Goal: Task Accomplishment & Management: Use online tool/utility

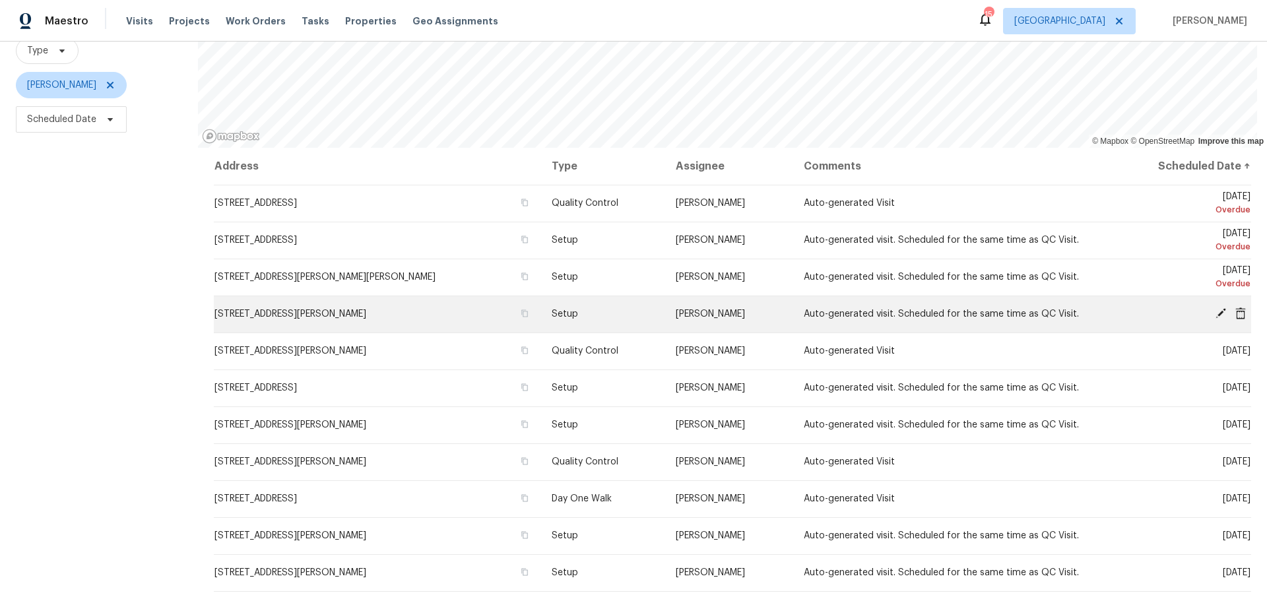
scroll to position [132, 0]
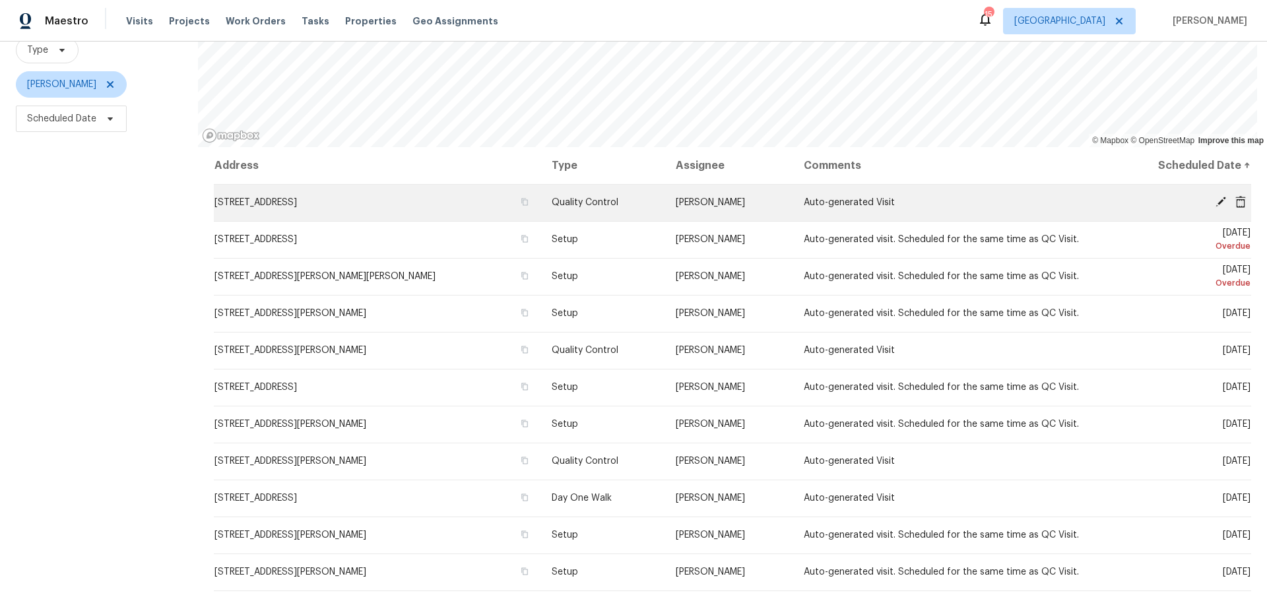
click at [1216, 203] on icon at bounding box center [1221, 202] width 11 height 11
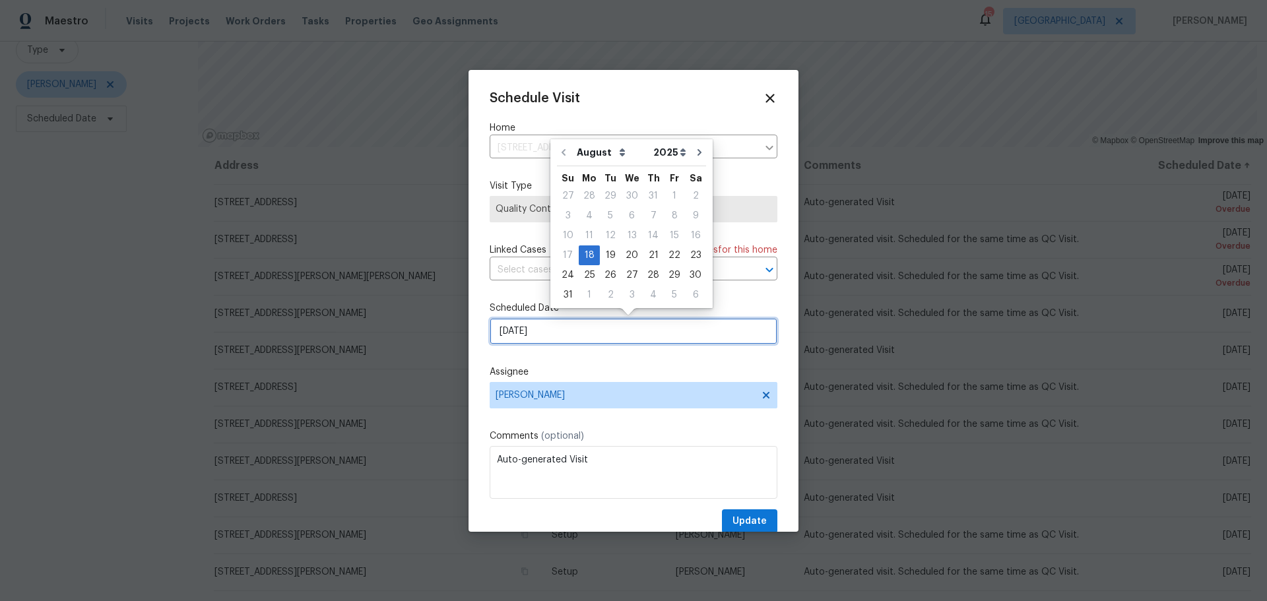
click at [564, 327] on input "8/18/2025" at bounding box center [634, 331] width 288 height 26
click at [609, 261] on div "19" at bounding box center [610, 255] width 21 height 18
type input "8/19/2025"
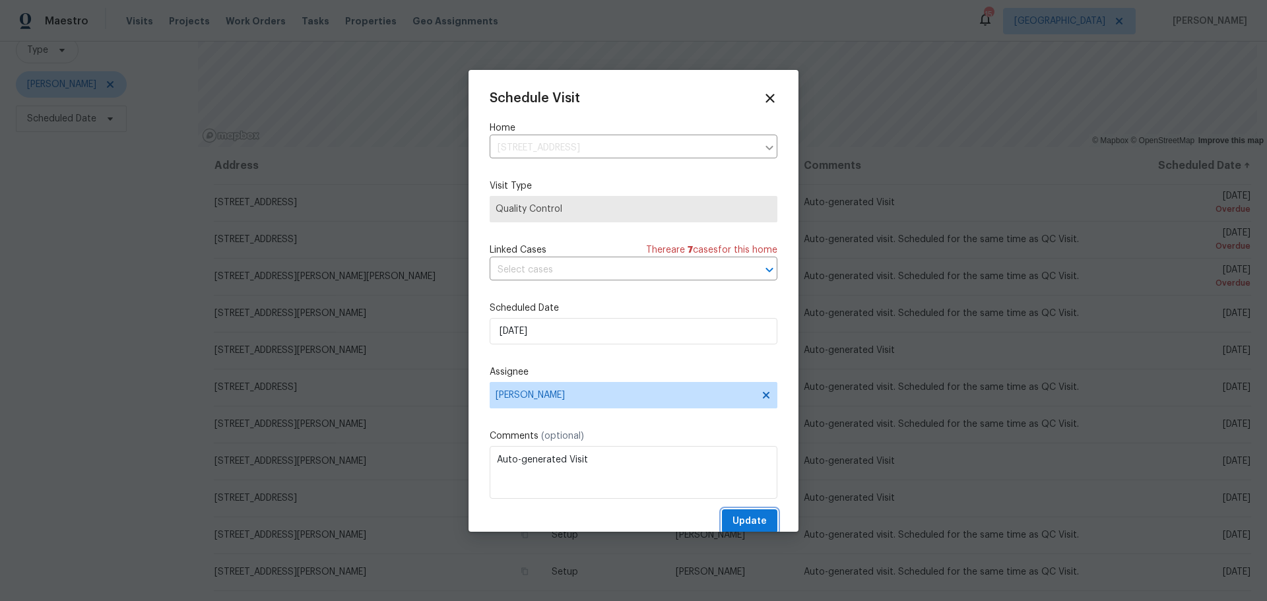
click at [737, 517] on span "Update" at bounding box center [750, 522] width 34 height 17
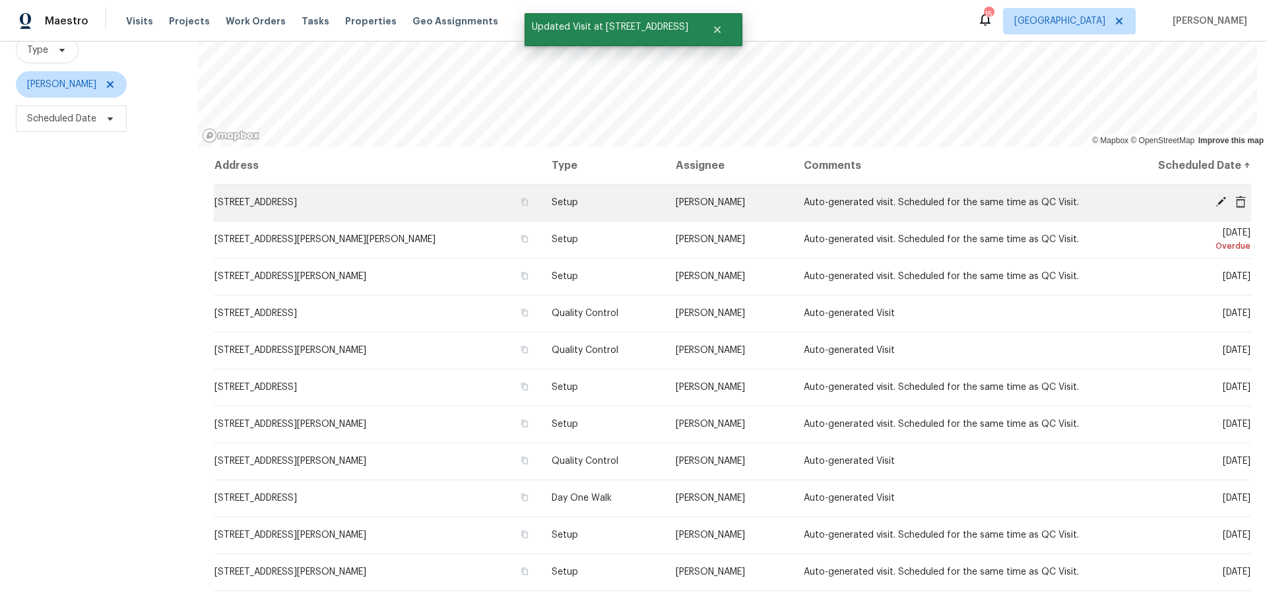
click at [1215, 202] on icon at bounding box center [1221, 202] width 12 height 12
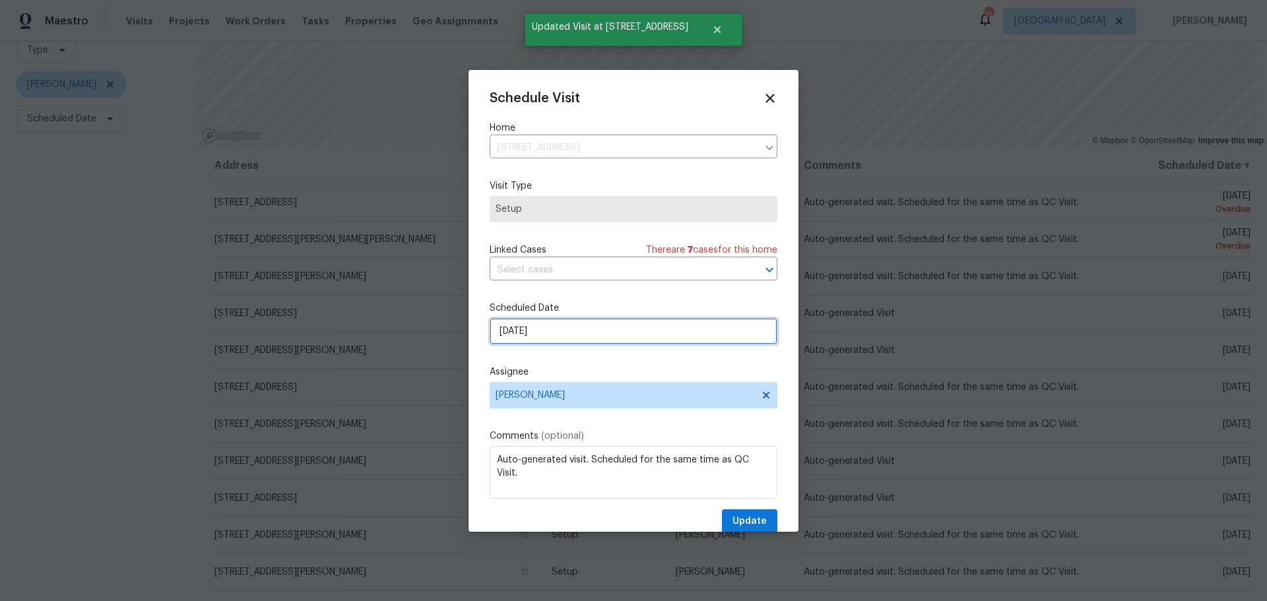
click at [591, 343] on input "8/18/2025" at bounding box center [634, 331] width 288 height 26
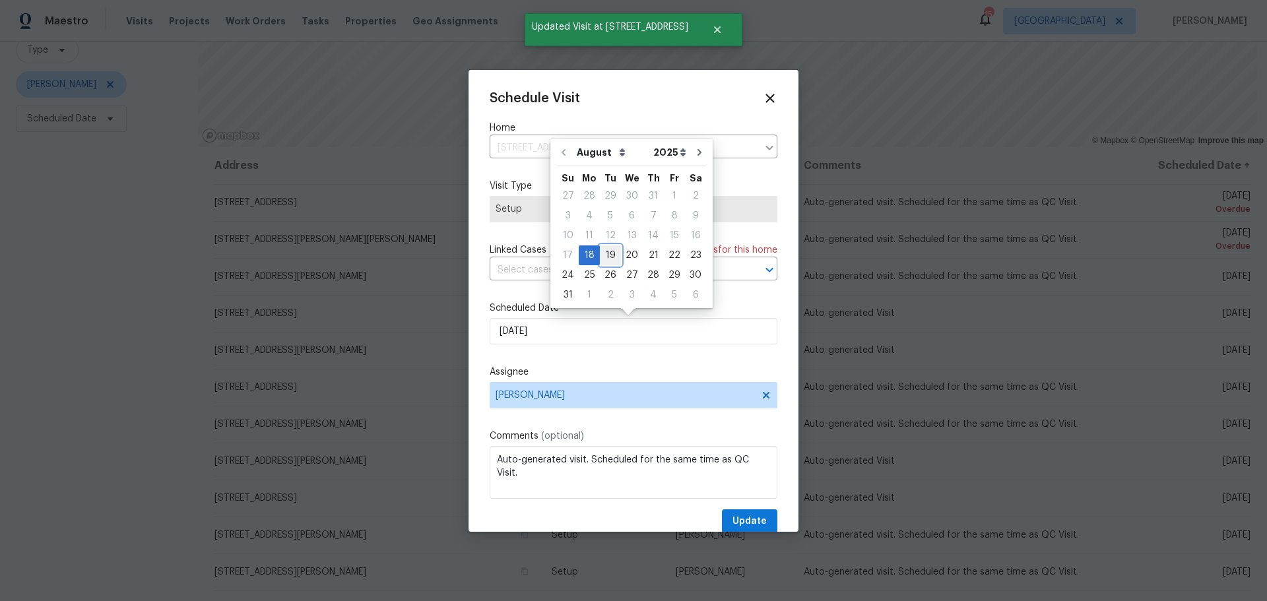
click at [604, 260] on div "19" at bounding box center [610, 255] width 21 height 18
type input "8/19/2025"
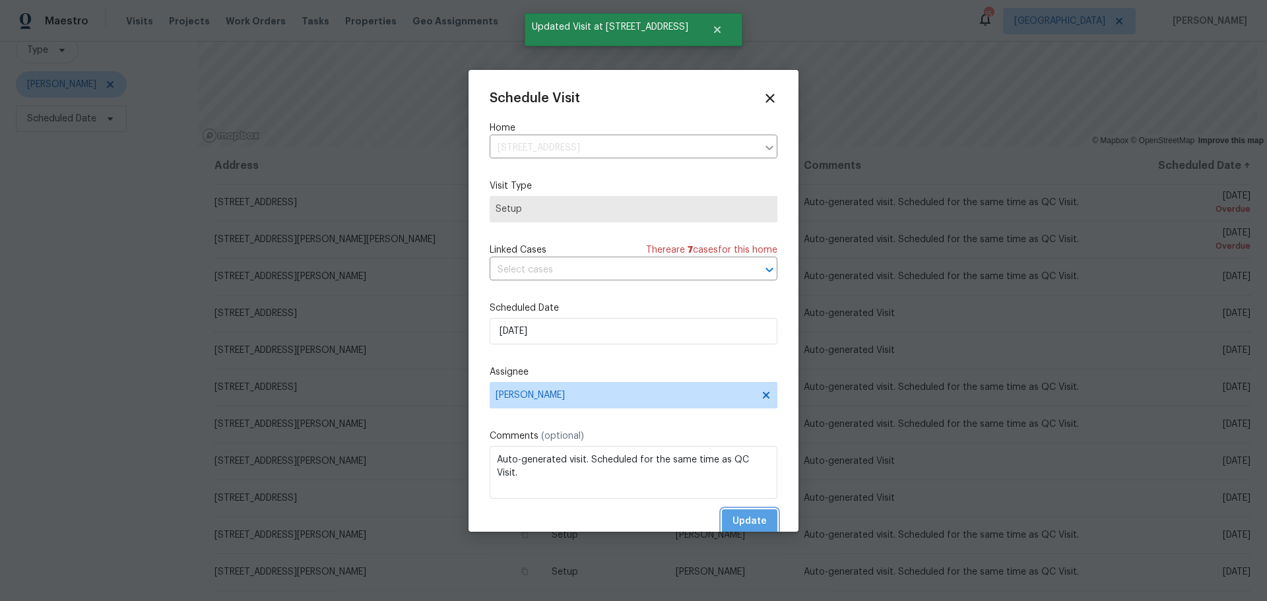
click at [722, 518] on button "Update" at bounding box center [749, 522] width 55 height 24
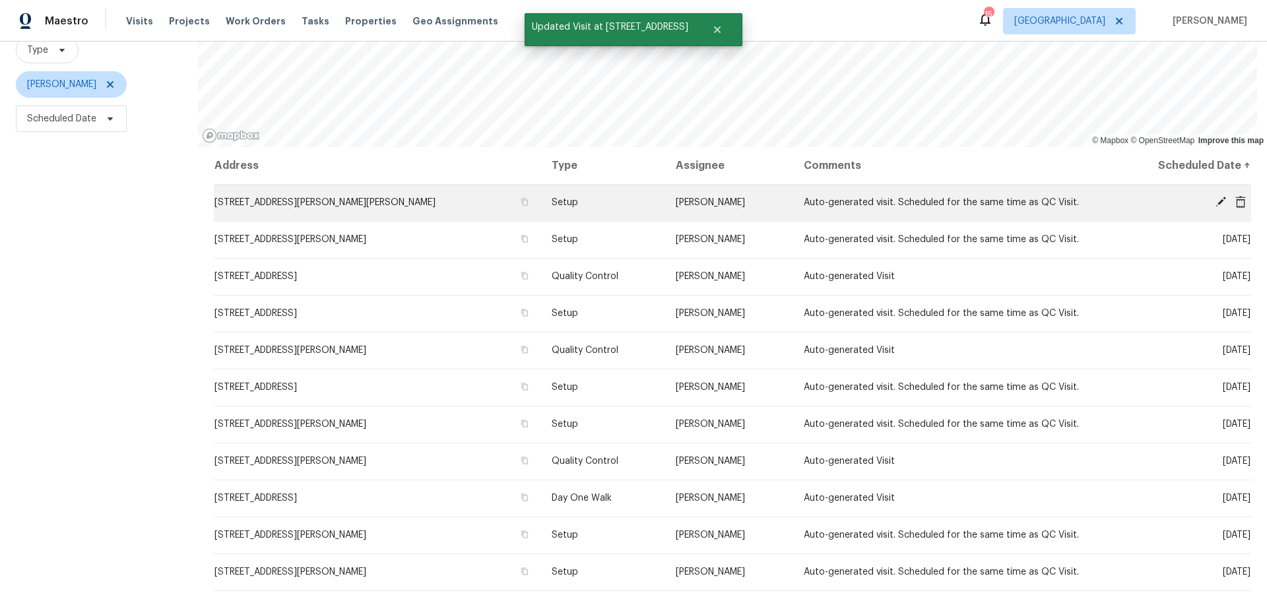
click at [1216, 201] on icon at bounding box center [1221, 202] width 11 height 11
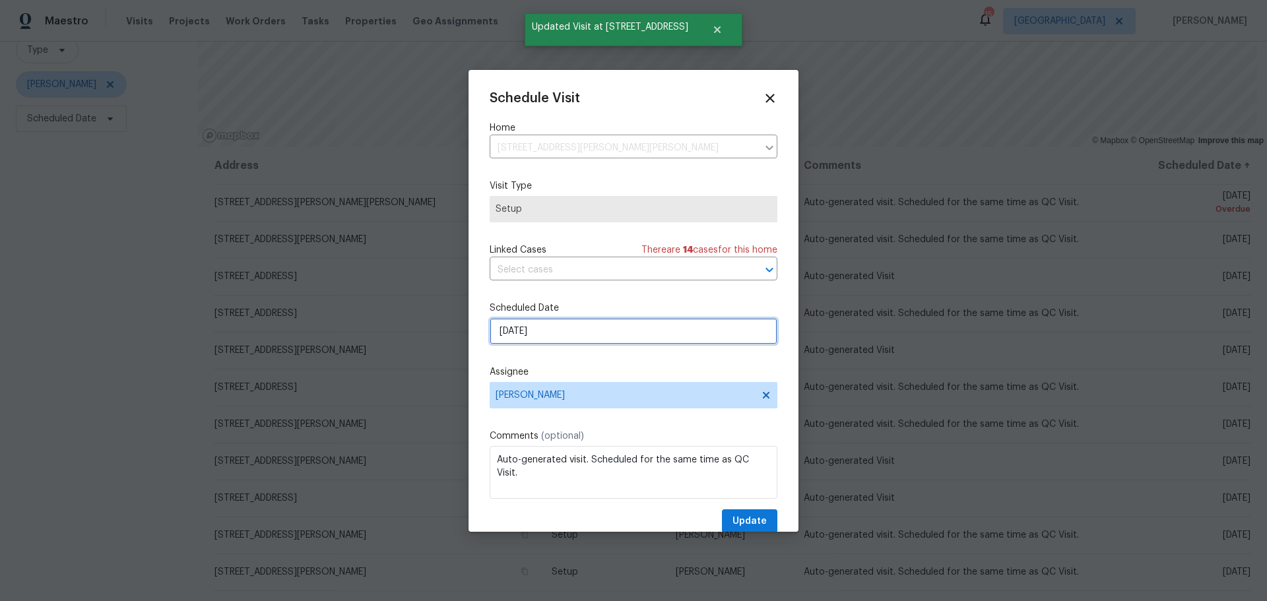
click at [613, 340] on input "8/18/2025" at bounding box center [634, 331] width 288 height 26
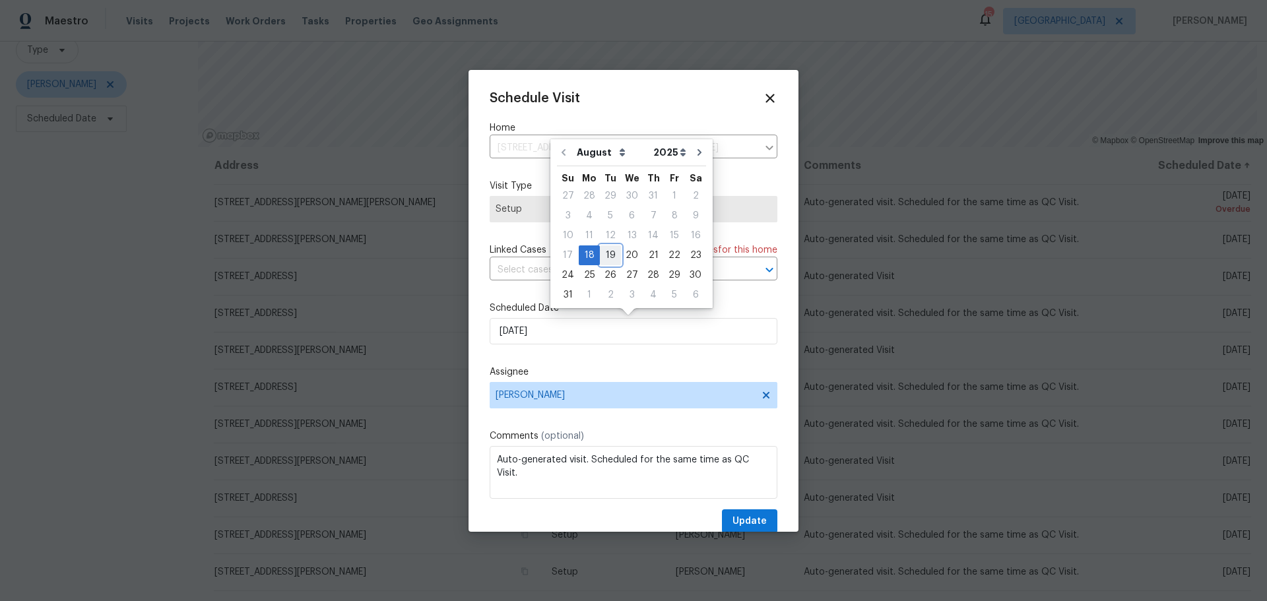
click at [615, 250] on div "19" at bounding box center [610, 255] width 21 height 18
type input "8/19/2025"
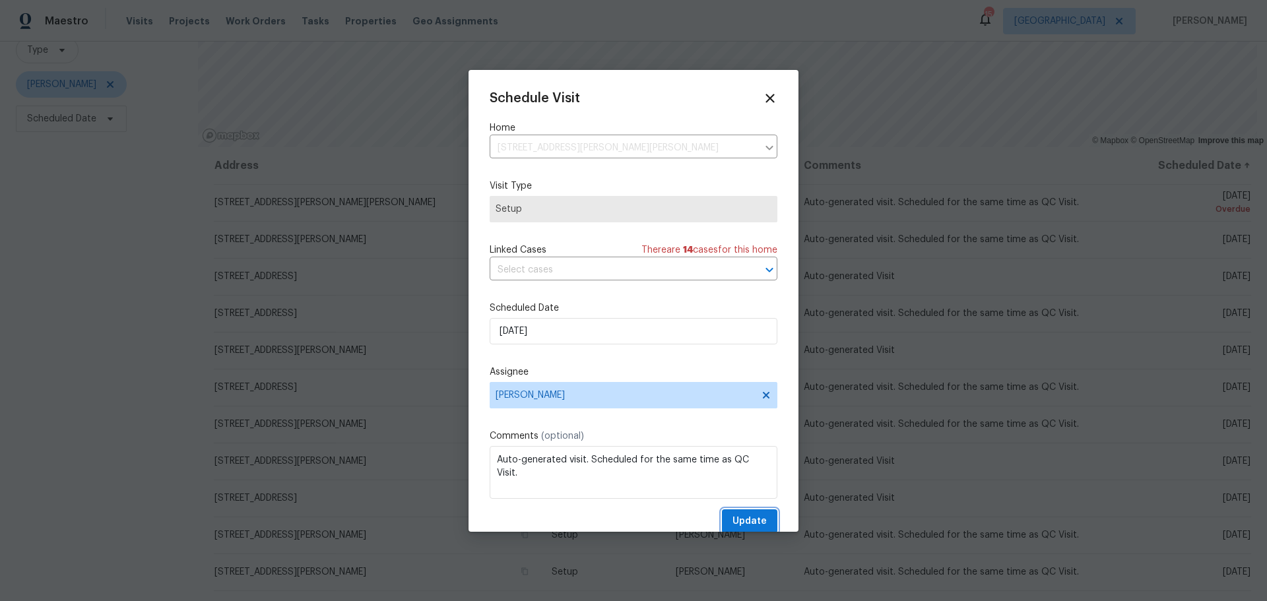
click at [722, 518] on button "Update" at bounding box center [749, 522] width 55 height 24
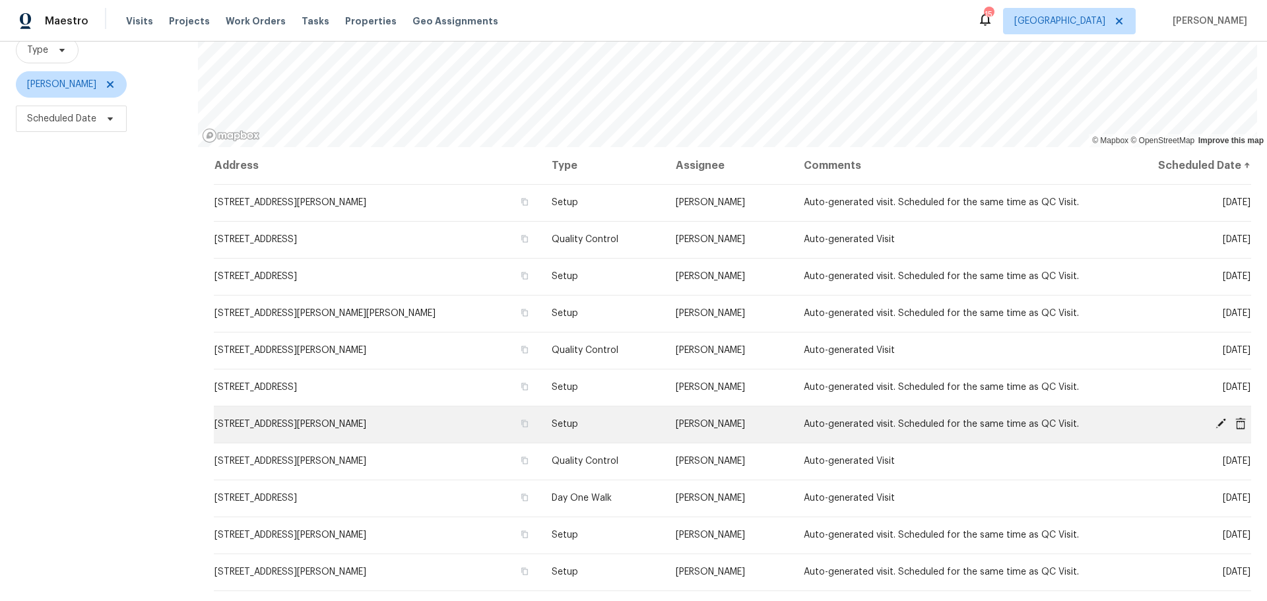
click at [1215, 428] on icon at bounding box center [1221, 424] width 12 height 12
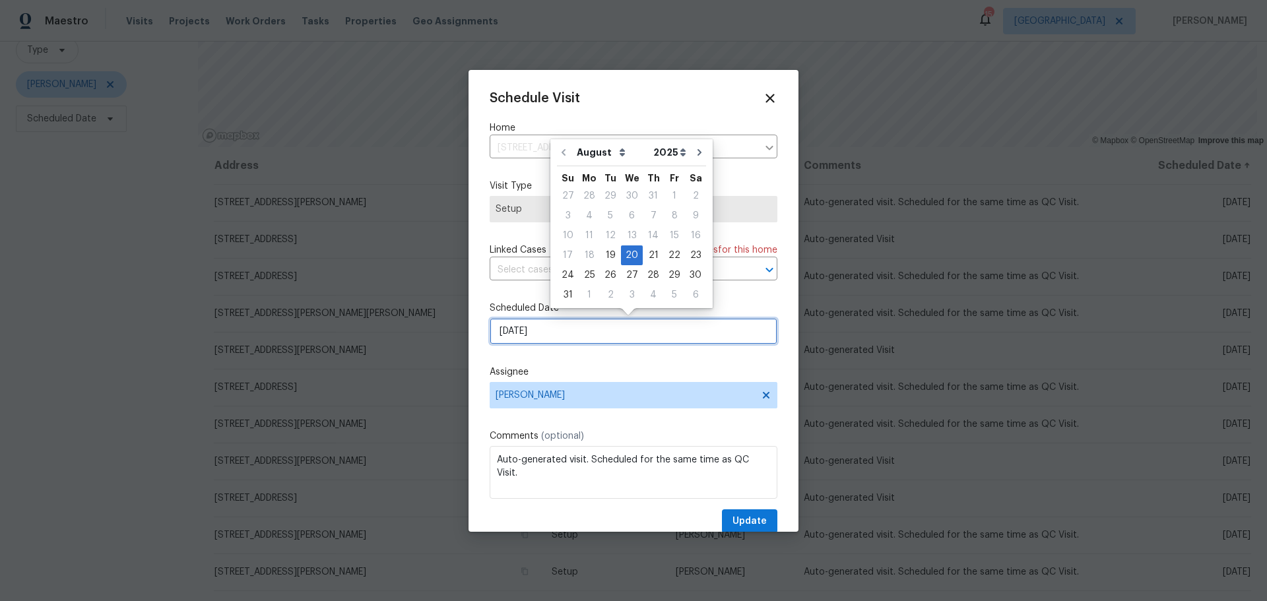
click at [604, 337] on input "8/20/2025" at bounding box center [634, 331] width 288 height 26
click at [670, 257] on div "22" at bounding box center [674, 255] width 21 height 18
type input "8/22/2025"
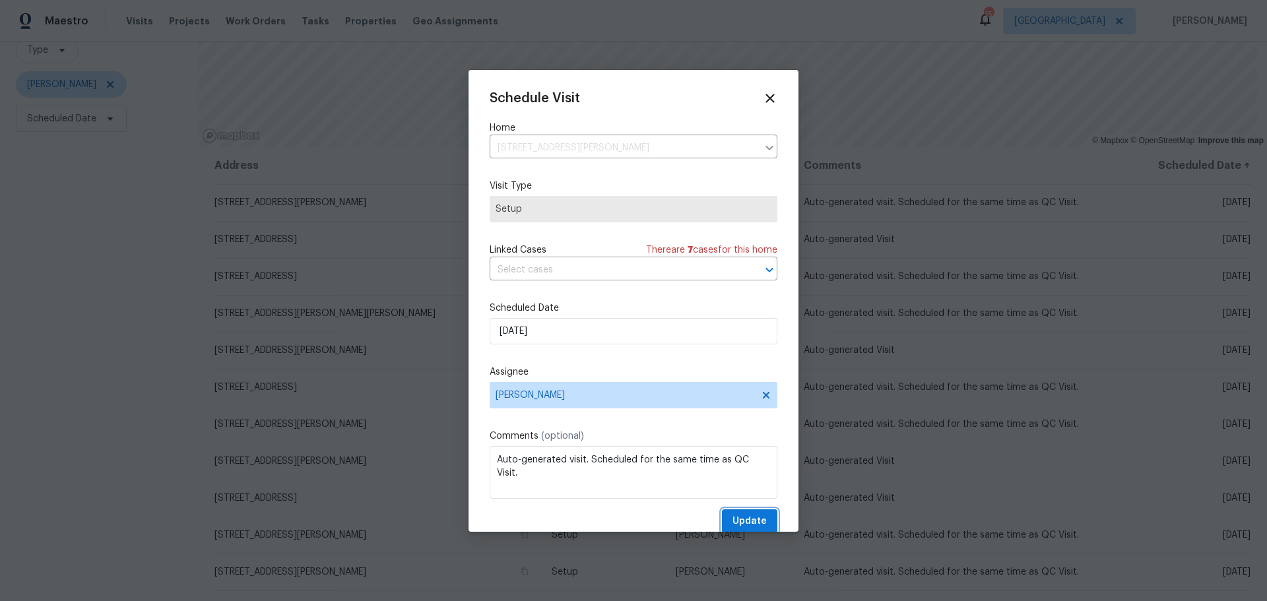
click at [739, 524] on span "Update" at bounding box center [750, 522] width 34 height 17
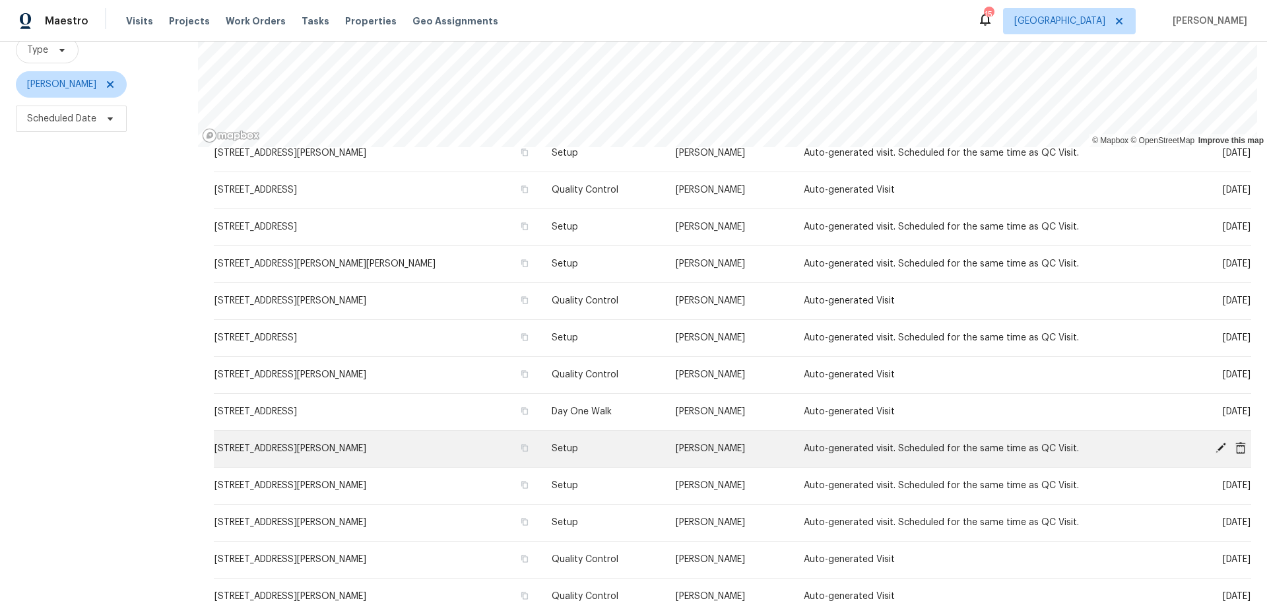
scroll to position [26, 0]
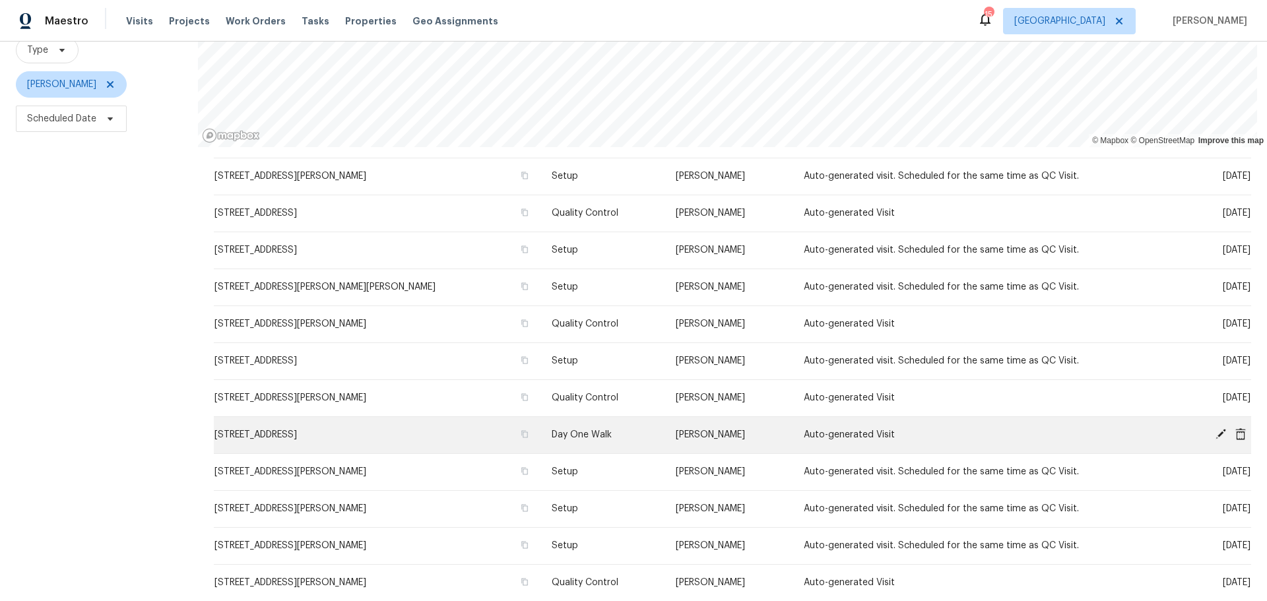
click at [407, 424] on td "[STREET_ADDRESS]" at bounding box center [377, 435] width 327 height 37
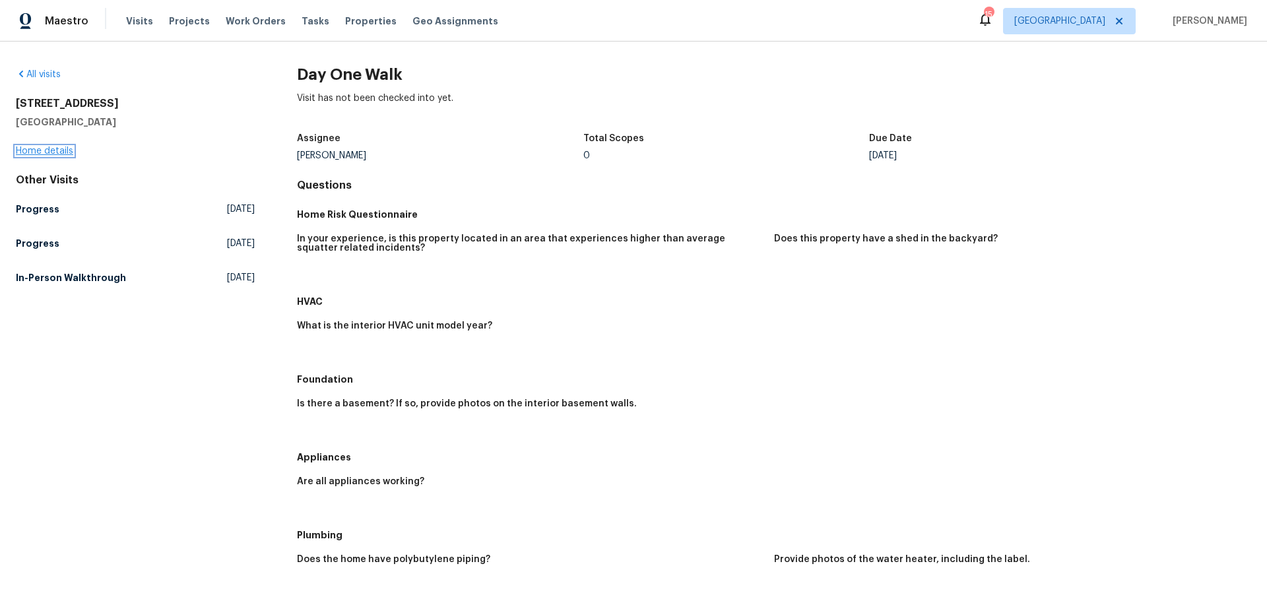
click at [46, 150] on link "Home details" at bounding box center [44, 151] width 57 height 9
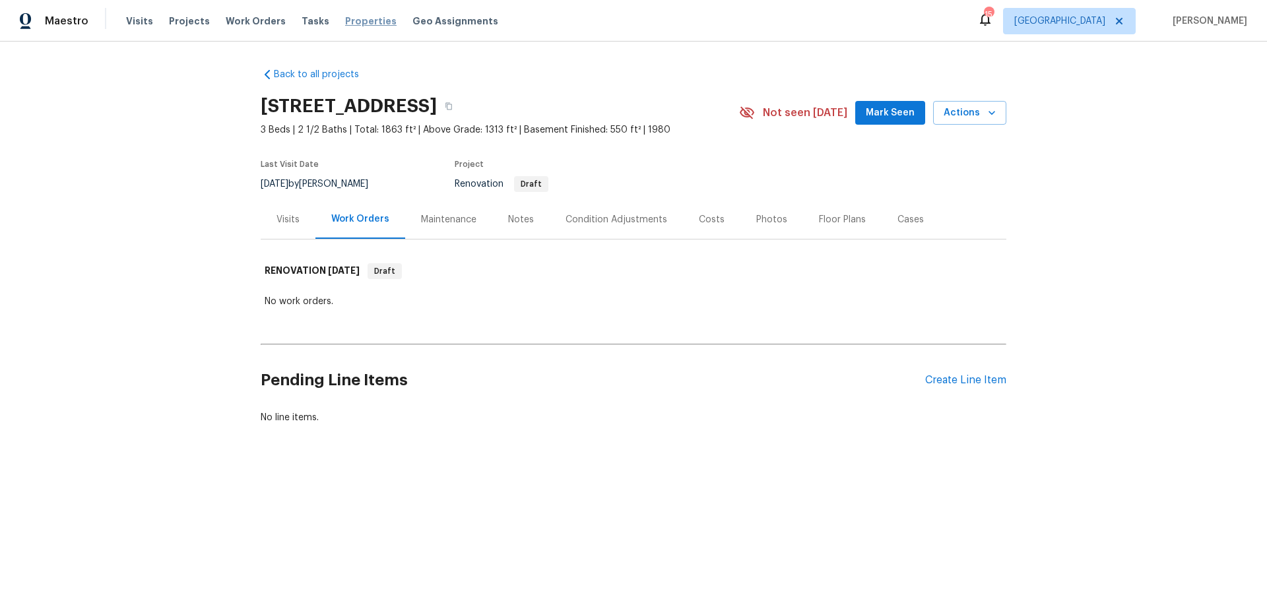
click at [345, 20] on span "Properties" at bounding box center [370, 21] width 51 height 13
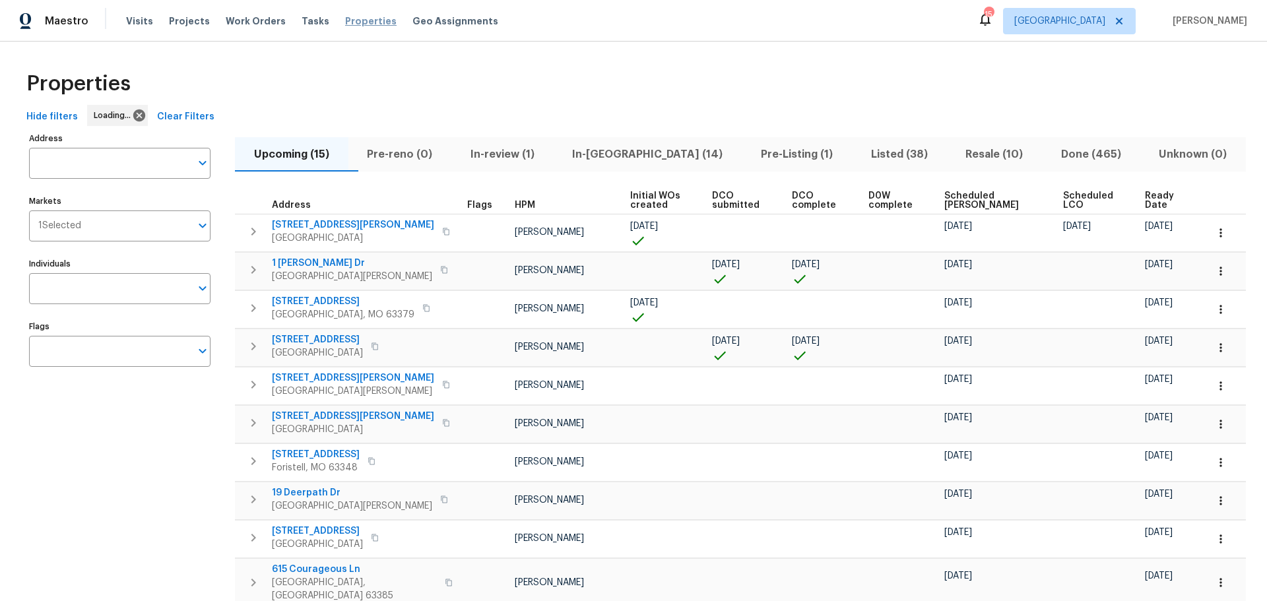
click at [333, 336] on span "5655 Chalet Hill Dr" at bounding box center [317, 339] width 91 height 13
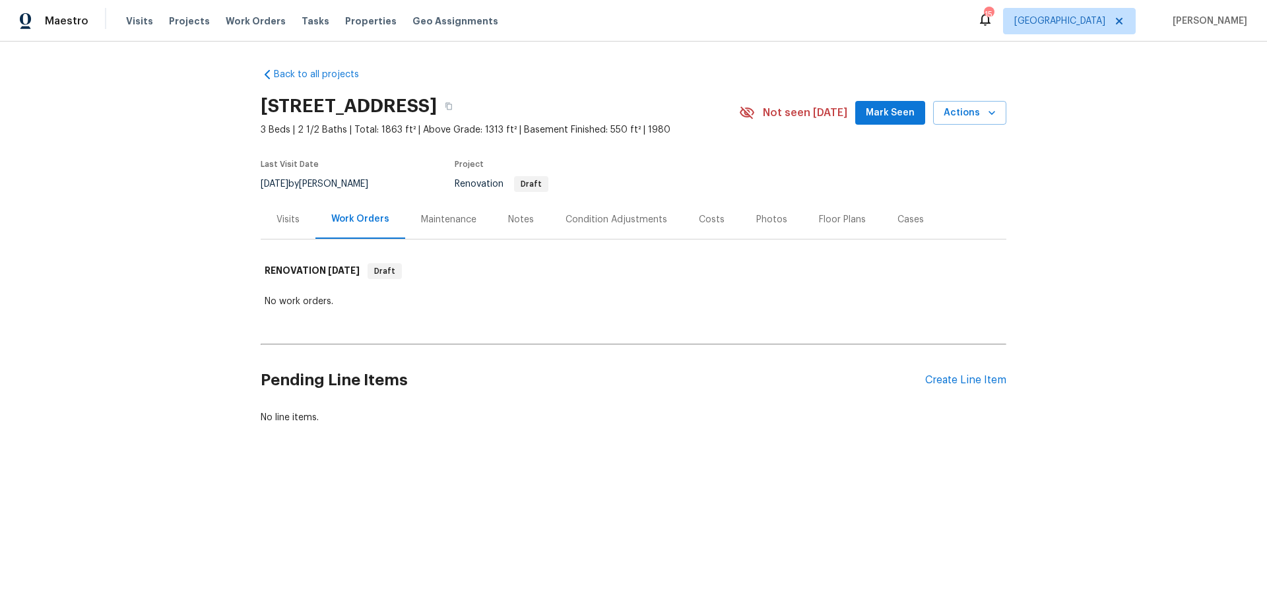
click at [707, 218] on div "Costs" at bounding box center [712, 219] width 26 height 13
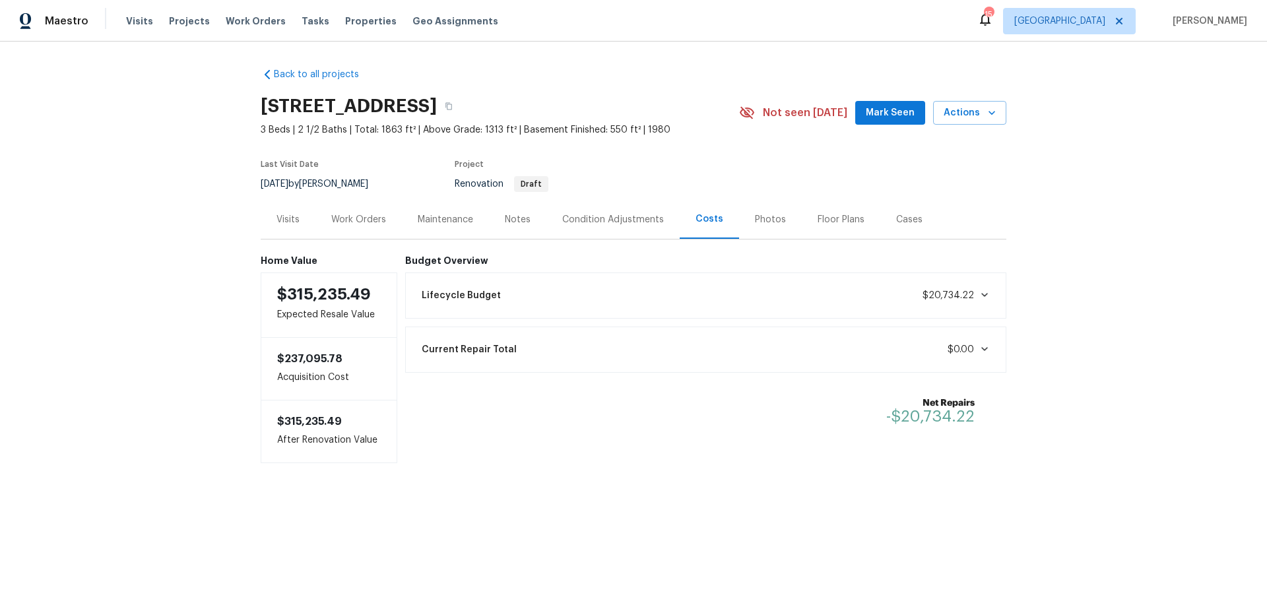
click at [344, 225] on div "Work Orders" at bounding box center [358, 219] width 55 height 13
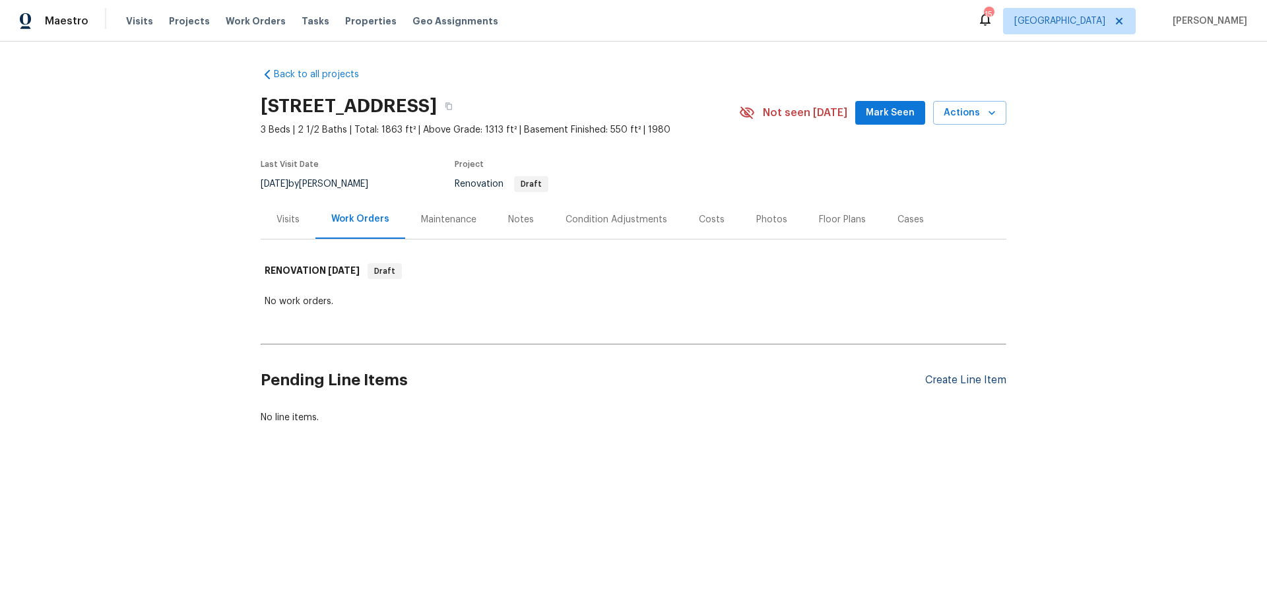
click at [968, 384] on div "Create Line Item" at bounding box center [965, 380] width 81 height 13
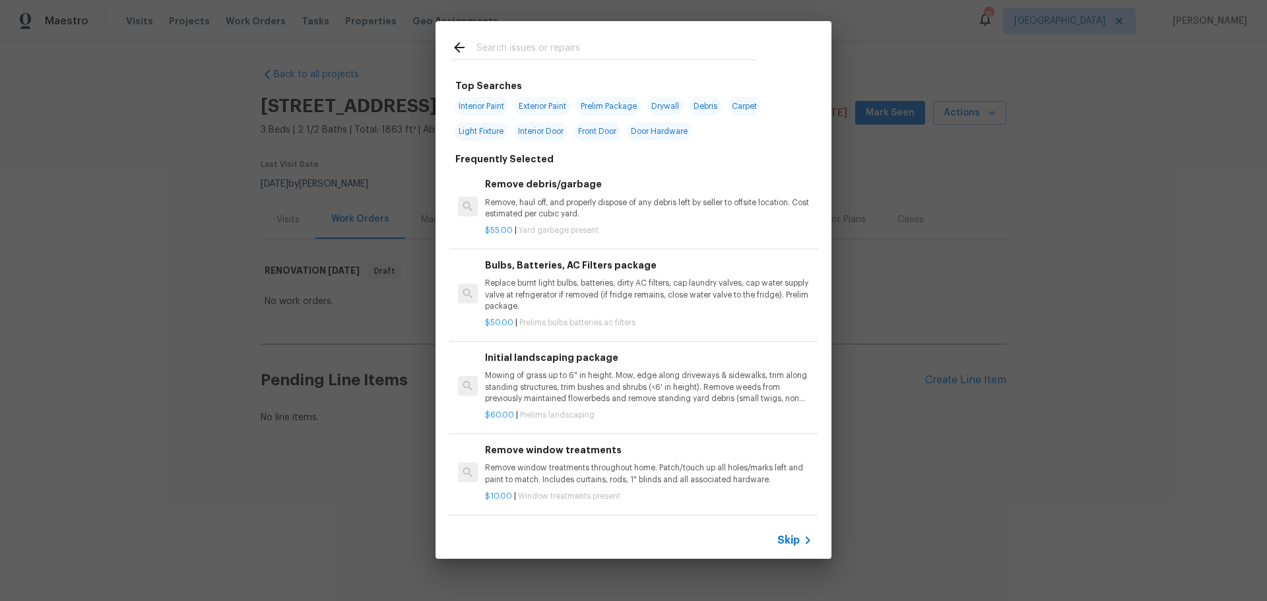
click at [561, 388] on p "Mowing of grass up to 6" in height. Mow, edge along driveways & sidewalks, trim…" at bounding box center [648, 387] width 327 height 34
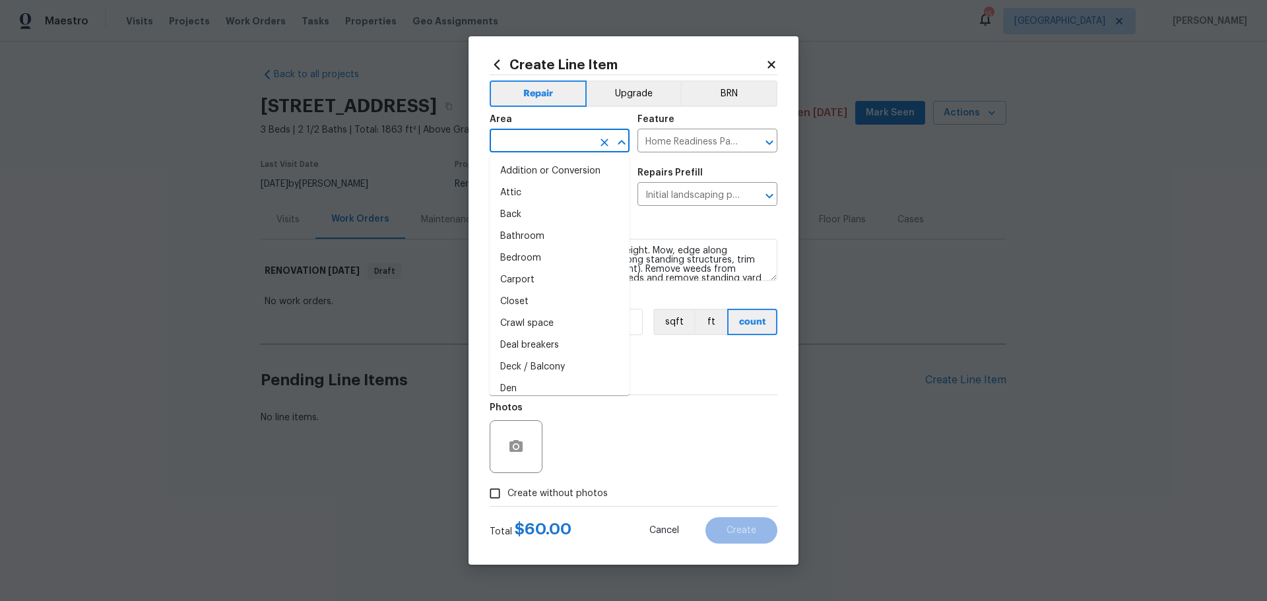
click at [572, 151] on input "text" at bounding box center [541, 142] width 103 height 20
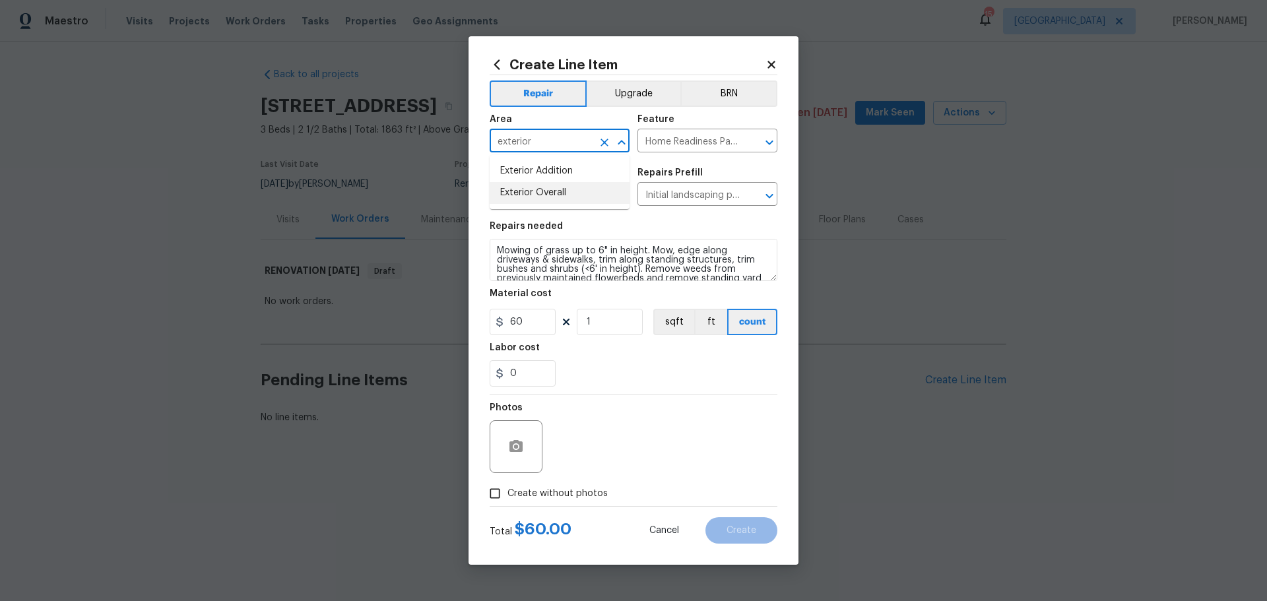
click at [554, 195] on li "Exterior Overall" at bounding box center [560, 193] width 140 height 22
type input "Exterior Overall"
click at [603, 330] on input "1" at bounding box center [610, 322] width 66 height 26
type input "2"
click at [572, 493] on span "Create without photos" at bounding box center [558, 494] width 100 height 14
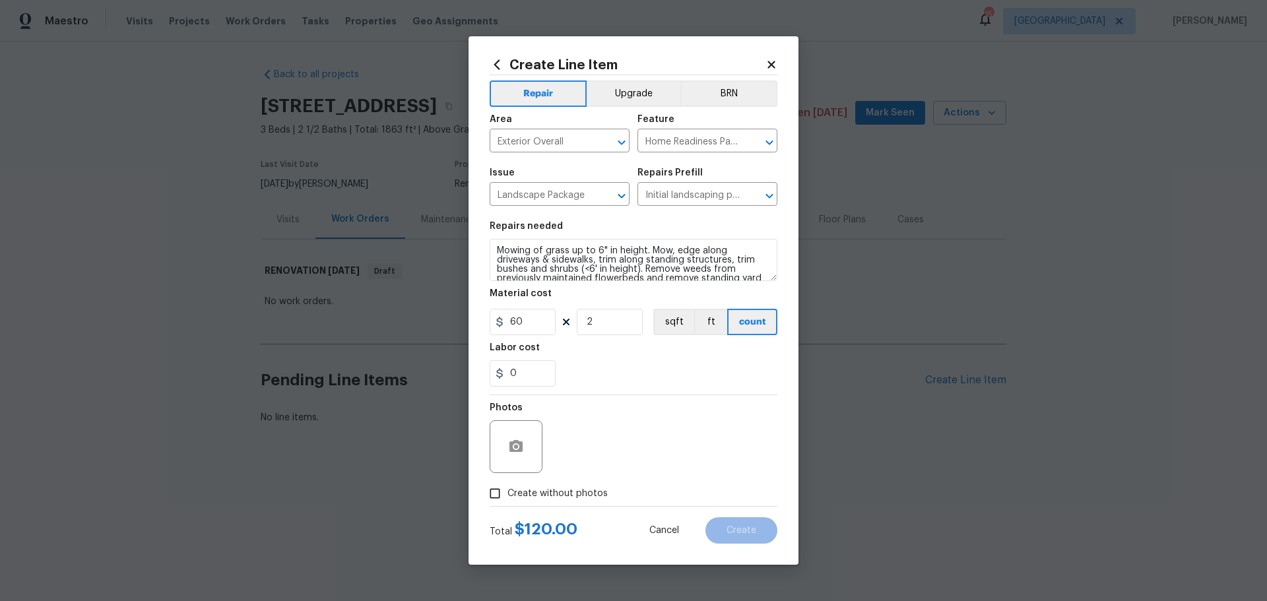
click at [508, 493] on input "Create without photos" at bounding box center [495, 493] width 25 height 25
checkbox input "true"
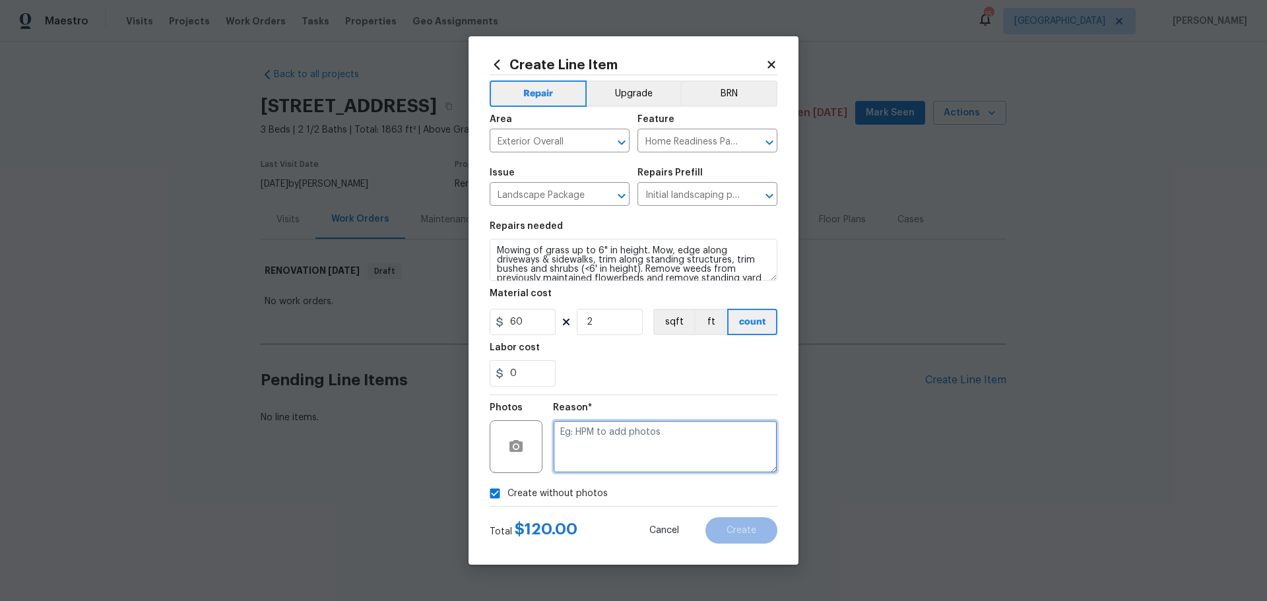
click at [630, 428] on textarea at bounding box center [665, 446] width 224 height 53
type textarea "1"
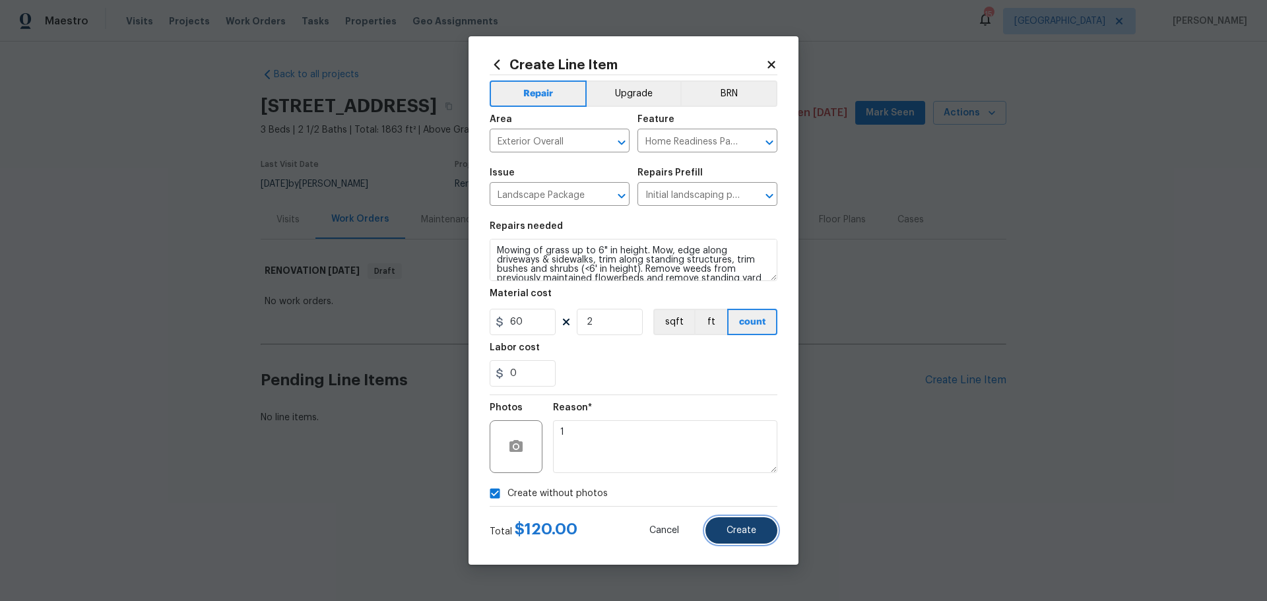
click at [722, 531] on button "Create" at bounding box center [742, 531] width 72 height 26
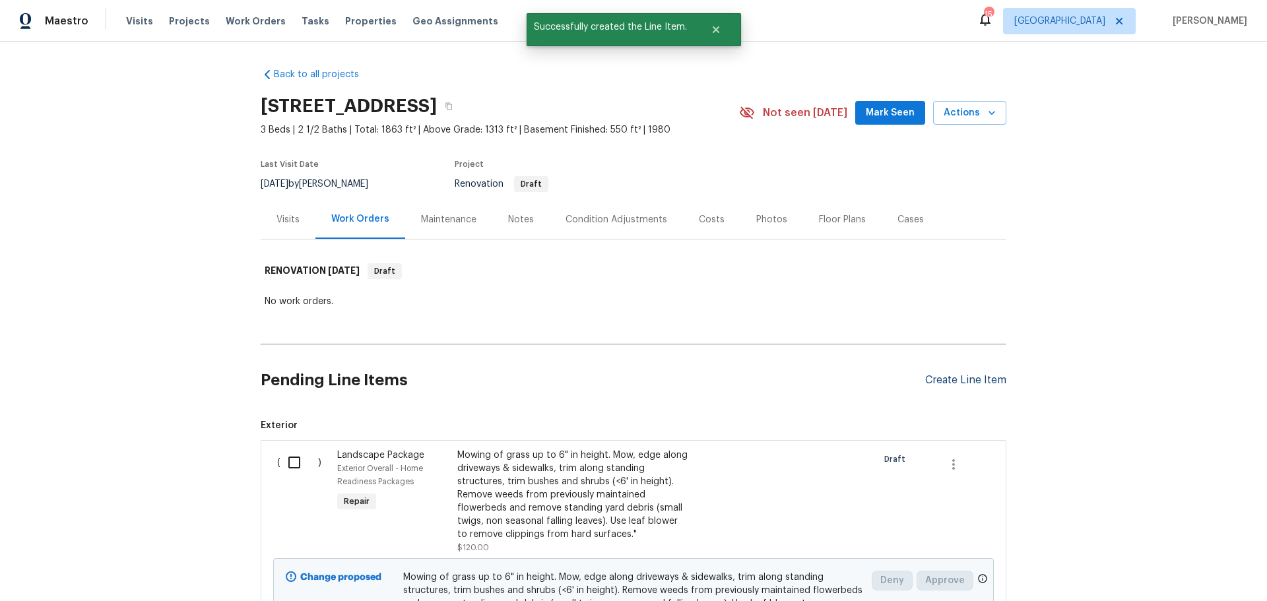
click at [929, 376] on div "Create Line Item" at bounding box center [965, 380] width 81 height 13
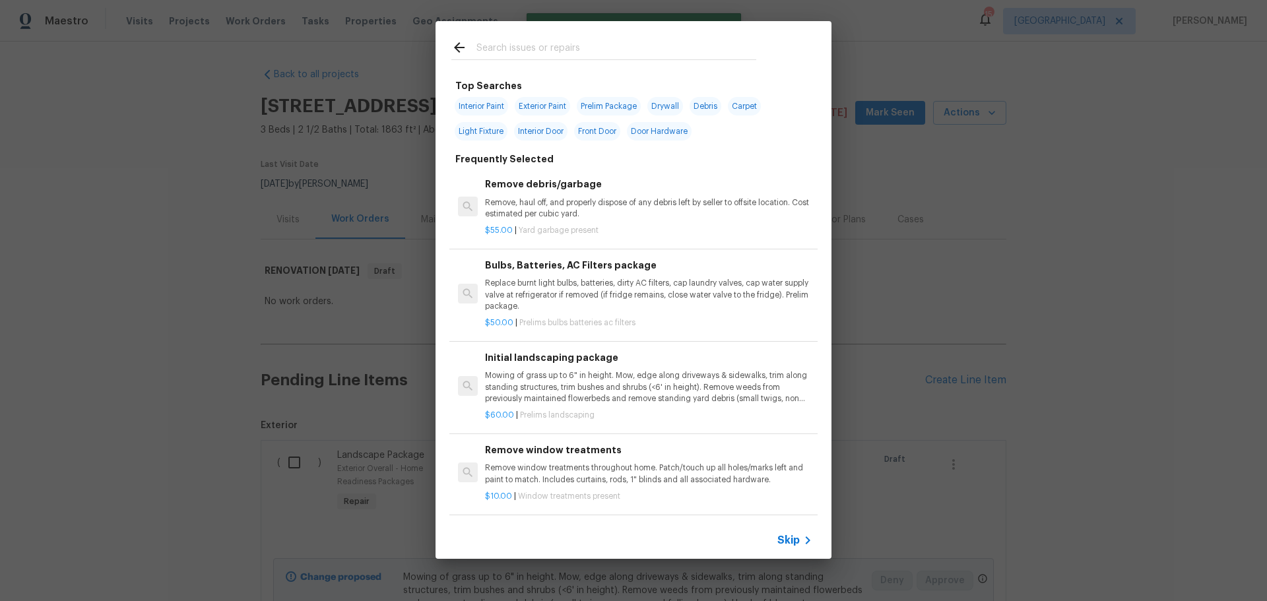
click at [519, 57] on input "text" at bounding box center [617, 50] width 280 height 20
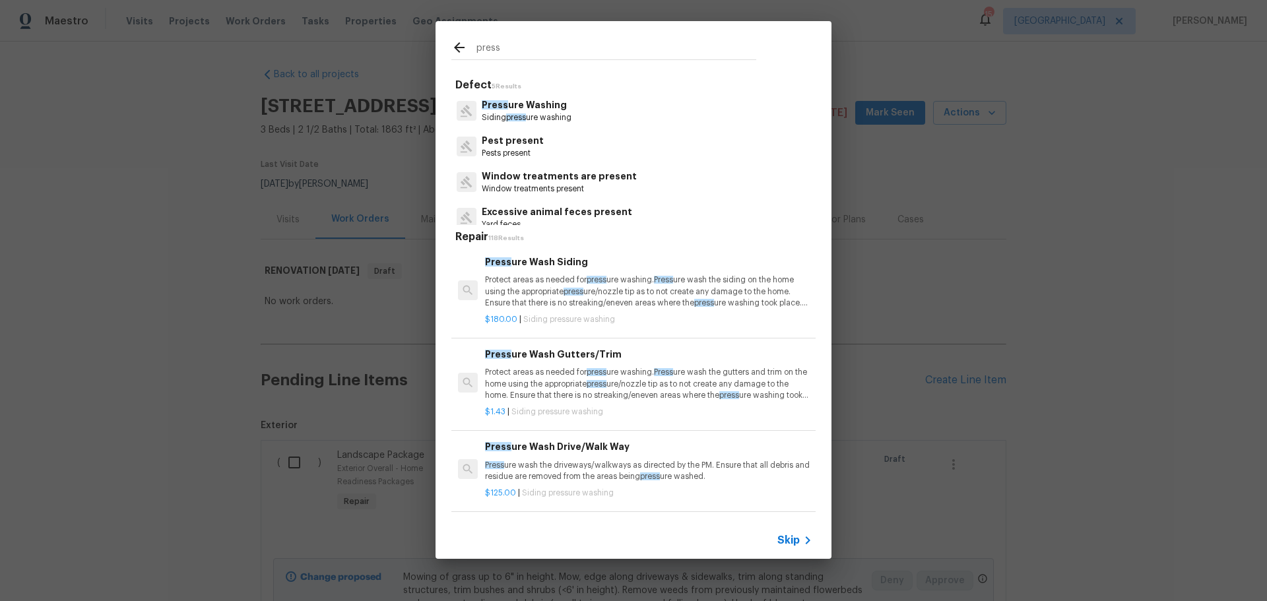
type input "press"
click at [570, 112] on p "Siding press ure washing" at bounding box center [527, 117] width 90 height 11
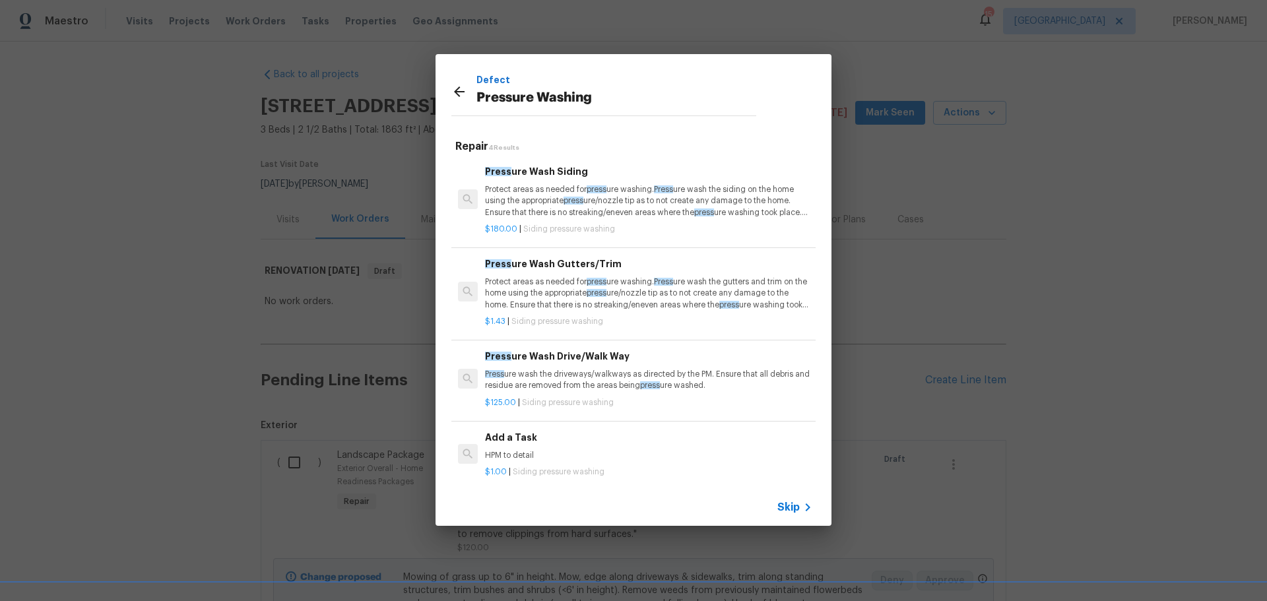
click at [593, 213] on p "Protect areas as needed for press ure washing. Press ure wash the siding on the…" at bounding box center [648, 201] width 327 height 34
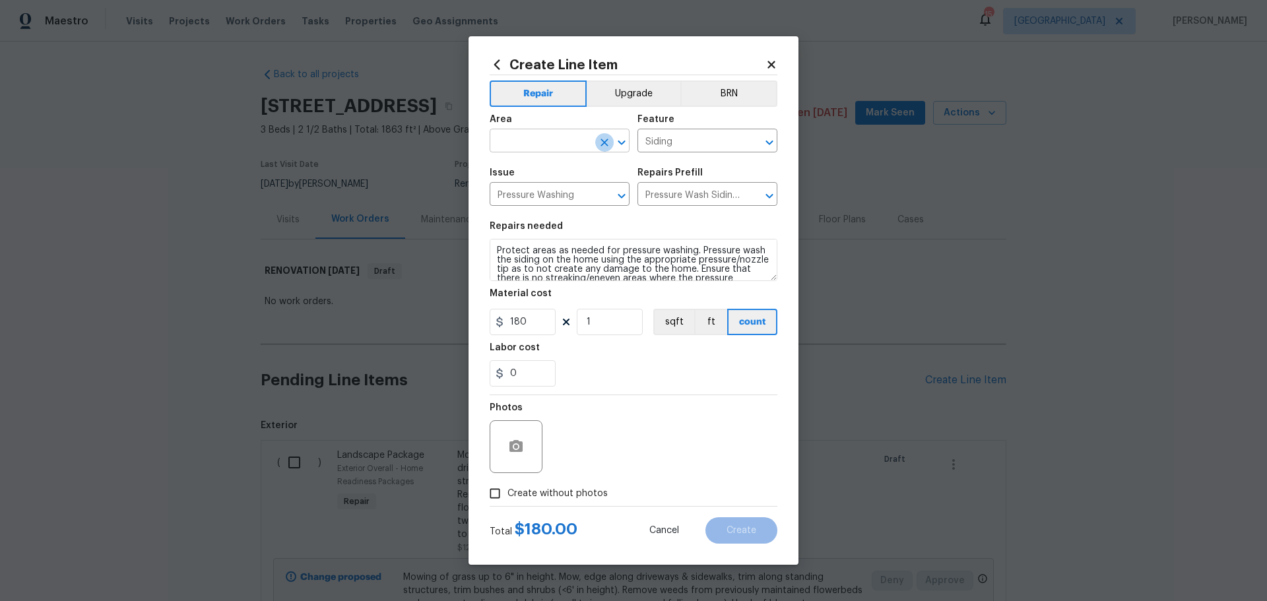
click at [601, 143] on icon "Clear" at bounding box center [604, 142] width 13 height 13
click at [619, 143] on icon "Open" at bounding box center [622, 143] width 16 height 16
click at [565, 188] on li "Exterior Overall" at bounding box center [560, 193] width 140 height 22
type input "Exterior Overall"
click at [583, 488] on span "Create without photos" at bounding box center [558, 494] width 100 height 14
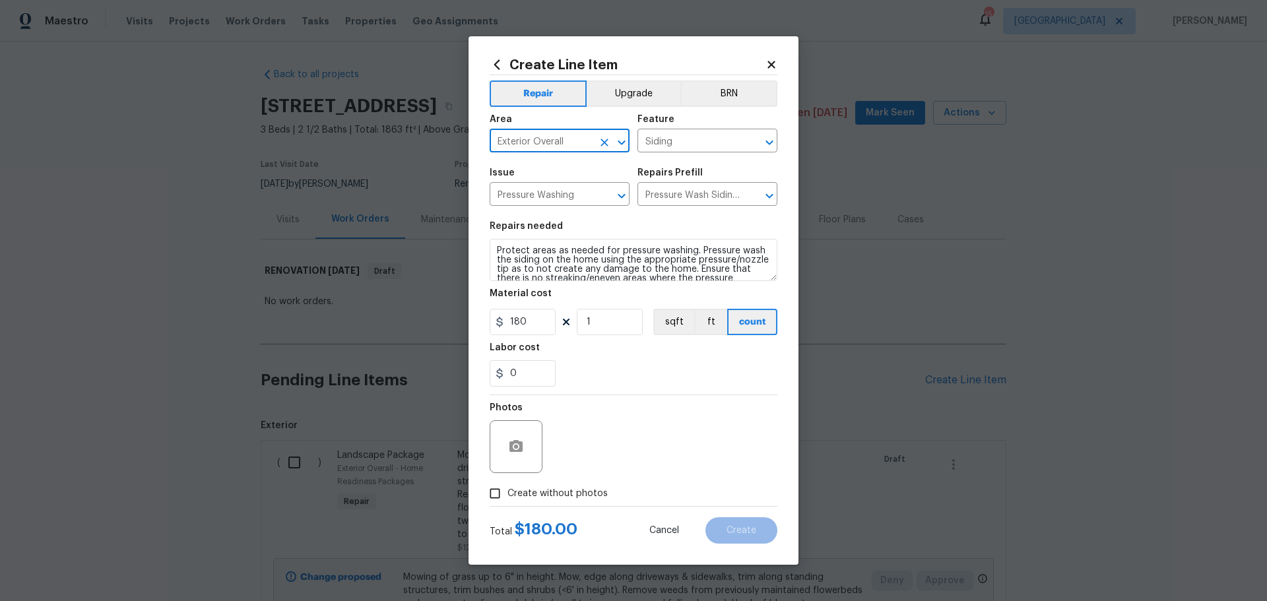
click at [508, 488] on input "Create without photos" at bounding box center [495, 493] width 25 height 25
checkbox input "true"
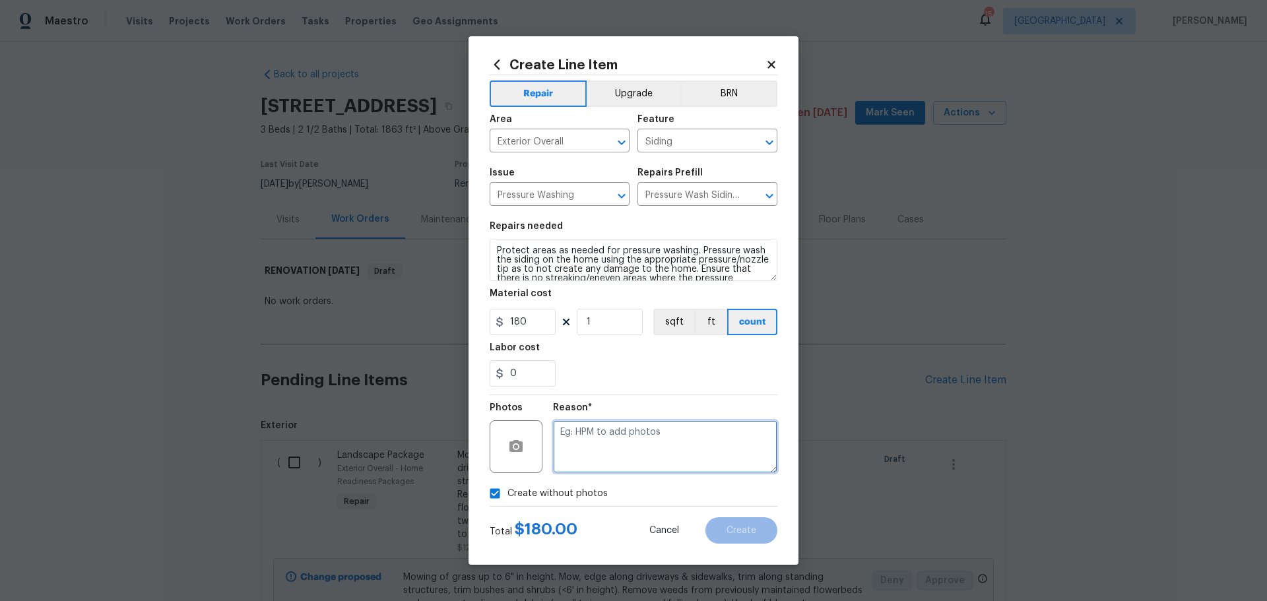
click at [603, 455] on textarea at bounding box center [665, 446] width 224 height 53
type textarea "1"
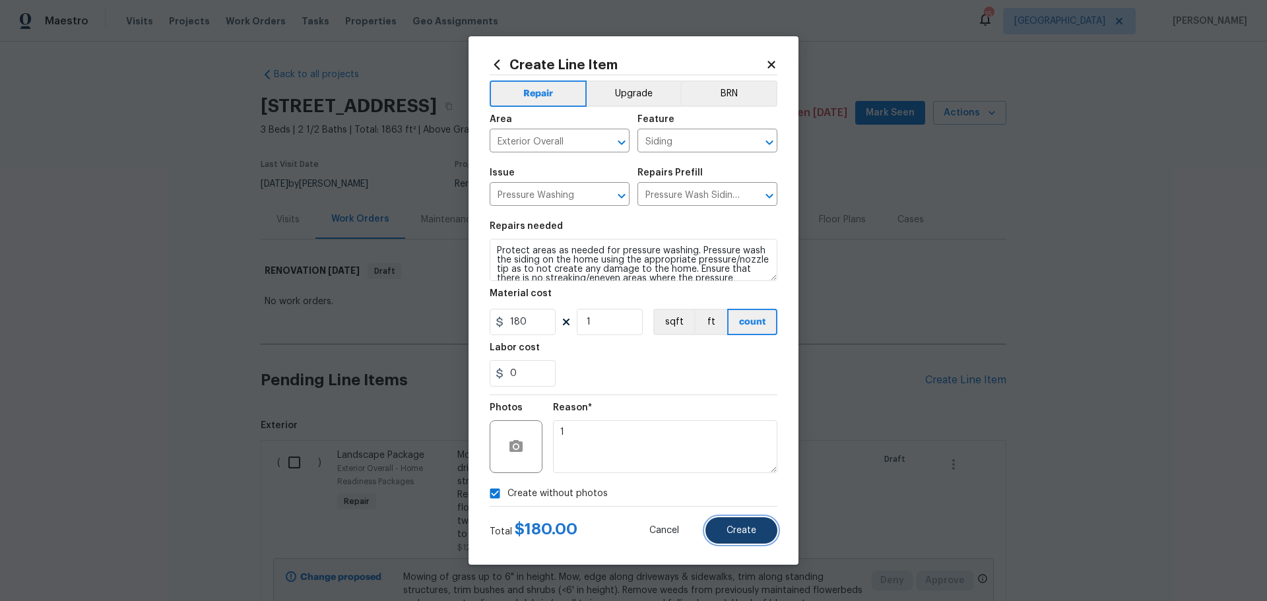
click at [748, 531] on span "Create" at bounding box center [742, 531] width 30 height 10
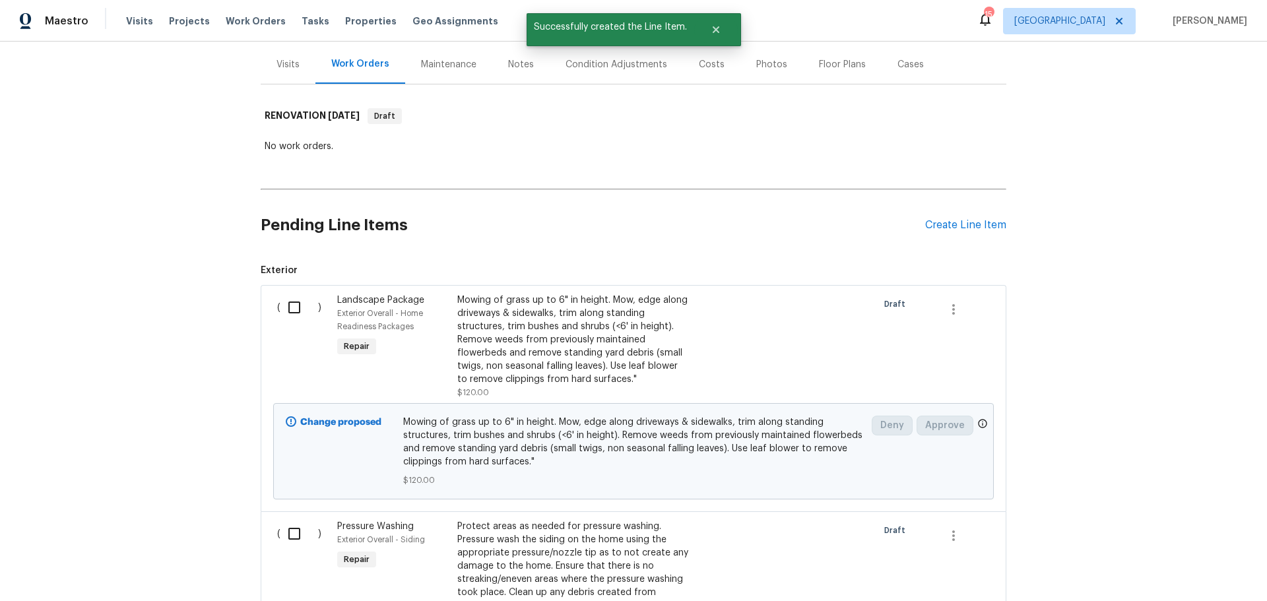
scroll to position [132, 0]
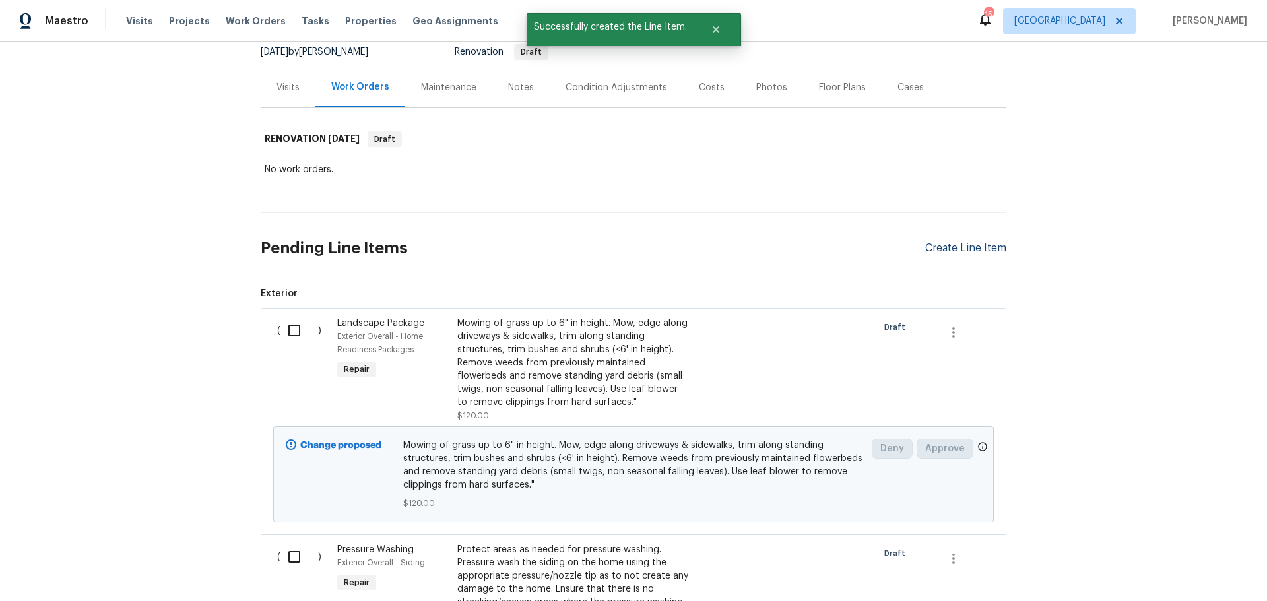
click at [929, 246] on div "Create Line Item" at bounding box center [965, 248] width 81 height 13
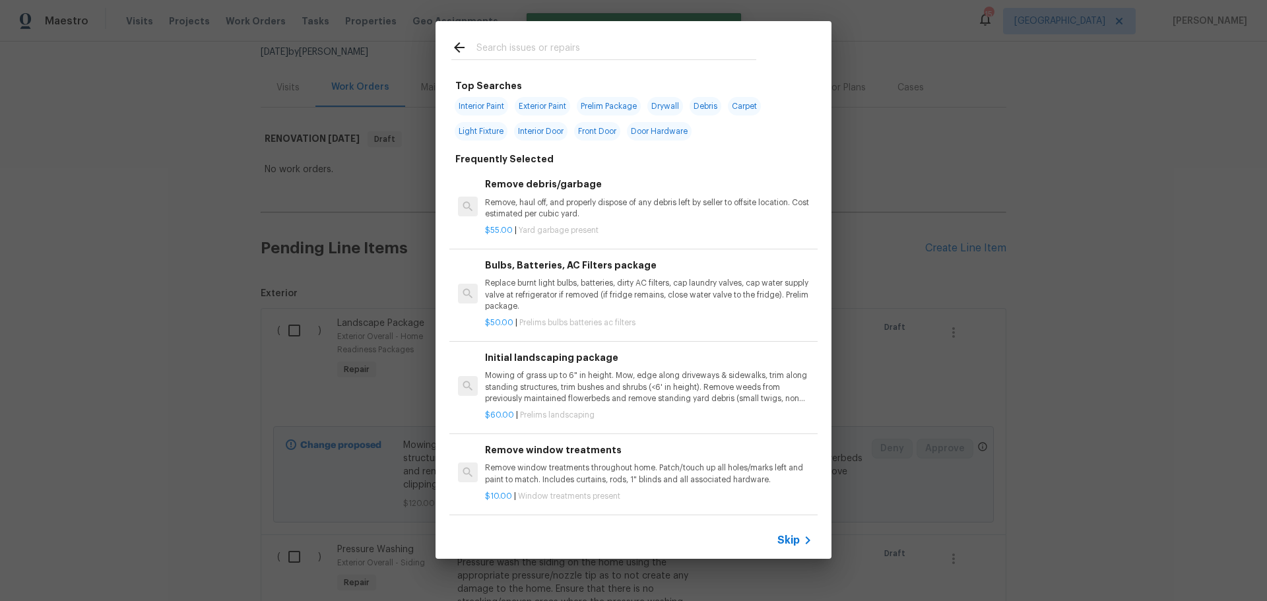
click at [536, 36] on div at bounding box center [604, 47] width 337 height 52
click at [527, 40] on input "text" at bounding box center [617, 50] width 280 height 20
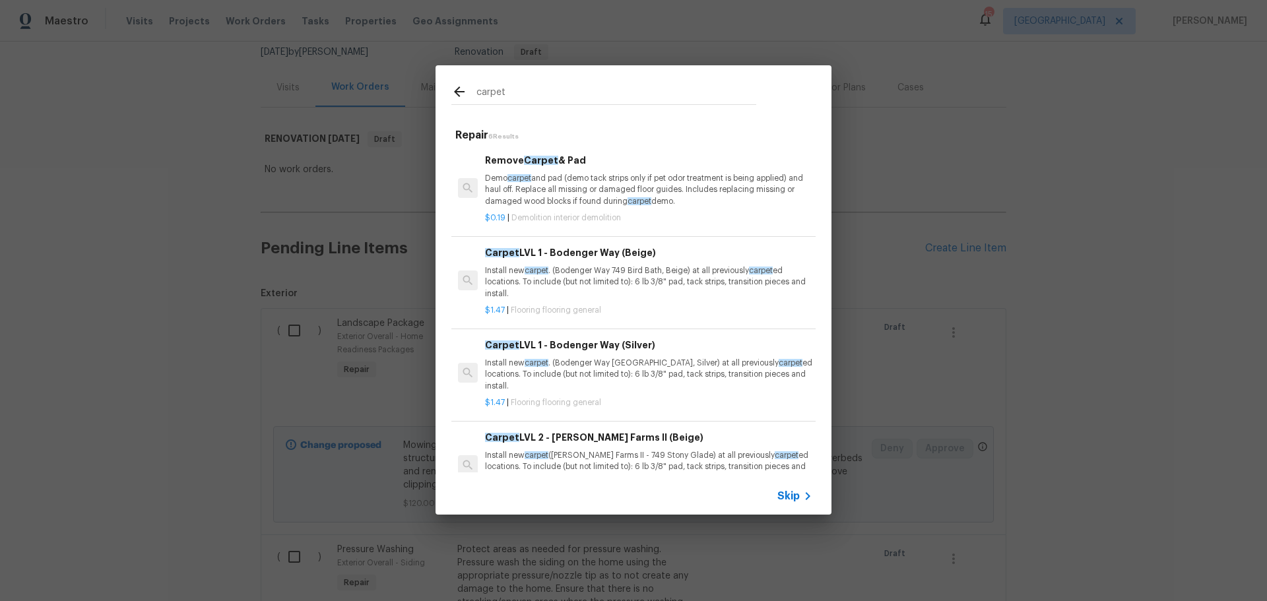
type input "carpet"
click at [588, 180] on p "Demo carpet and pad (demo tack strips only if pet odor treatment is being appli…" at bounding box center [648, 190] width 327 height 34
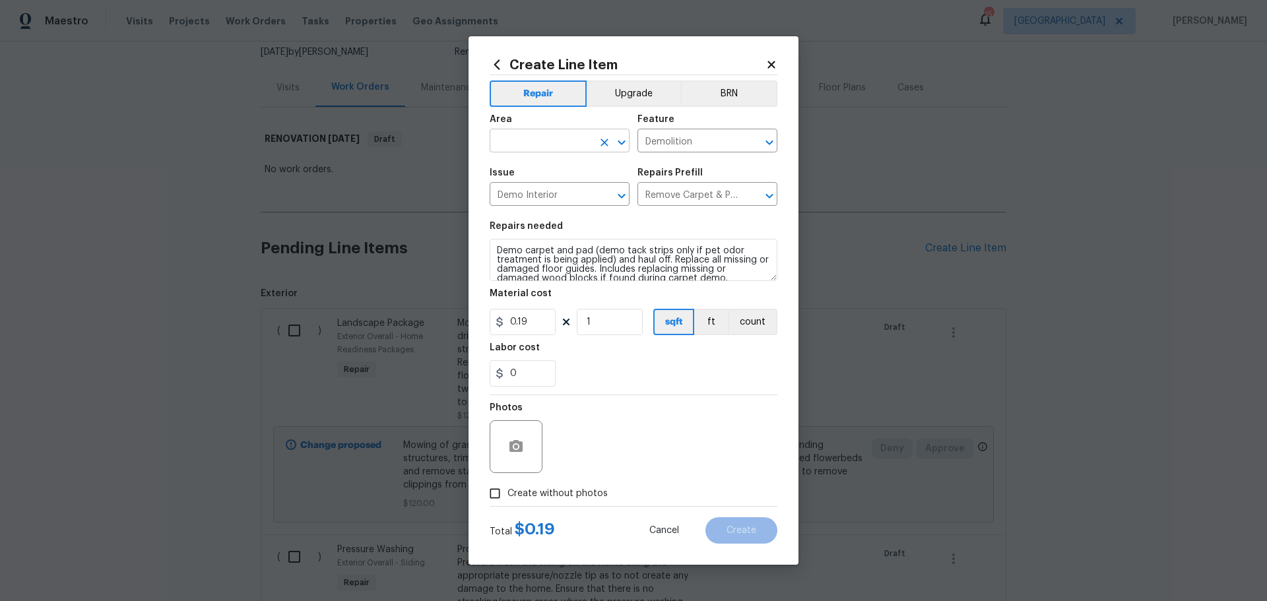
click at [621, 150] on icon "Open" at bounding box center [622, 143] width 16 height 16
drag, startPoint x: 569, startPoint y: 192, endPoint x: 551, endPoint y: 185, distance: 19.6
click at [551, 185] on li "Interior Overall" at bounding box center [560, 193] width 140 height 22
type input "Interior Overall"
click at [607, 327] on input "1" at bounding box center [610, 322] width 66 height 26
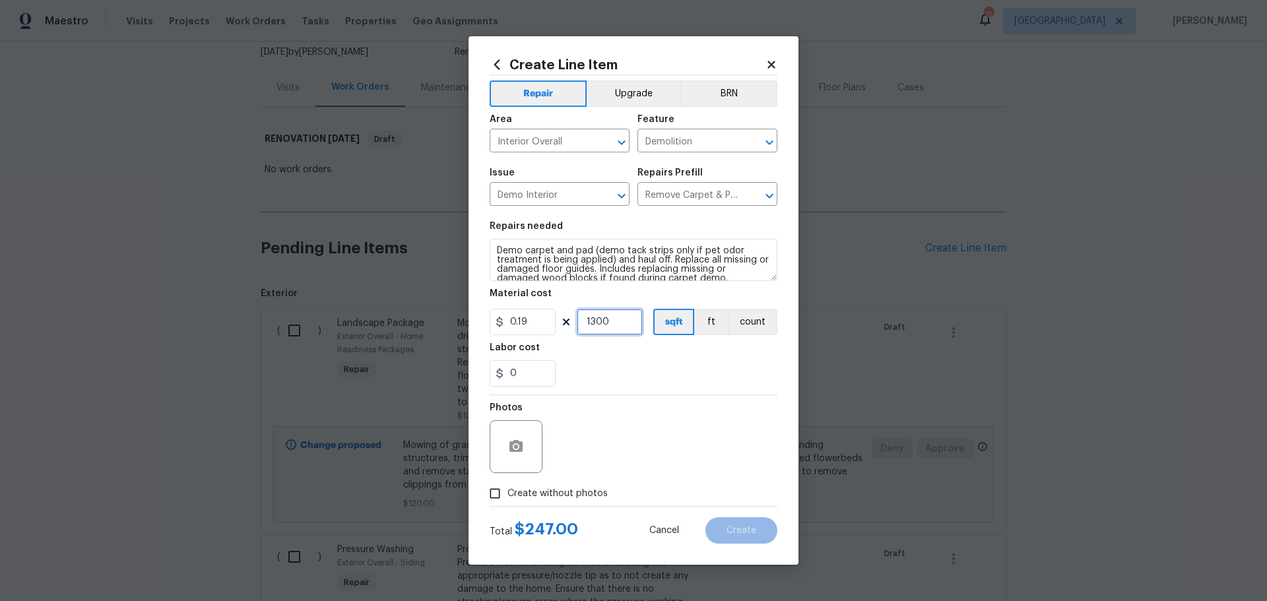
type input "1300"
click at [523, 362] on input "0" at bounding box center [523, 373] width 66 height 26
type input "3"
click at [648, 335] on div "0.19 1300 sqft ft count" at bounding box center [634, 322] width 288 height 26
click at [562, 489] on span "Create without photos" at bounding box center [558, 494] width 100 height 14
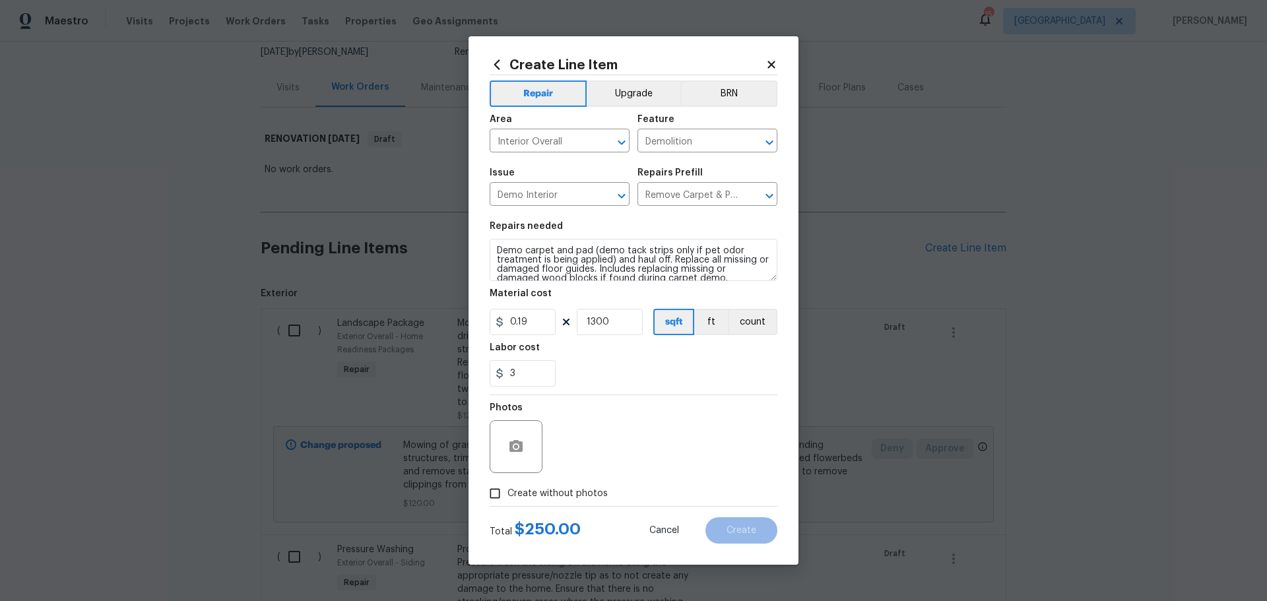
click at [508, 489] on input "Create without photos" at bounding box center [495, 493] width 25 height 25
checkbox input "true"
drag, startPoint x: 615, startPoint y: 400, endPoint x: 628, endPoint y: 444, distance: 45.5
click at [615, 402] on div "Reason*" at bounding box center [665, 438] width 224 height 86
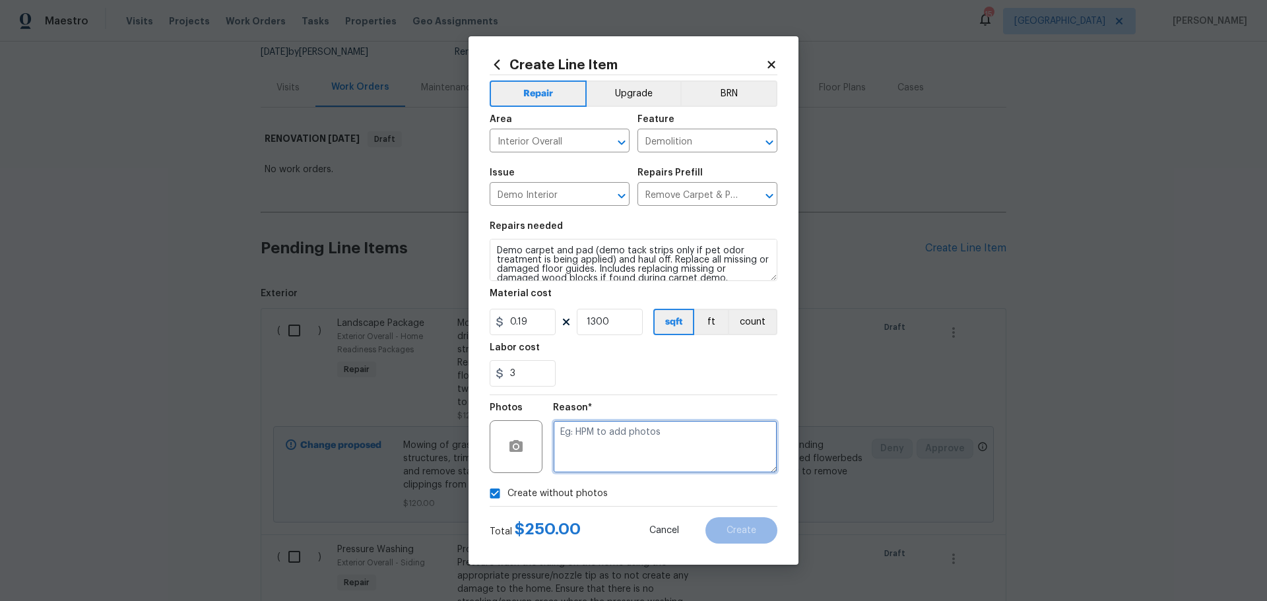
click at [628, 439] on textarea at bounding box center [665, 446] width 224 height 53
type textarea "1"
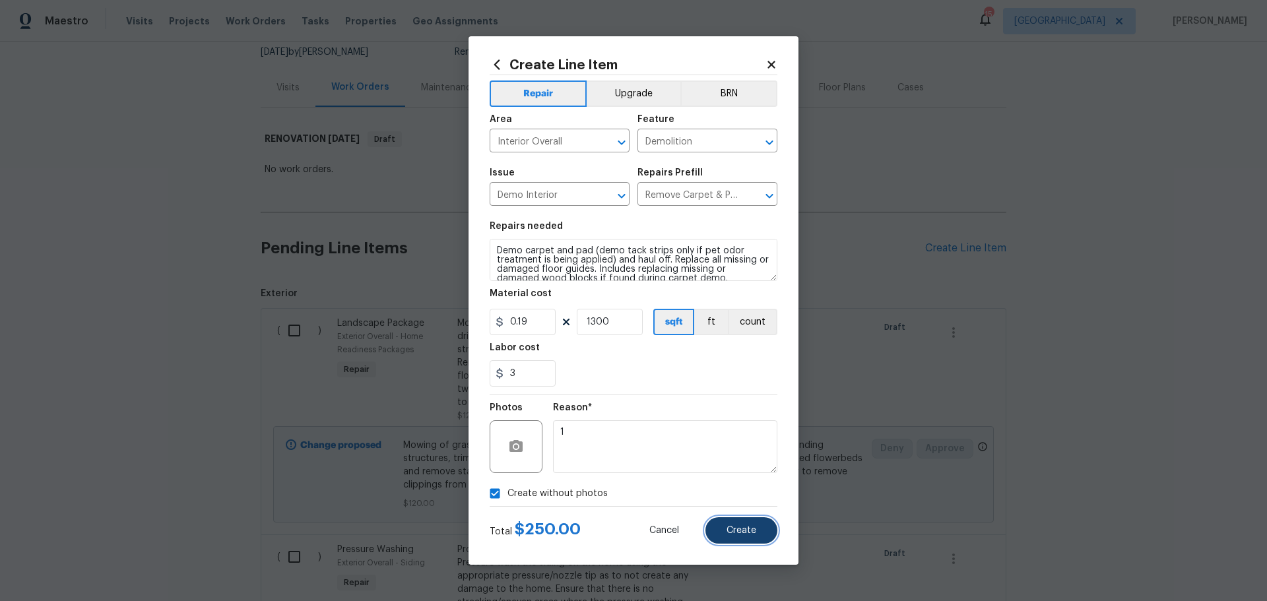
click at [739, 531] on span "Create" at bounding box center [742, 531] width 30 height 10
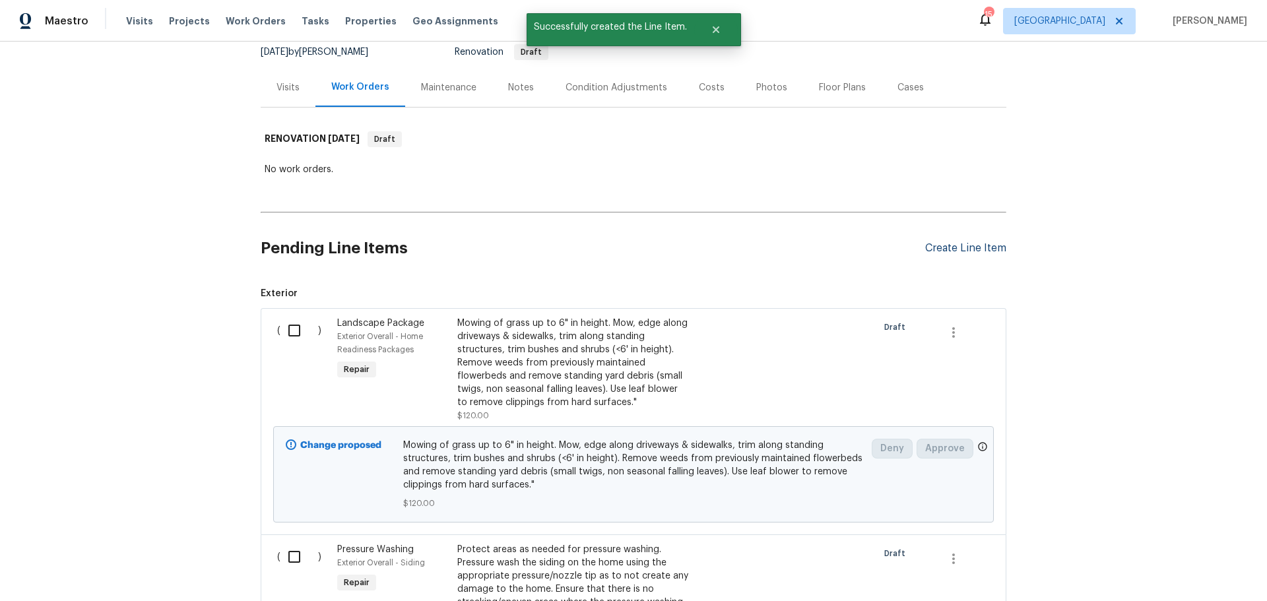
click at [935, 250] on div "Create Line Item" at bounding box center [965, 248] width 81 height 13
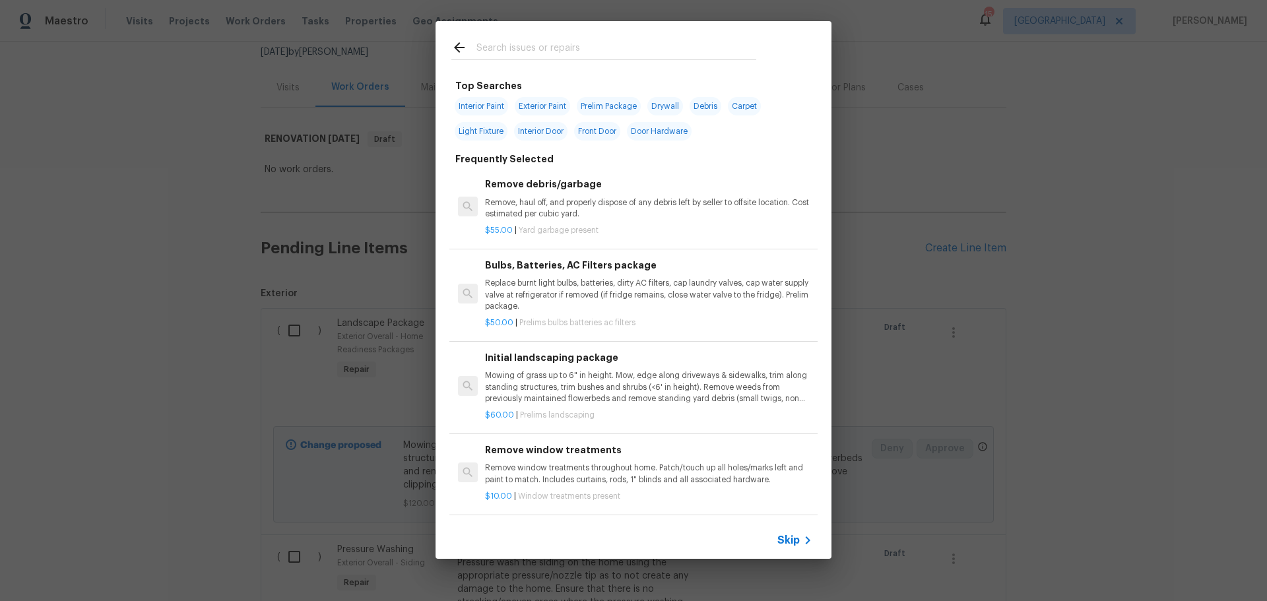
click at [550, 42] on input "text" at bounding box center [617, 50] width 280 height 20
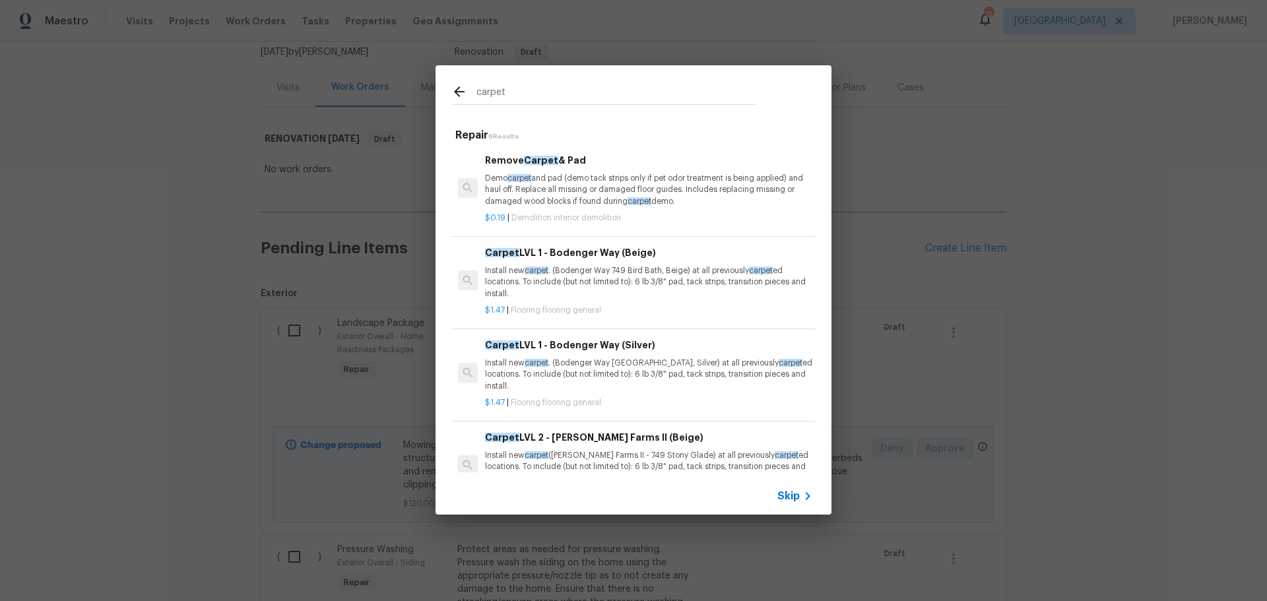
type input "carpet"
click at [617, 277] on p "Install new carpet . (Bodenger Way 749 Bird Bath, Beige) at all previously carp…" at bounding box center [648, 282] width 327 height 34
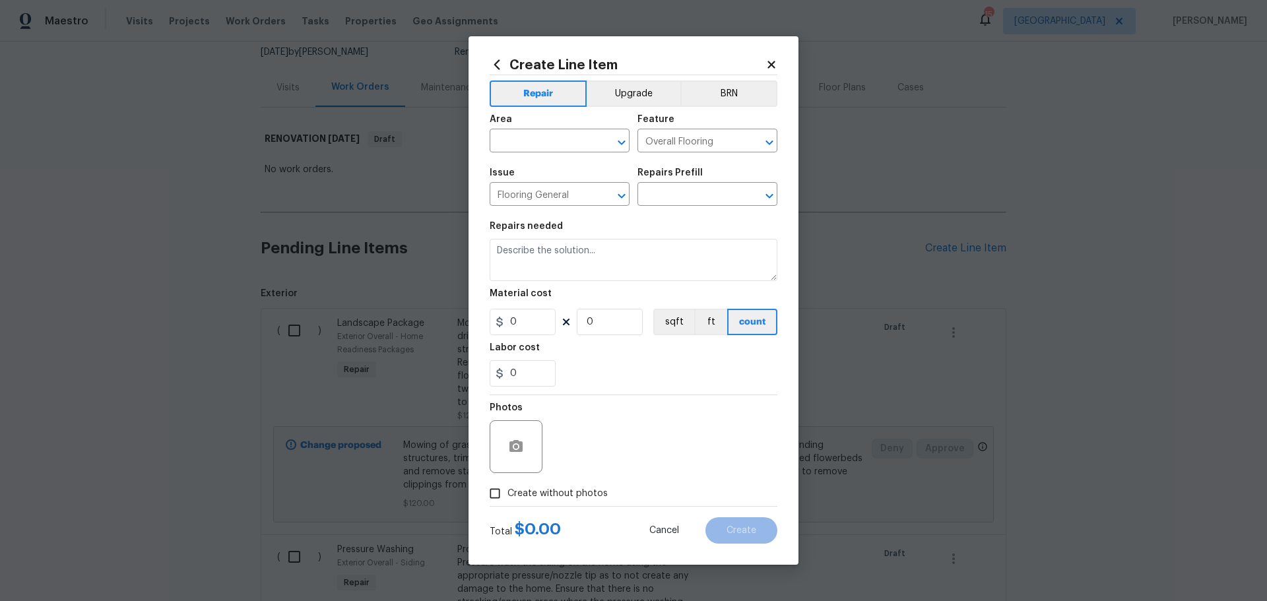
type input "Carpet LVL 1 - Bodenger Way (Beige) $1.47"
type textarea "Install new carpet. (Bodenger Way 749 Bird Bath, Beige) at all previously carpe…"
type input "1.47"
type input "1"
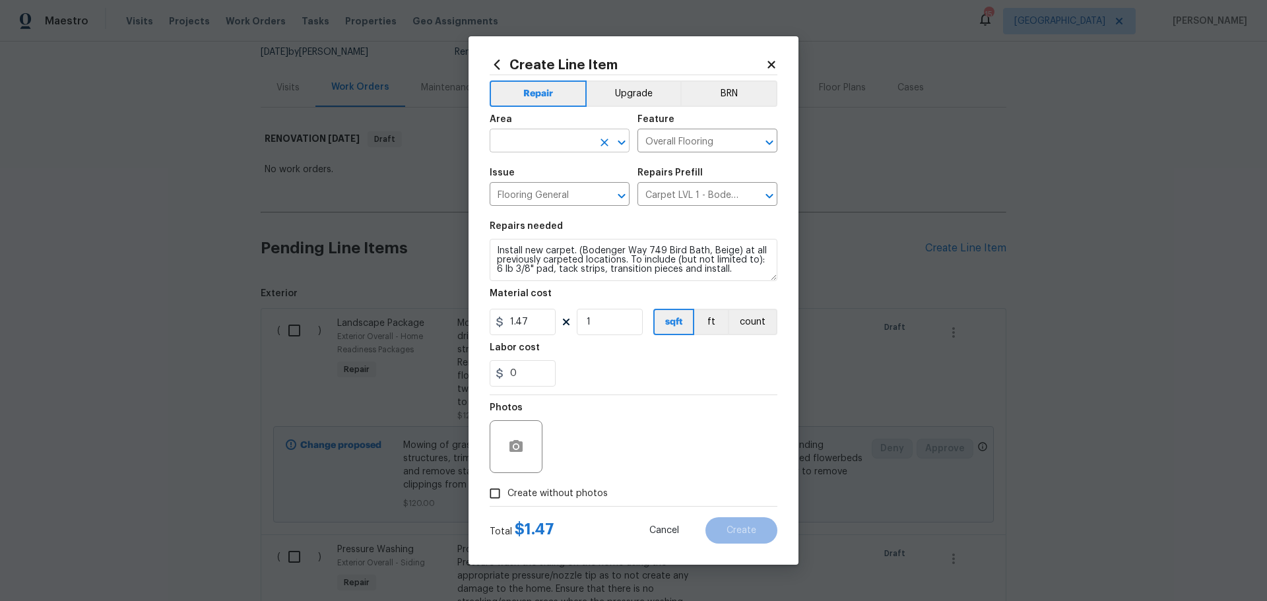
click at [623, 144] on icon "Open" at bounding box center [621, 142] width 7 height 5
click at [560, 186] on li "Interior Overall" at bounding box center [560, 193] width 140 height 22
type input "Interior Overall"
click at [585, 497] on span "Create without photos" at bounding box center [558, 494] width 100 height 14
click at [508, 497] on input "Create without photos" at bounding box center [495, 493] width 25 height 25
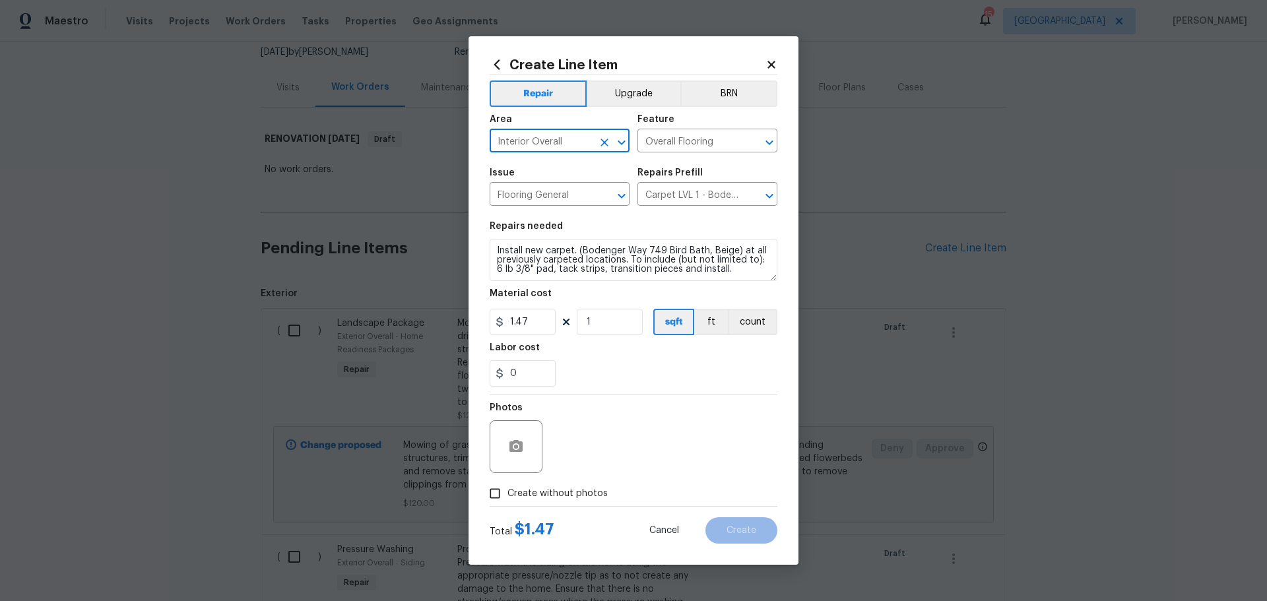
checkbox input "true"
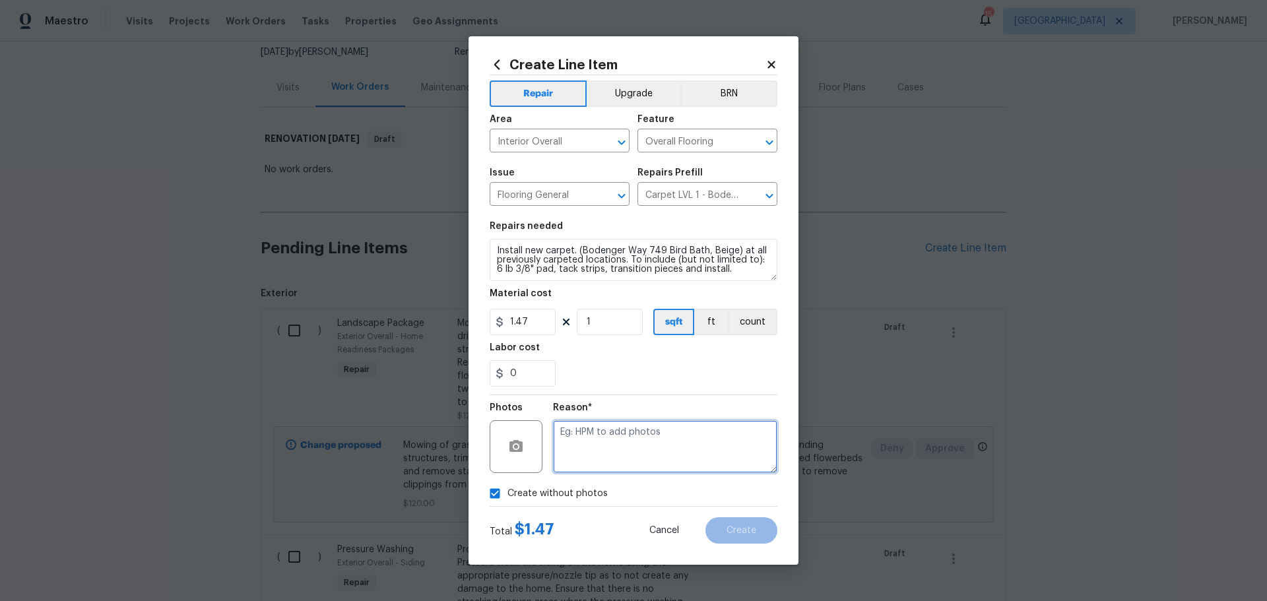
click at [664, 450] on textarea at bounding box center [665, 446] width 224 height 53
type textarea "1"
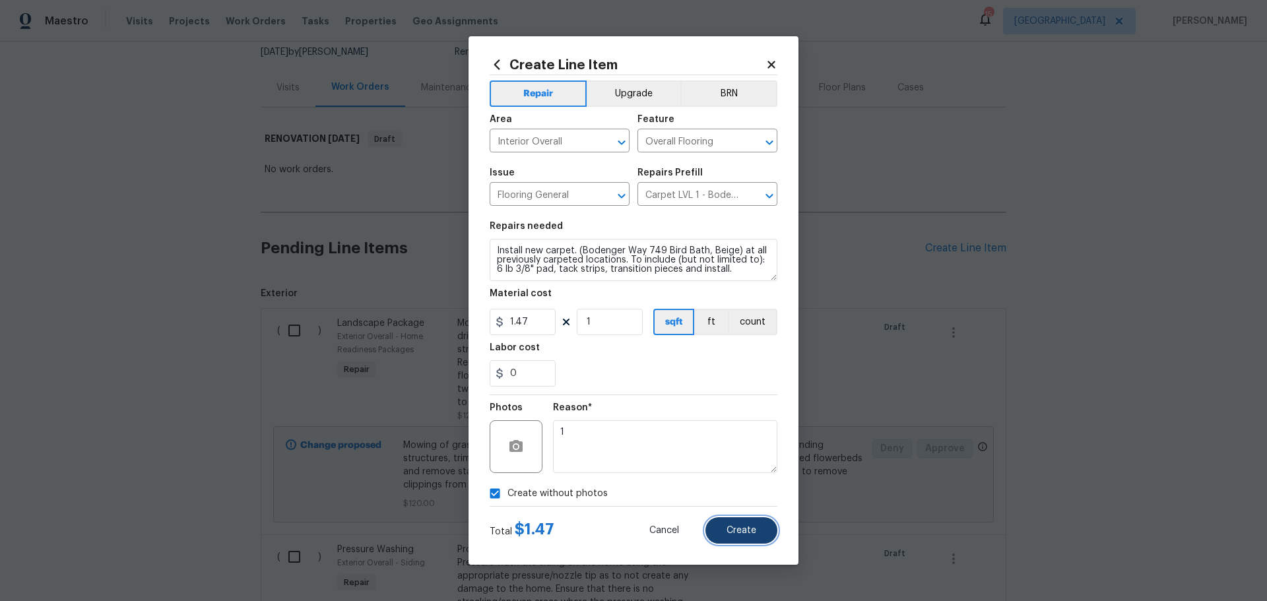
click at [747, 539] on button "Create" at bounding box center [742, 531] width 72 height 26
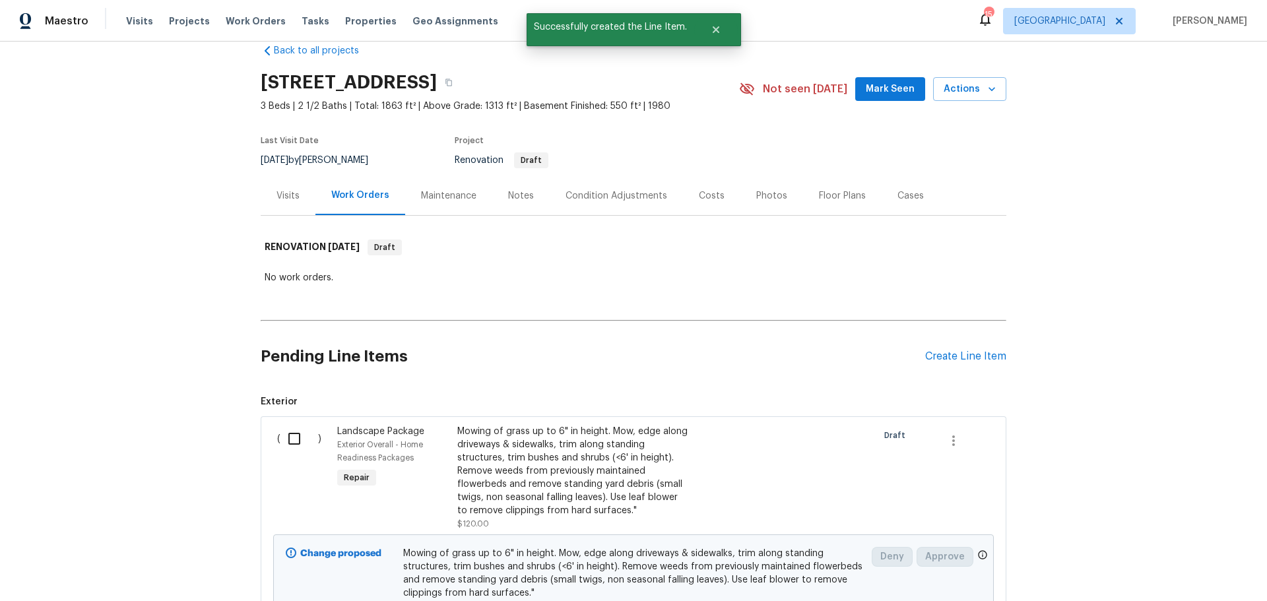
scroll to position [0, 0]
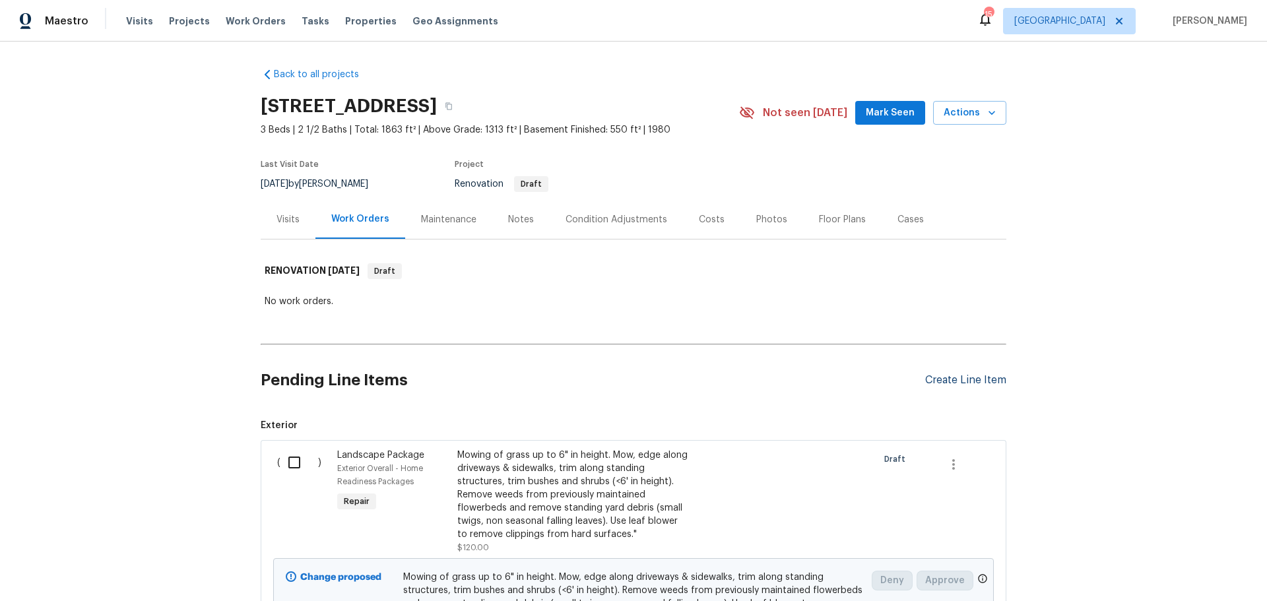
click at [991, 380] on div "Create Line Item" at bounding box center [965, 380] width 81 height 13
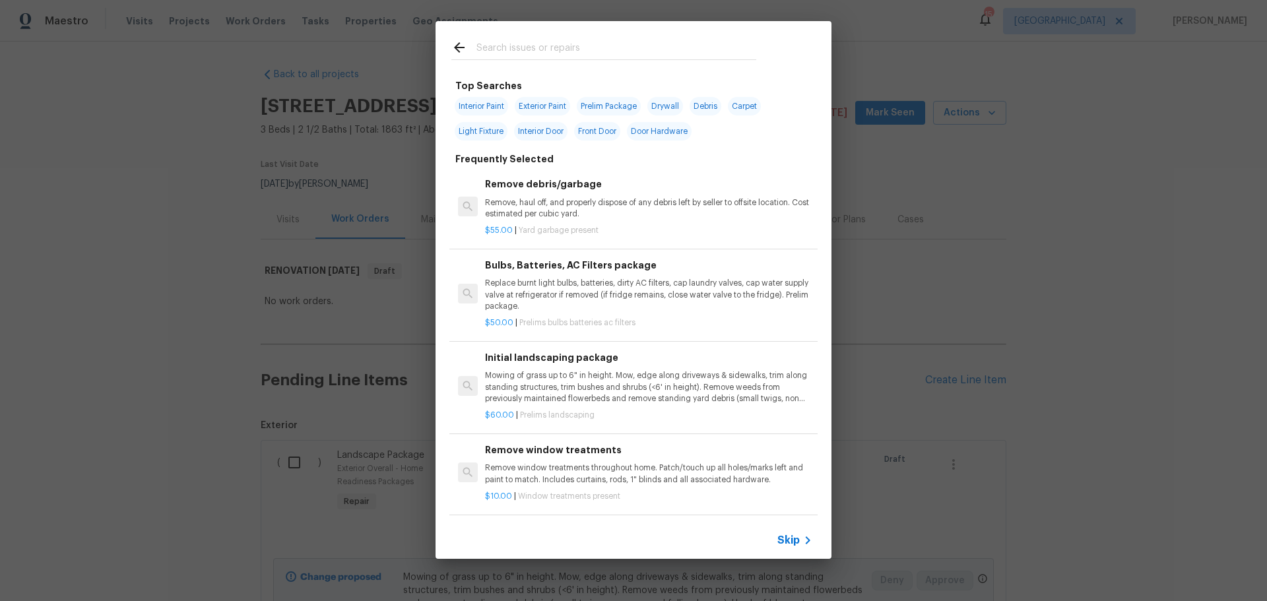
click at [493, 51] on input "text" at bounding box center [617, 50] width 280 height 20
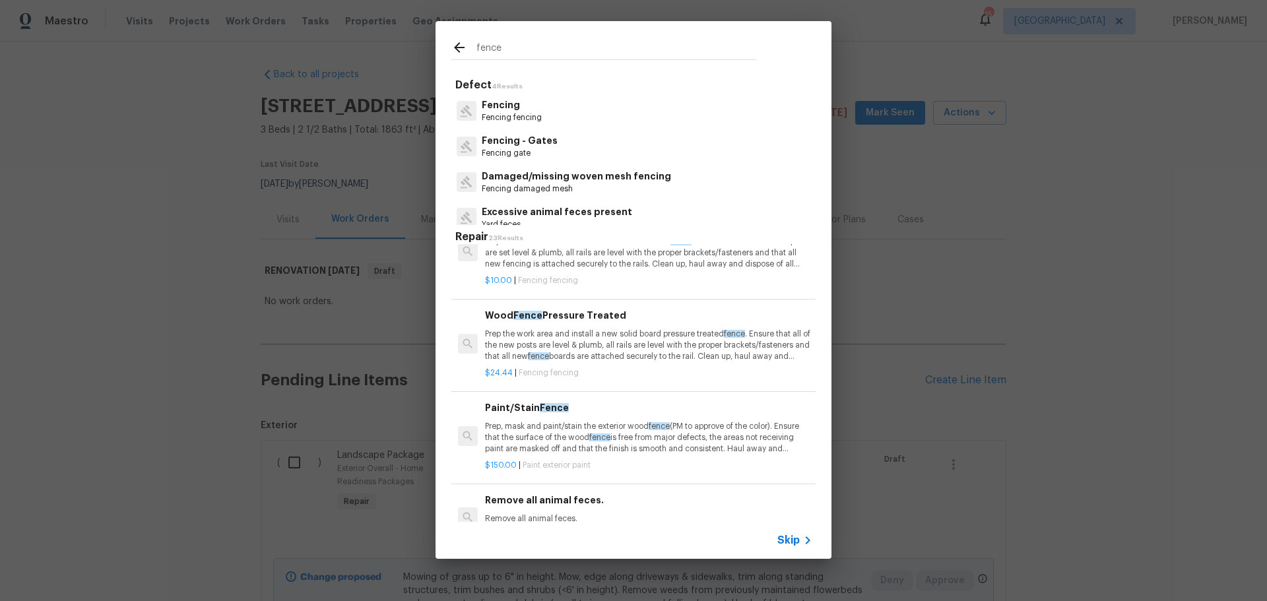
scroll to position [330, 0]
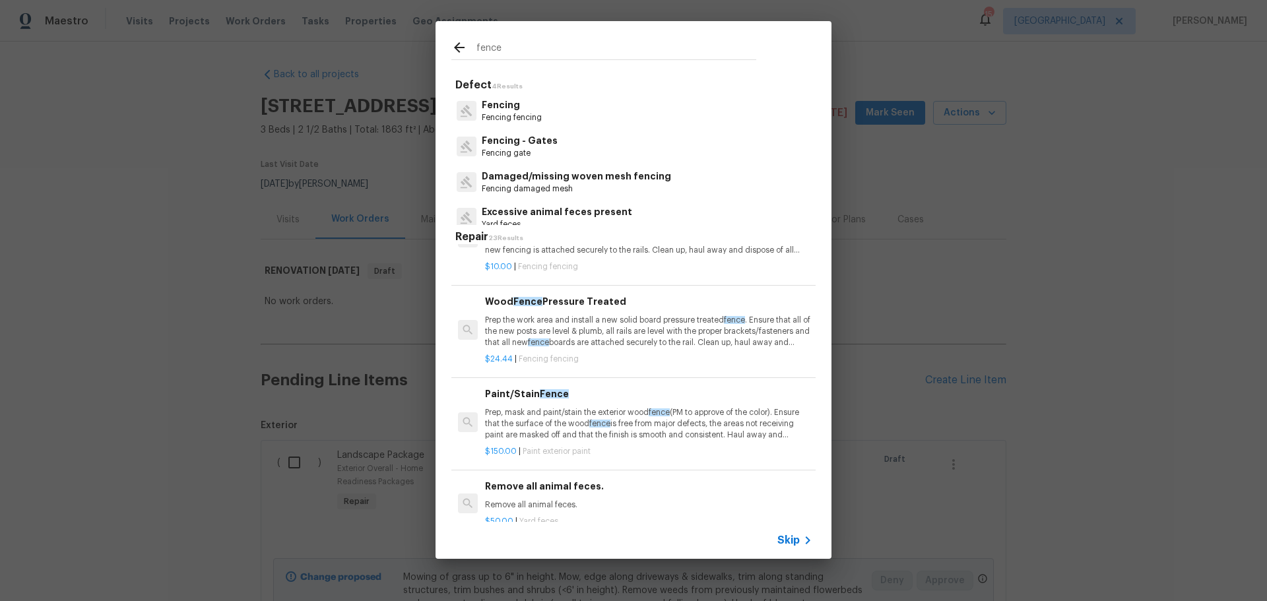
type input "fence"
click at [560, 331] on p "Prep the work area and install a new solid board pressure treated fence . Ensur…" at bounding box center [648, 332] width 327 height 34
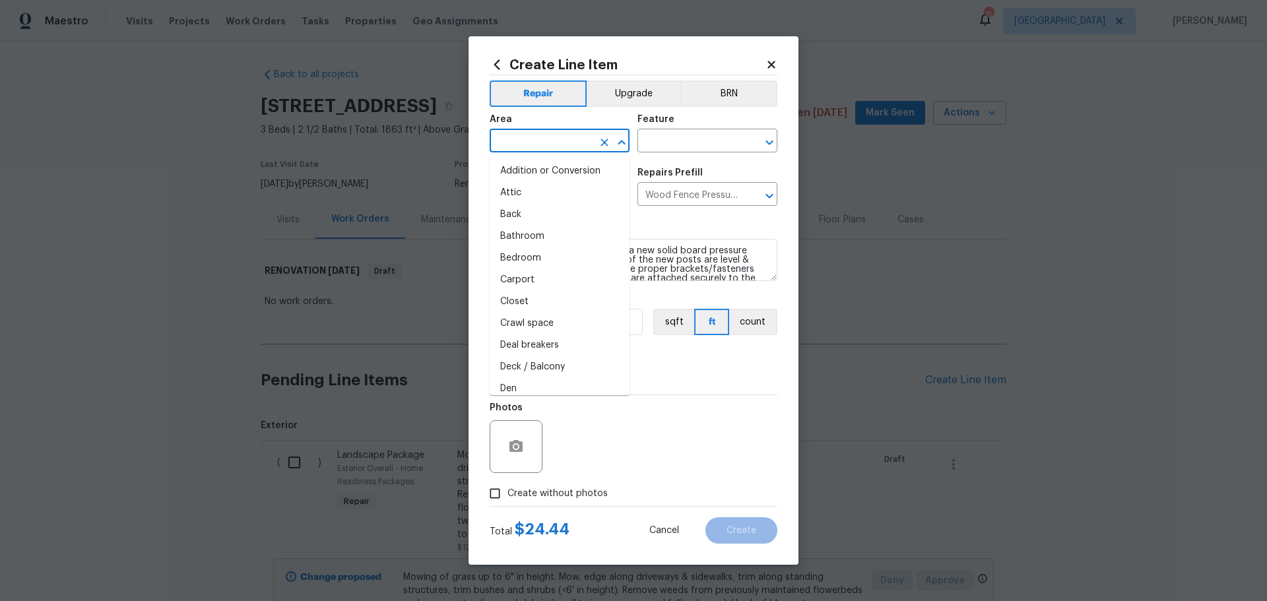
click at [584, 144] on input "text" at bounding box center [541, 142] width 103 height 20
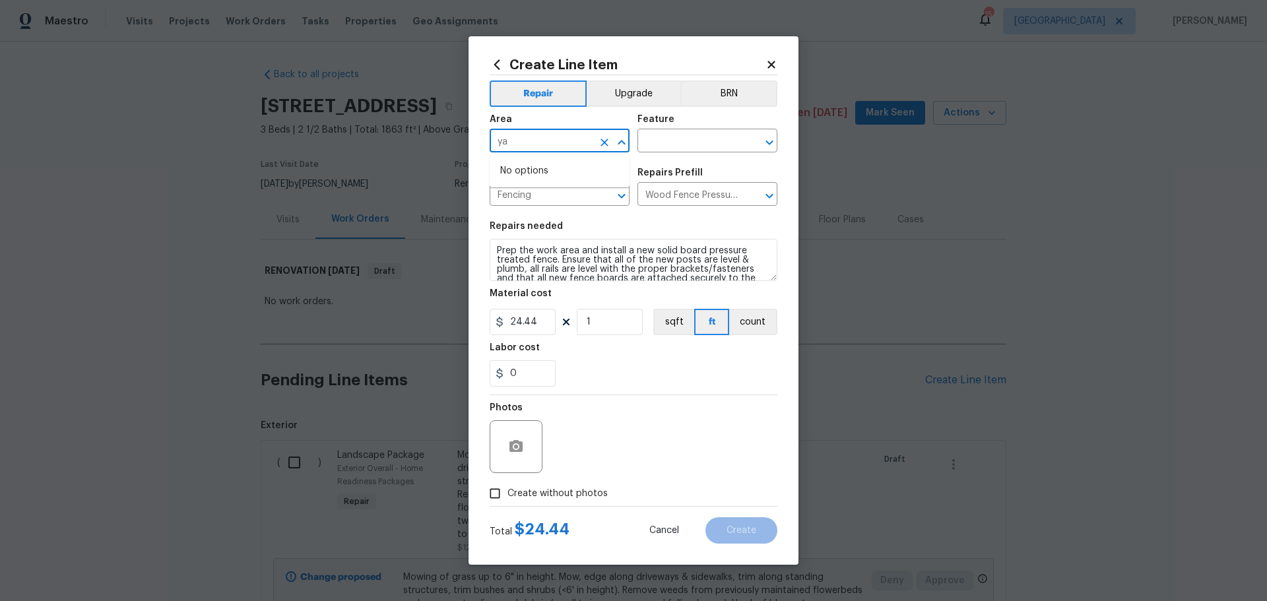
type input "y"
type input "f"
click at [578, 184] on li "Exterior Overall" at bounding box center [560, 193] width 140 height 22
type input "Exterior Overall"
click at [663, 157] on div "Area Exterior Overall ​ Feature ​" at bounding box center [634, 133] width 288 height 53
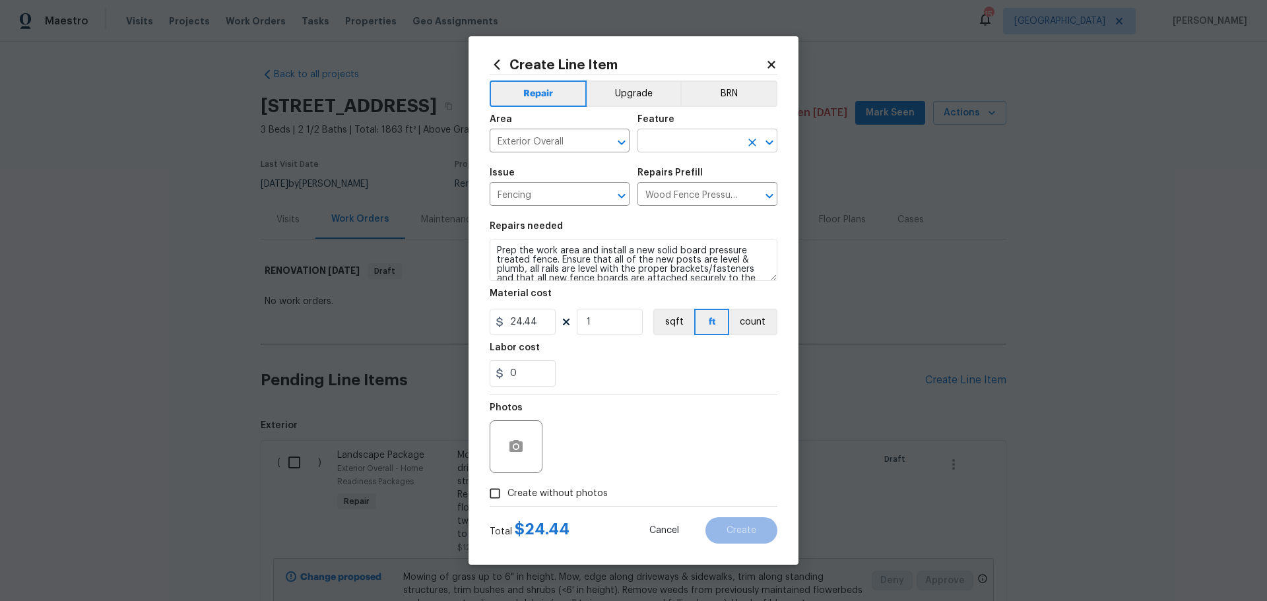
click at [674, 148] on input "text" at bounding box center [689, 142] width 103 height 20
click at [670, 226] on li "Fencing" at bounding box center [708, 225] width 140 height 22
type input "Fencing"
click at [612, 321] on input "1" at bounding box center [610, 322] width 66 height 26
type input "10"
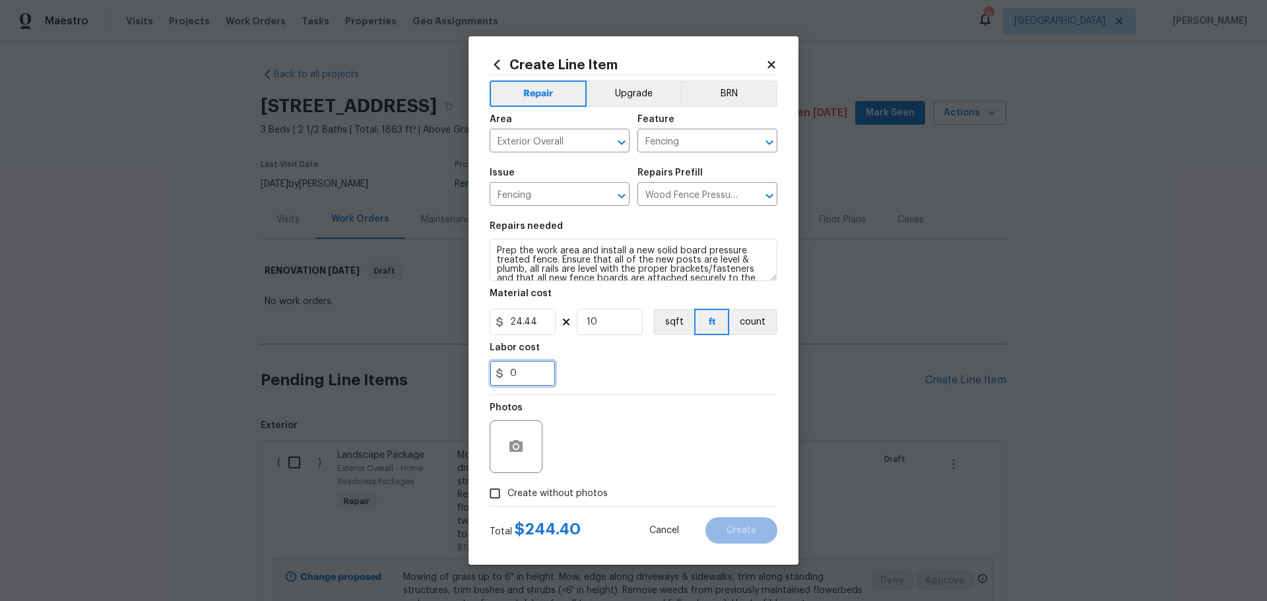
click at [529, 376] on input "0" at bounding box center [523, 373] width 66 height 26
type input "150"
click at [634, 386] on div "150" at bounding box center [634, 373] width 288 height 26
click at [508, 434] on button "button" at bounding box center [516, 447] width 32 height 32
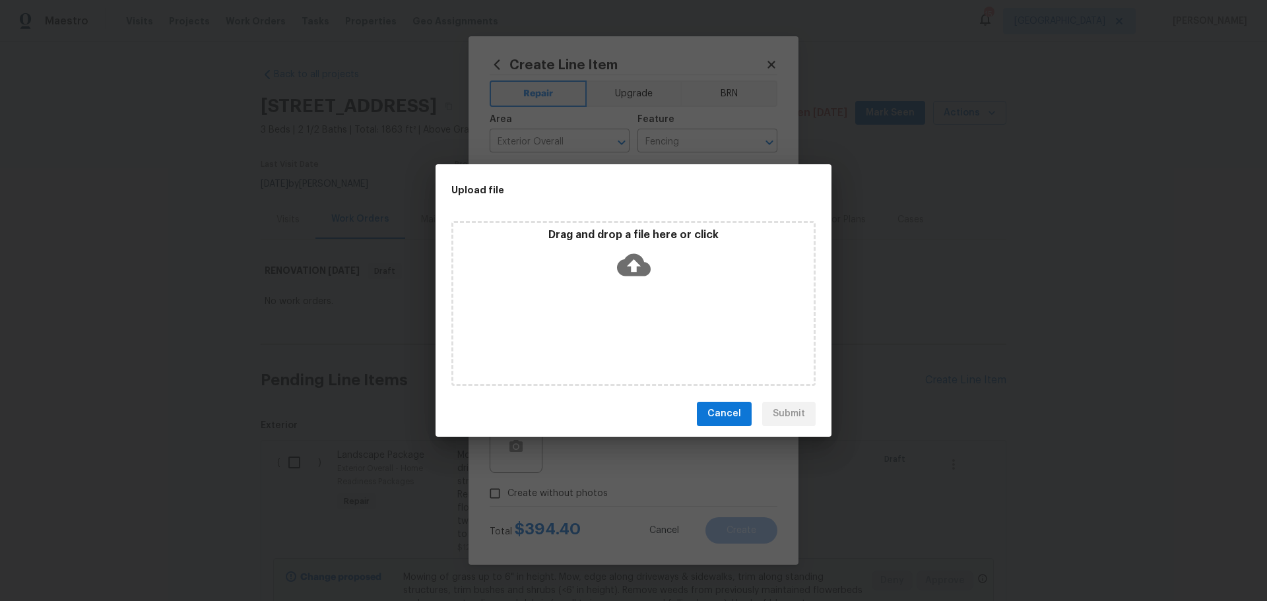
click at [583, 294] on div "Drag and drop a file here or click" at bounding box center [633, 303] width 364 height 165
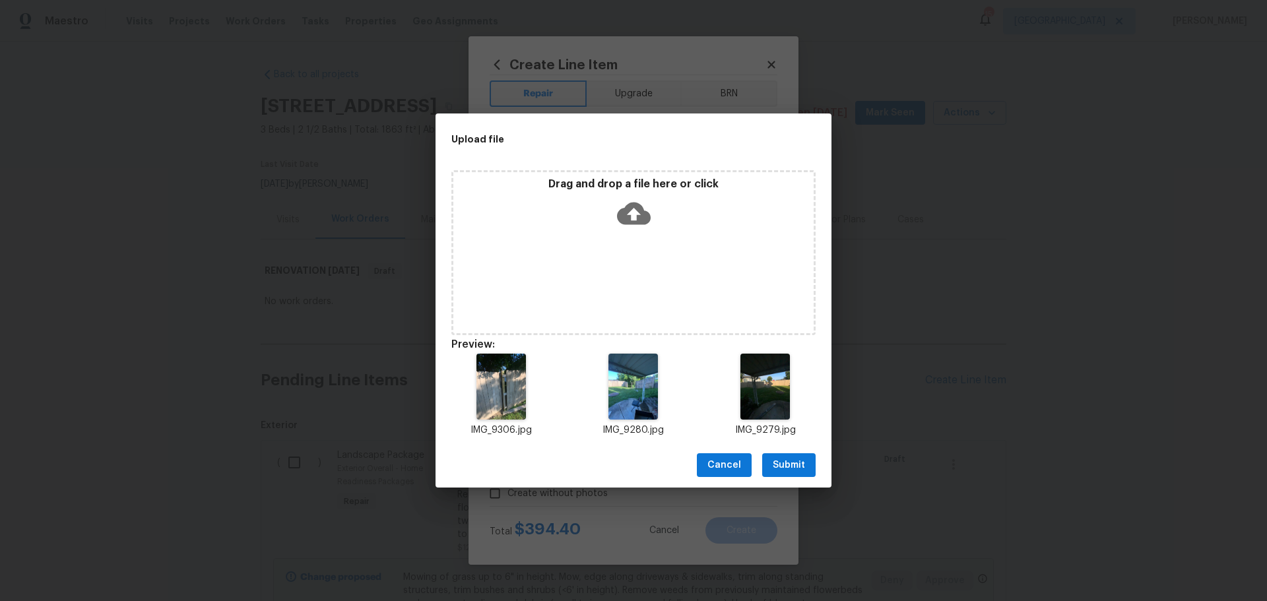
click at [771, 461] on button "Submit" at bounding box center [788, 465] width 53 height 24
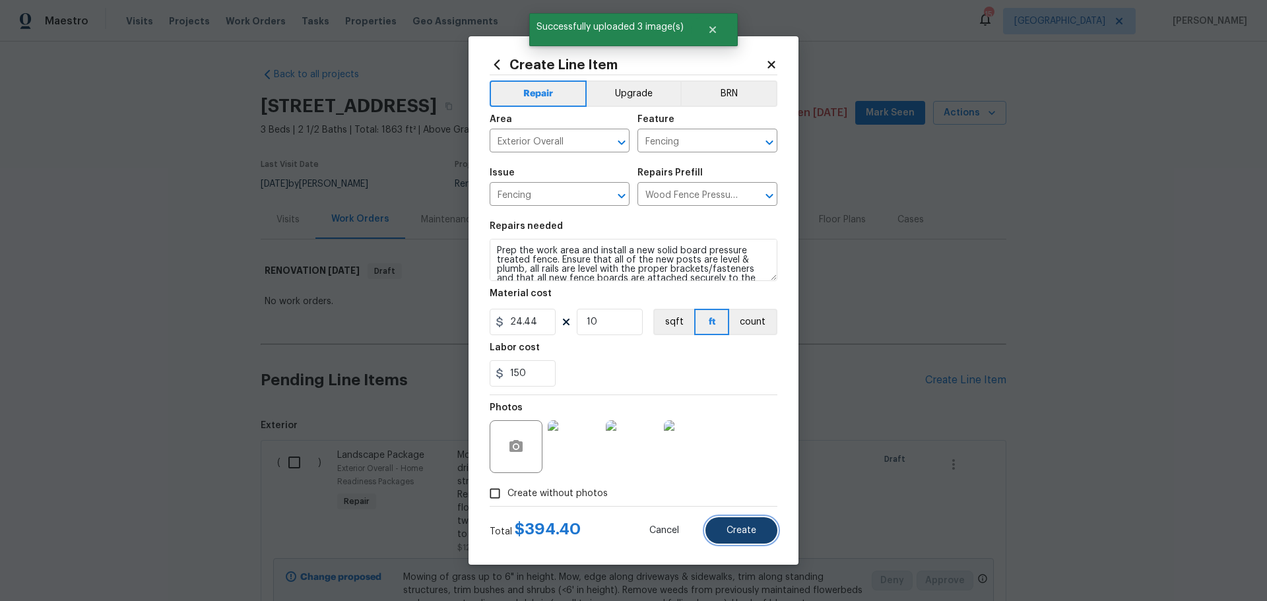
click at [745, 532] on span "Create" at bounding box center [742, 531] width 30 height 10
type input "0"
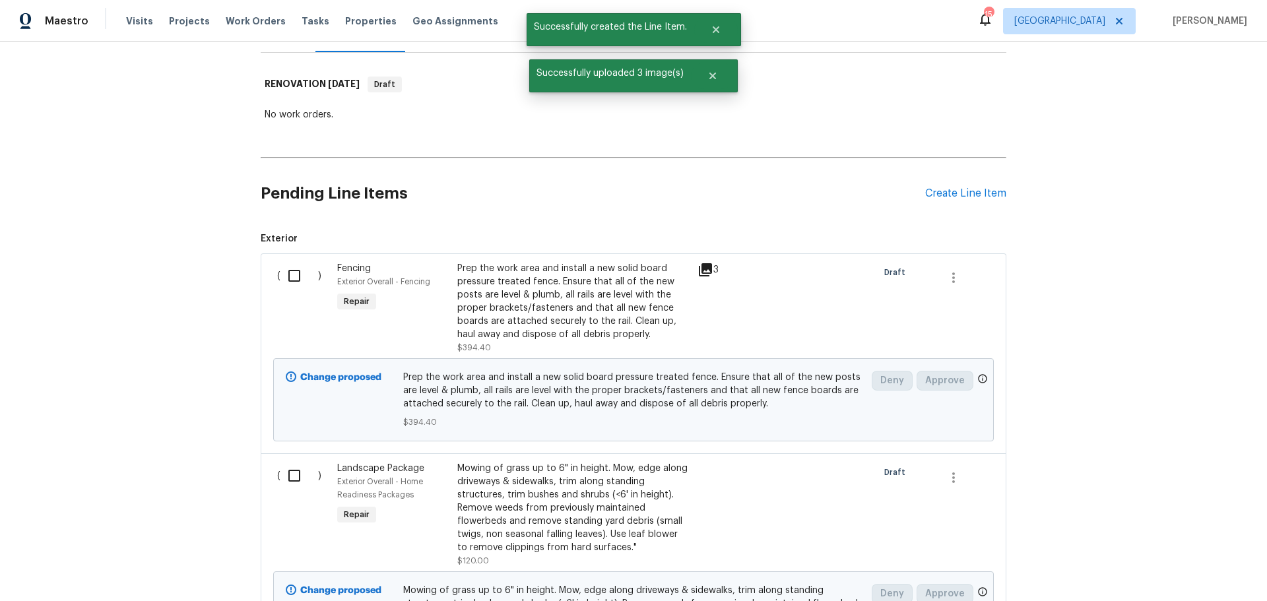
scroll to position [66, 0]
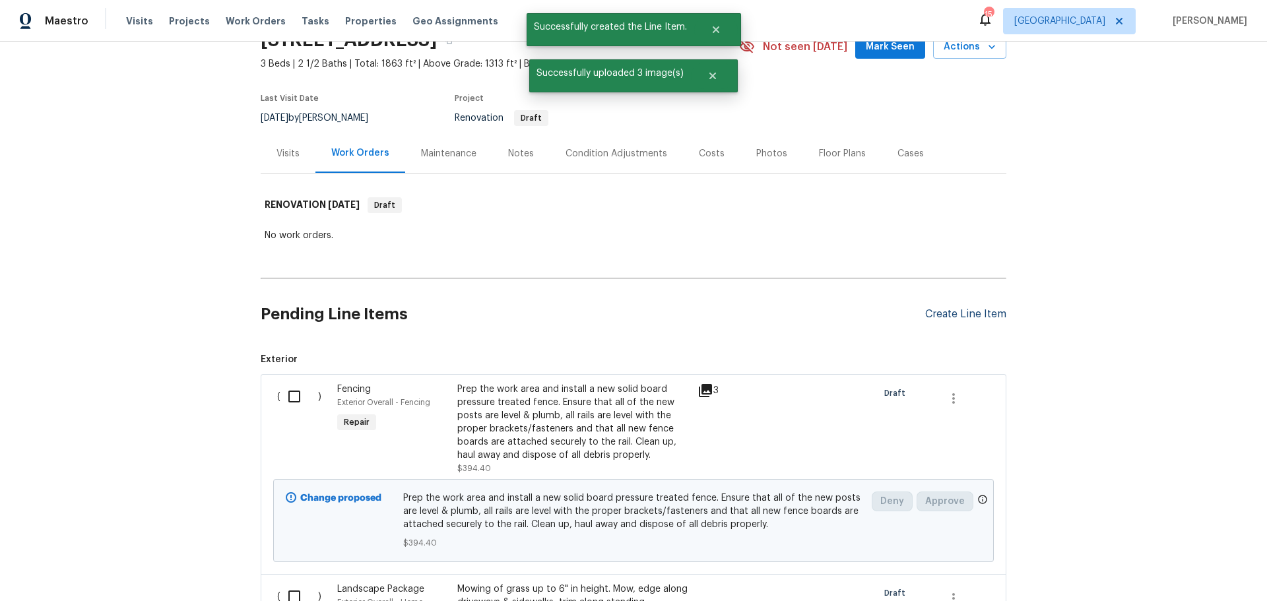
click at [934, 316] on div "Create Line Item" at bounding box center [965, 314] width 81 height 13
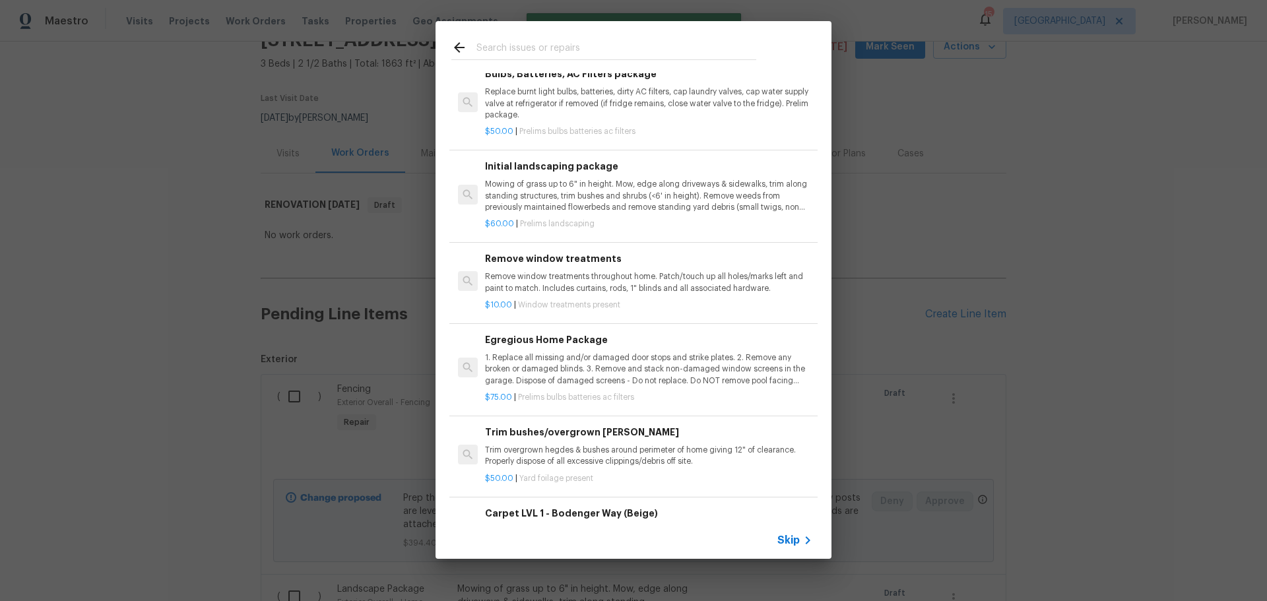
scroll to position [198, 0]
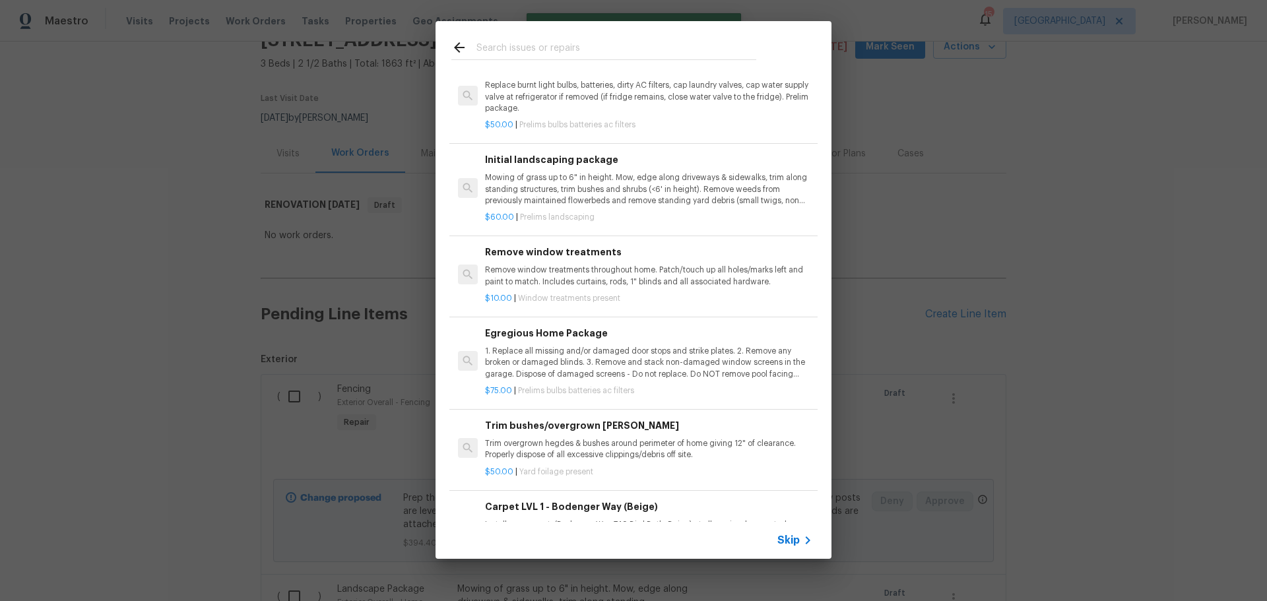
click at [580, 452] on p "Trim overgrown hegdes & bushes around perimeter of home giving 12" of clearance…" at bounding box center [648, 449] width 327 height 22
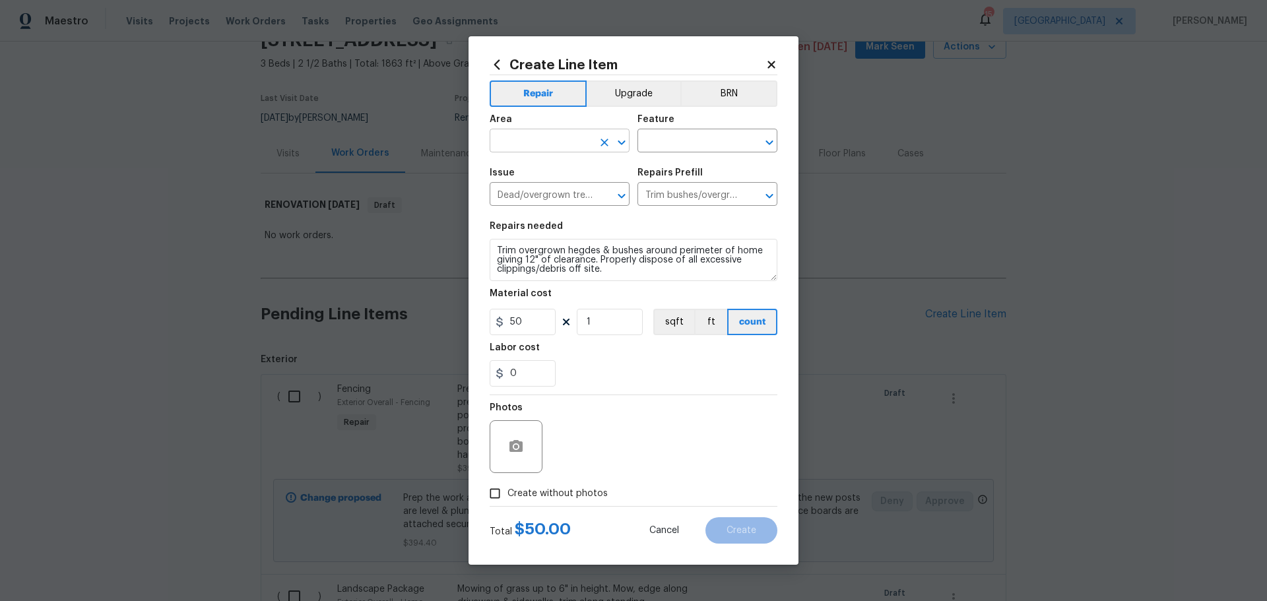
click at [592, 147] on input "text" at bounding box center [541, 142] width 103 height 20
click at [556, 187] on li "Exterior Overall" at bounding box center [560, 193] width 140 height 22
type input "Exterior Overall"
click at [665, 133] on input "text" at bounding box center [689, 142] width 103 height 20
click at [704, 209] on li "Landscaping" at bounding box center [708, 203] width 140 height 22
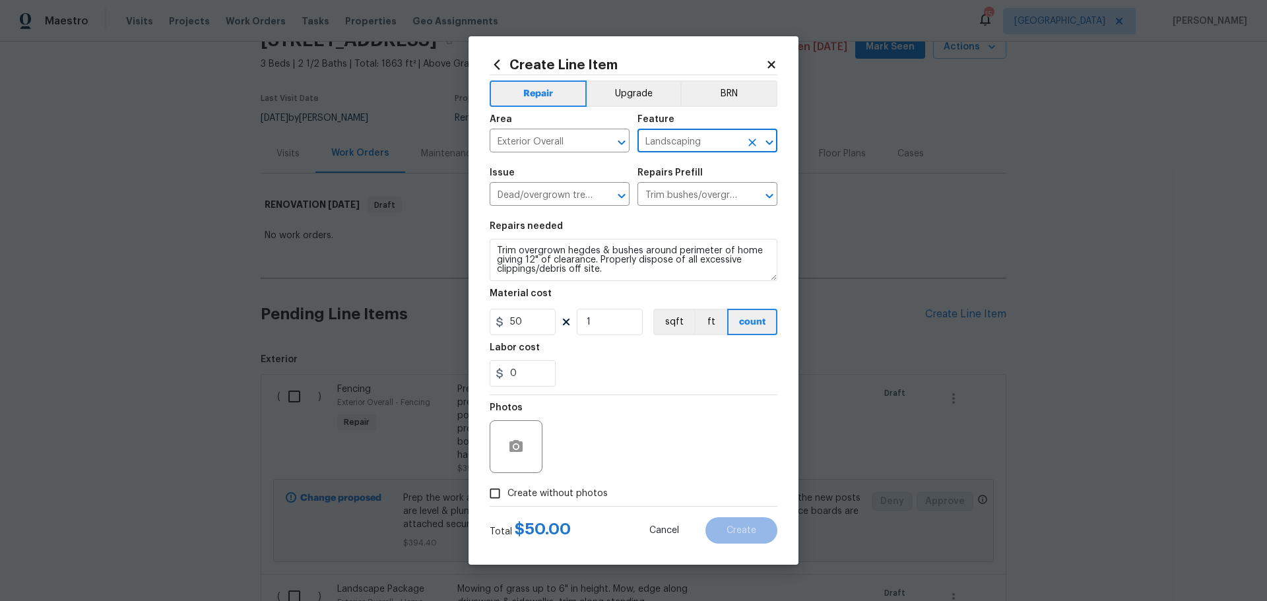
type input "Landscaping"
click at [601, 323] on input "1" at bounding box center [610, 322] width 66 height 26
type input "2"
click at [597, 404] on div "Photos" at bounding box center [634, 438] width 288 height 86
click at [529, 447] on button "button" at bounding box center [516, 447] width 32 height 32
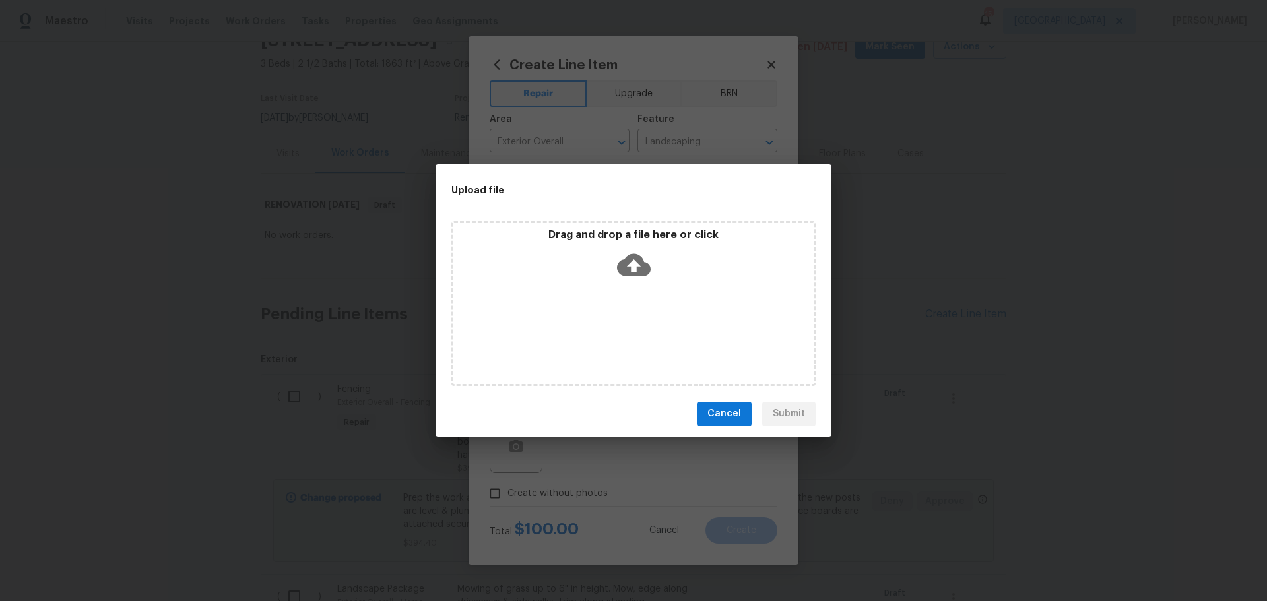
click at [530, 237] on p "Drag and drop a file here or click" at bounding box center [633, 235] width 360 height 14
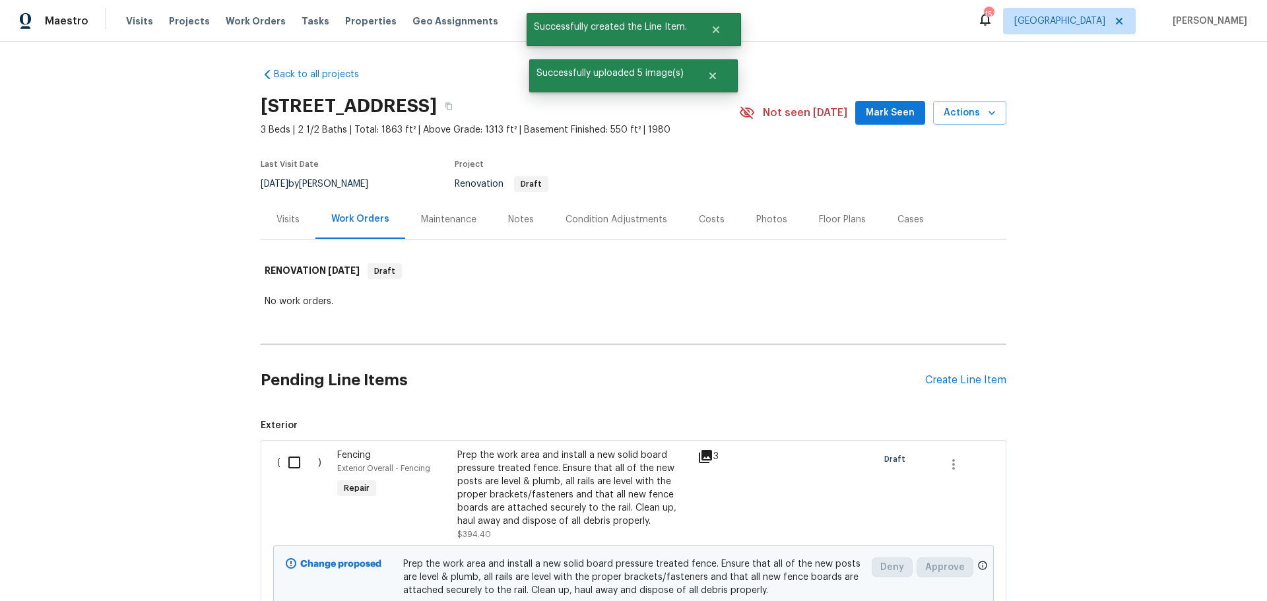
scroll to position [66, 0]
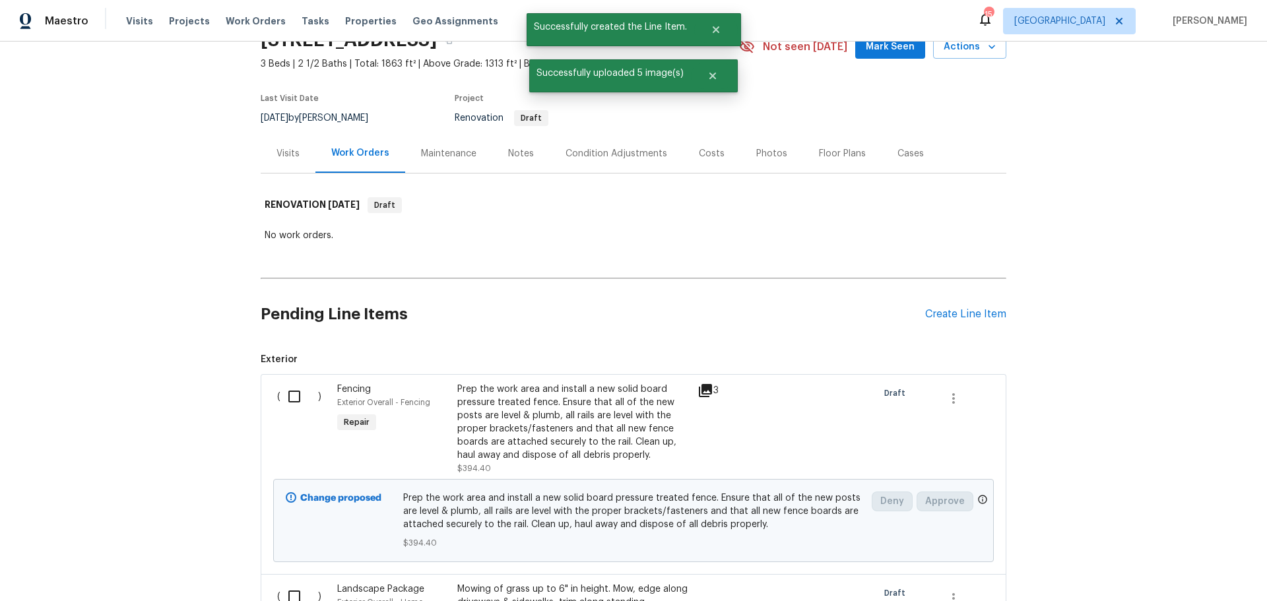
click at [933, 325] on div "Pending Line Items Create Line Item" at bounding box center [634, 314] width 746 height 61
click at [933, 312] on div "Create Line Item" at bounding box center [965, 314] width 81 height 13
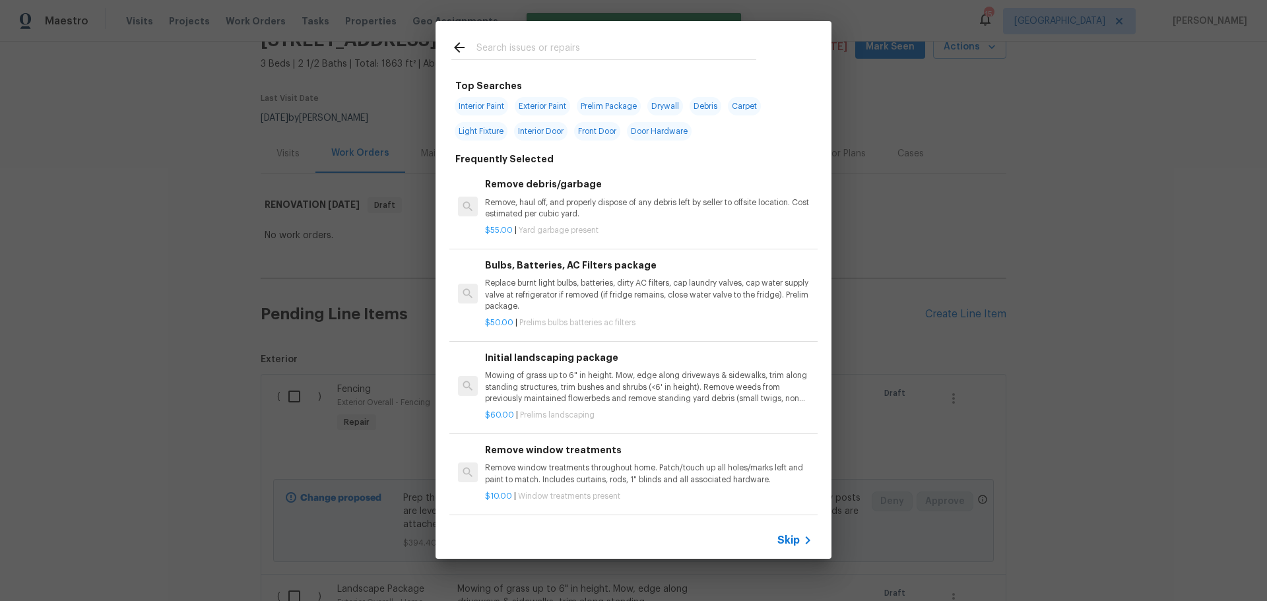
click at [567, 287] on p "Replace burnt light bulbs, batteries, dirty AC filters, cap laundry valves, cap…" at bounding box center [648, 295] width 327 height 34
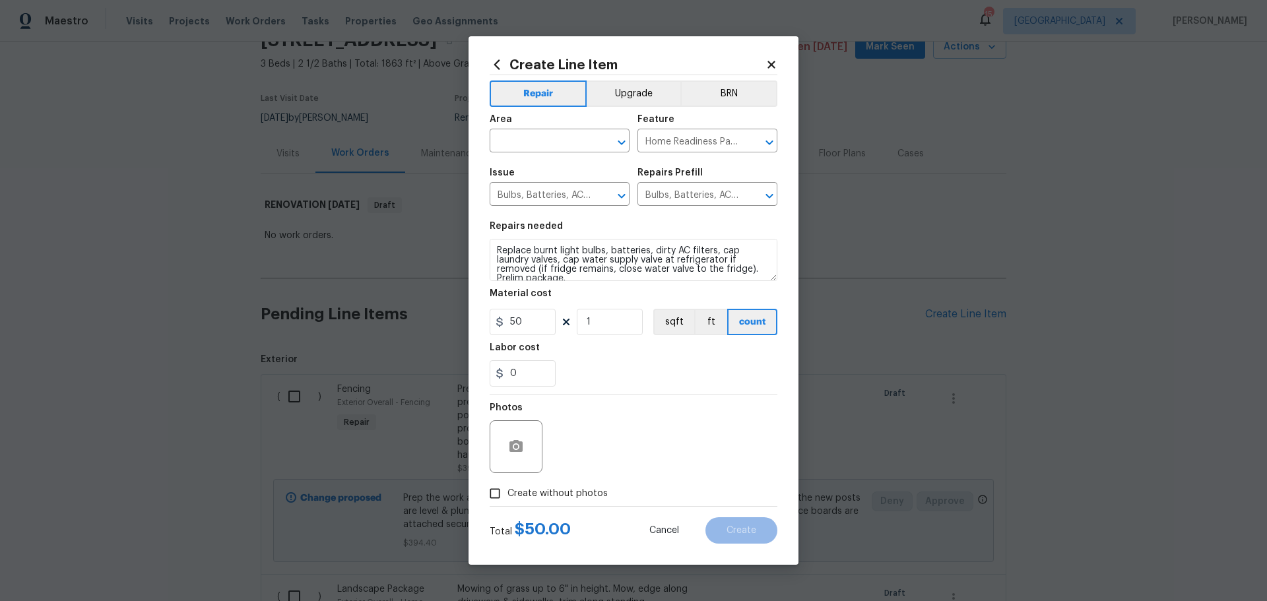
drag, startPoint x: 537, startPoint y: 484, endPoint x: 552, endPoint y: 493, distance: 17.2
click at [538, 484] on label "Create without photos" at bounding box center [545, 493] width 125 height 25
click at [566, 455] on div "Photos" at bounding box center [634, 438] width 288 height 86
click at [548, 485] on label "Create without photos" at bounding box center [545, 493] width 125 height 25
click at [508, 485] on input "Create without photos" at bounding box center [495, 493] width 25 height 25
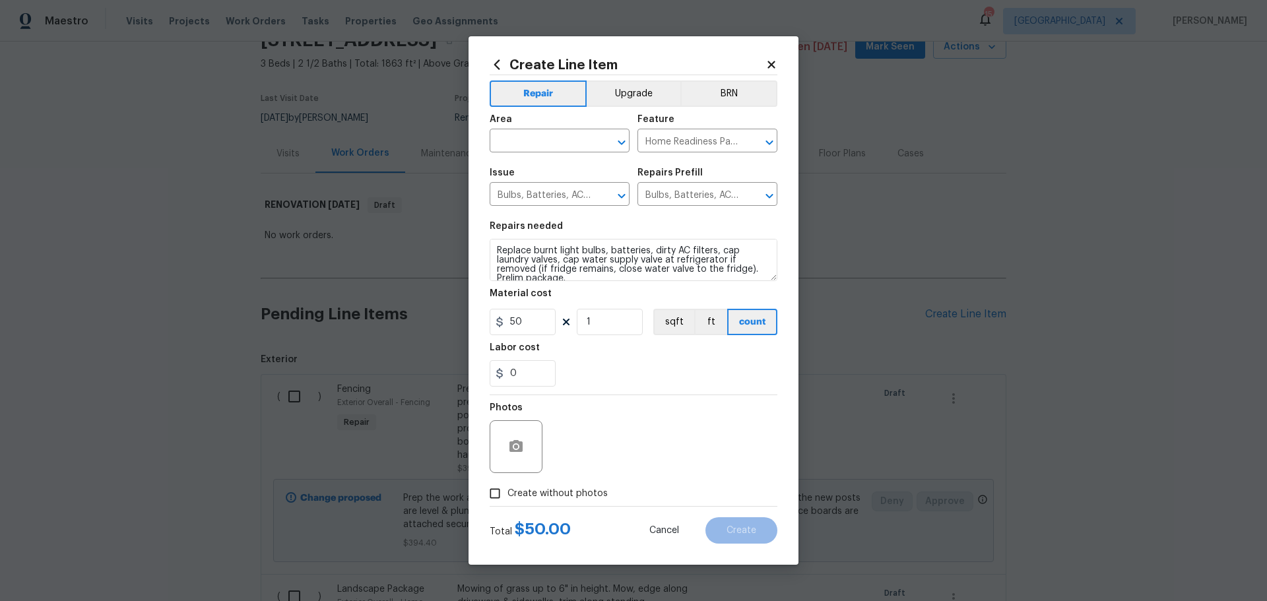
checkbox input "true"
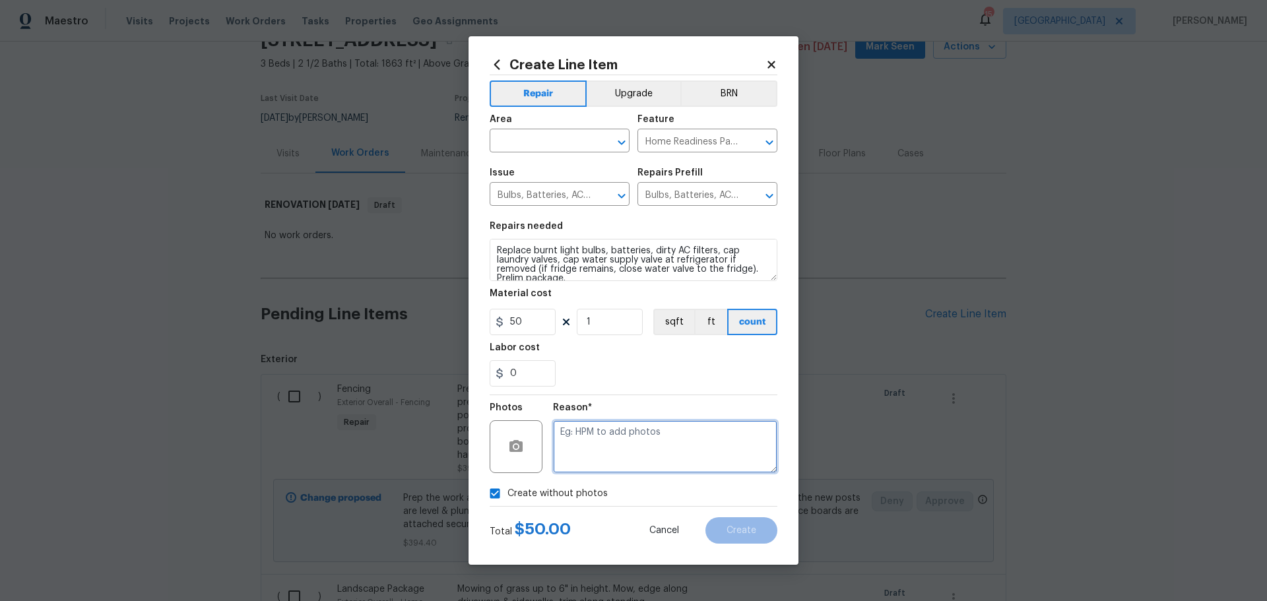
click at [579, 455] on textarea at bounding box center [665, 446] width 224 height 53
type textarea "1"
click at [731, 500] on div "Create without photos" at bounding box center [634, 493] width 288 height 25
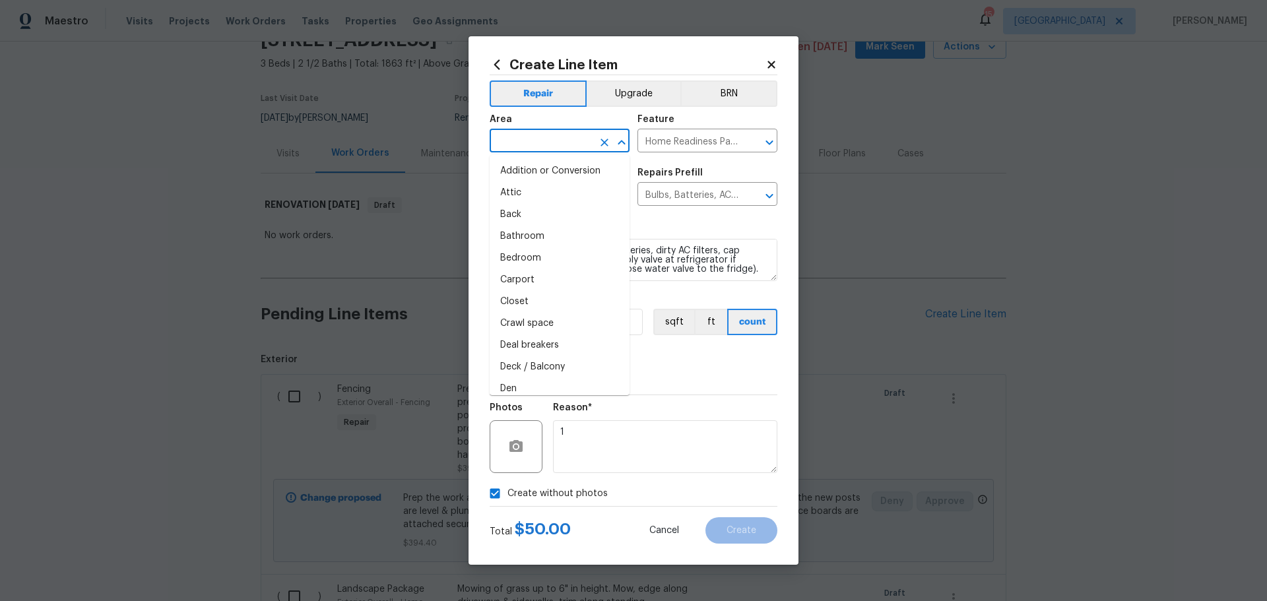
click at [552, 147] on input "text" at bounding box center [541, 142] width 103 height 20
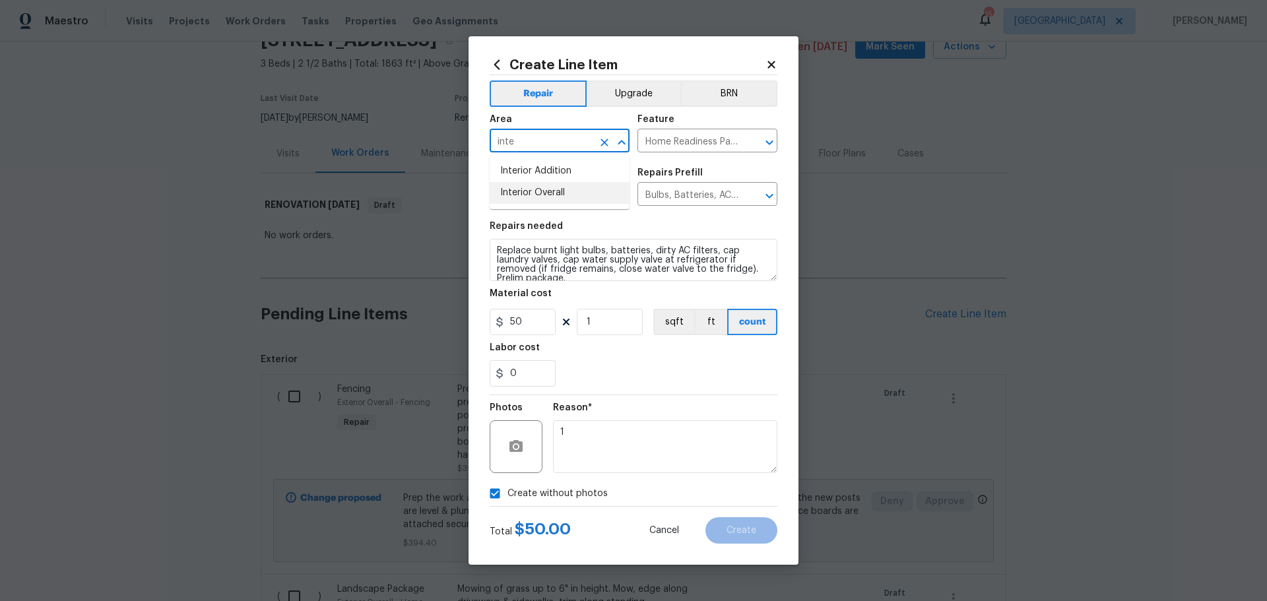
click at [535, 187] on li "Interior Overall" at bounding box center [560, 193] width 140 height 22
type input "Interior Overall"
click at [766, 535] on button "Create" at bounding box center [742, 531] width 72 height 26
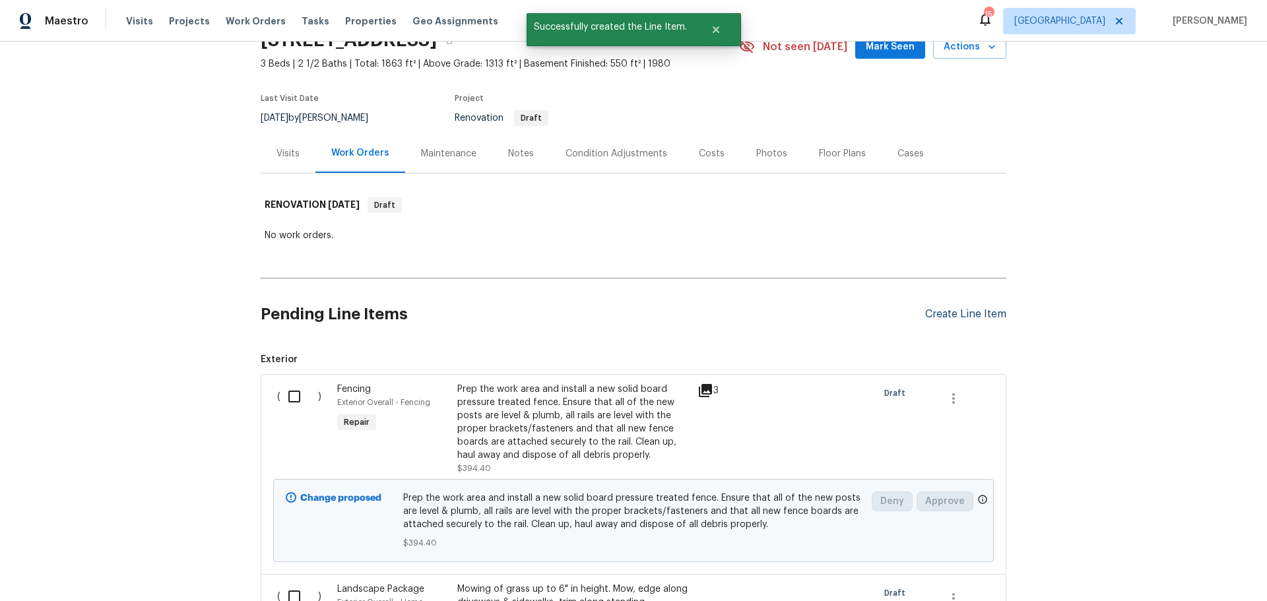
click at [925, 314] on div "Create Line Item" at bounding box center [965, 314] width 81 height 13
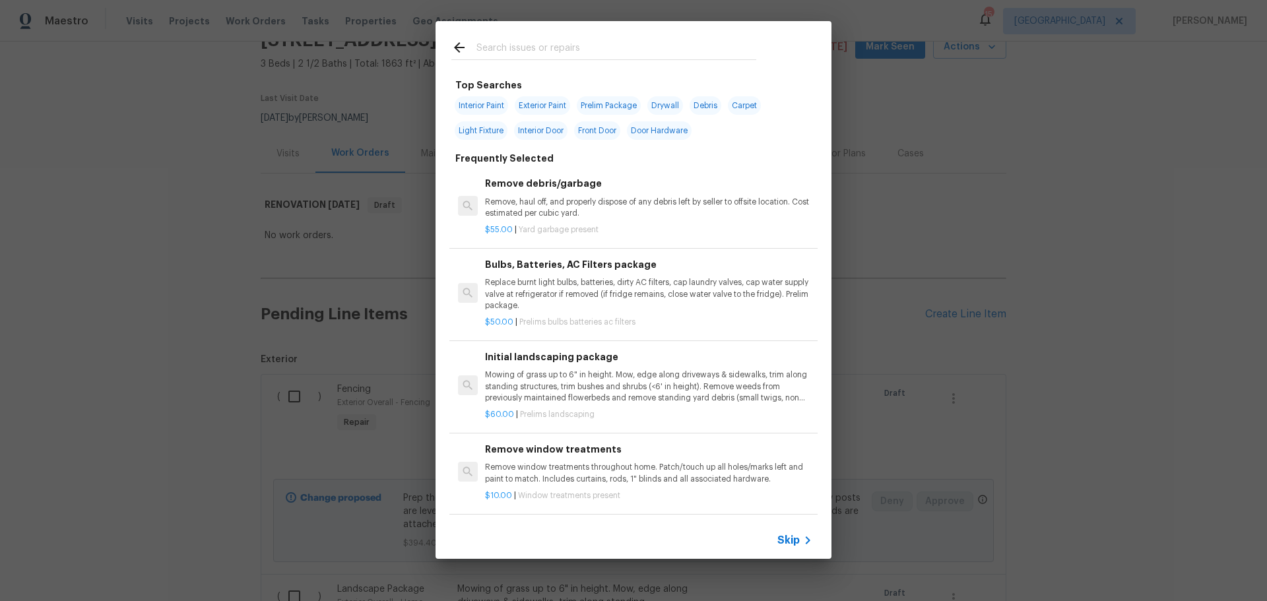
scroll to position [0, 0]
click at [504, 106] on span "Interior Paint" at bounding box center [481, 106] width 53 height 18
type input "Interior Paint"
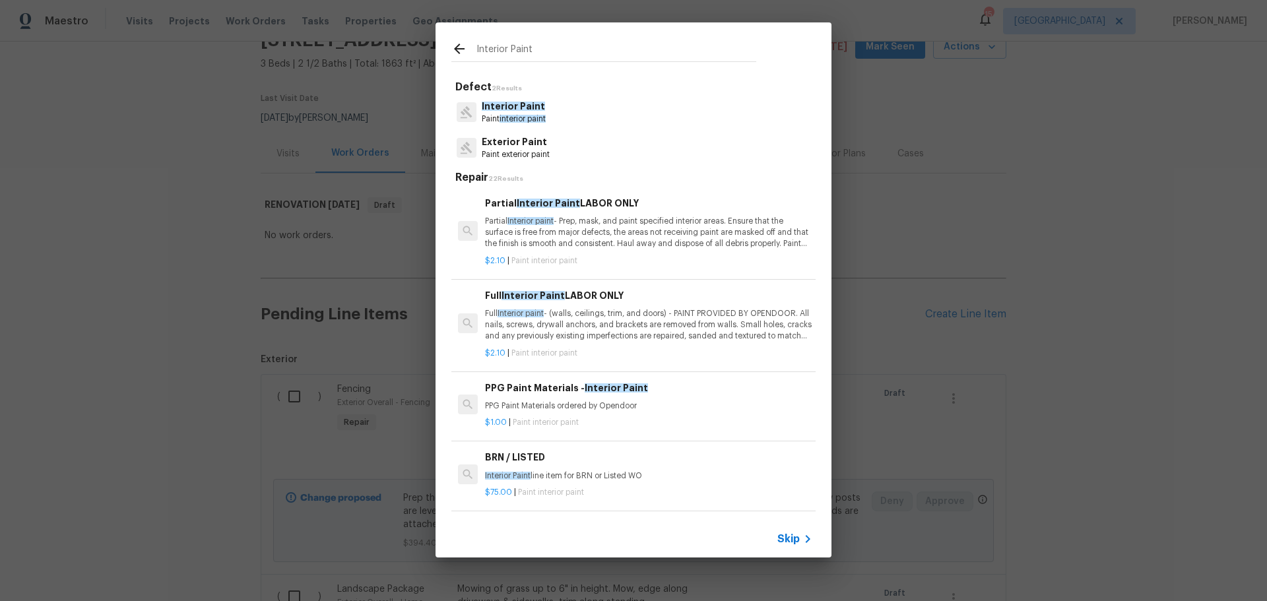
click at [599, 226] on p "Partial Interior paint - Prep, mask, and paint specified interior areas. Ensure…" at bounding box center [648, 233] width 327 height 34
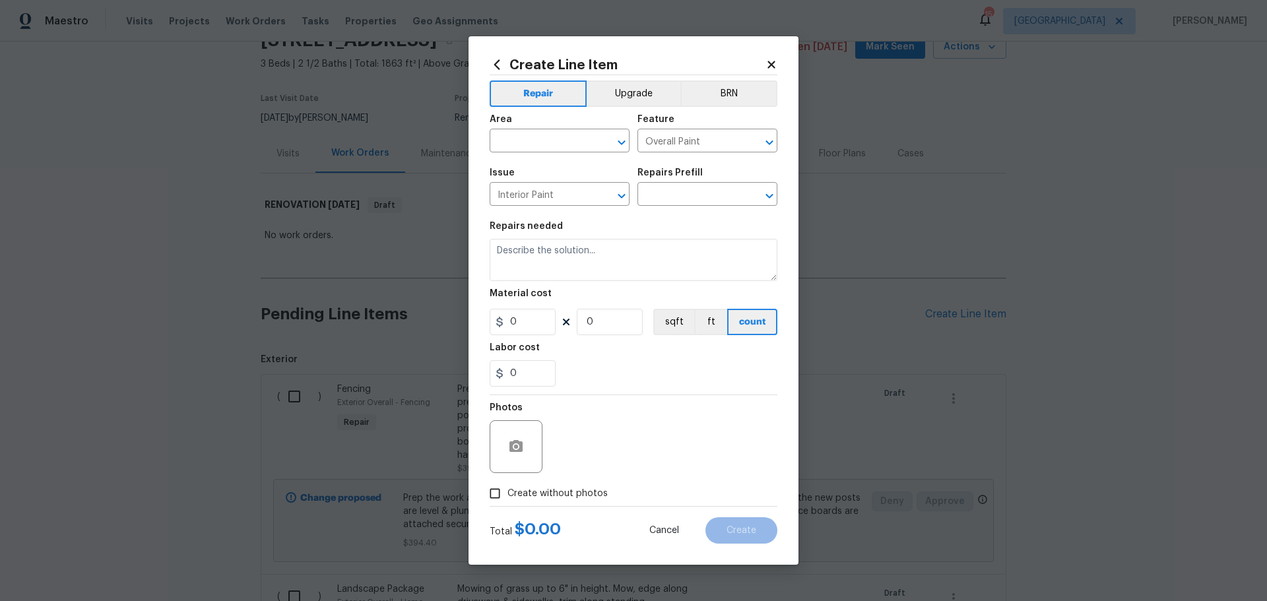
type input "Partial Interior Paint LABOR ONLY $2.10"
type textarea "Partial Interior paint - Prep, mask, and paint specified interior areas. Ensure…"
type input "2.1"
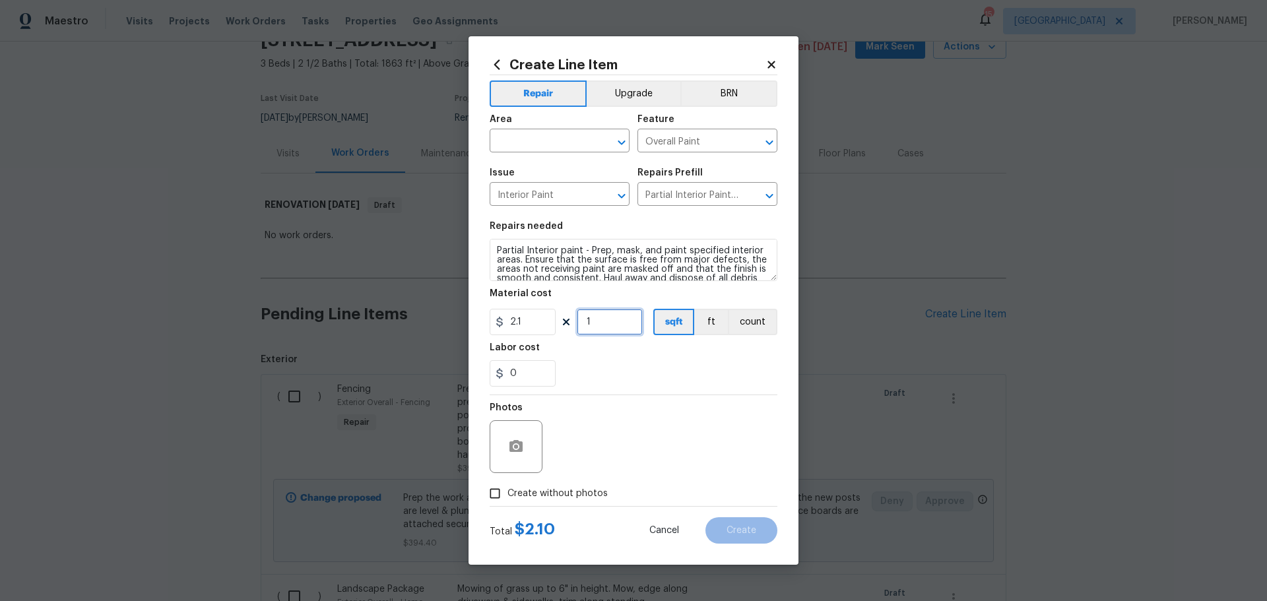
click at [596, 320] on input "1" at bounding box center [610, 322] width 66 height 26
click at [623, 145] on icon "Open" at bounding box center [622, 143] width 16 height 16
type input "1863"
click at [562, 195] on li "Interior Overall" at bounding box center [560, 193] width 140 height 22
type input "Interior Overall"
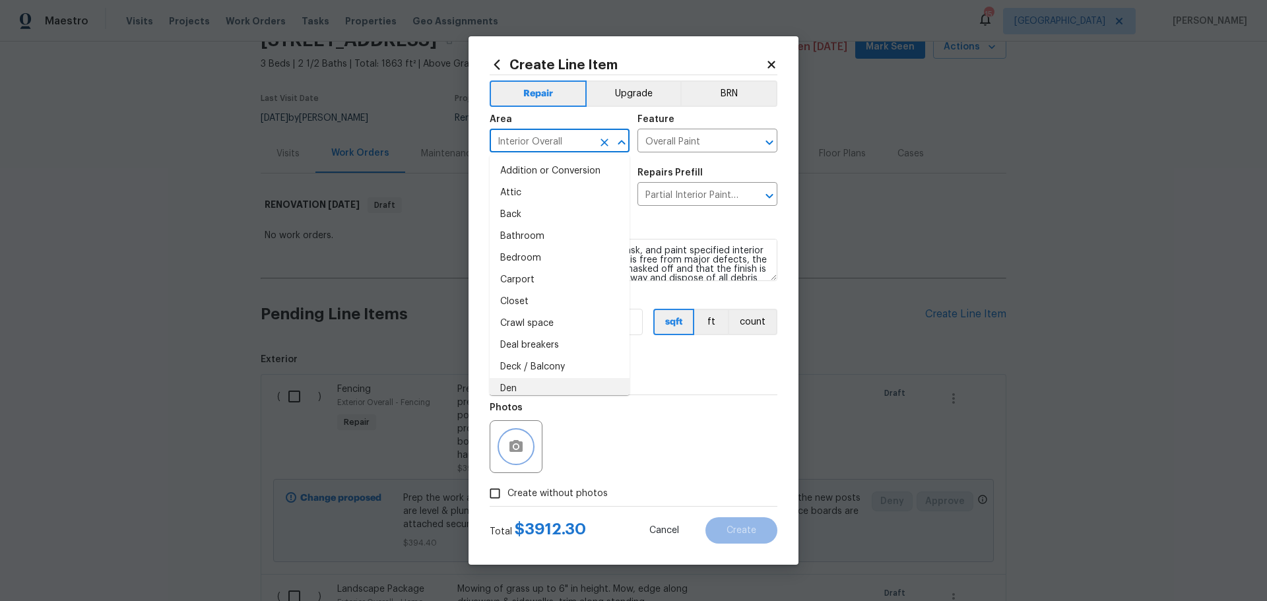
click at [514, 450] on icon "button" at bounding box center [516, 446] width 13 height 12
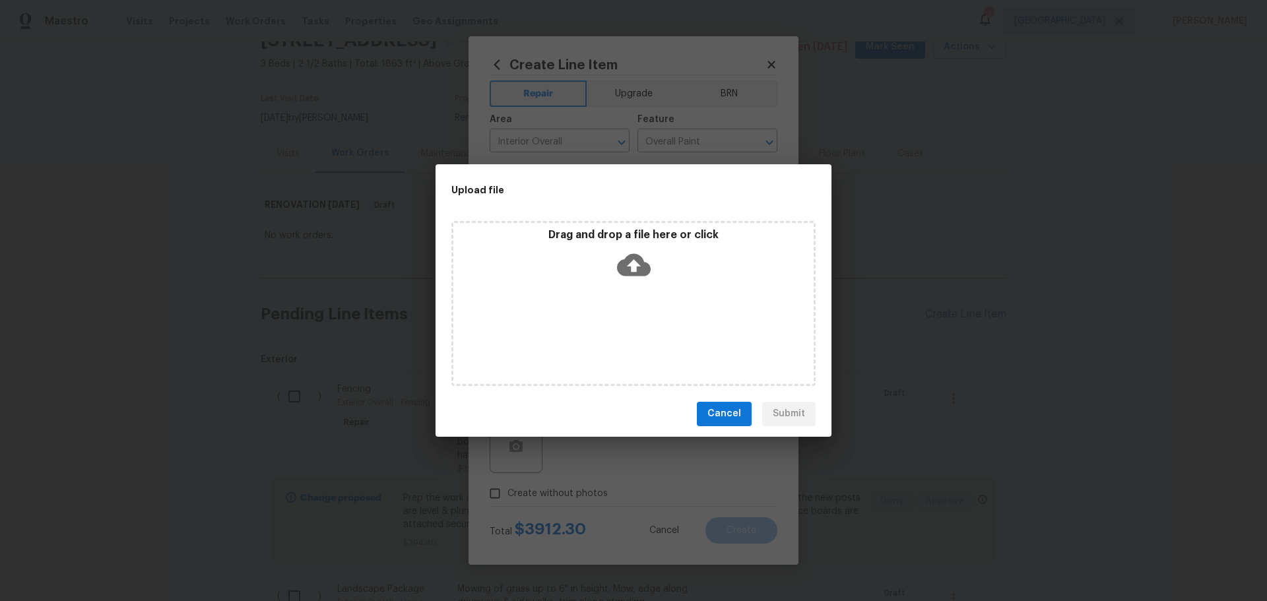
click at [644, 267] on icon at bounding box center [634, 264] width 34 height 22
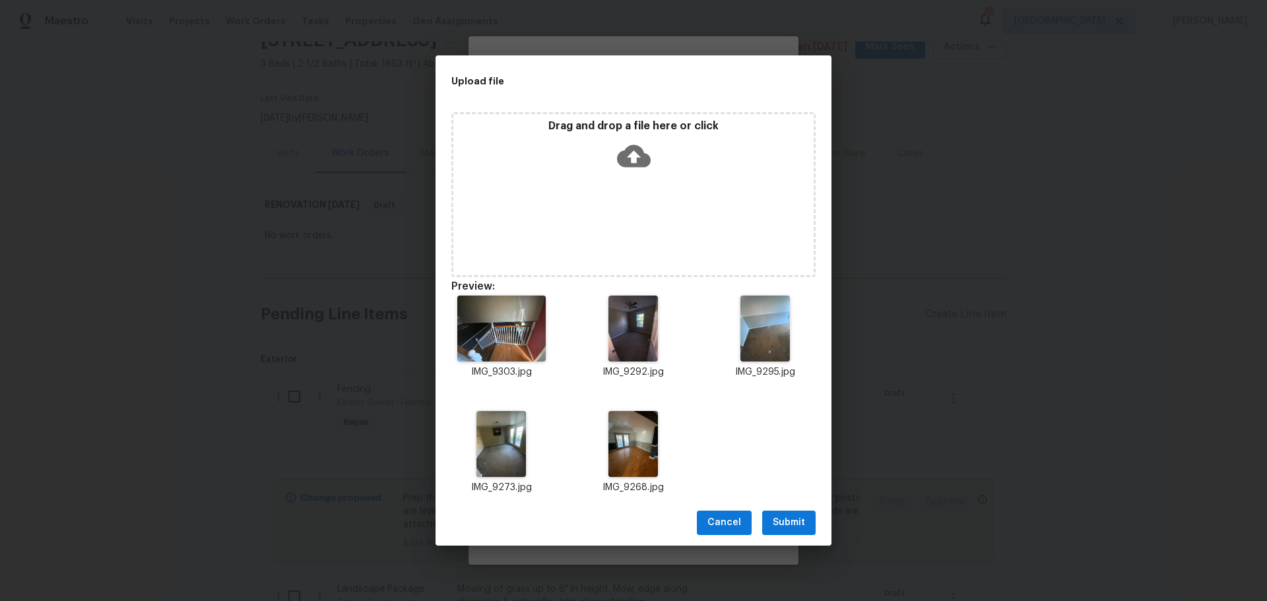
click at [774, 523] on span "Submit" at bounding box center [789, 523] width 32 height 17
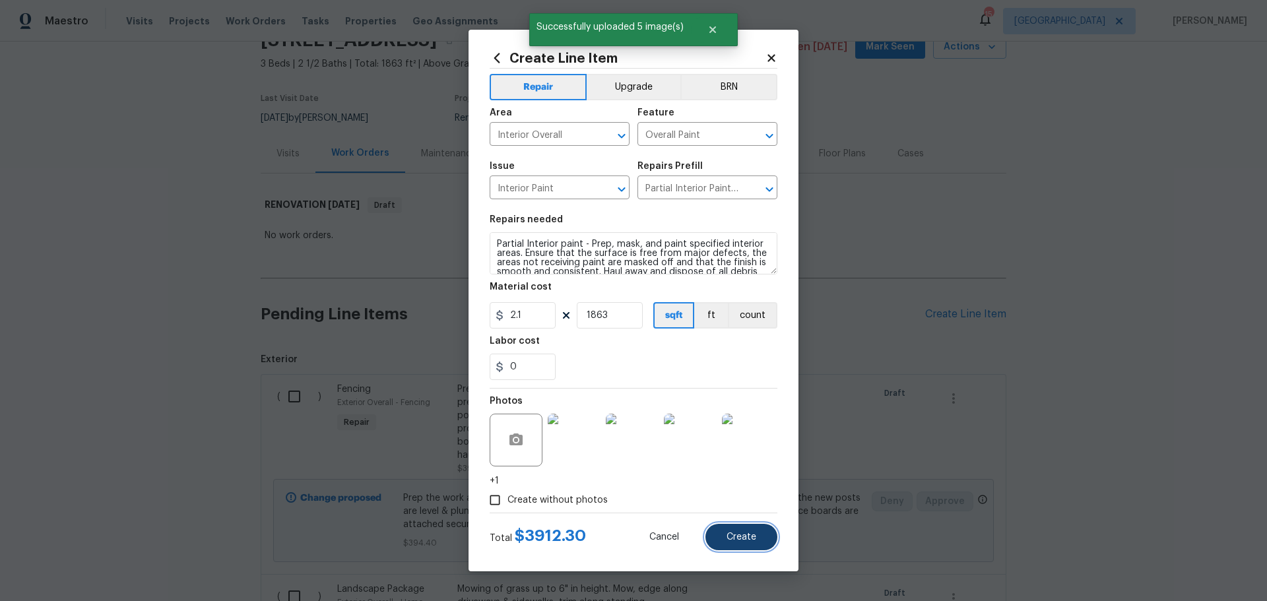
click at [747, 533] on span "Create" at bounding box center [742, 538] width 30 height 10
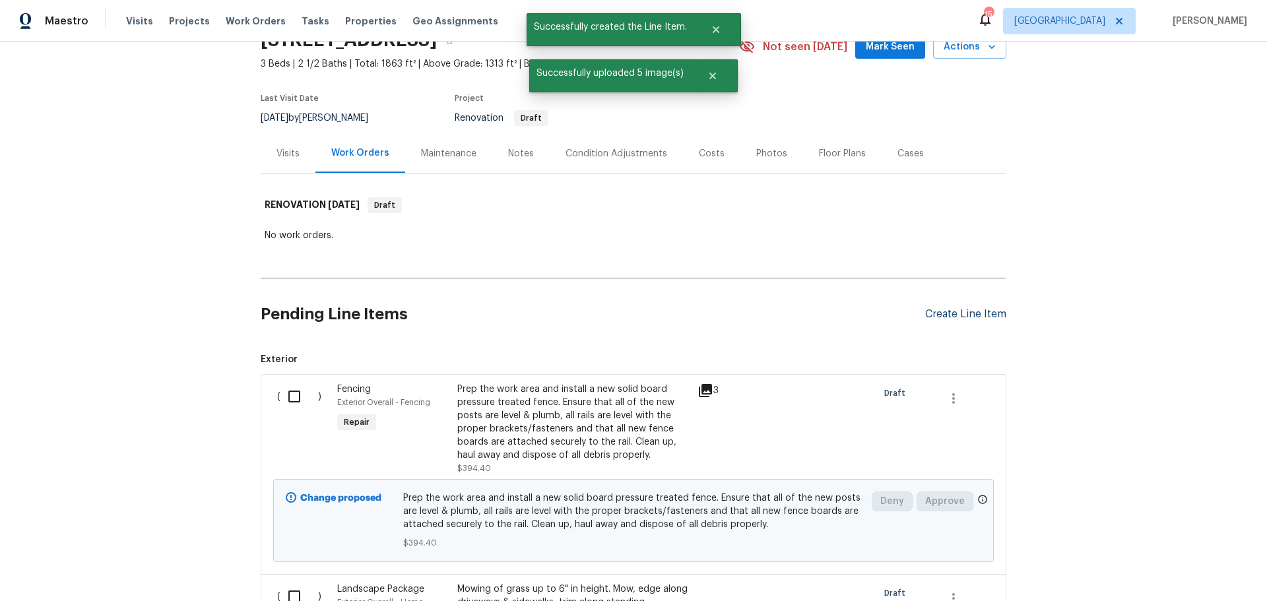
click at [968, 312] on div "Create Line Item" at bounding box center [965, 314] width 81 height 13
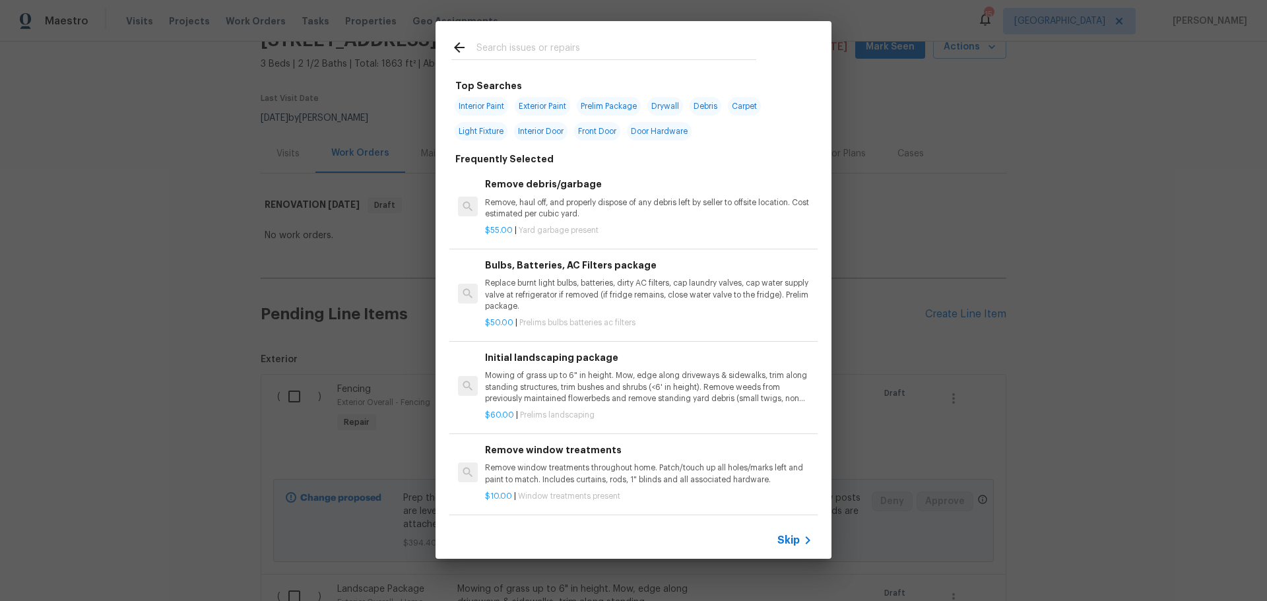
click at [621, 213] on p "Remove, haul off, and properly dispose of any debris left by seller to offsite …" at bounding box center [648, 208] width 327 height 22
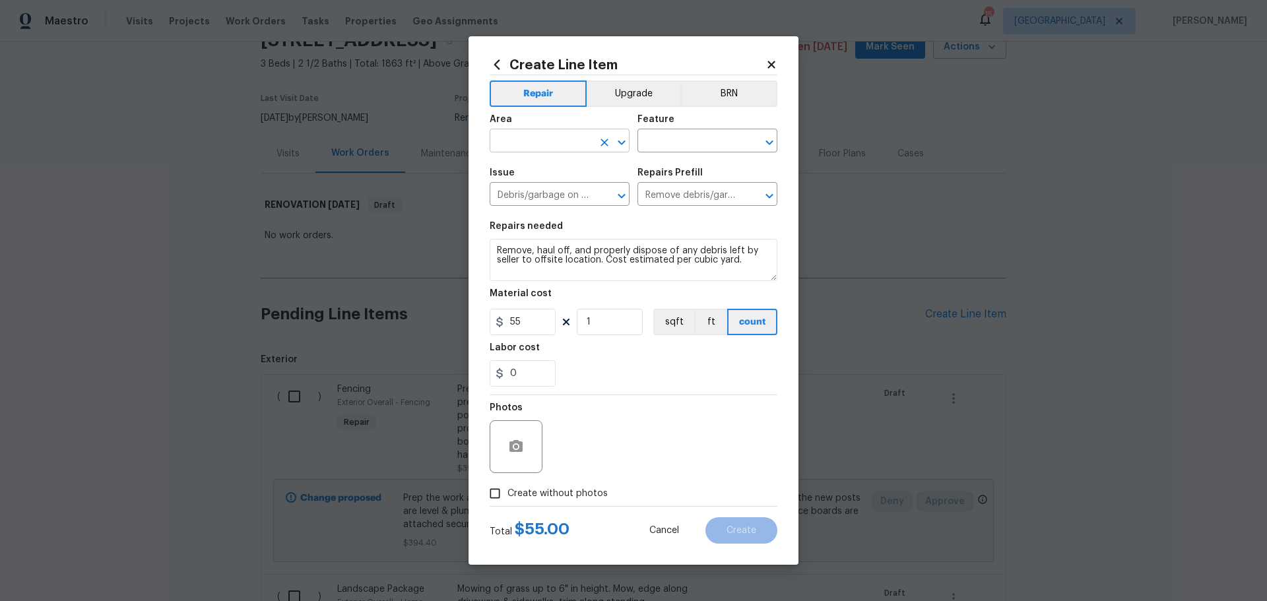
click at [584, 149] on input "text" at bounding box center [541, 142] width 103 height 20
click at [510, 192] on li "Exterior Overall" at bounding box center [560, 193] width 140 height 22
type input "Exterior Overall"
click at [671, 152] on div "Area Exterior Overall ​ Feature ​" at bounding box center [634, 133] width 288 height 53
click at [671, 143] on input "text" at bounding box center [689, 142] width 103 height 20
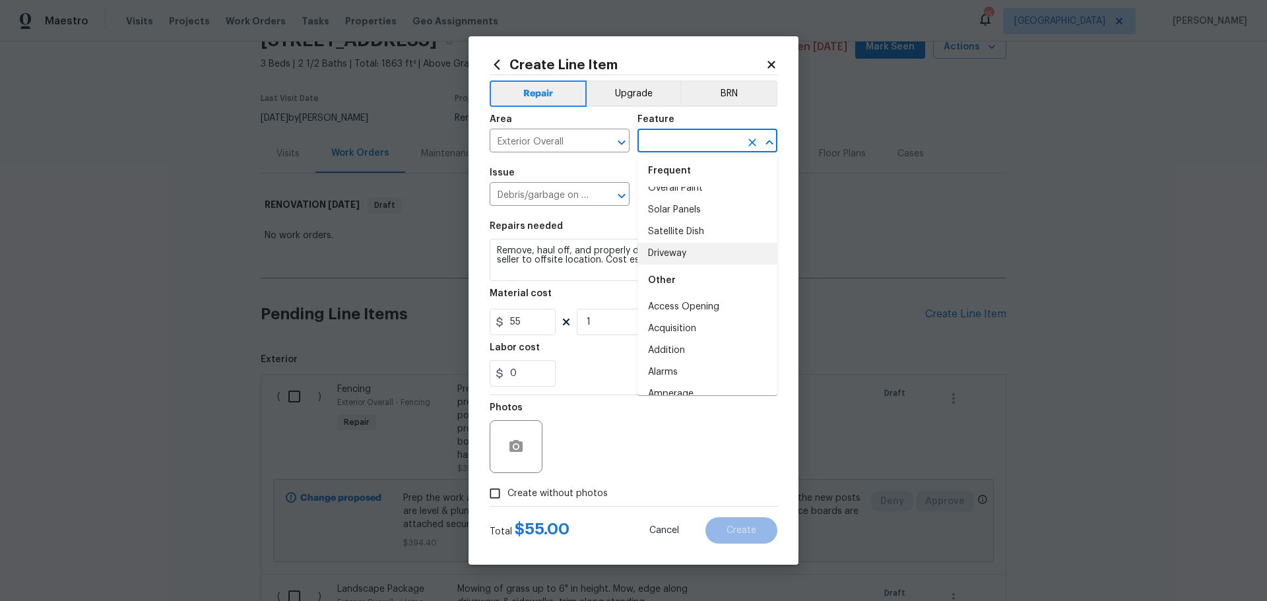
scroll to position [66, 0]
click at [684, 306] on li "Acquisition" at bounding box center [708, 299] width 140 height 22
type input "Acquisition"
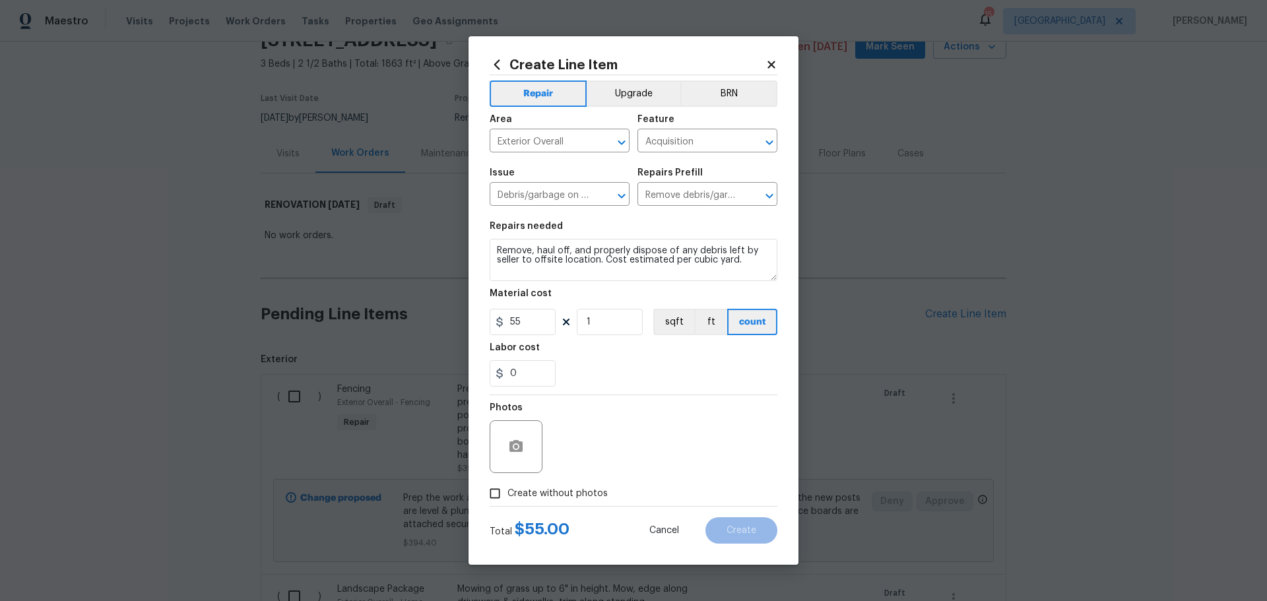
click at [649, 352] on div "Labor cost" at bounding box center [634, 351] width 288 height 17
click at [526, 433] on div at bounding box center [516, 446] width 53 height 53
click at [525, 451] on button "button" at bounding box center [516, 447] width 32 height 32
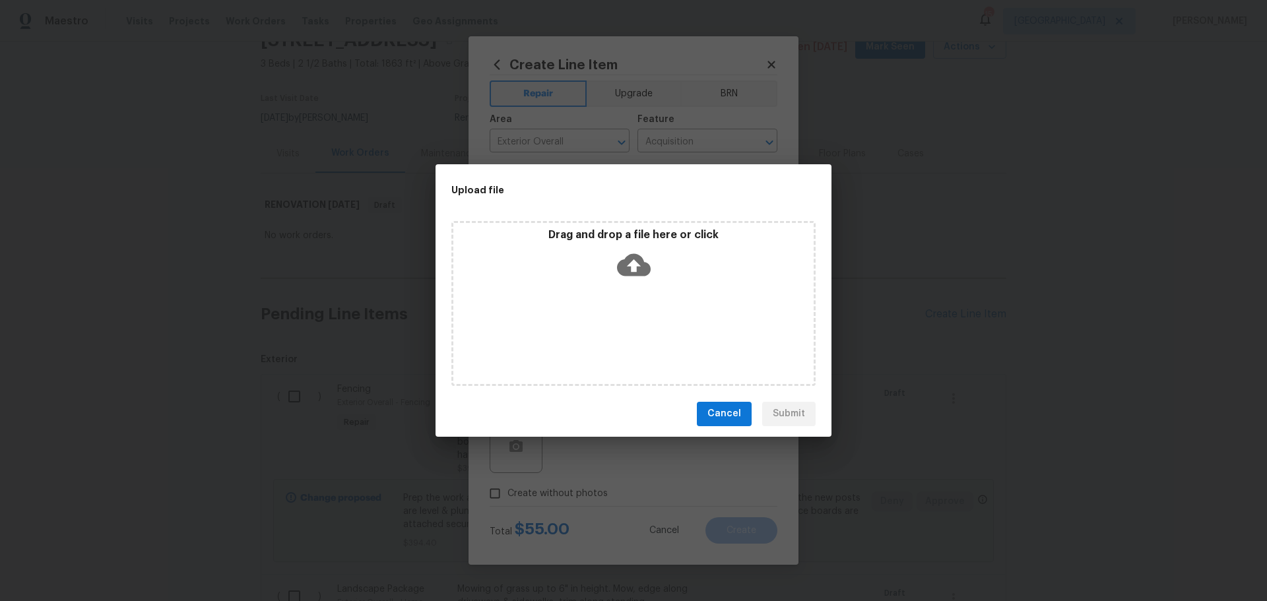
click at [539, 291] on div "Drag and drop a file here or click" at bounding box center [633, 303] width 364 height 165
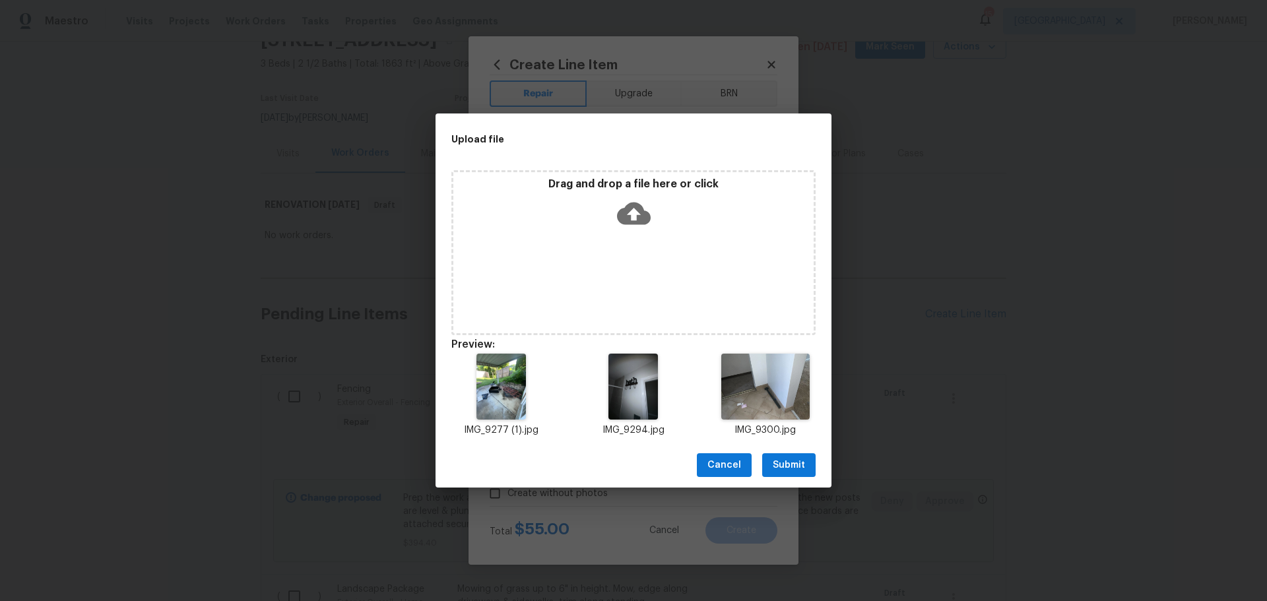
click at [792, 457] on span "Submit" at bounding box center [789, 465] width 32 height 17
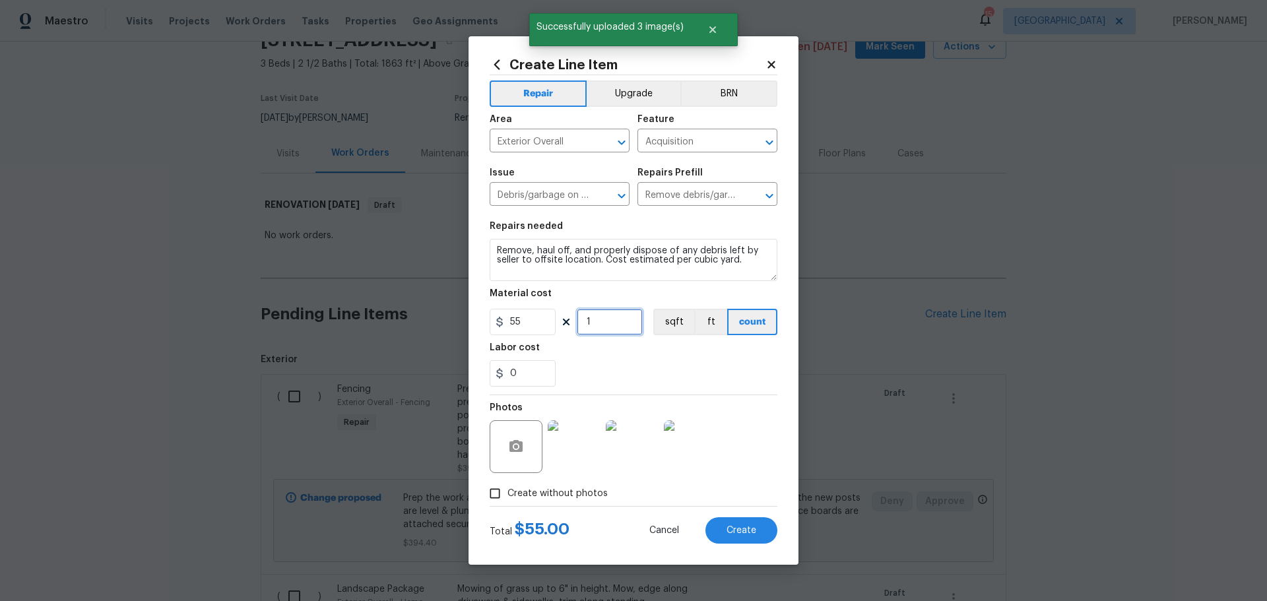
click at [595, 314] on input "1" at bounding box center [610, 322] width 66 height 26
type input "2"
click at [743, 523] on button "Create" at bounding box center [742, 531] width 72 height 26
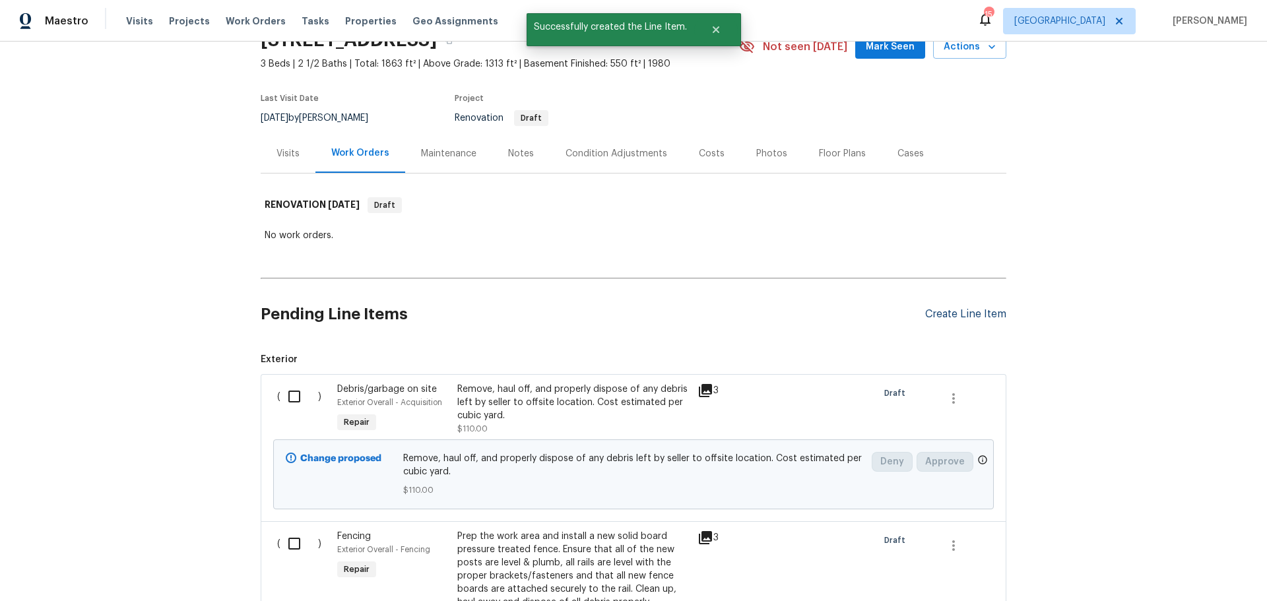
click at [970, 315] on div "Create Line Item" at bounding box center [965, 314] width 81 height 13
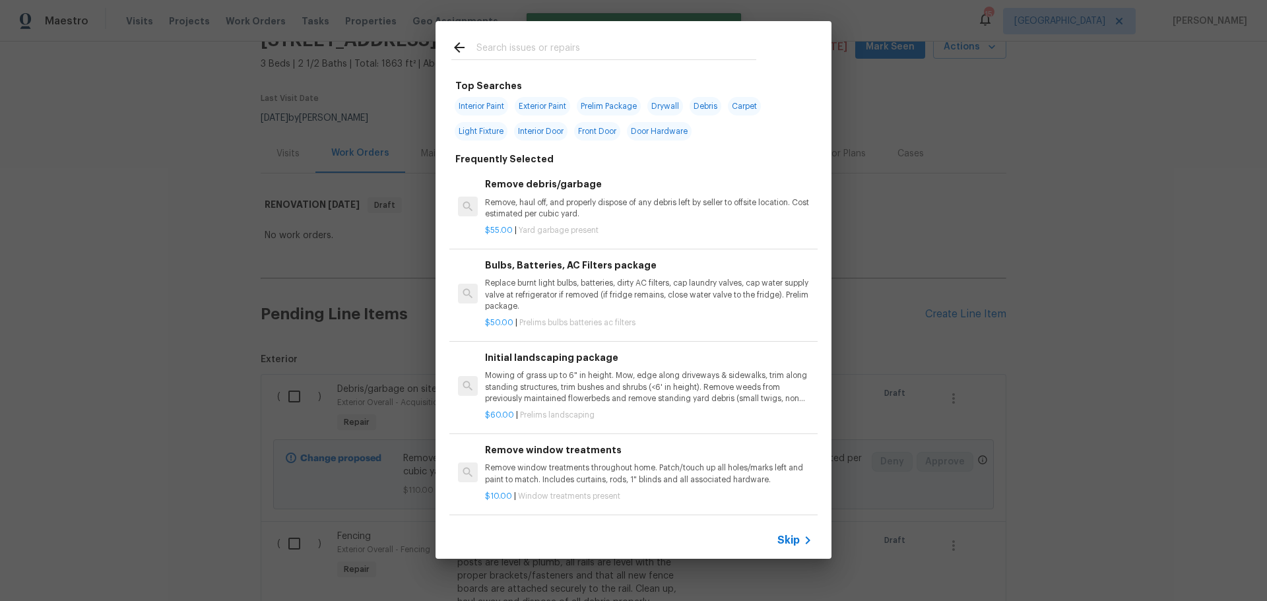
click at [543, 51] on input "text" at bounding box center [617, 50] width 280 height 20
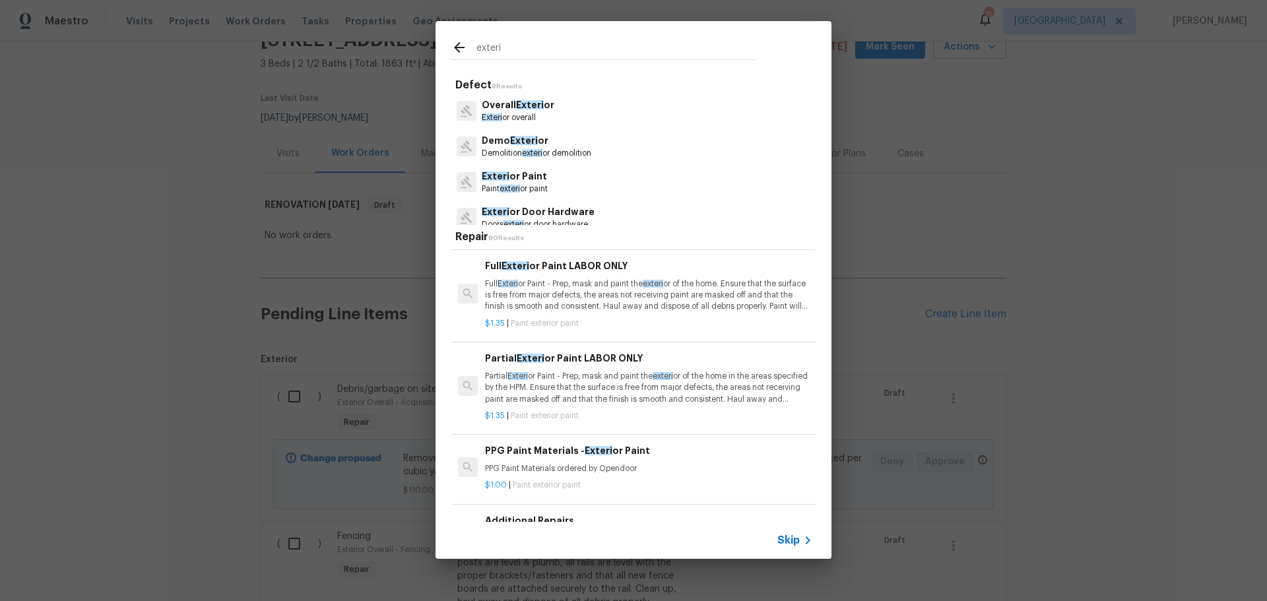
type input "exteri"
click at [601, 385] on p "Partial Exteri or Paint - Prep, mask and paint the exteri or of the home in the…" at bounding box center [648, 388] width 327 height 34
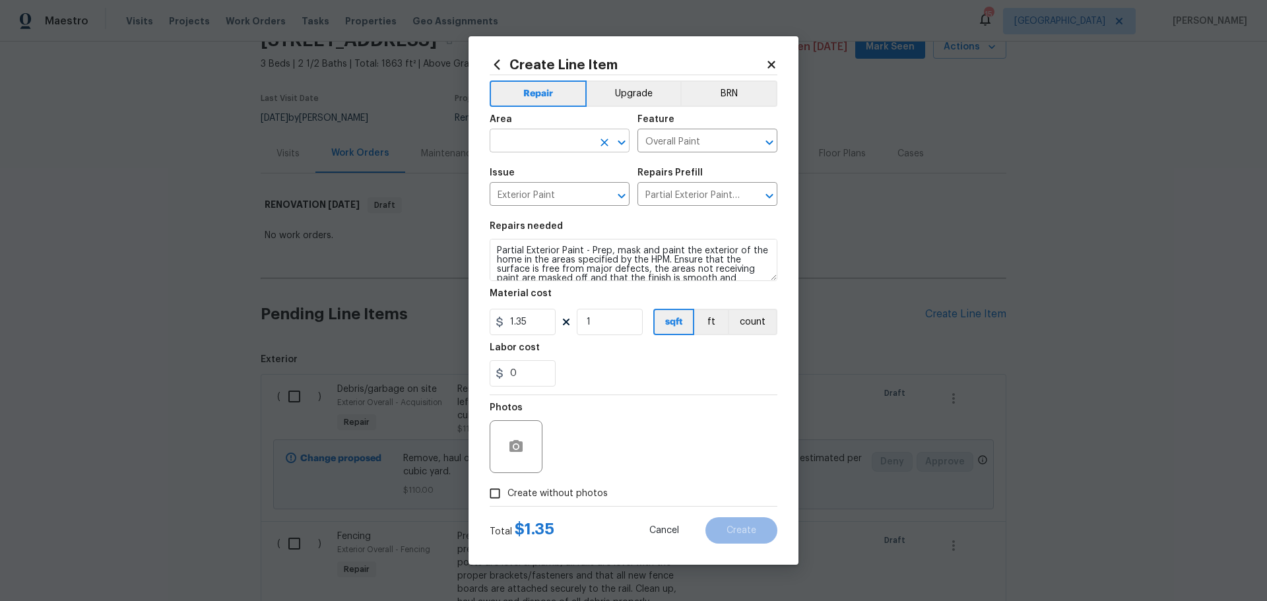
click at [620, 141] on icon "Open" at bounding box center [622, 143] width 16 height 16
click at [572, 191] on li "Exterior Overall" at bounding box center [560, 193] width 140 height 22
type input "Exterior Overall"
click at [599, 323] on input "1" at bounding box center [610, 322] width 66 height 26
type input "100"
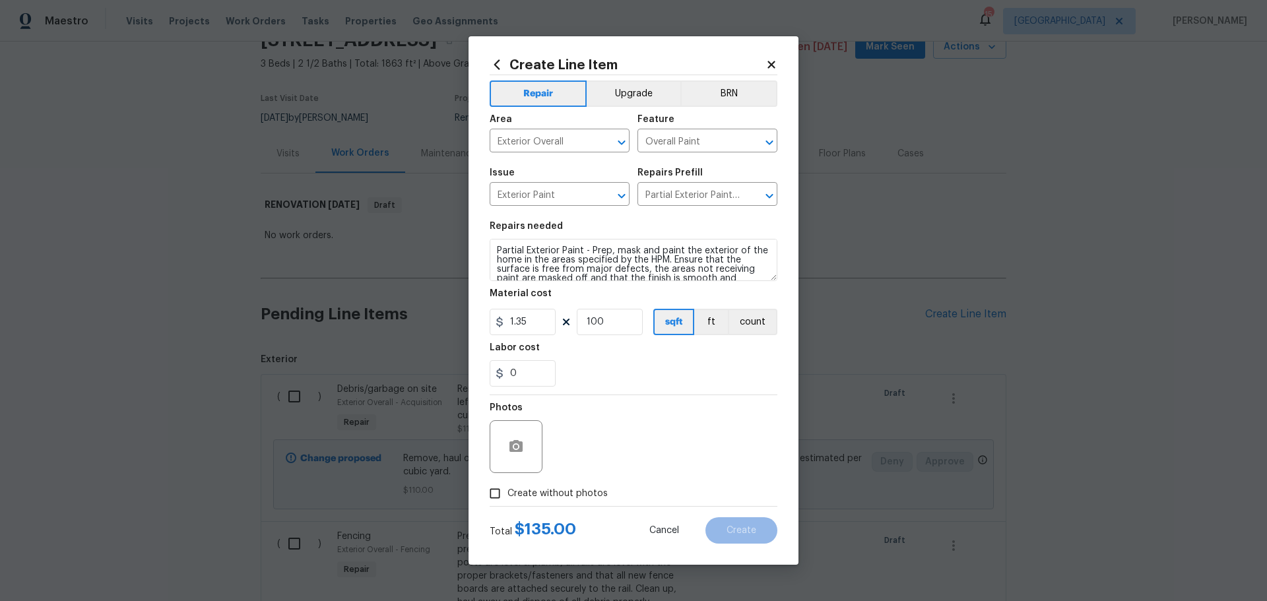
click at [623, 385] on div "0" at bounding box center [634, 373] width 288 height 26
click at [525, 440] on button "button" at bounding box center [516, 447] width 32 height 32
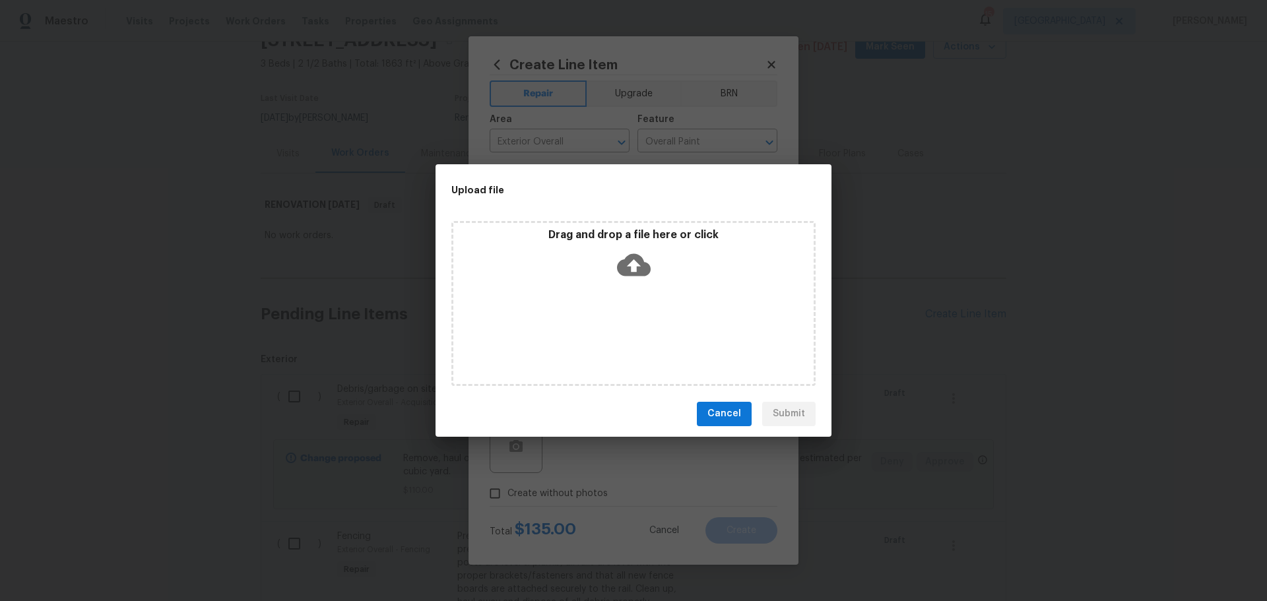
click at [578, 310] on div "Drag and drop a file here or click" at bounding box center [633, 303] width 364 height 165
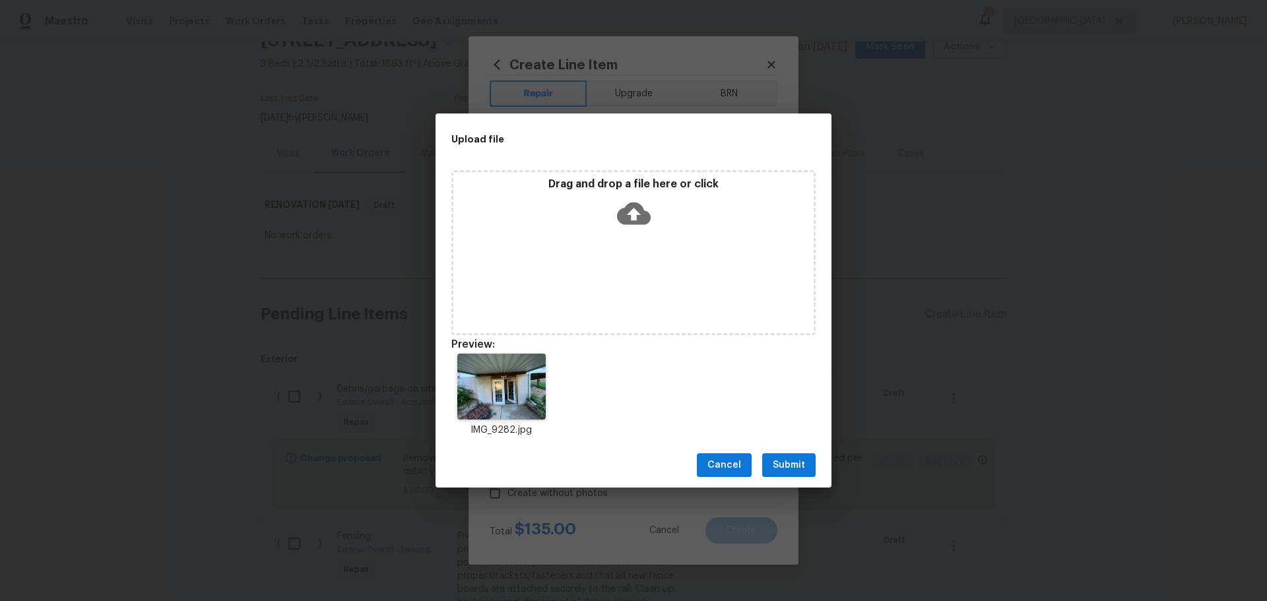
click at [782, 466] on span "Submit" at bounding box center [789, 465] width 32 height 17
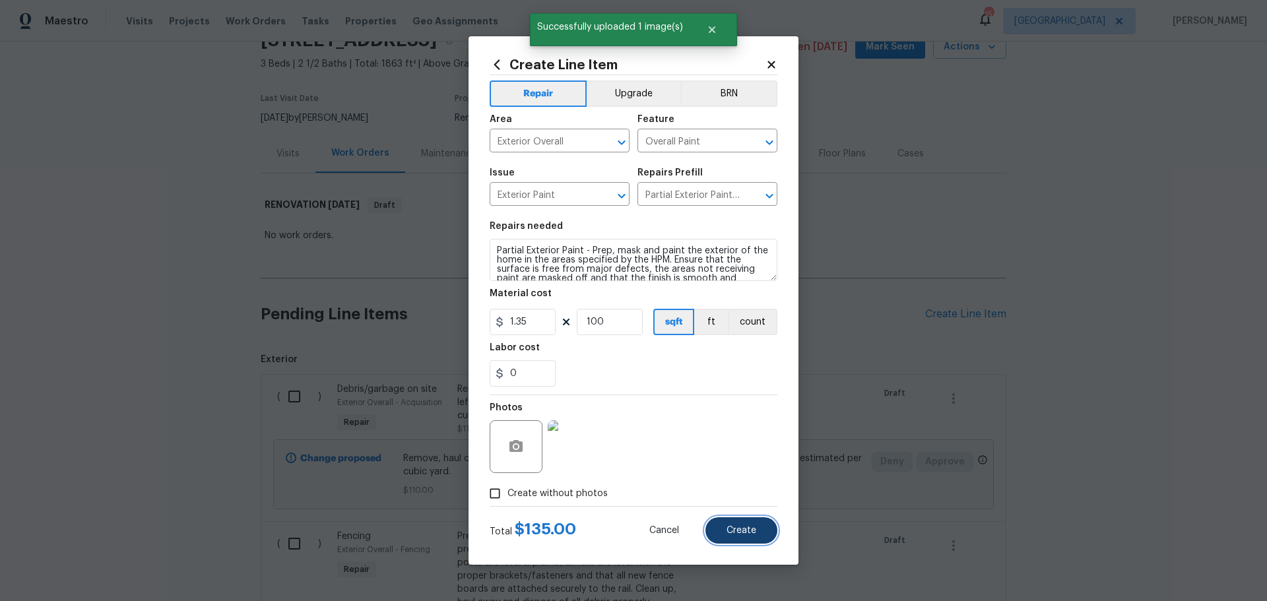
click at [741, 539] on button "Create" at bounding box center [742, 531] width 72 height 26
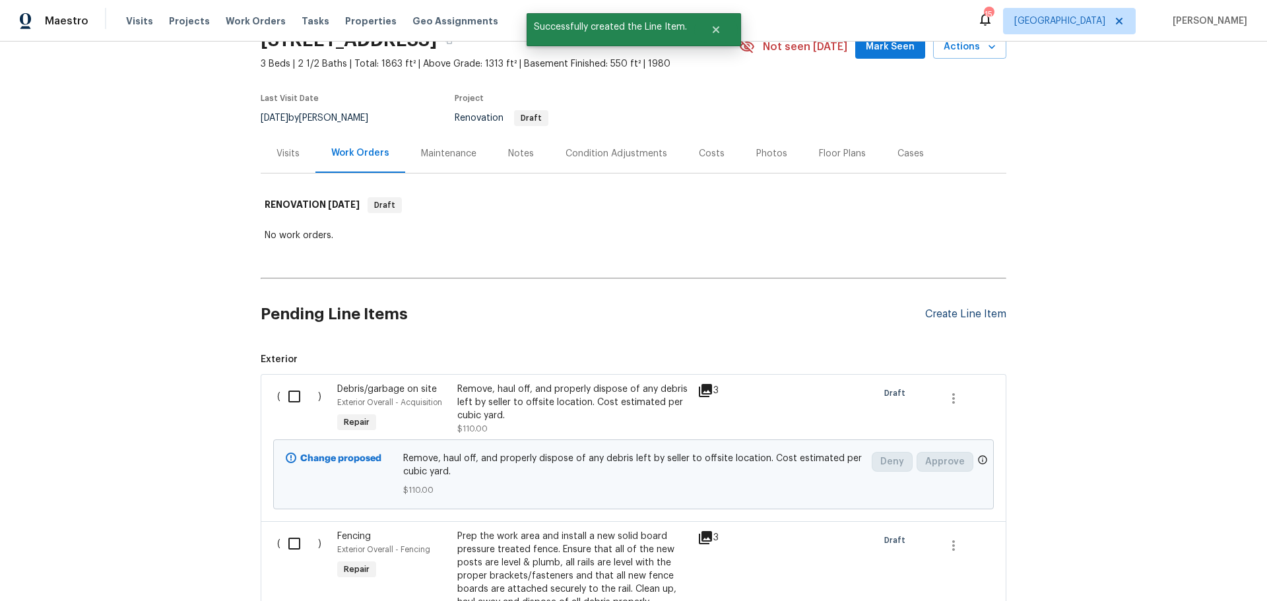
click at [927, 310] on div "Create Line Item" at bounding box center [965, 314] width 81 height 13
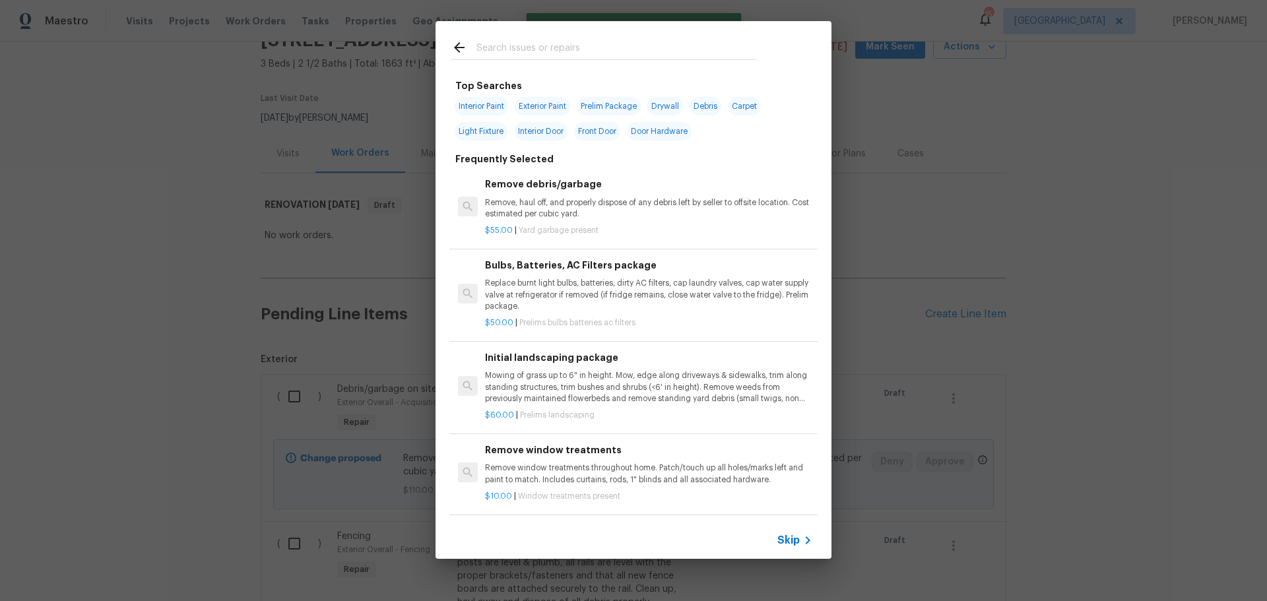
click at [541, 44] on input "text" at bounding box center [617, 50] width 280 height 20
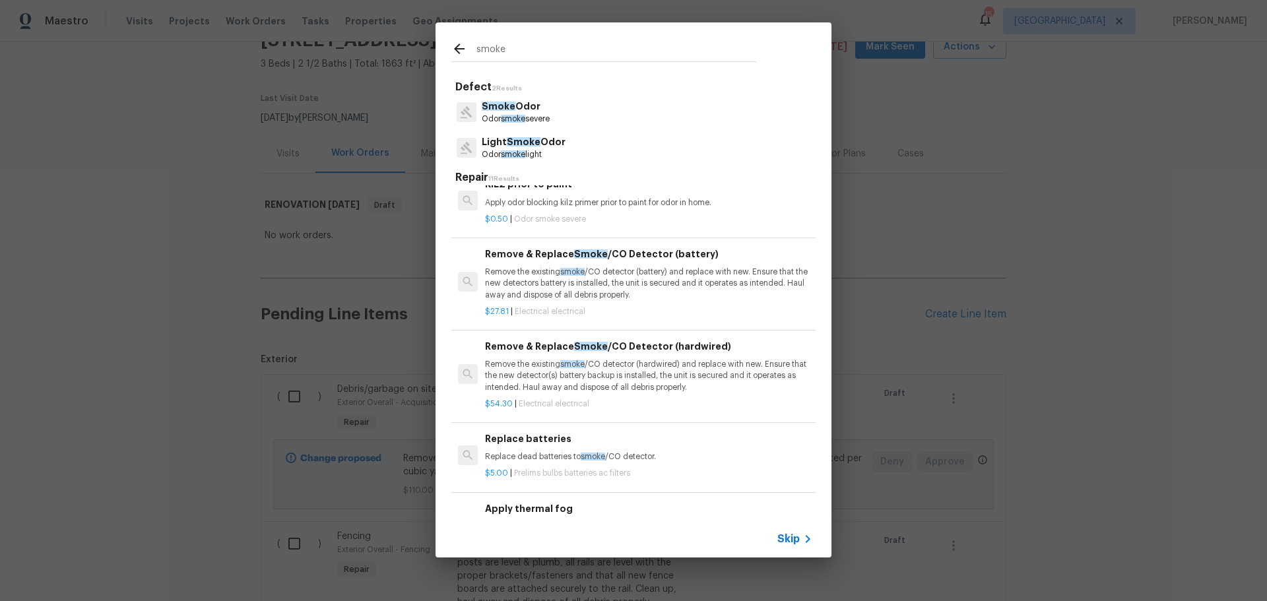
scroll to position [264, 0]
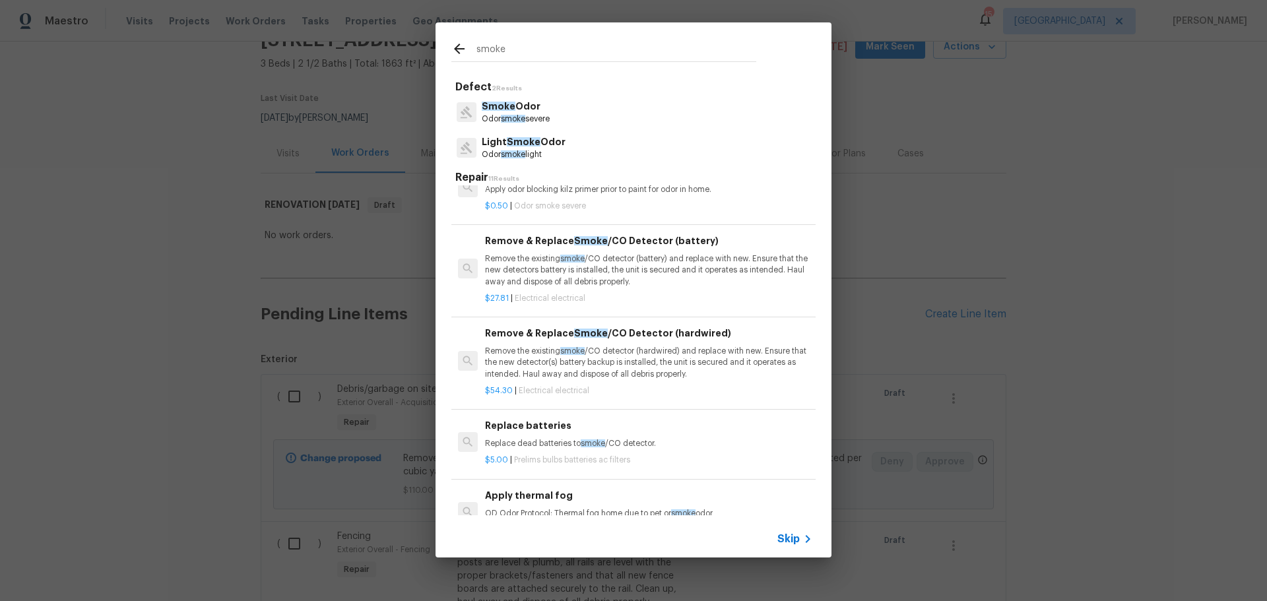
type input "smoke"
click at [587, 368] on p "Remove the existing smoke /CO detector (hardwired) and replace with new. Ensure…" at bounding box center [648, 363] width 327 height 34
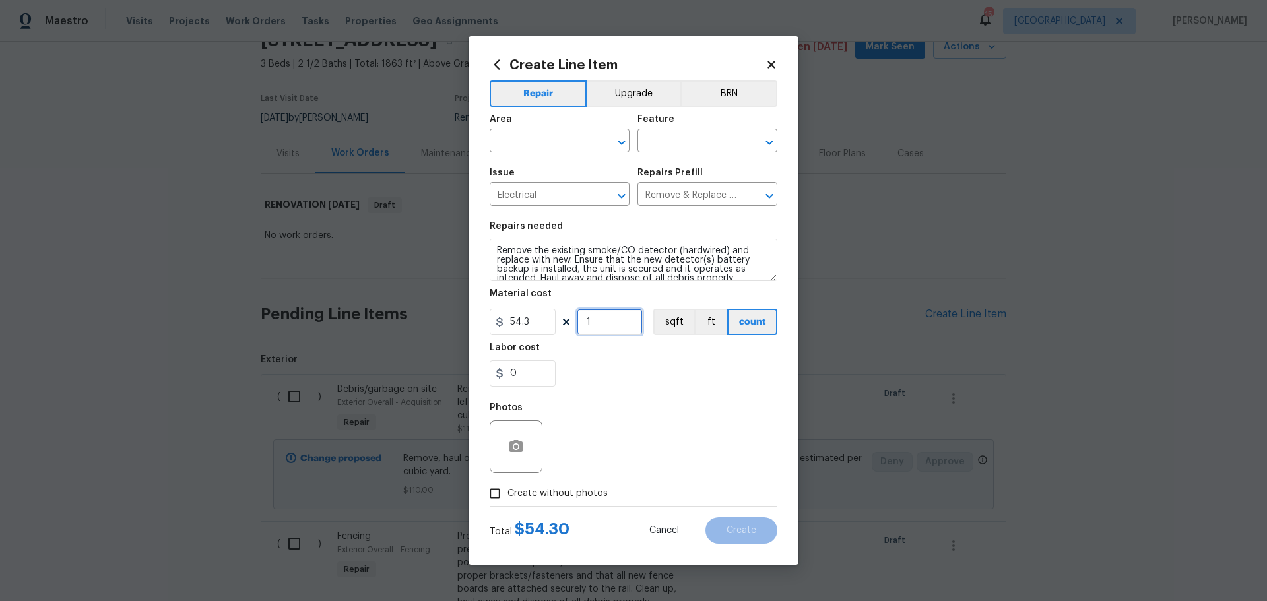
click at [597, 311] on input "1" at bounding box center [610, 322] width 66 height 26
type input "5"
drag, startPoint x: 605, startPoint y: 387, endPoint x: 599, endPoint y: 371, distance: 17.3
click at [605, 384] on section "Repairs needed Remove the existing smoke/CO detector (hardwired) and replace wi…" at bounding box center [634, 304] width 288 height 181
click at [572, 141] on input "text" at bounding box center [541, 142] width 103 height 20
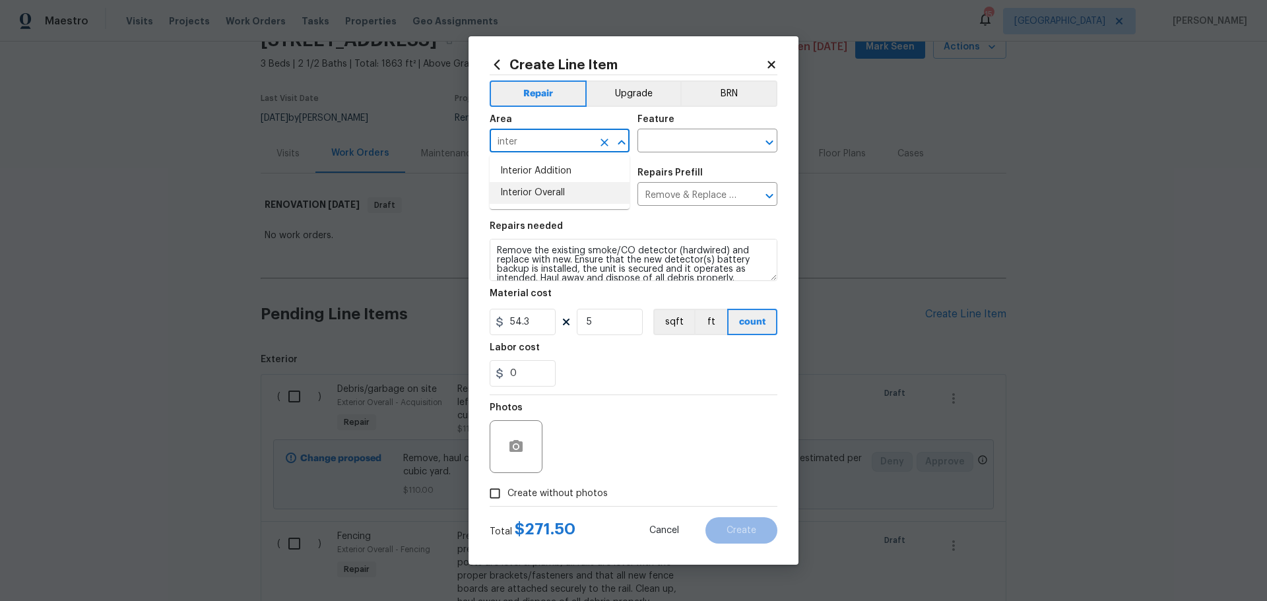
click at [548, 187] on li "Interior Overall" at bounding box center [560, 193] width 140 height 22
type input "Interior Overall"
click at [660, 138] on input "text" at bounding box center [689, 142] width 103 height 20
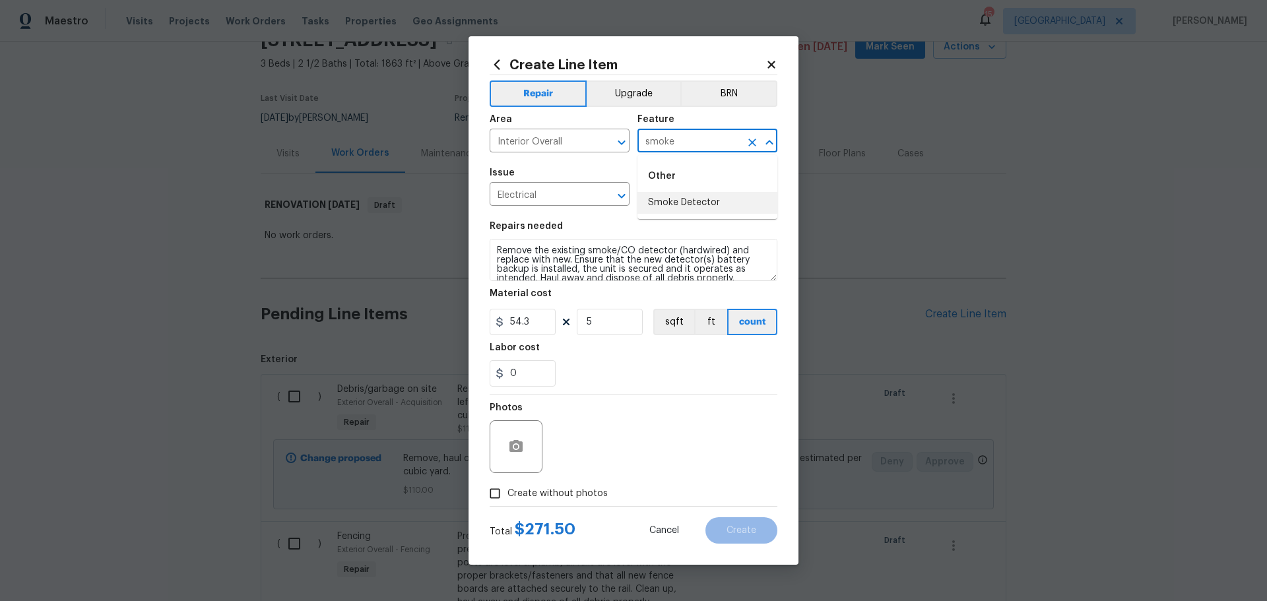
click at [672, 206] on li "Smoke Detector" at bounding box center [708, 203] width 140 height 22
type input "Smoke Detector"
click at [508, 457] on button "button" at bounding box center [516, 447] width 32 height 32
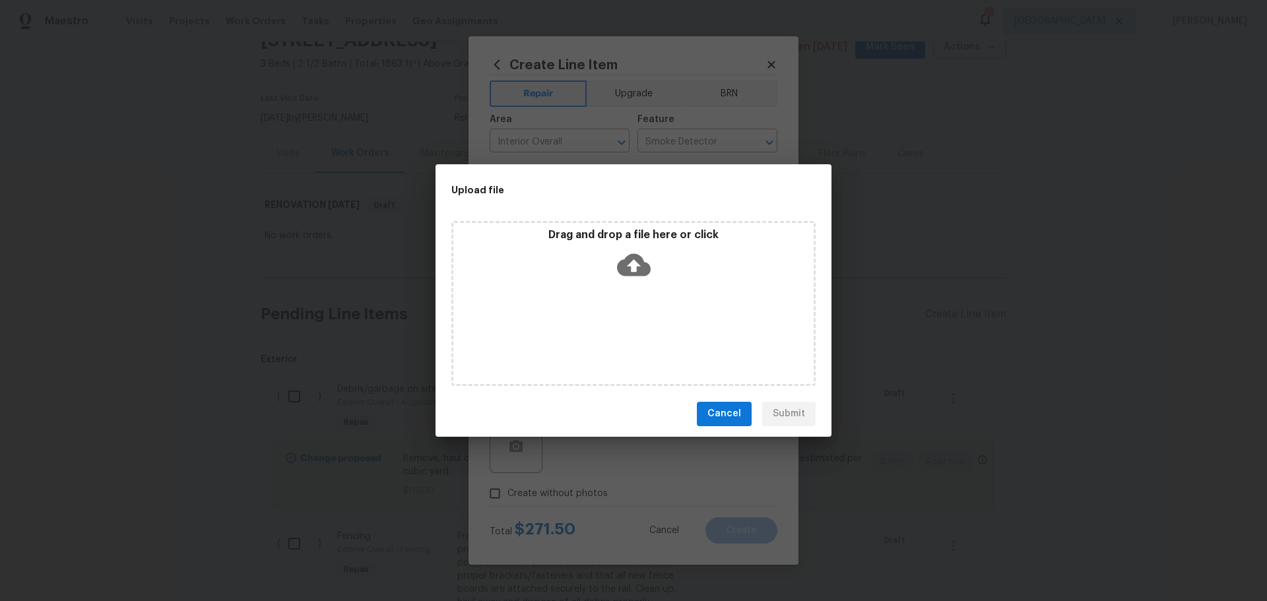
click at [608, 280] on div "Drag and drop a file here or click" at bounding box center [633, 256] width 360 height 57
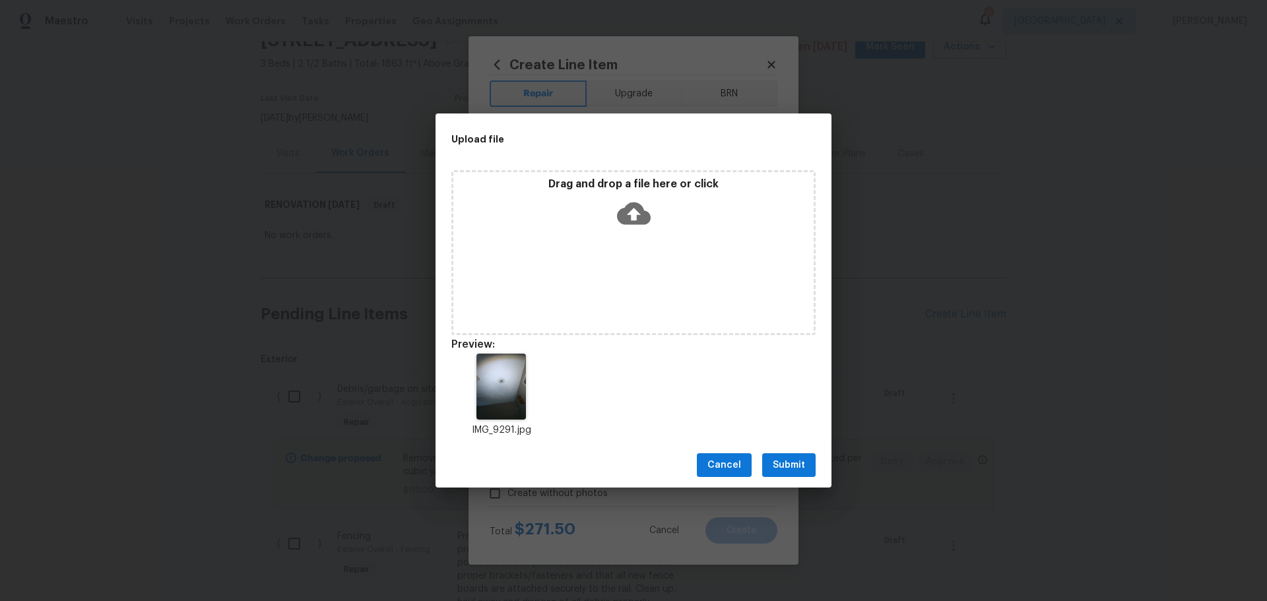
click at [784, 462] on span "Submit" at bounding box center [789, 465] width 32 height 17
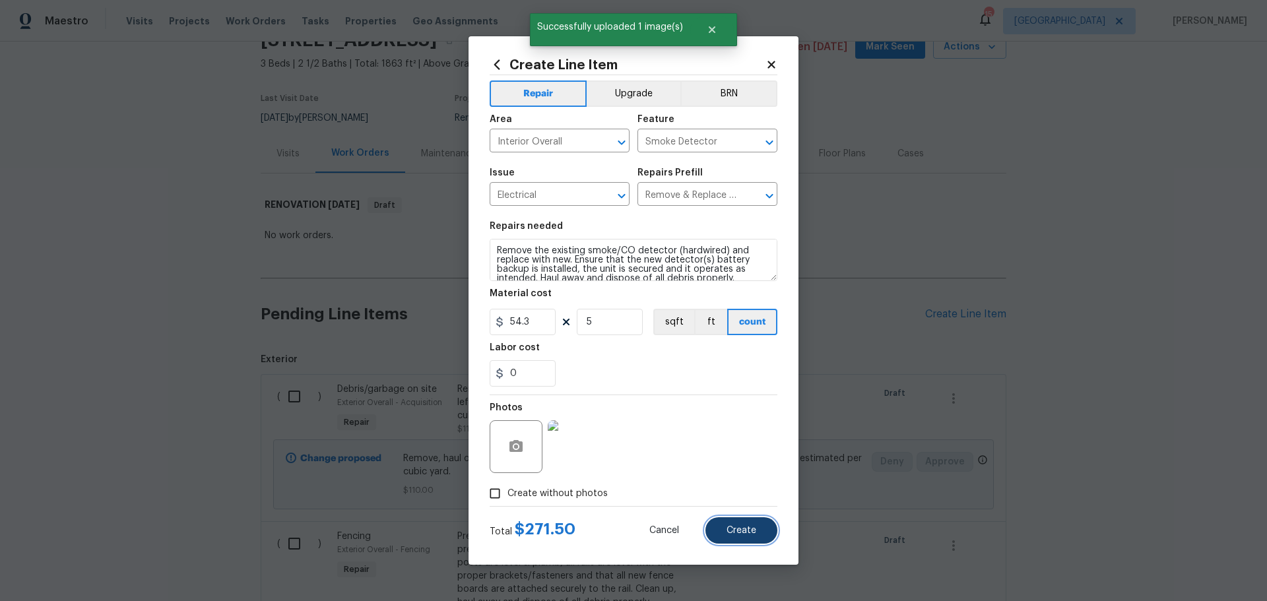
click at [721, 529] on button "Create" at bounding box center [742, 531] width 72 height 26
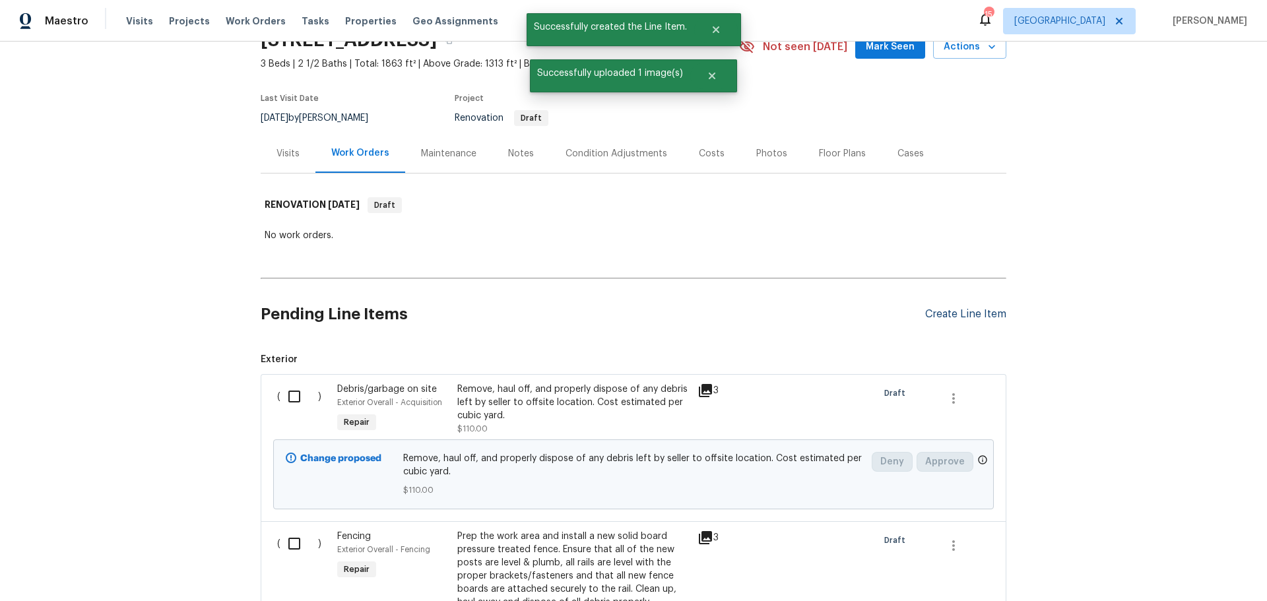
click at [941, 314] on div "Create Line Item" at bounding box center [965, 314] width 81 height 13
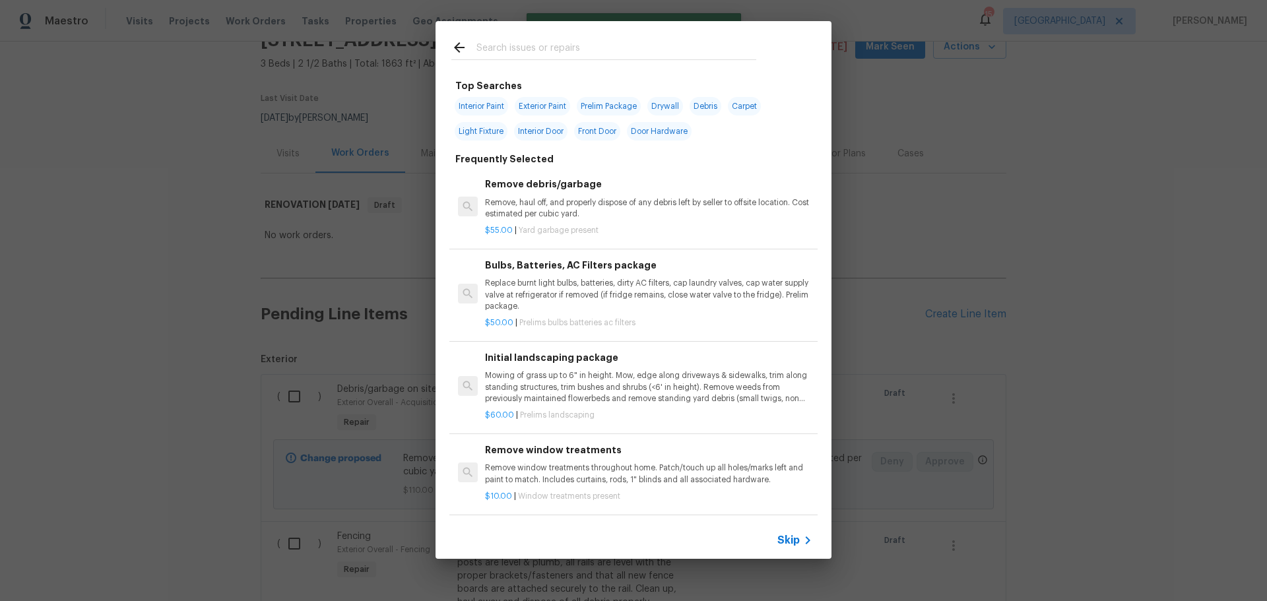
click at [506, 50] on input "text" at bounding box center [617, 50] width 280 height 20
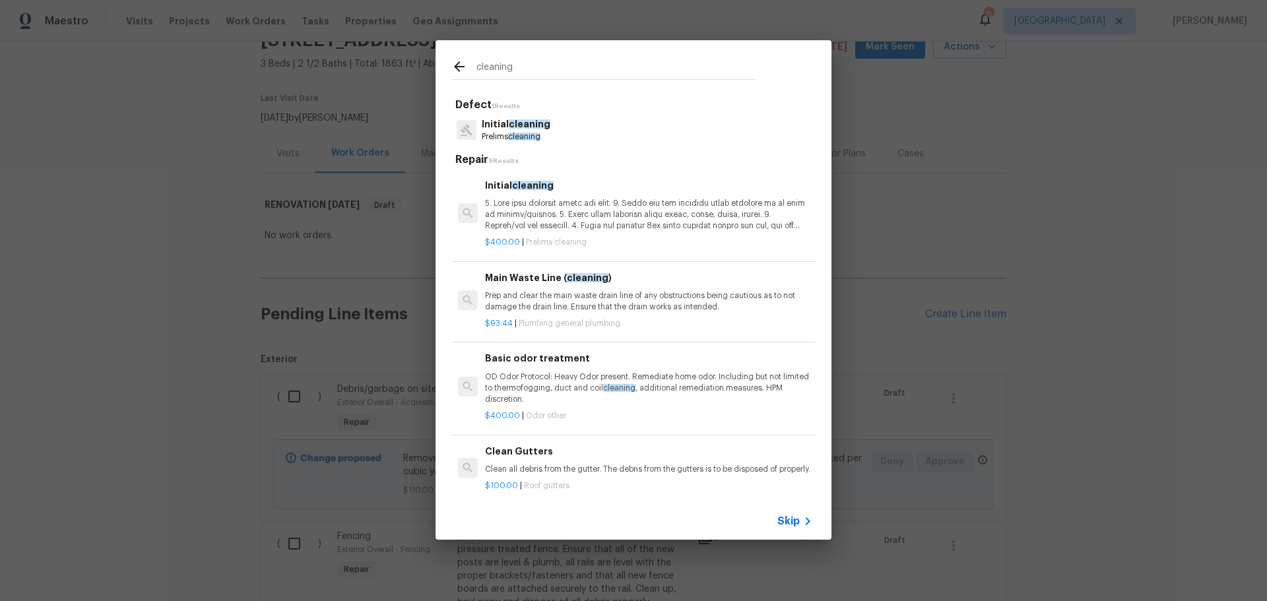
type input "cleaning"
click at [569, 207] on p at bounding box center [648, 215] width 327 height 34
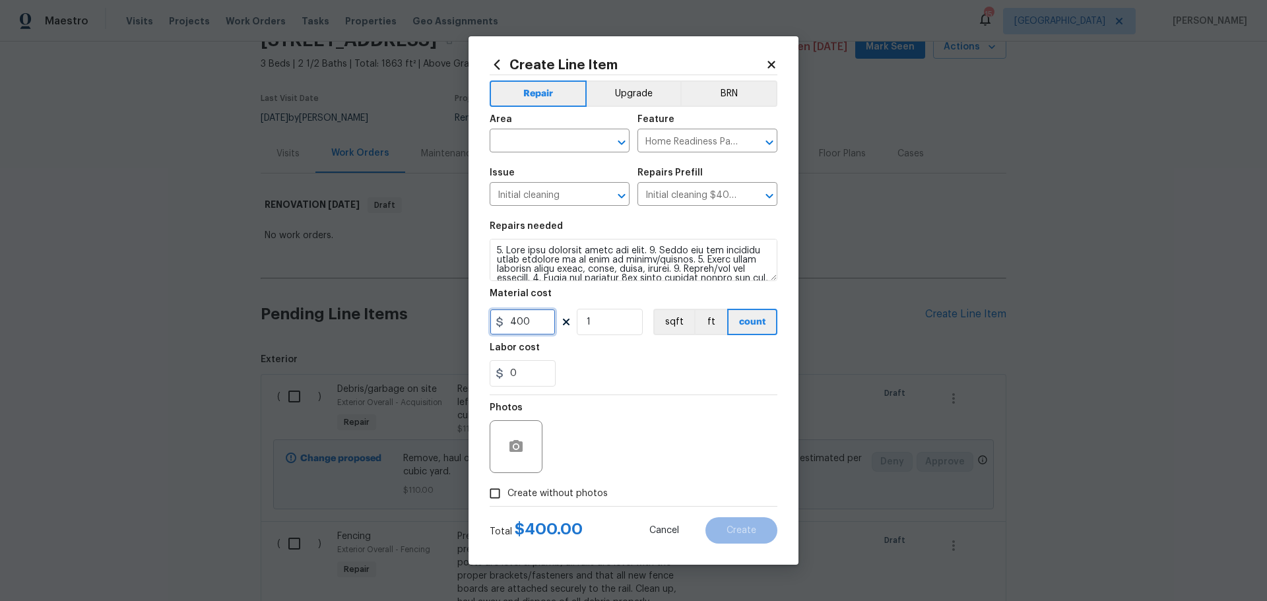
click at [541, 335] on input "400" at bounding box center [523, 322] width 66 height 26
type input "250"
click at [596, 356] on div "Labor cost" at bounding box center [634, 351] width 288 height 17
click at [597, 137] on button "Clear" at bounding box center [604, 142] width 18 height 18
click at [623, 143] on icon "Open" at bounding box center [621, 142] width 7 height 5
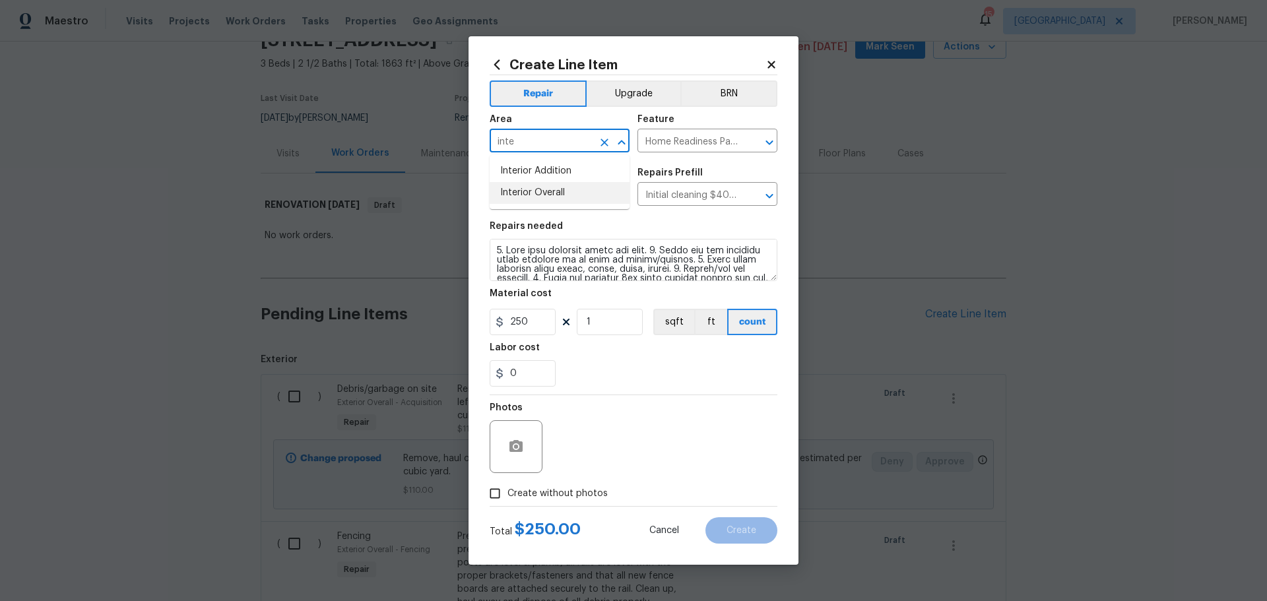
click at [549, 197] on li "Interior Overall" at bounding box center [560, 193] width 140 height 22
type input "Interior Overall"
drag, startPoint x: 579, startPoint y: 496, endPoint x: 598, endPoint y: 484, distance: 22.9
click at [582, 497] on span "Create without photos" at bounding box center [558, 494] width 100 height 14
click at [508, 497] on input "Create without photos" at bounding box center [495, 493] width 25 height 25
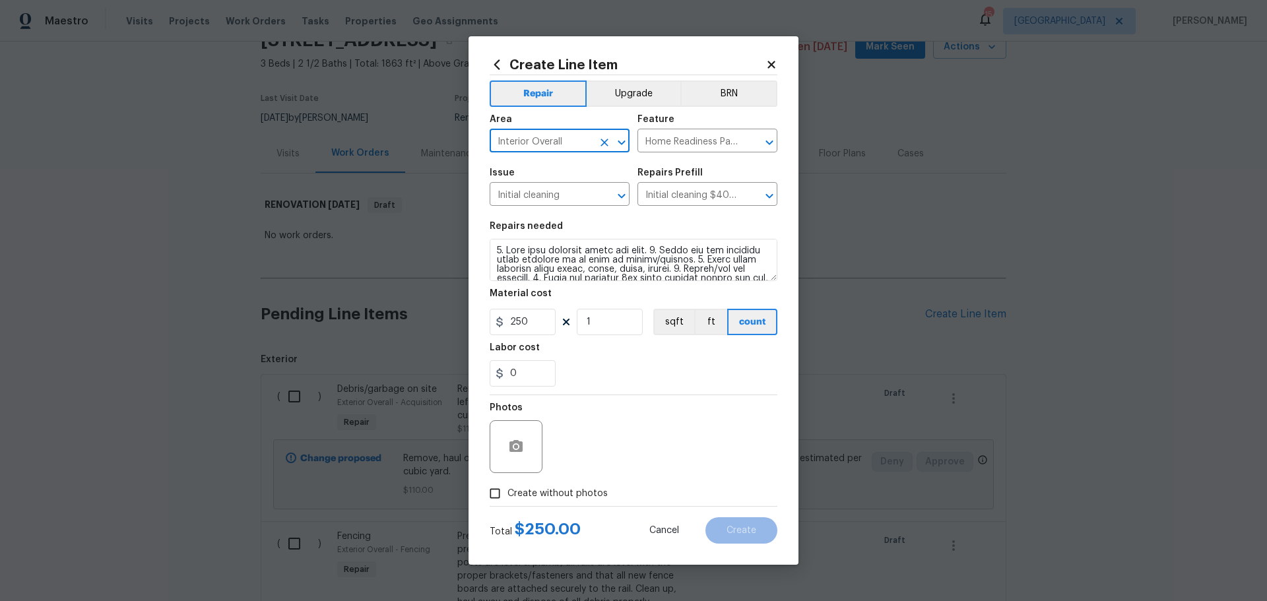
checkbox input "true"
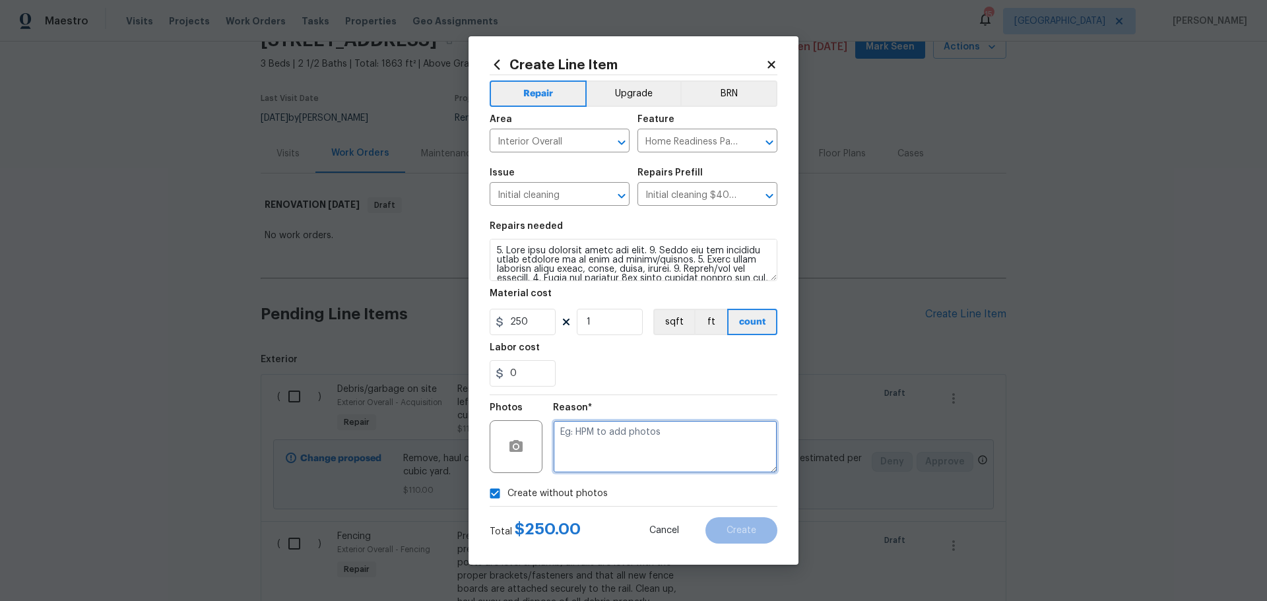
click at [612, 425] on textarea at bounding box center [665, 446] width 224 height 53
type textarea "1"
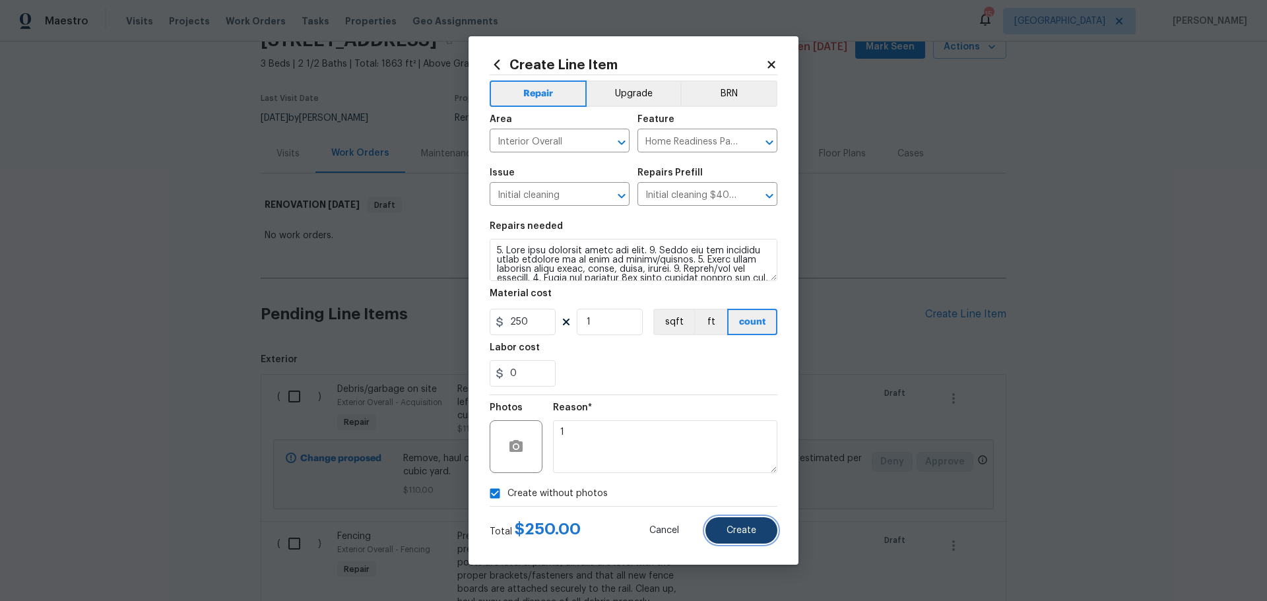
drag, startPoint x: 750, startPoint y: 539, endPoint x: 749, endPoint y: 529, distance: 9.9
click at [751, 538] on button "Create" at bounding box center [742, 531] width 72 height 26
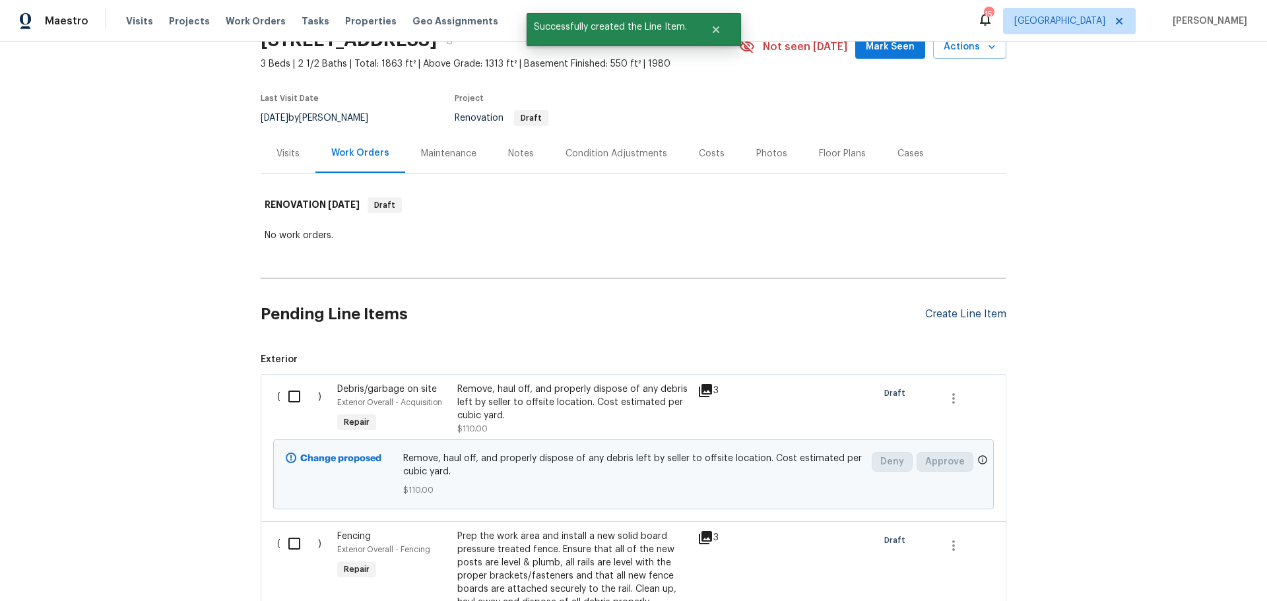
click at [944, 314] on div "Create Line Item" at bounding box center [965, 314] width 81 height 13
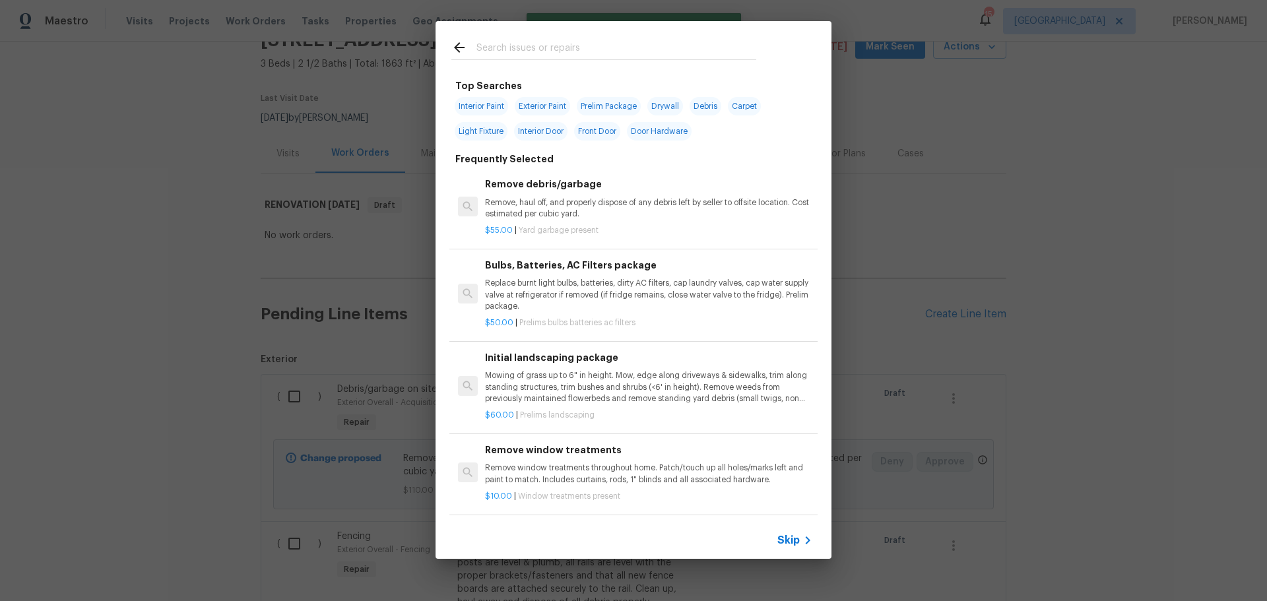
click at [615, 63] on div at bounding box center [604, 47] width 337 height 52
click at [603, 57] on input "text" at bounding box center [617, 50] width 280 height 20
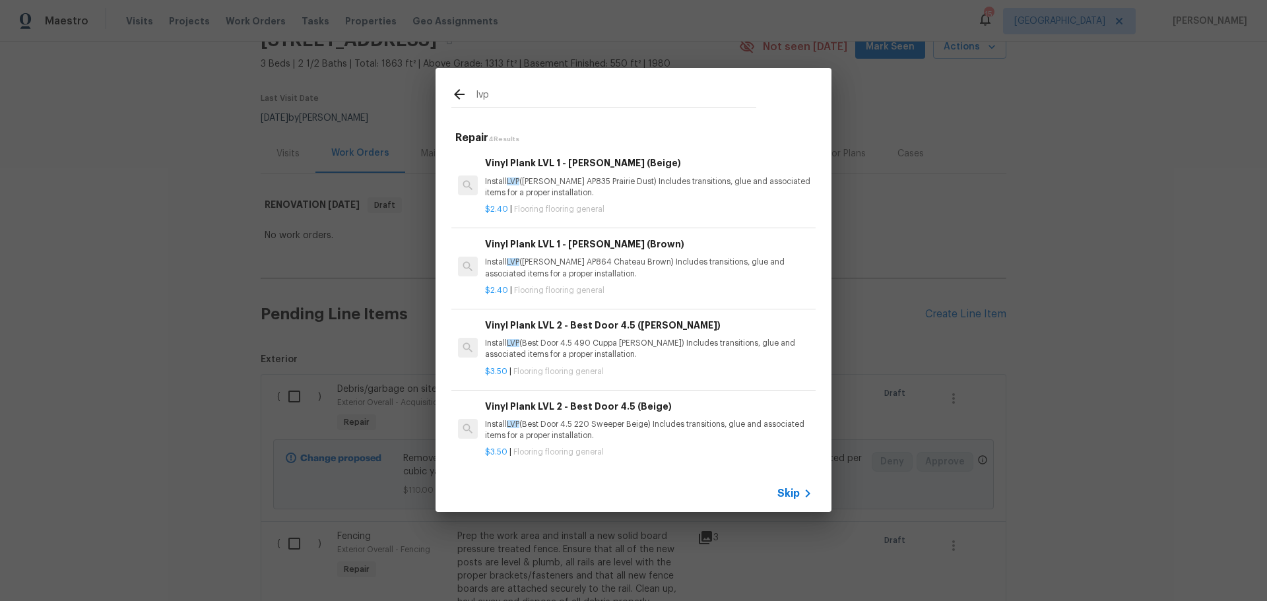
type input "lvp"
click at [606, 182] on p "Install LVP ([PERSON_NAME] AP835 Prairie Dust) Includes transitions, glue and a…" at bounding box center [648, 187] width 327 height 22
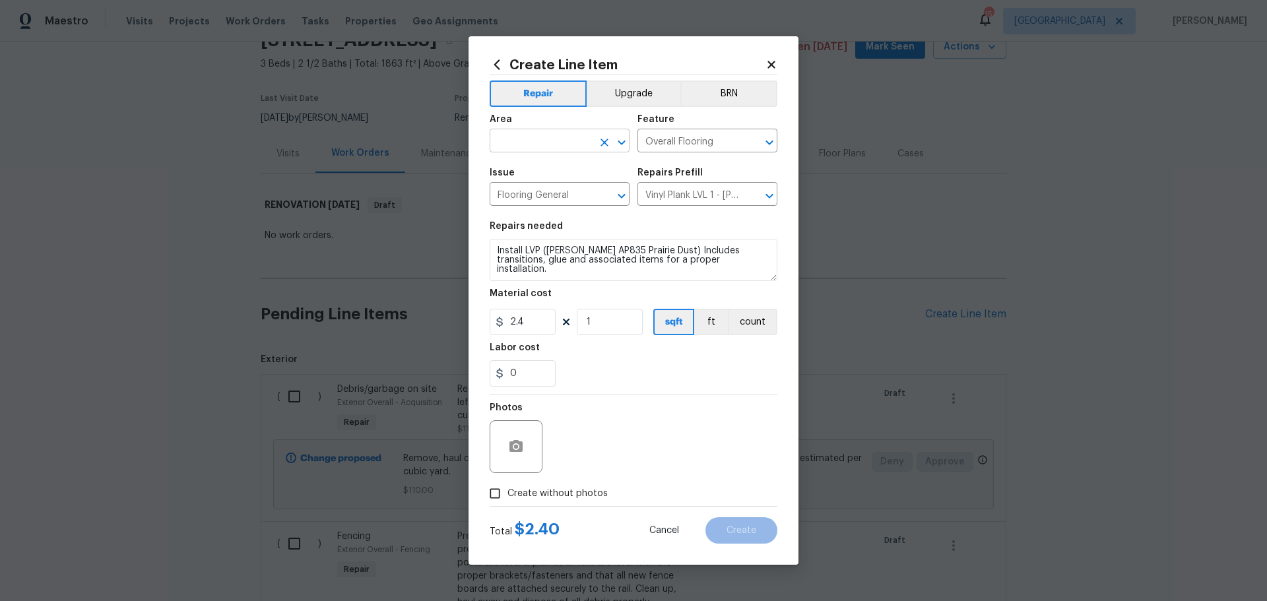
click at [617, 150] on icon "Open" at bounding box center [622, 143] width 16 height 16
type input "s"
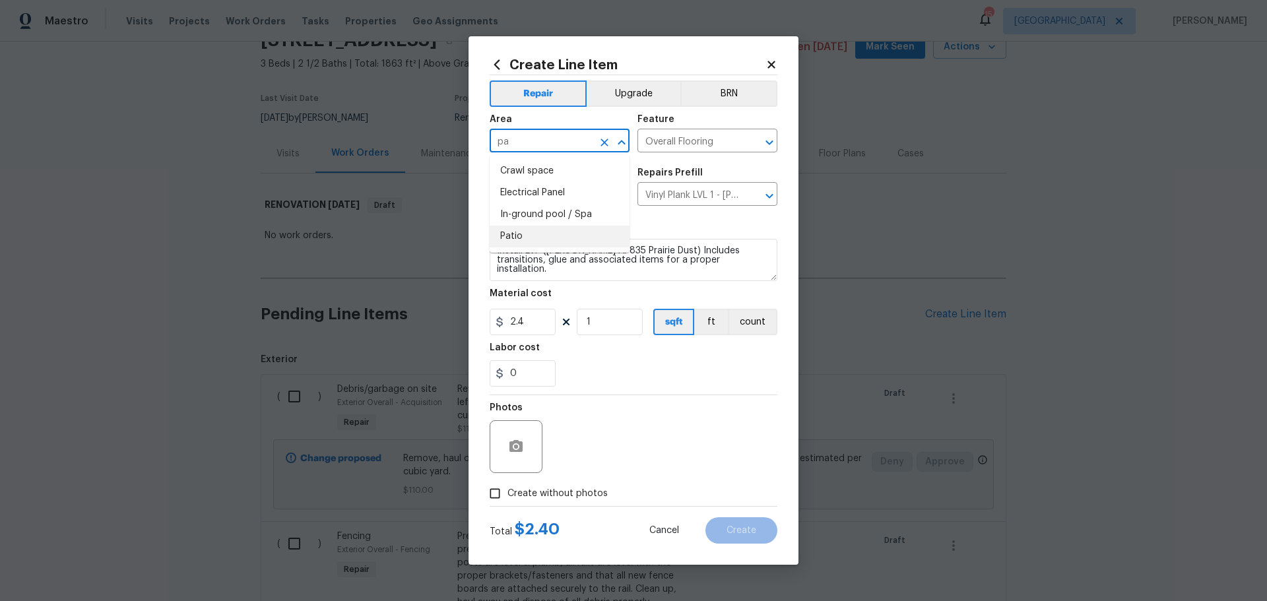
click at [516, 241] on li "Patio" at bounding box center [560, 237] width 140 height 22
type input "Patio"
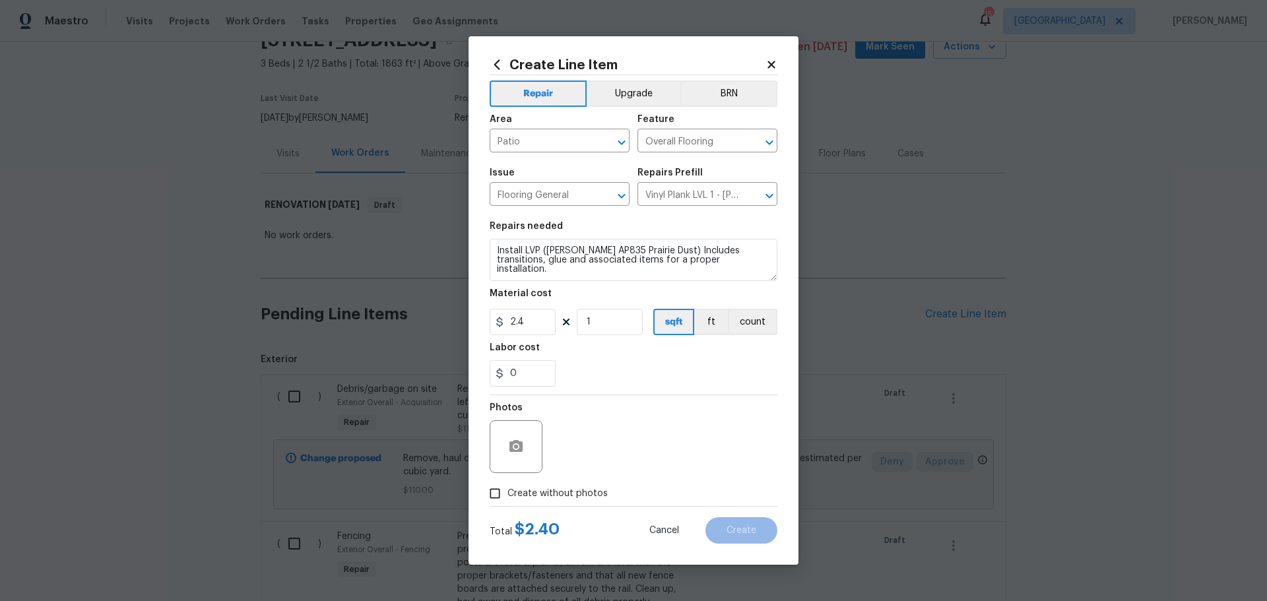
click at [648, 378] on div "0" at bounding box center [634, 373] width 288 height 26
click at [546, 494] on span "Create without photos" at bounding box center [558, 494] width 100 height 14
click at [508, 494] on input "Create without photos" at bounding box center [495, 493] width 25 height 25
click at [484, 489] on input "Create without photos" at bounding box center [495, 493] width 25 height 25
checkbox input "false"
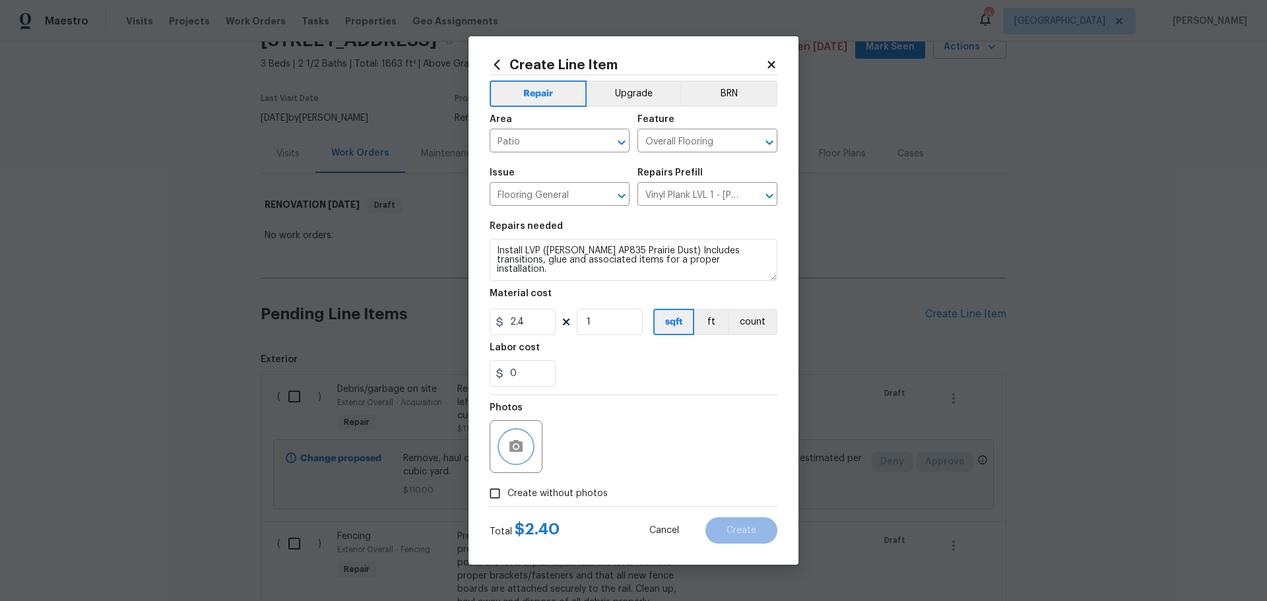
click at [523, 441] on icon "button" at bounding box center [516, 447] width 16 height 16
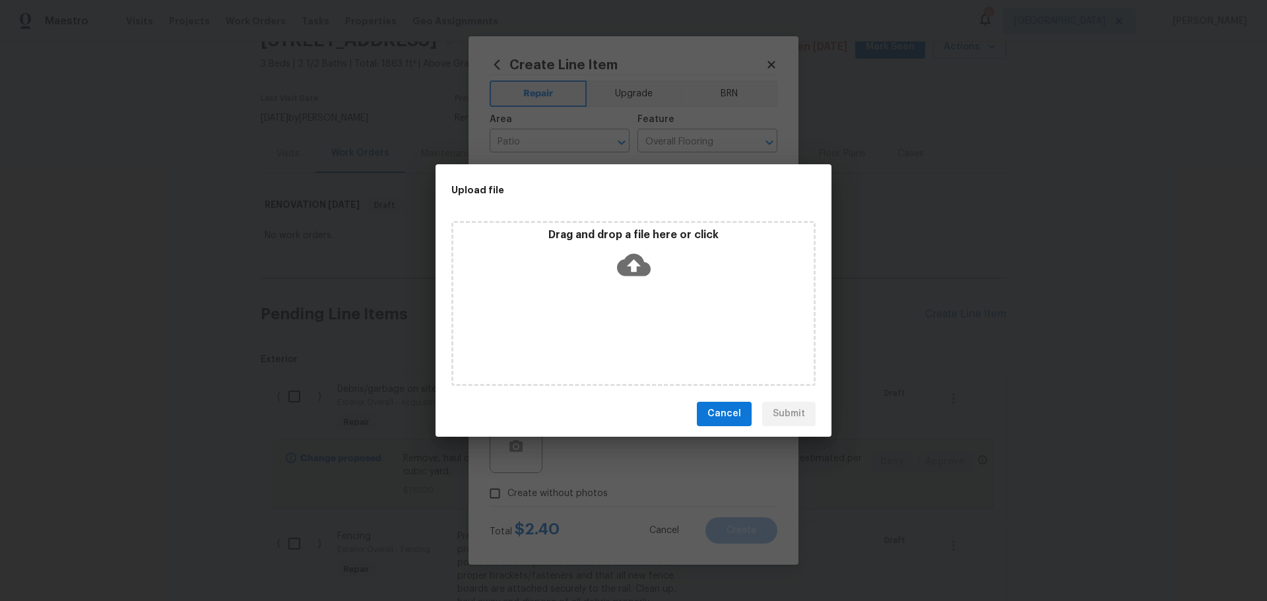
click at [551, 275] on div "Drag and drop a file here or click" at bounding box center [633, 256] width 360 height 57
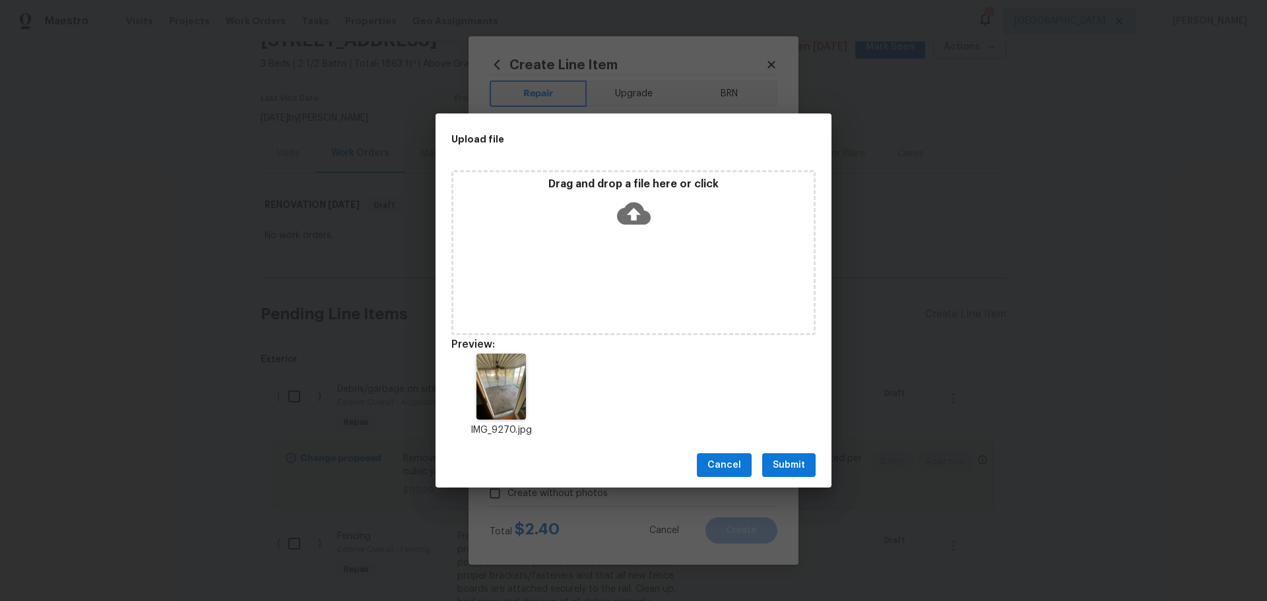
click at [789, 462] on span "Submit" at bounding box center [789, 465] width 32 height 17
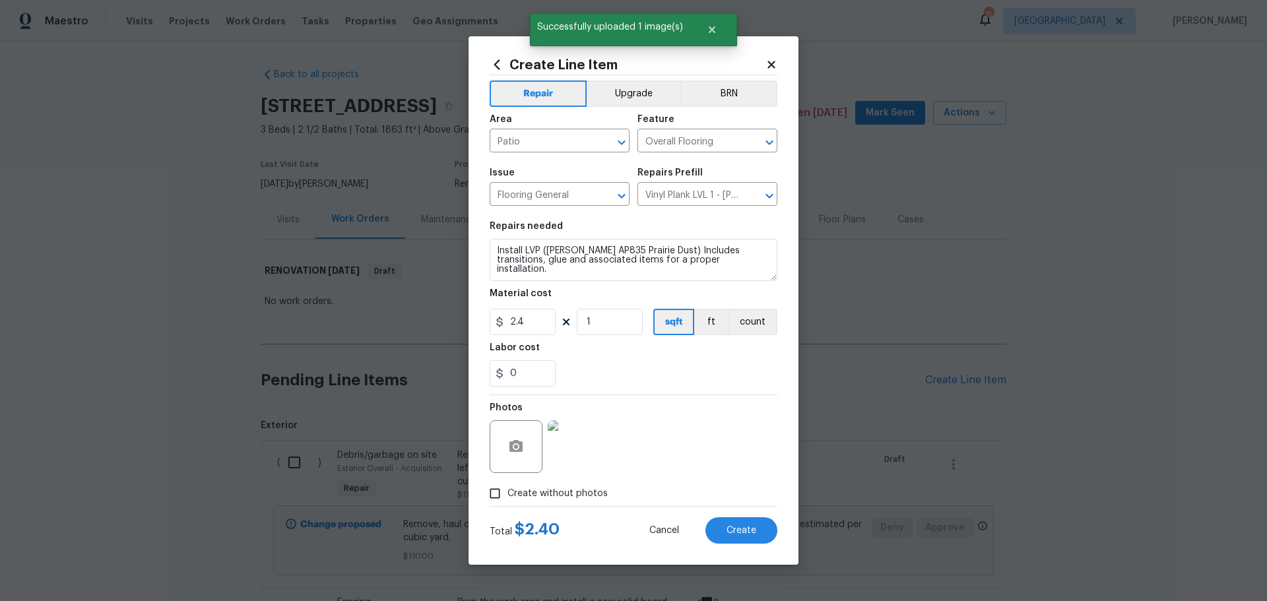
scroll to position [66, 0]
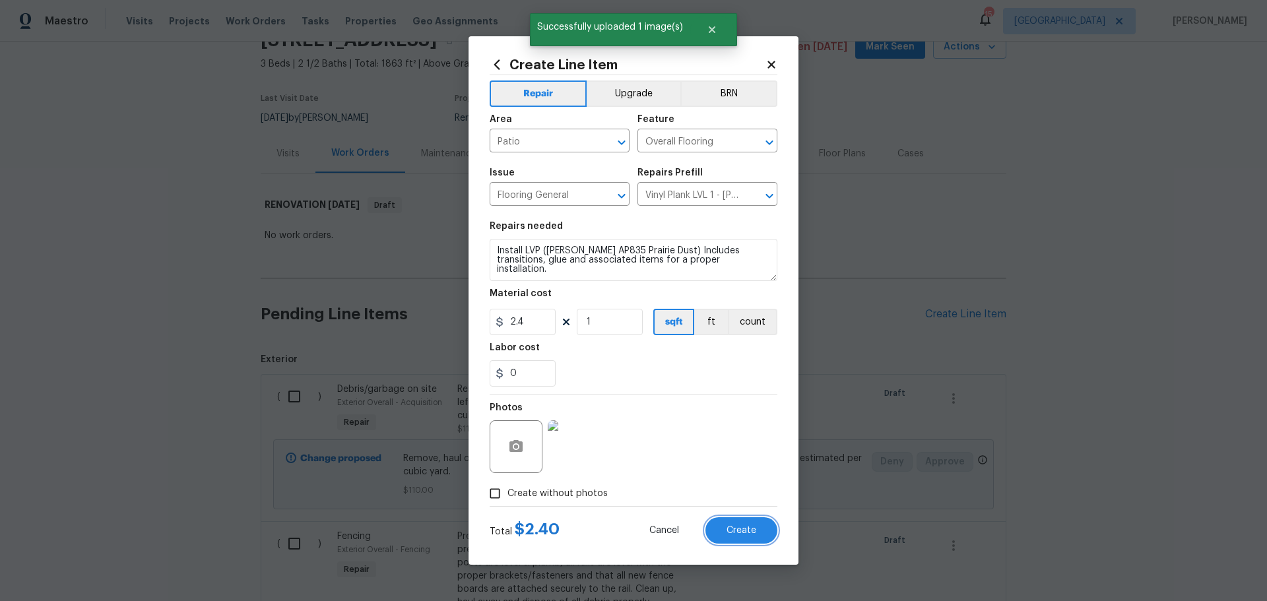
click at [748, 531] on span "Create" at bounding box center [742, 531] width 30 height 10
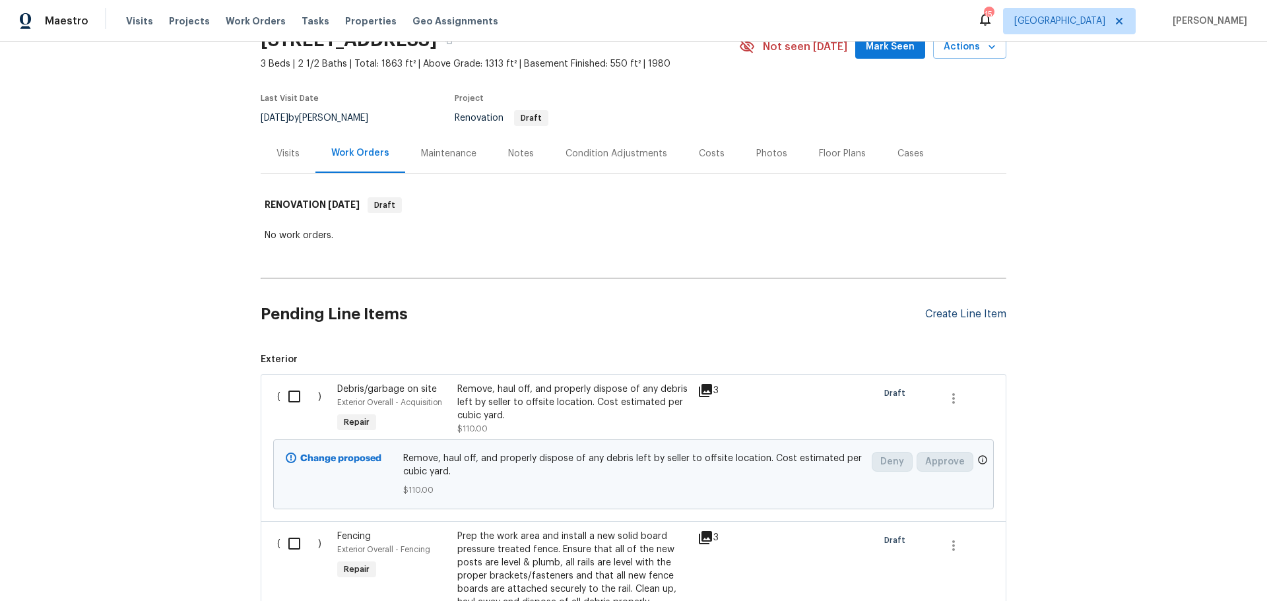
click at [962, 320] on div "Create Line Item" at bounding box center [965, 314] width 81 height 13
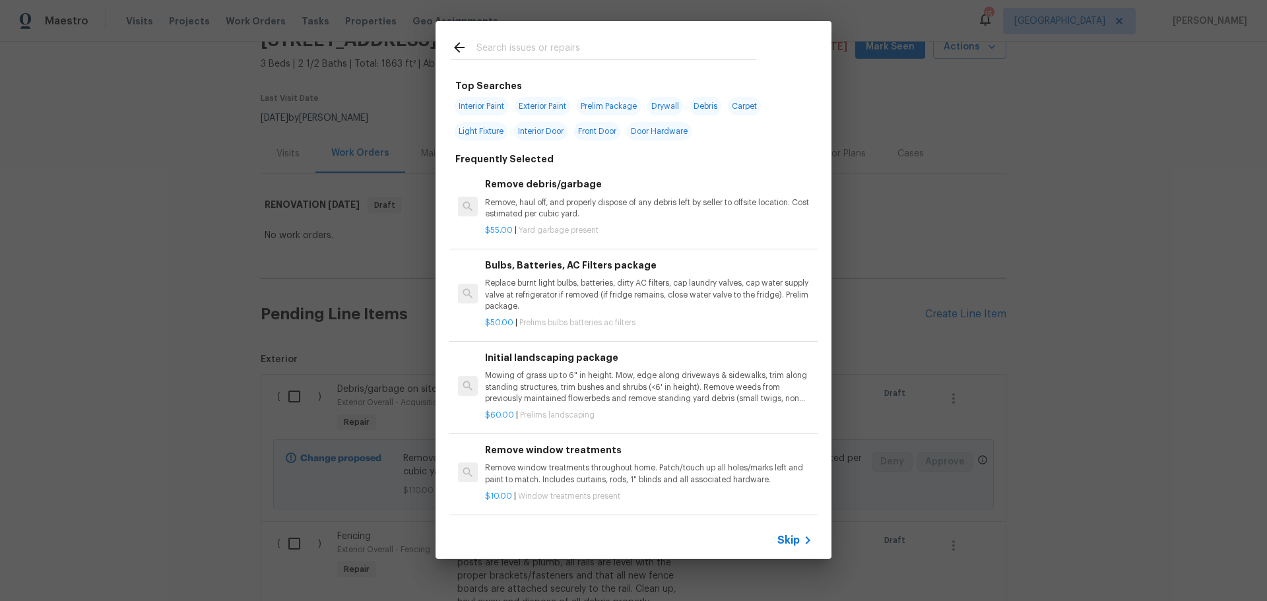
click at [577, 47] on input "text" at bounding box center [617, 50] width 280 height 20
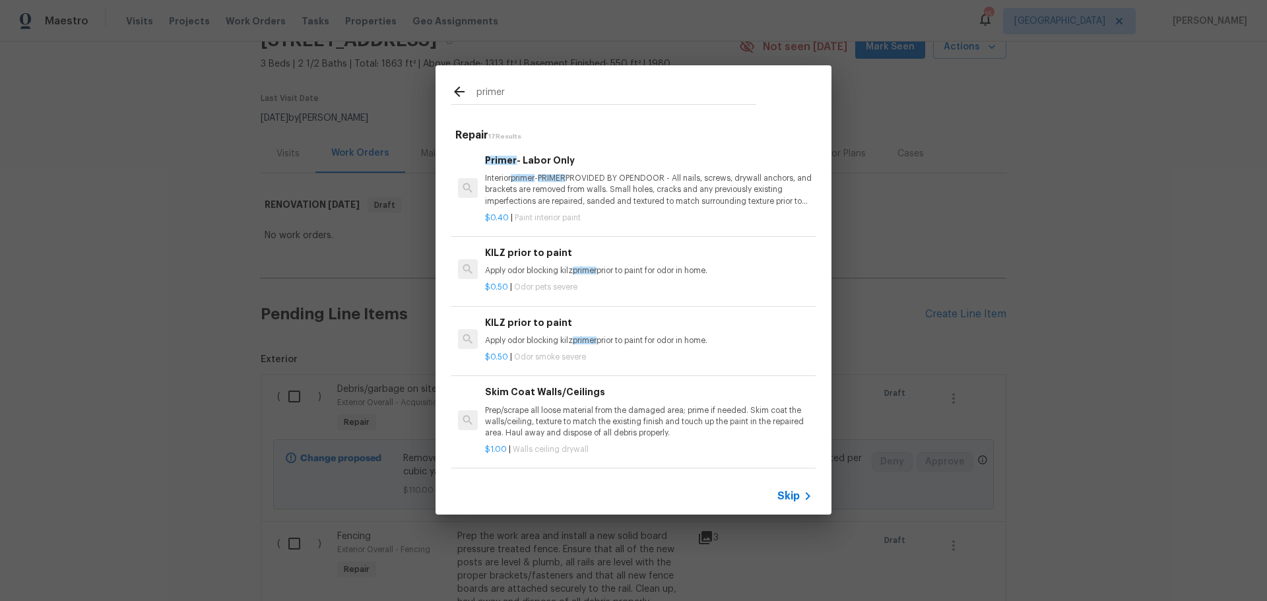
type input "primer"
click at [613, 197] on p "Interior primer - PRIMER PROVIDED BY OPENDOOR - All nails, screws, drywall anch…" at bounding box center [648, 190] width 327 height 34
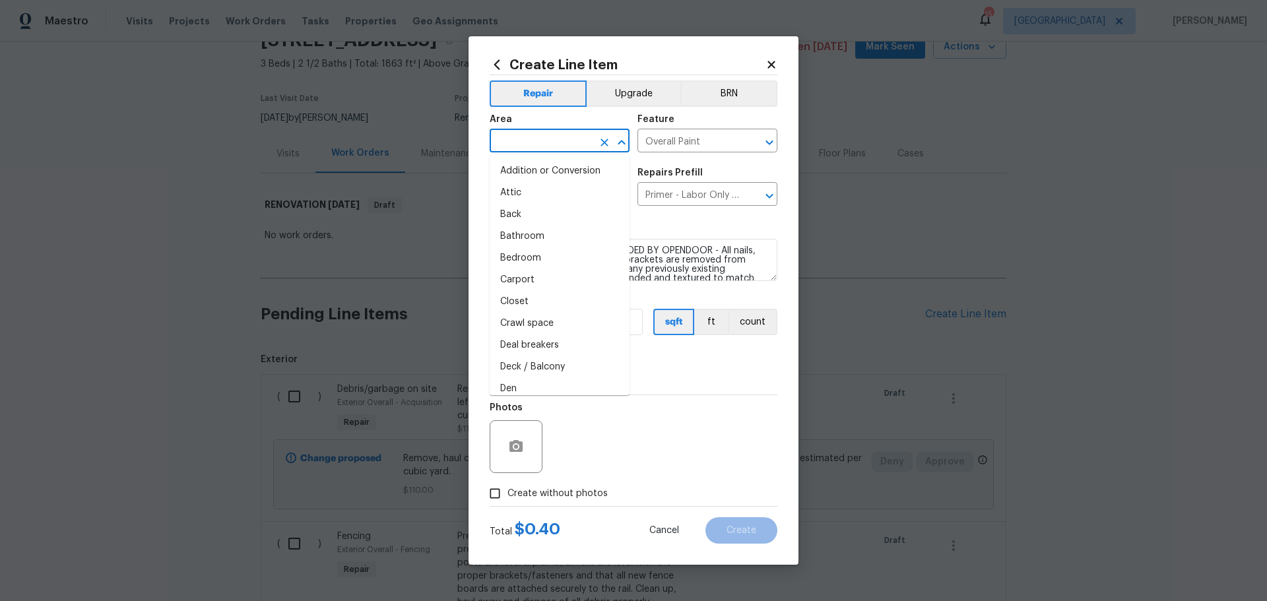
click at [560, 145] on input "text" at bounding box center [541, 142] width 103 height 20
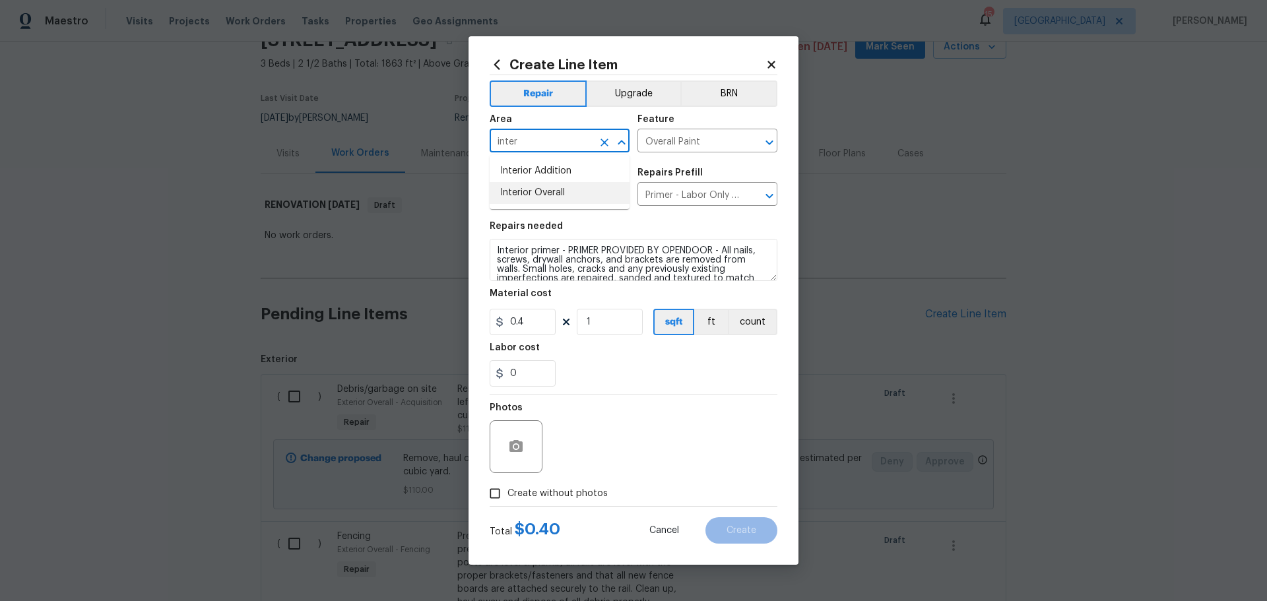
click at [551, 193] on li "Interior Overall" at bounding box center [560, 193] width 140 height 22
type input "Interior Overall"
click at [632, 329] on input "1" at bounding box center [610, 322] width 66 height 26
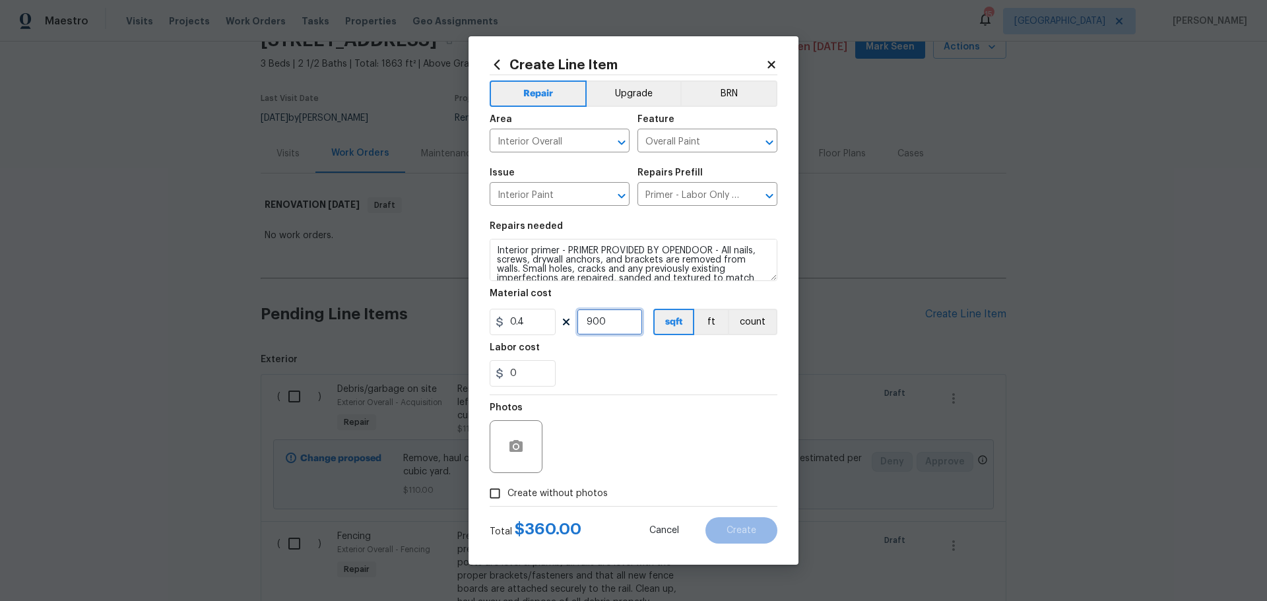
type input "900"
click at [625, 352] on div "Labor cost" at bounding box center [634, 351] width 288 height 17
click at [516, 446] on circle "button" at bounding box center [516, 447] width 4 height 4
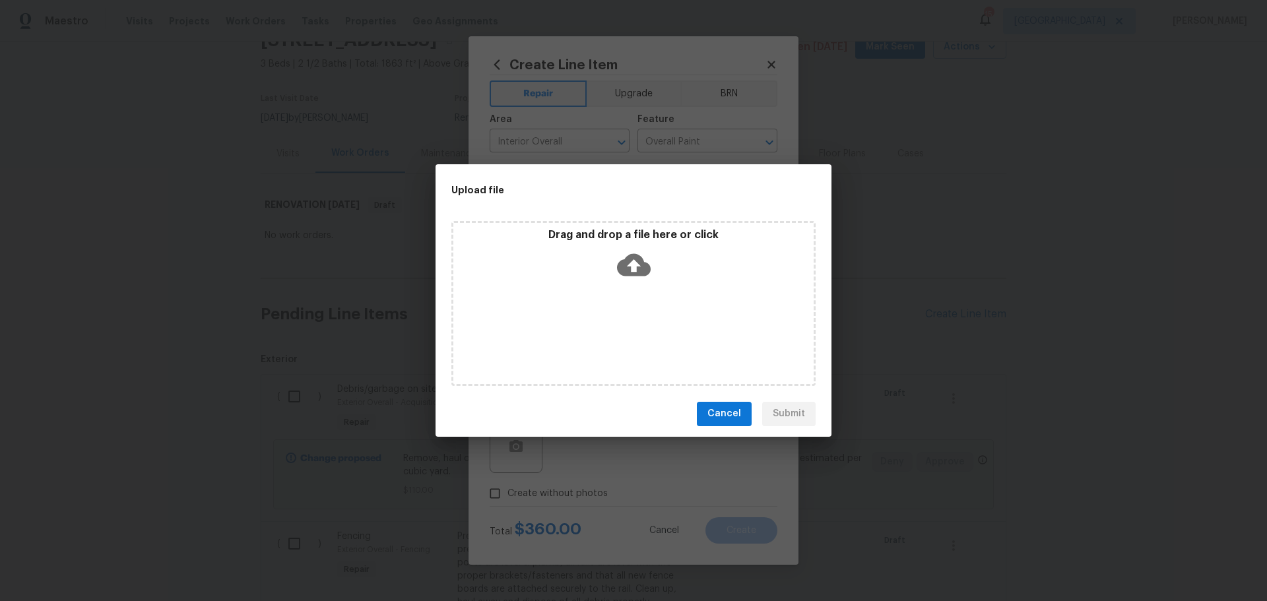
click at [568, 275] on div "Drag and drop a file here or click" at bounding box center [633, 256] width 360 height 57
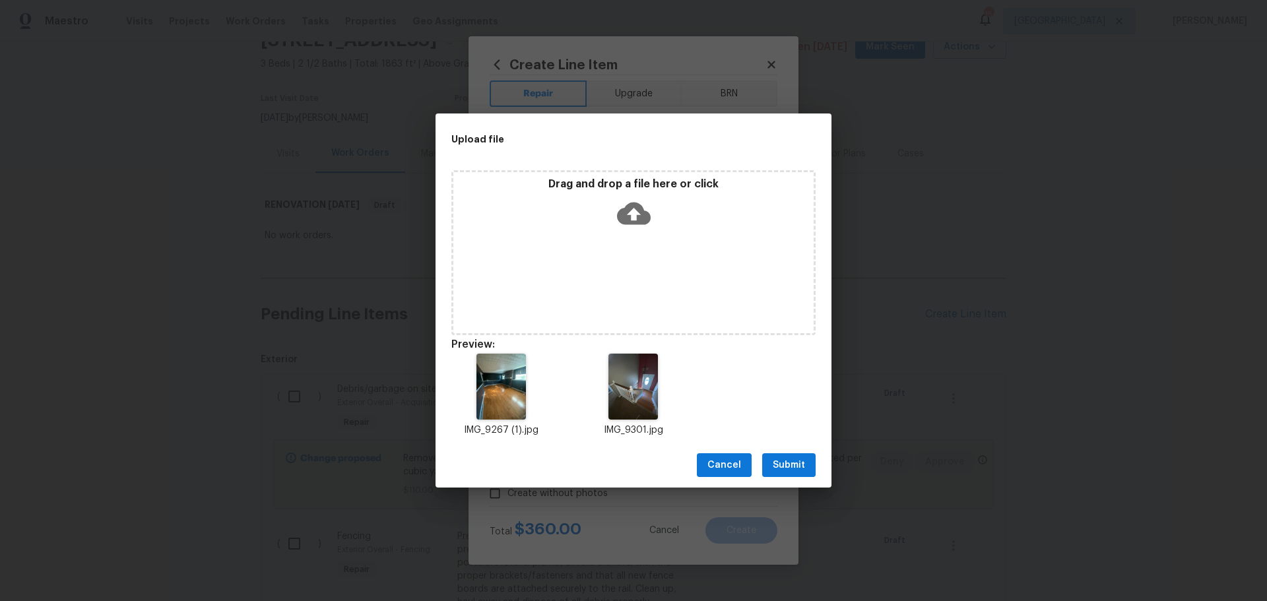
click at [789, 461] on span "Submit" at bounding box center [789, 465] width 32 height 17
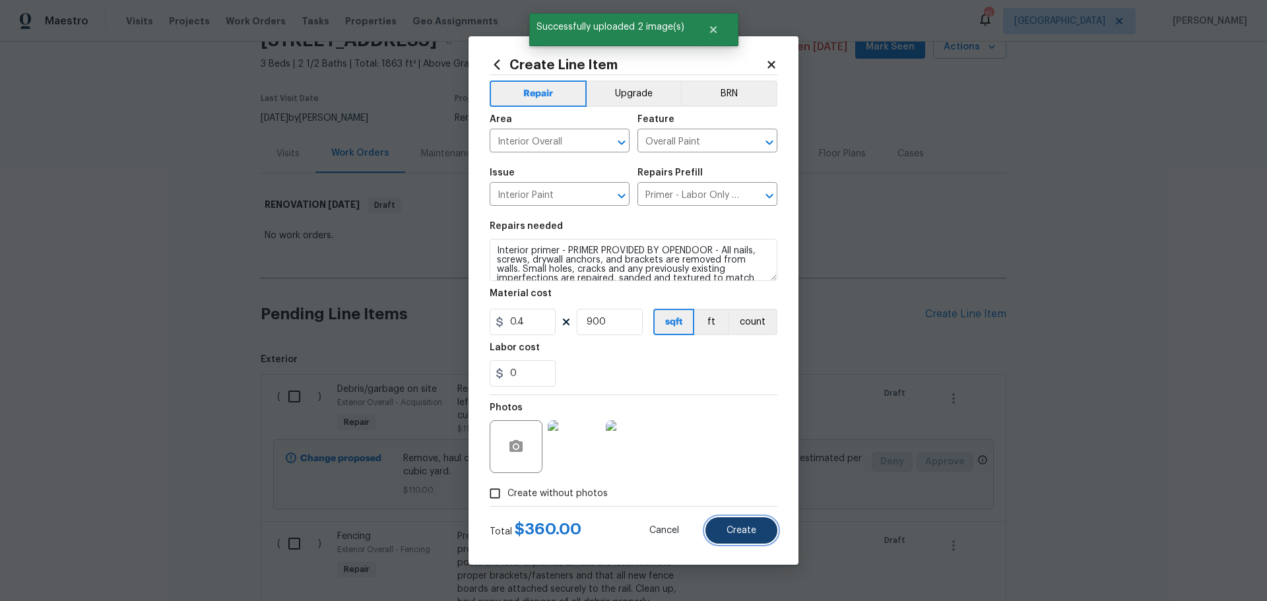
click at [744, 535] on span "Create" at bounding box center [742, 531] width 30 height 10
type input "0"
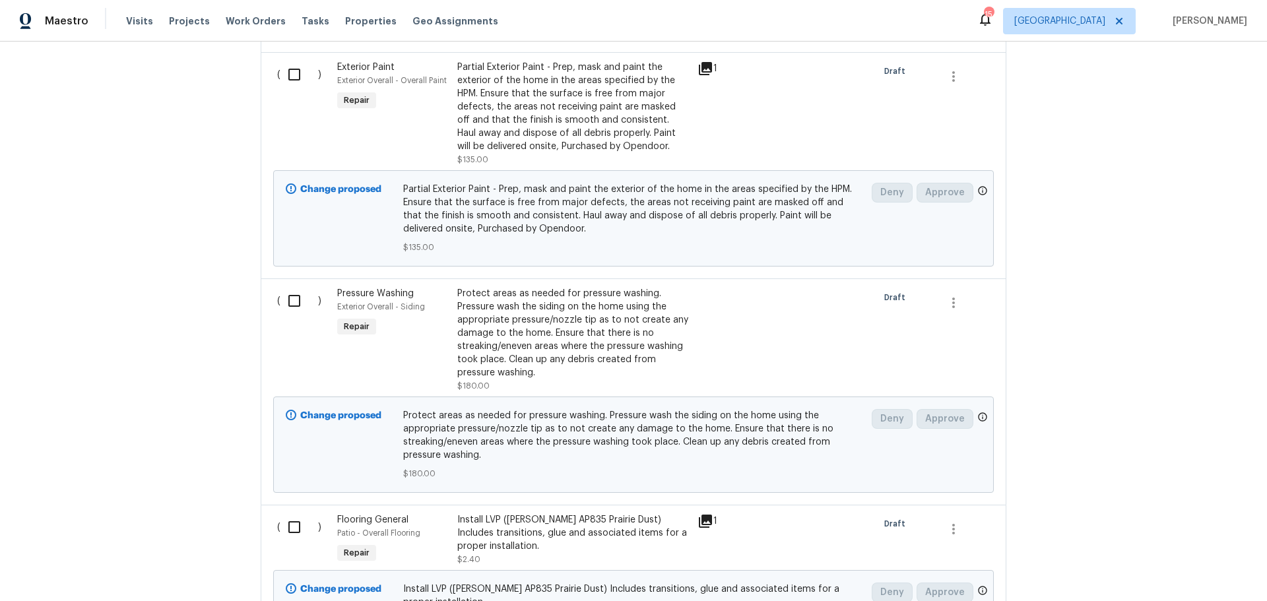
scroll to position [1320, 0]
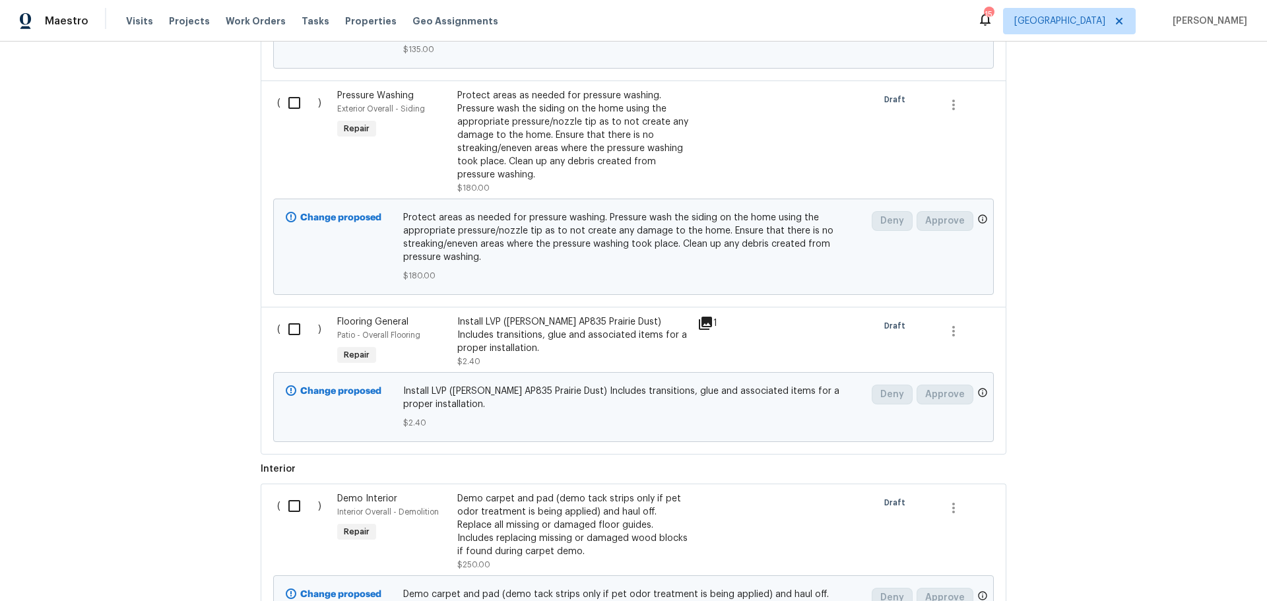
click at [533, 343] on div "Install LVP ([PERSON_NAME] AP835 Prairie Dust) Includes transitions, glue and a…" at bounding box center [573, 336] width 232 height 40
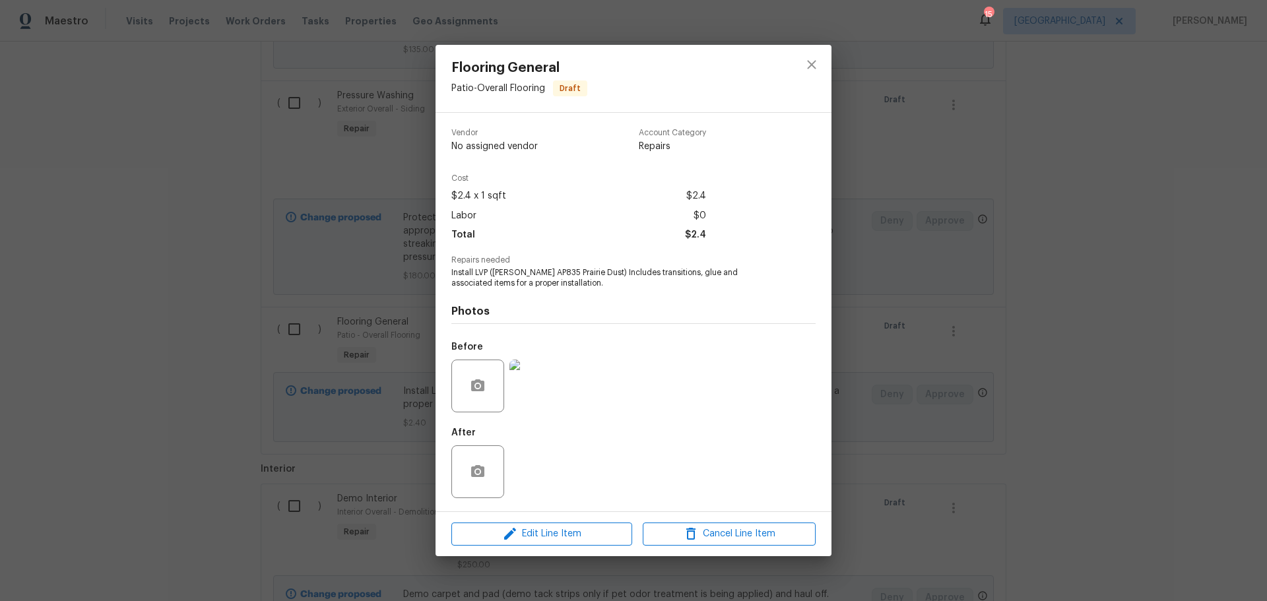
click at [487, 406] on div at bounding box center [477, 386] width 53 height 53
click at [486, 387] on button "button" at bounding box center [478, 386] width 32 height 32
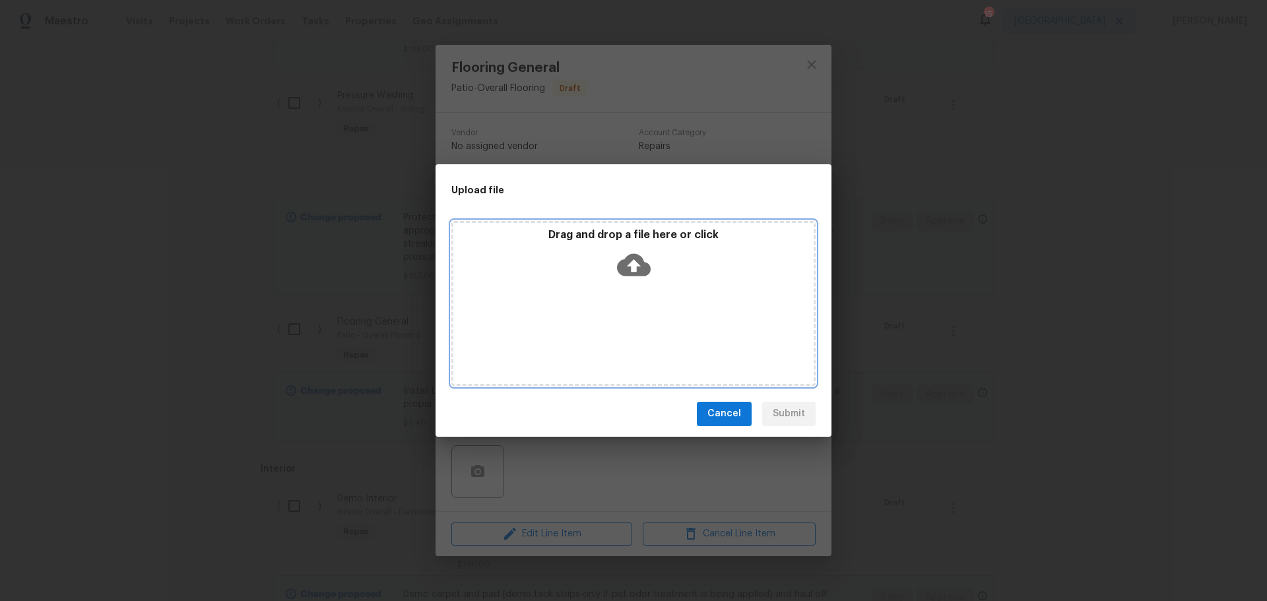
click at [559, 272] on div "Drag and drop a file here or click" at bounding box center [633, 256] width 360 height 57
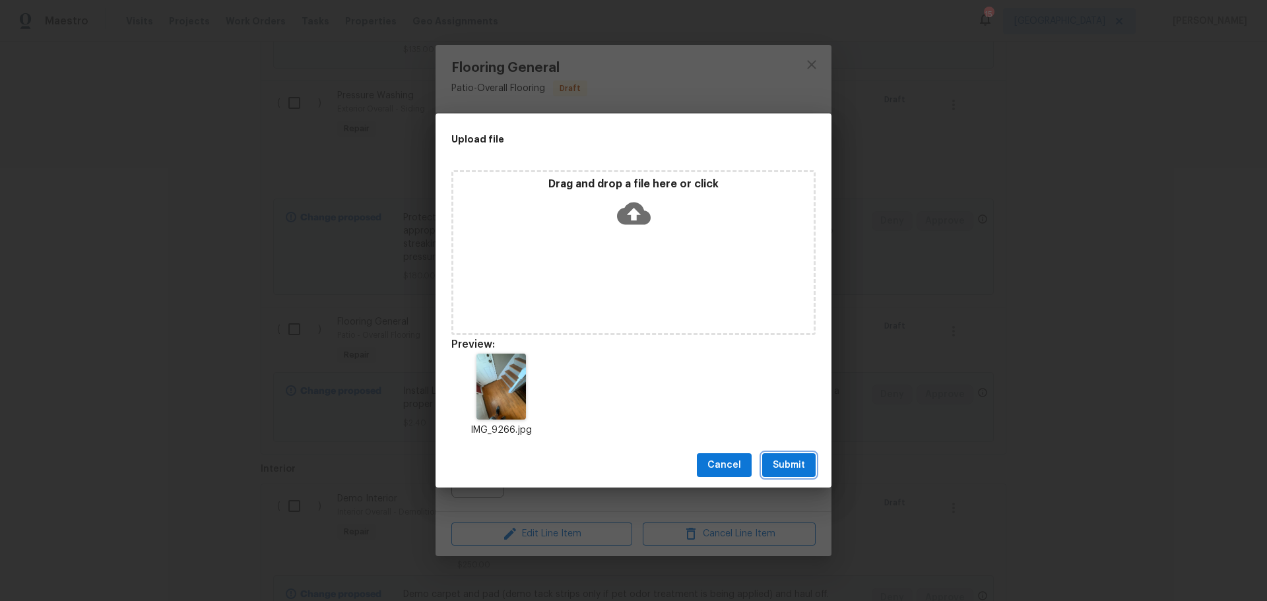
click at [776, 457] on span "Submit" at bounding box center [789, 465] width 32 height 17
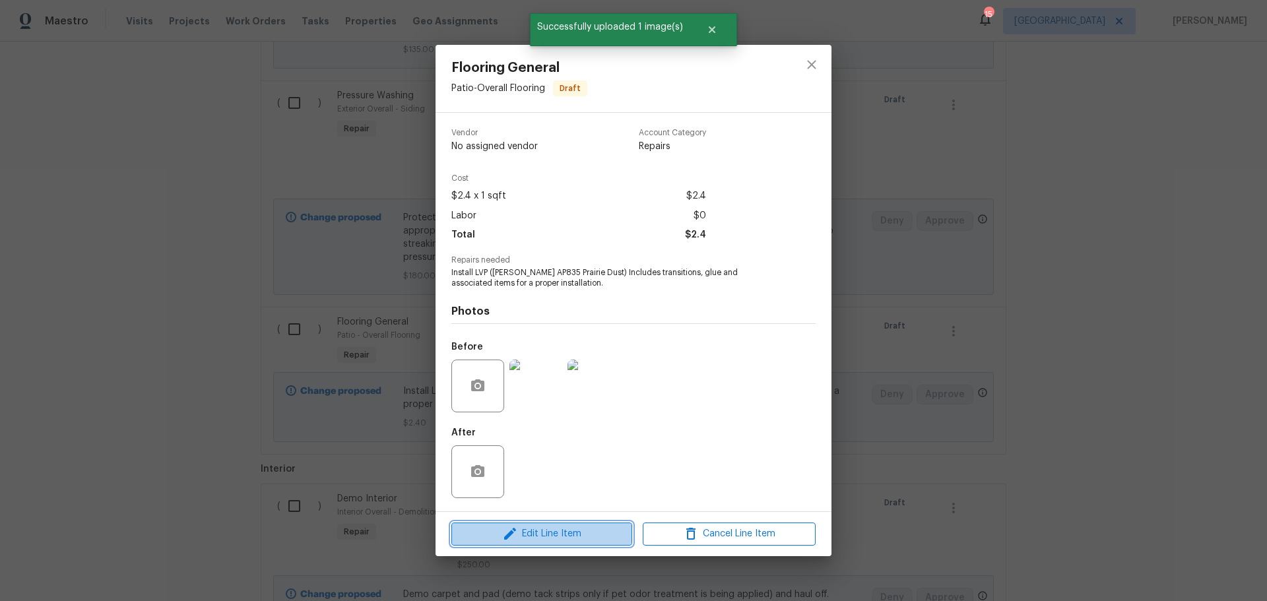
click at [564, 544] on button "Edit Line Item" at bounding box center [541, 534] width 181 height 23
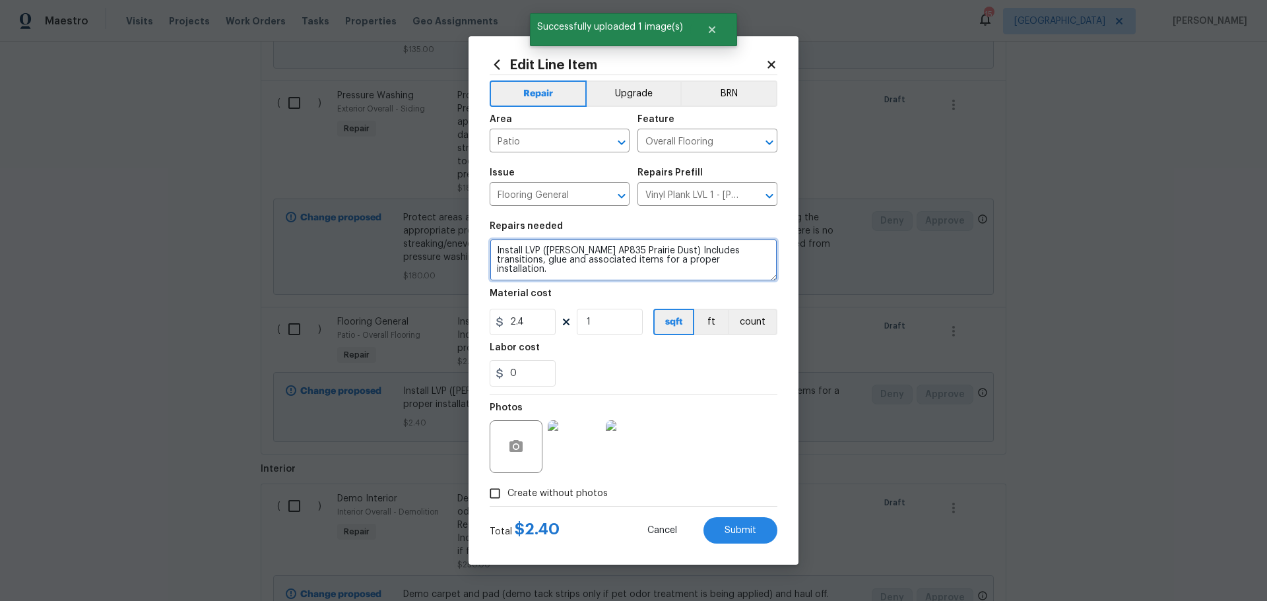
click at [498, 255] on textarea "Install LVP ([PERSON_NAME] AP835 Prairie Dust) Includes transitions, glue and a…" at bounding box center [634, 260] width 288 height 42
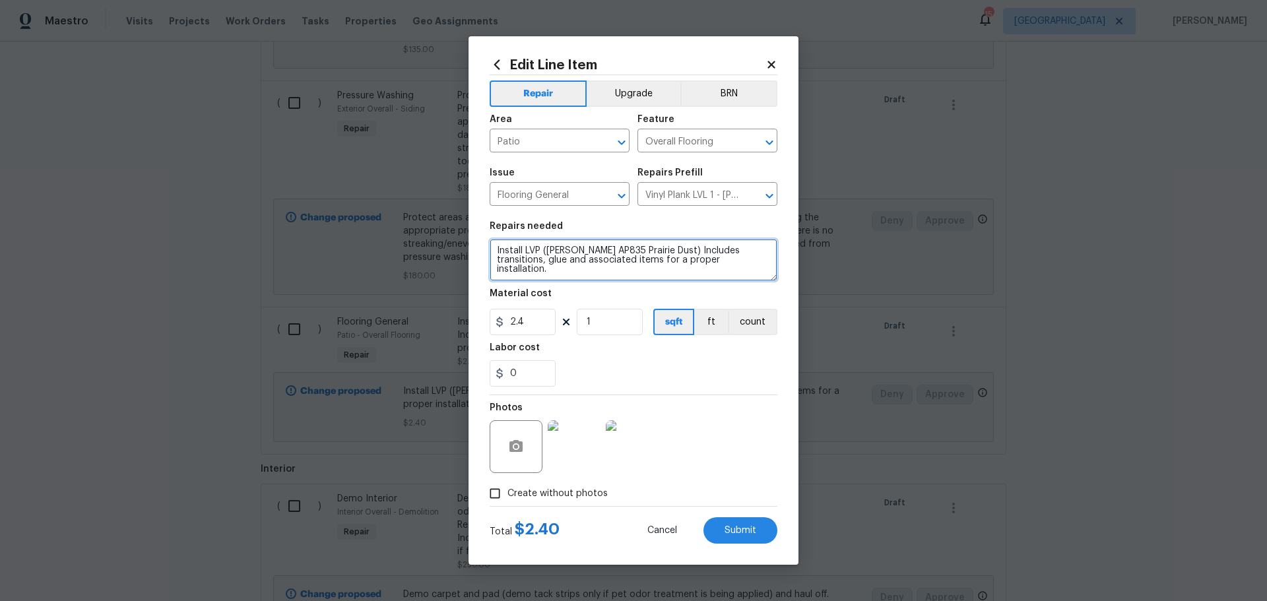
click at [520, 244] on textarea "Install LVP ([PERSON_NAME] AP835 Prairie Dust) Includes transitions, glue and a…" at bounding box center [634, 260] width 288 height 42
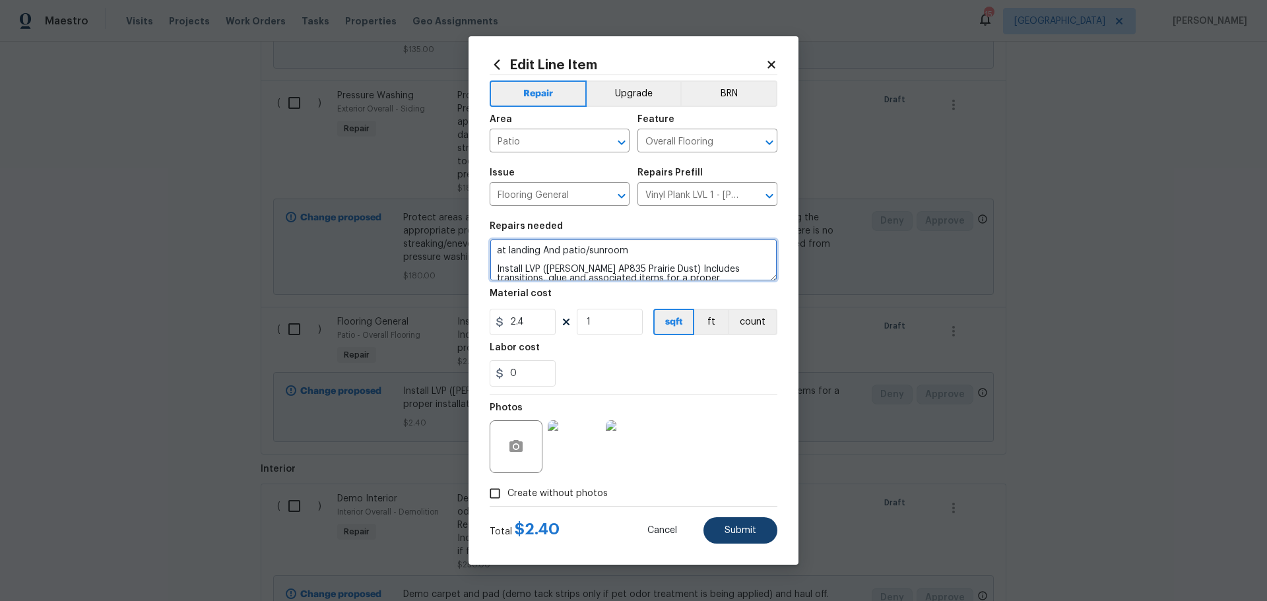
type textarea "at landing And patio/sunroom Install LVP (Knighton AP835 Prairie Dust) Includes…"
click at [728, 532] on span "Submit" at bounding box center [741, 531] width 32 height 10
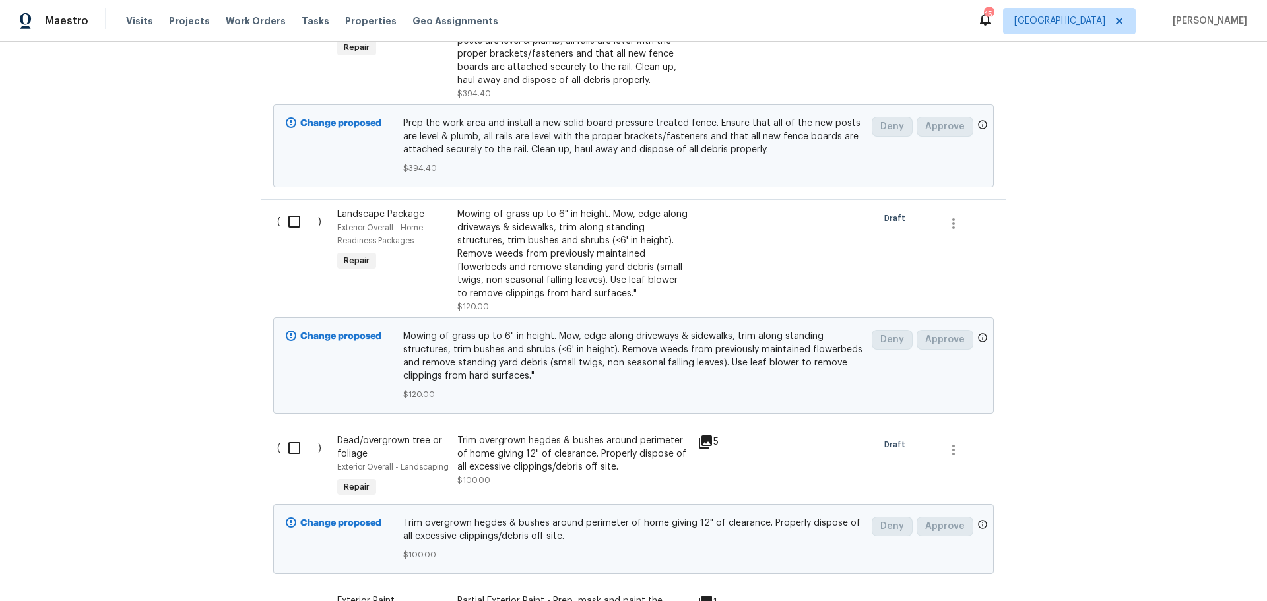
scroll to position [594, 0]
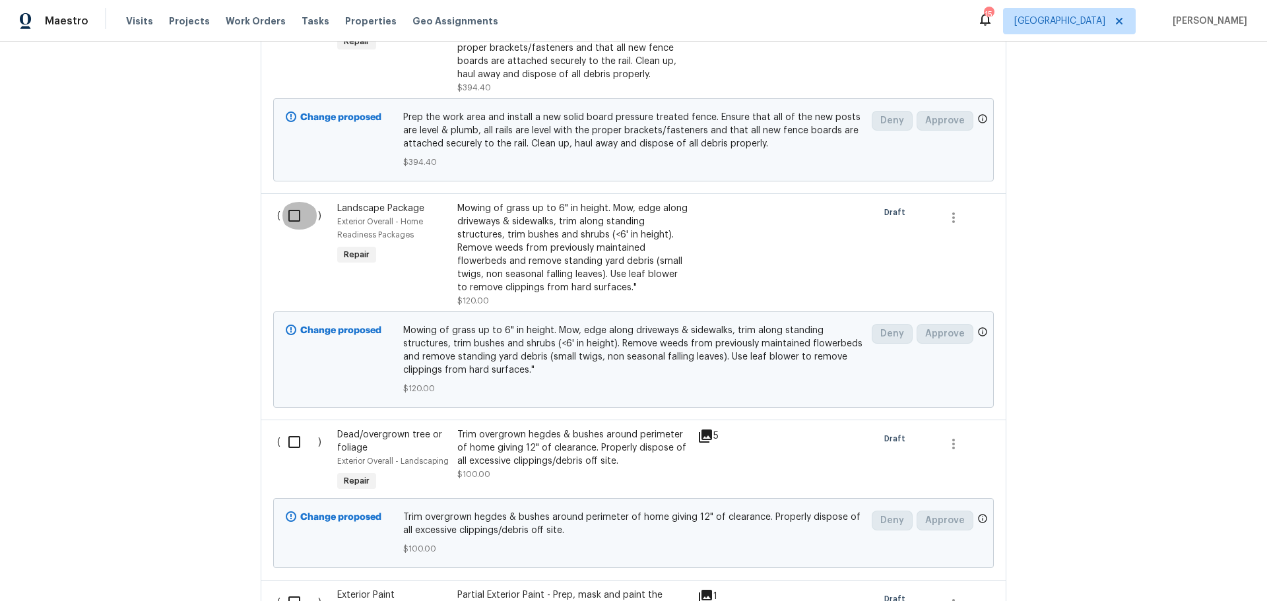
click at [281, 218] on input "checkbox" at bounding box center [300, 216] width 38 height 28
checkbox input "true"
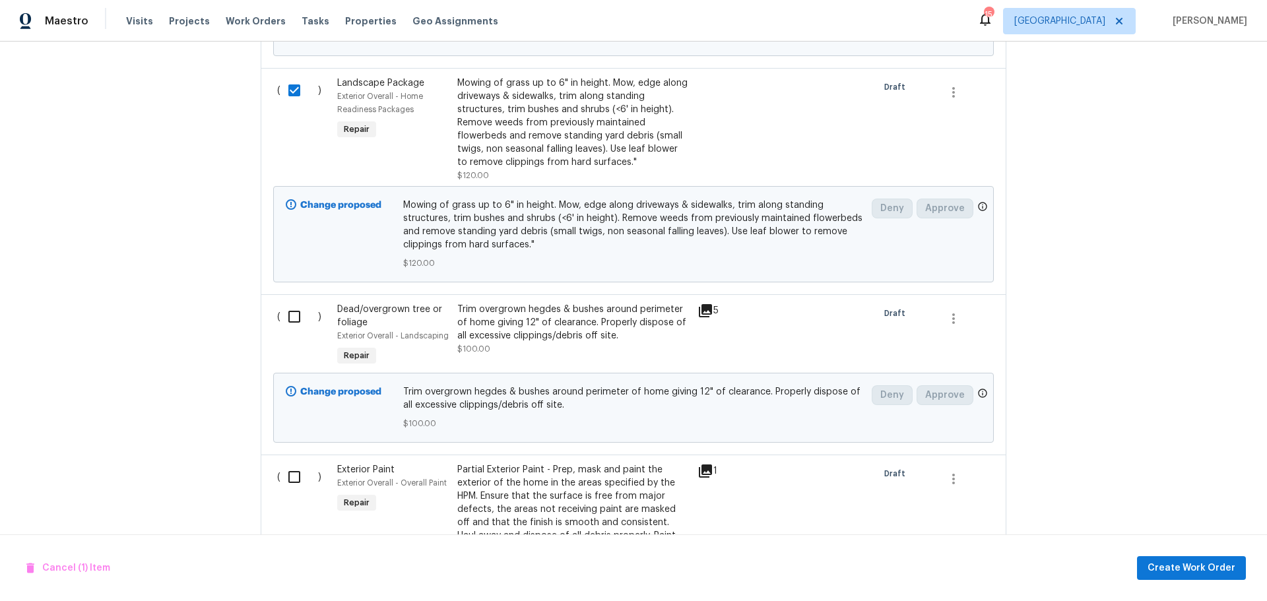
scroll to position [792, 0]
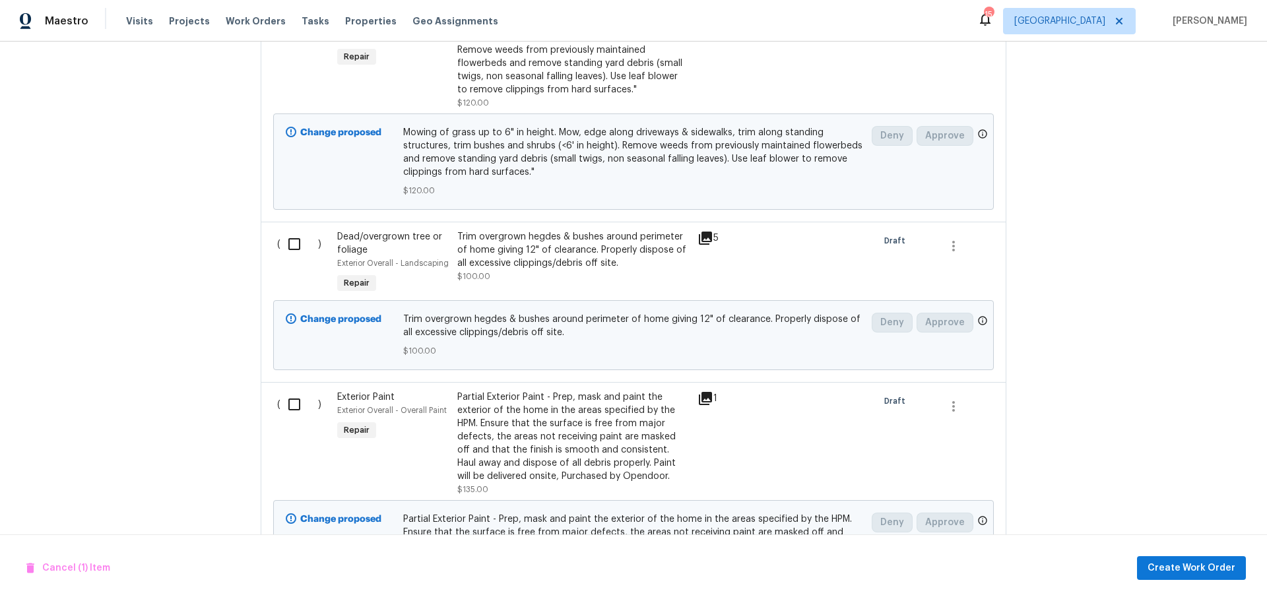
click at [281, 242] on input "checkbox" at bounding box center [300, 244] width 38 height 28
checkbox input "true"
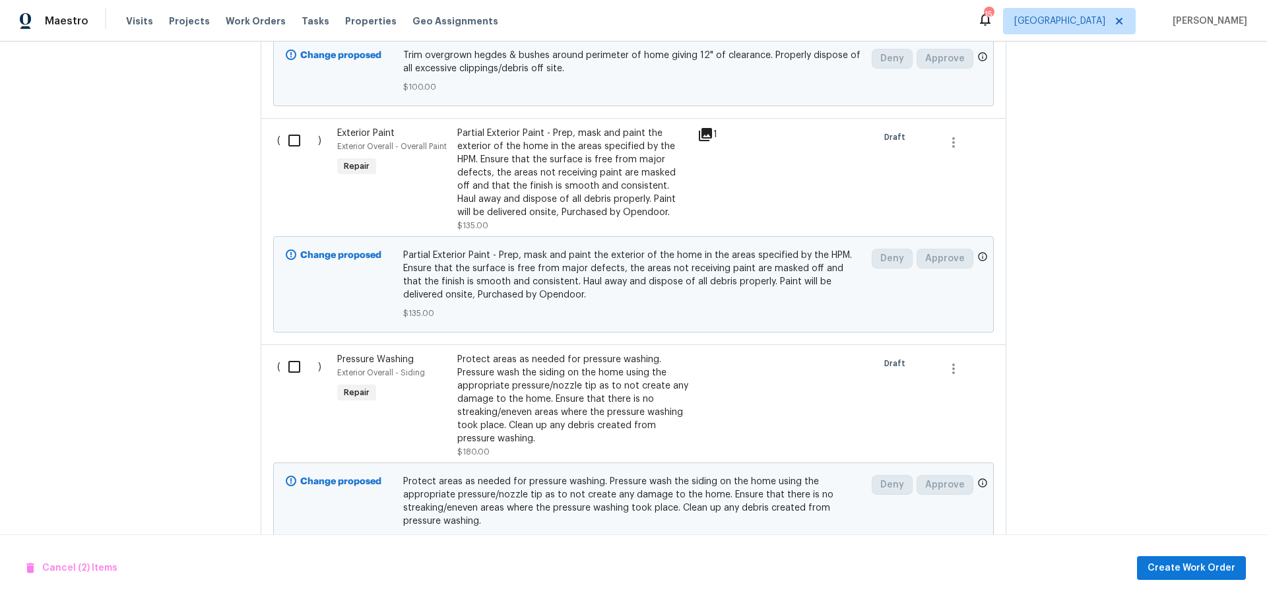
scroll to position [1188, 0]
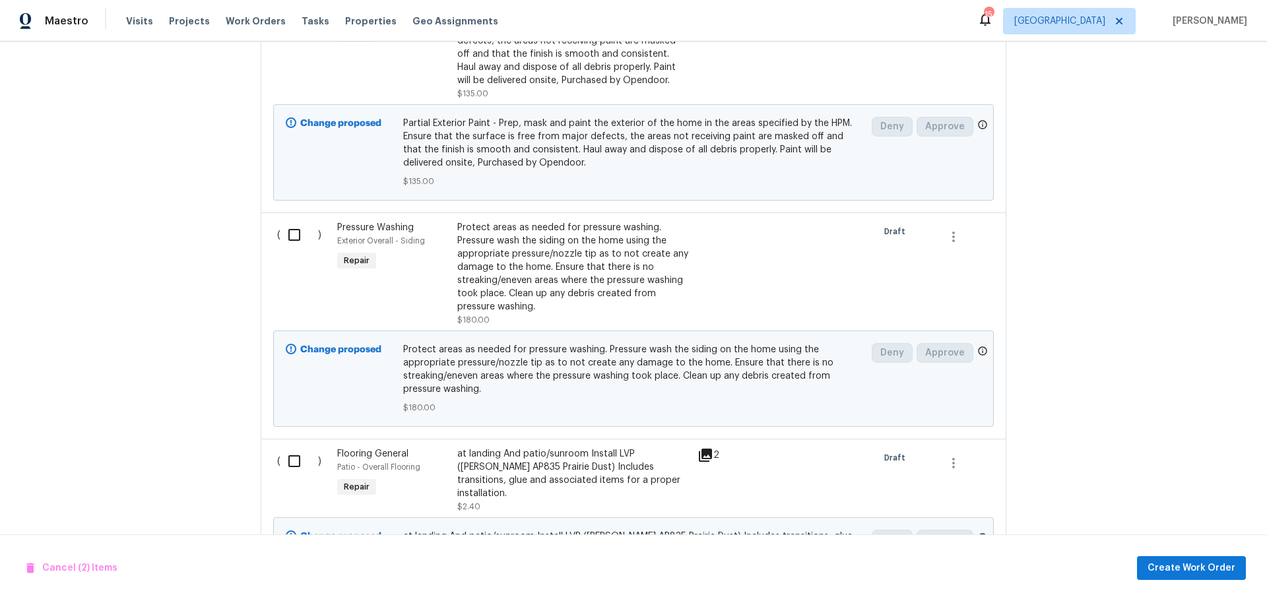
click at [290, 239] on input "checkbox" at bounding box center [300, 235] width 38 height 28
checkbox input "true"
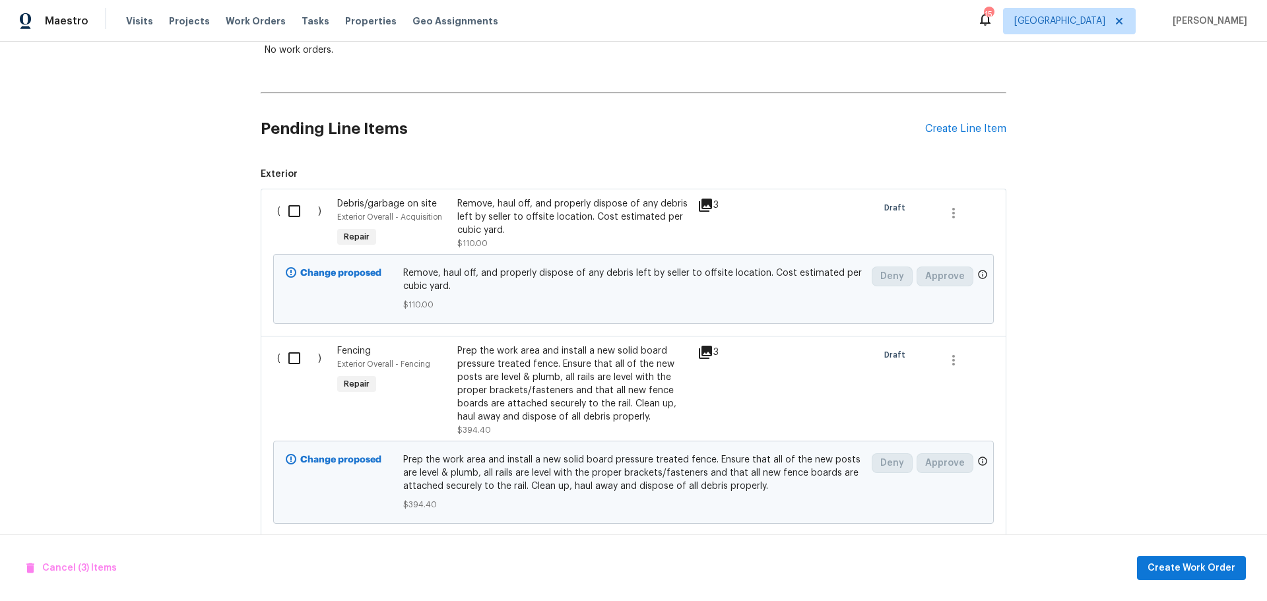
scroll to position [208, 0]
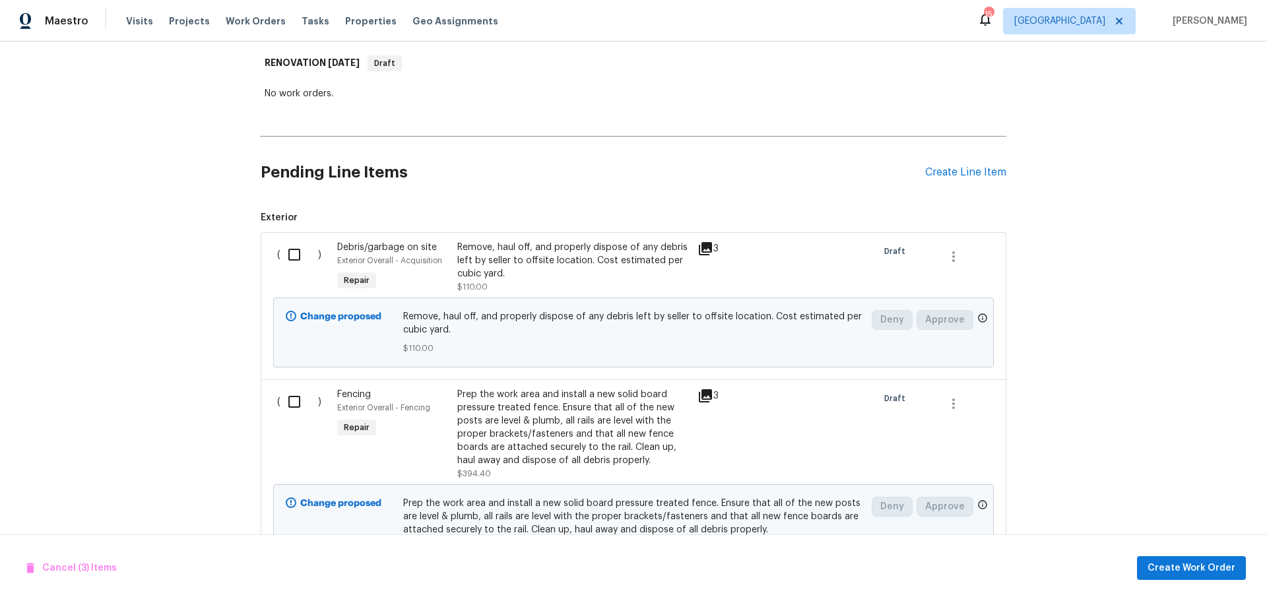
click at [290, 255] on input "checkbox" at bounding box center [300, 255] width 38 height 28
checkbox input "true"
click at [1206, 570] on span "Create Work Order" at bounding box center [1192, 568] width 88 height 17
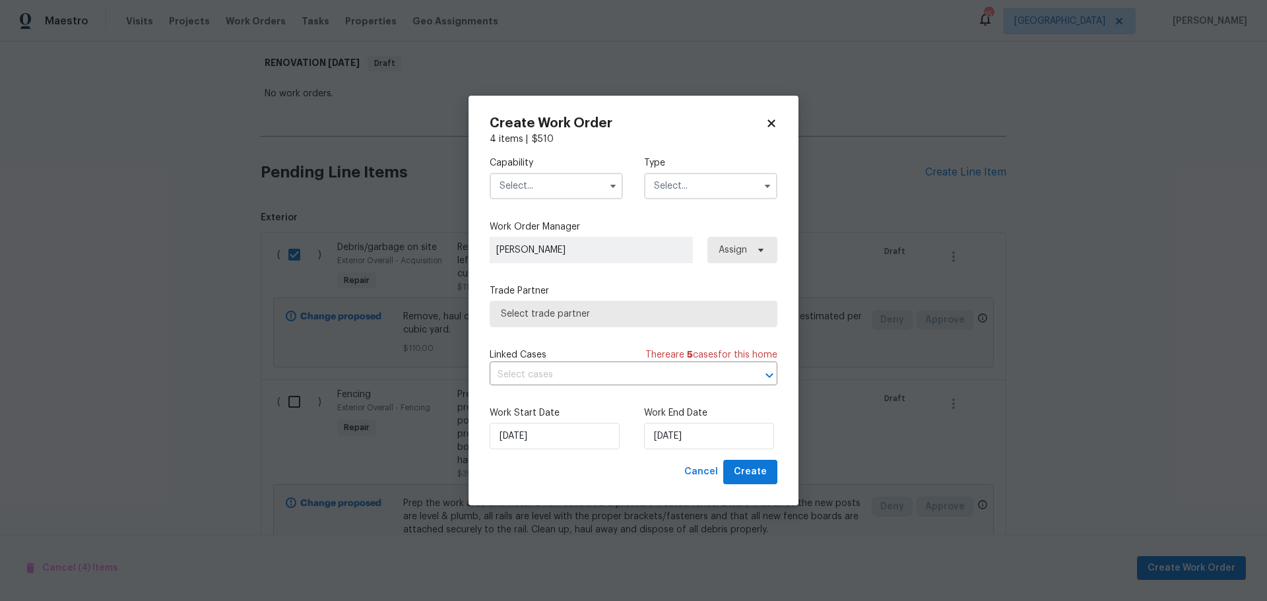
click at [591, 184] on input "text" at bounding box center [556, 186] width 133 height 26
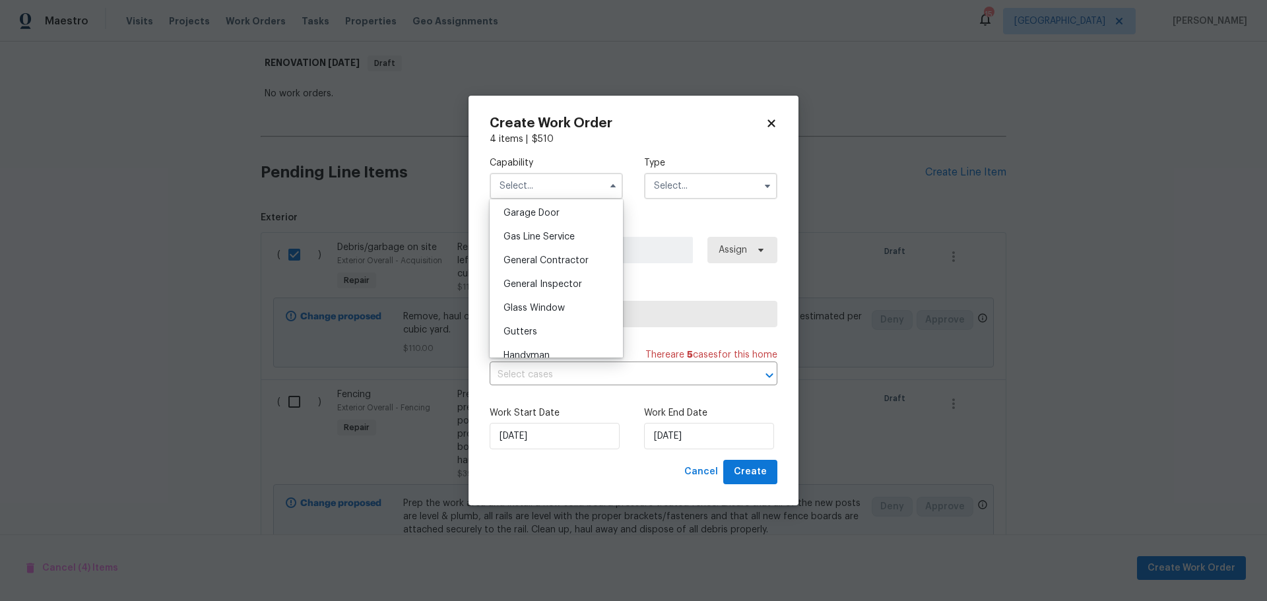
scroll to position [660, 0]
click at [566, 291] on div "Handyman" at bounding box center [556, 281] width 127 height 24
type input "Handyman"
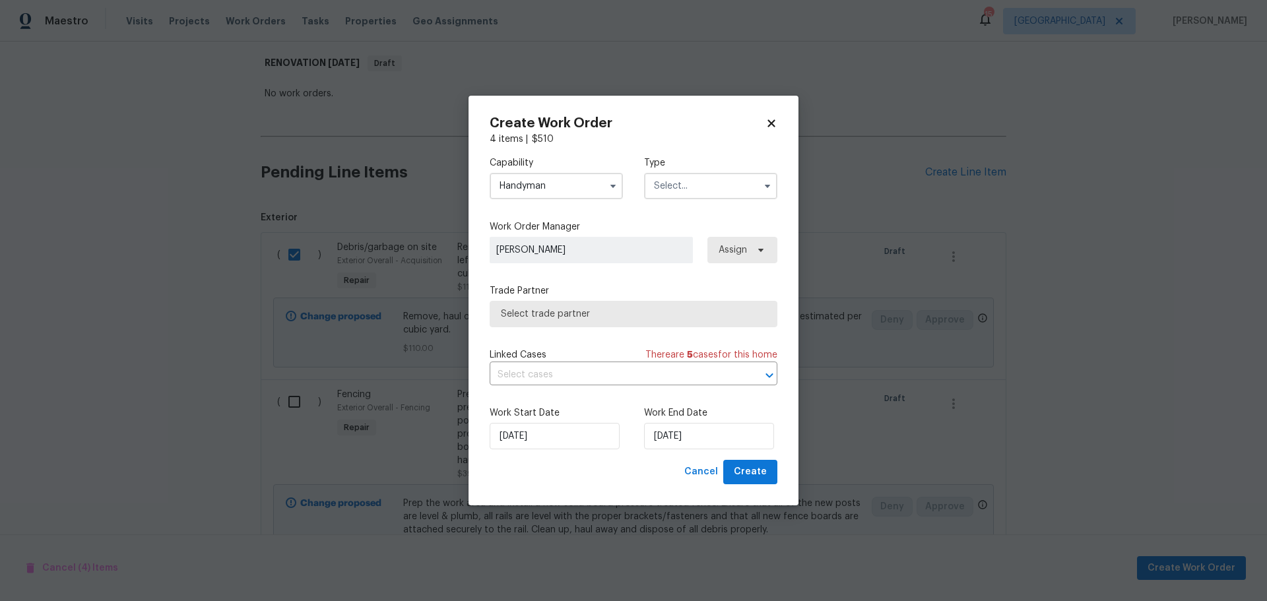
click at [675, 191] on input "text" at bounding box center [710, 186] width 133 height 26
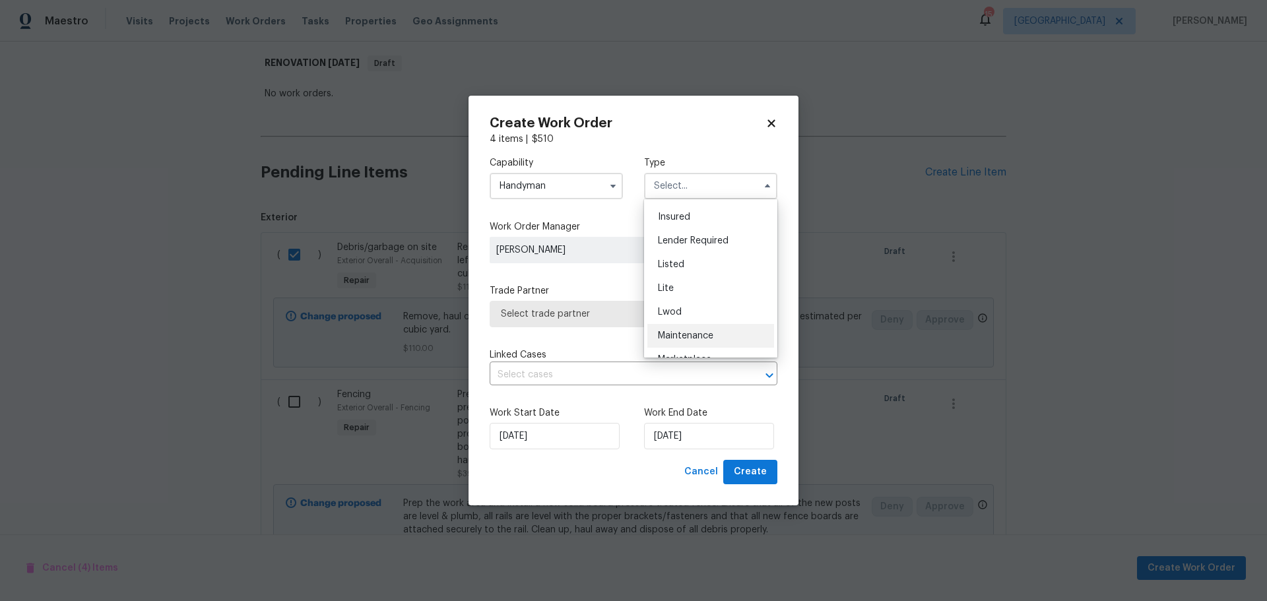
scroll to position [264, 0]
click at [690, 284] on span "Renovation" at bounding box center [682, 283] width 49 height 9
type input "Renovation"
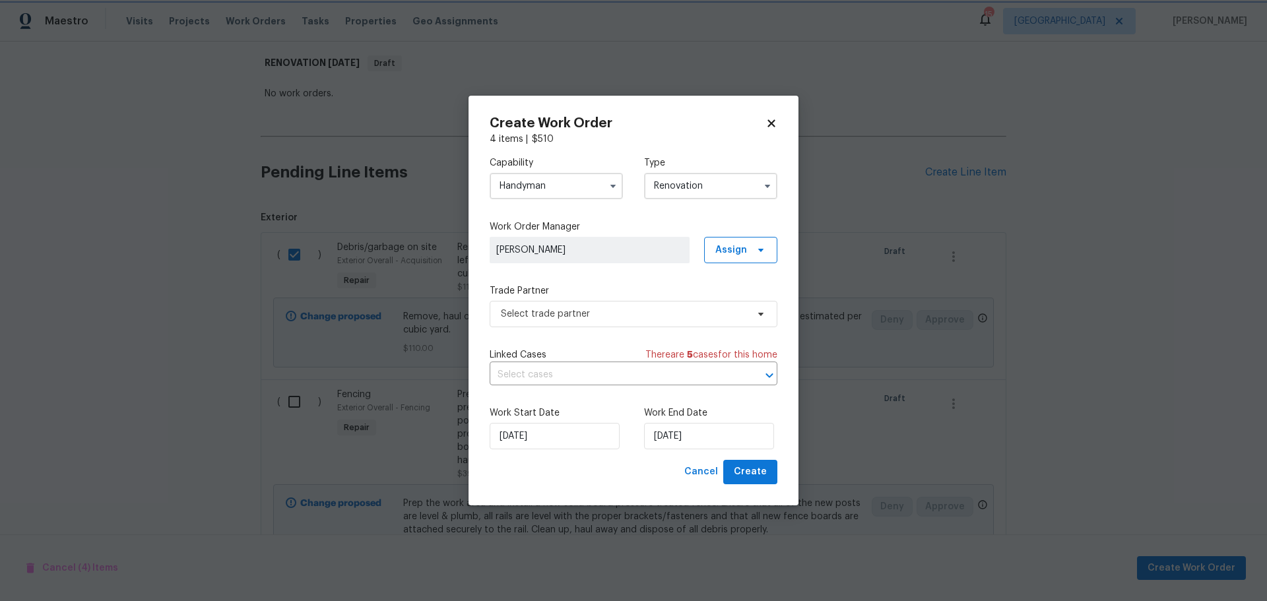
scroll to position [0, 0]
click at [588, 192] on input "Handyman" at bounding box center [556, 186] width 133 height 26
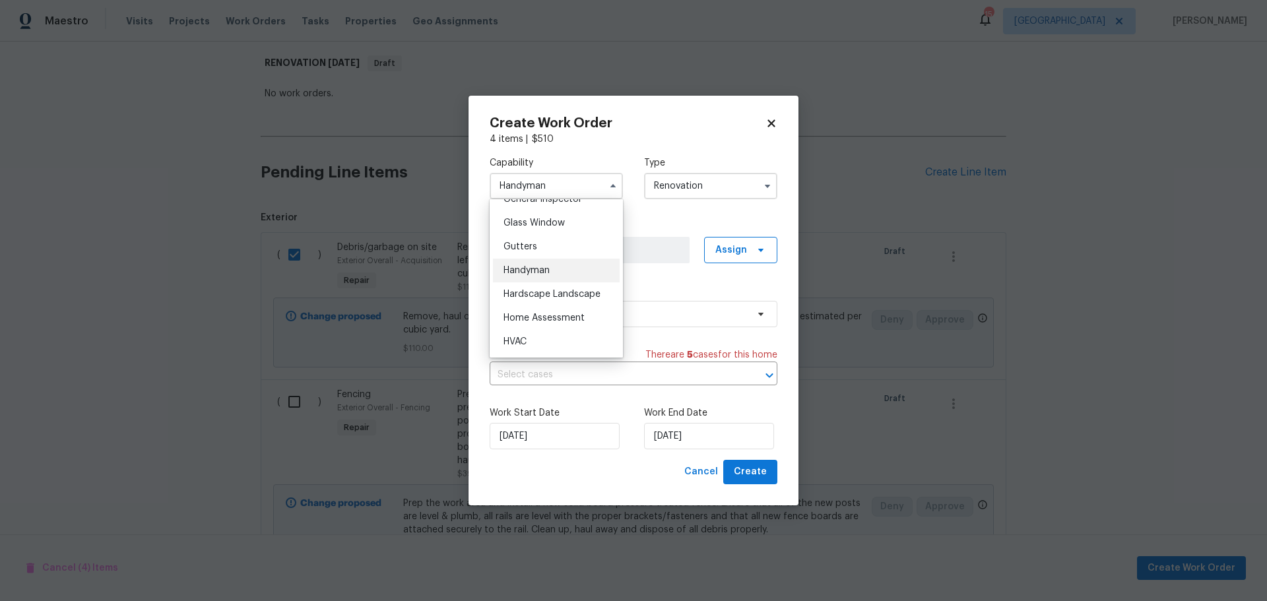
scroll to position [726, 0]
click at [555, 250] on div "Hardscape Landscape" at bounding box center [556, 238] width 127 height 24
type input "Hardscape Landscape"
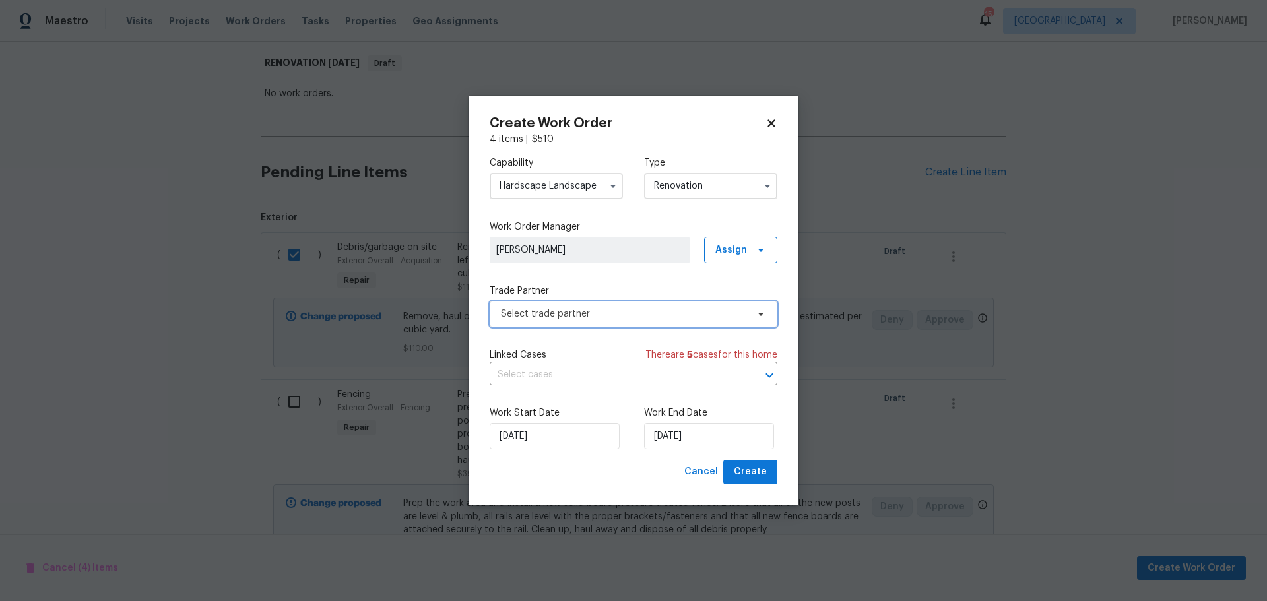
click at [589, 312] on span "Select trade partner" at bounding box center [624, 314] width 246 height 13
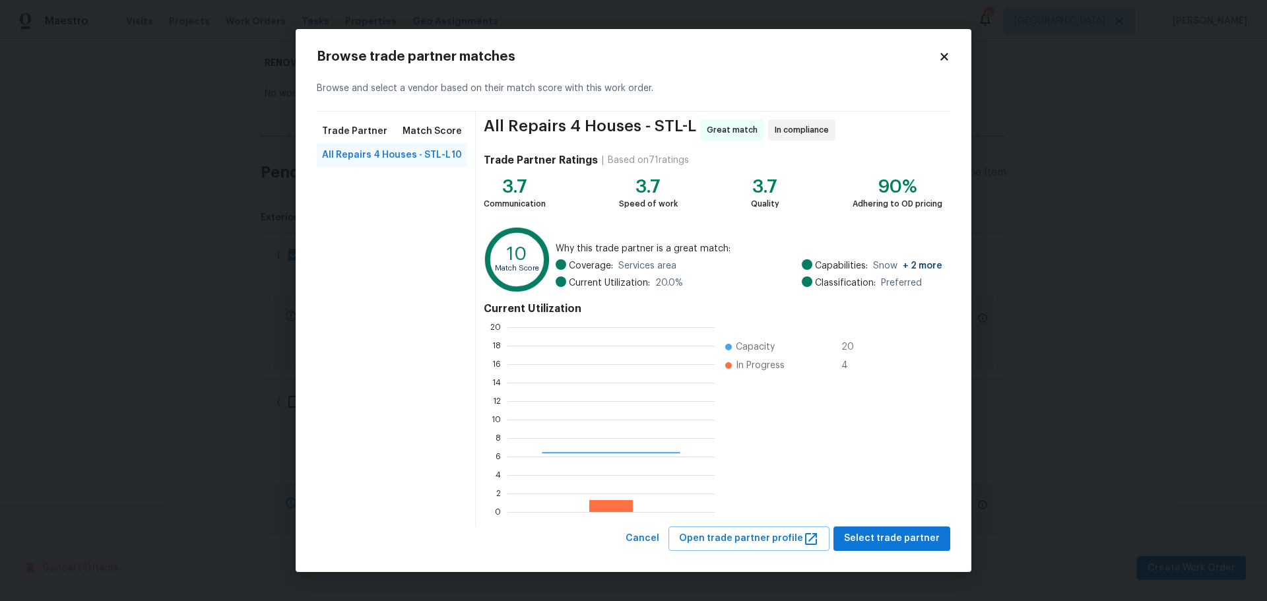
scroll to position [175, 198]
click at [853, 543] on span "Select trade partner" at bounding box center [892, 539] width 96 height 17
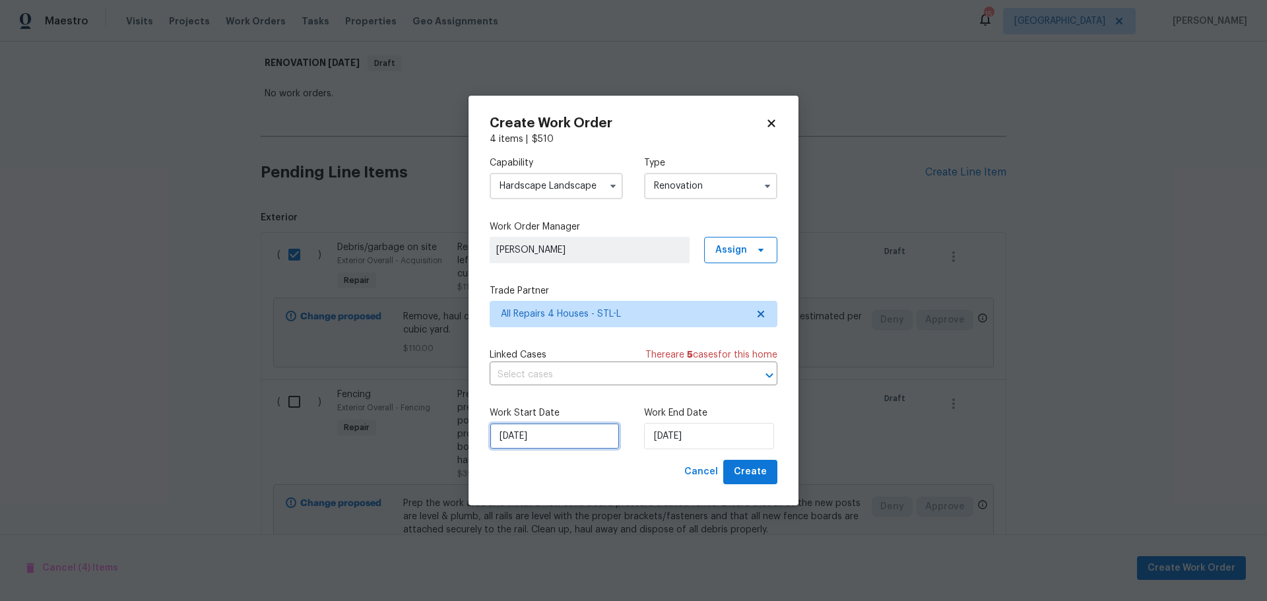
click at [597, 444] on input "8/21/2025" at bounding box center [555, 436] width 130 height 26
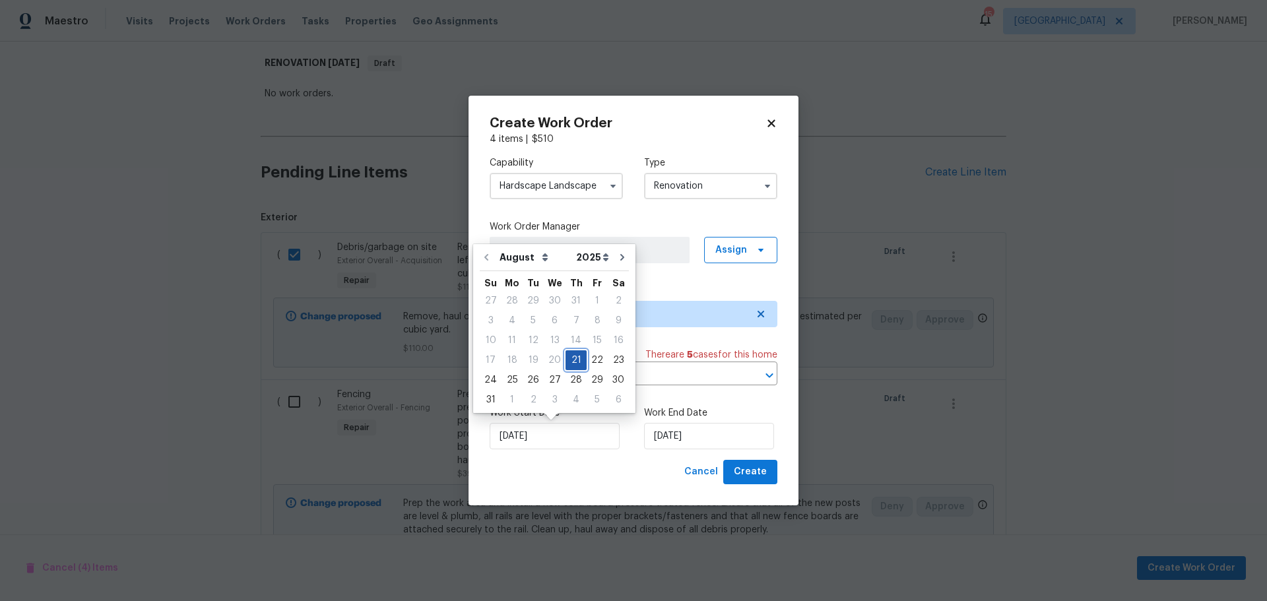
click at [566, 354] on div "21" at bounding box center [576, 360] width 21 height 18
click at [690, 436] on input "8/21/2025" at bounding box center [709, 436] width 130 height 26
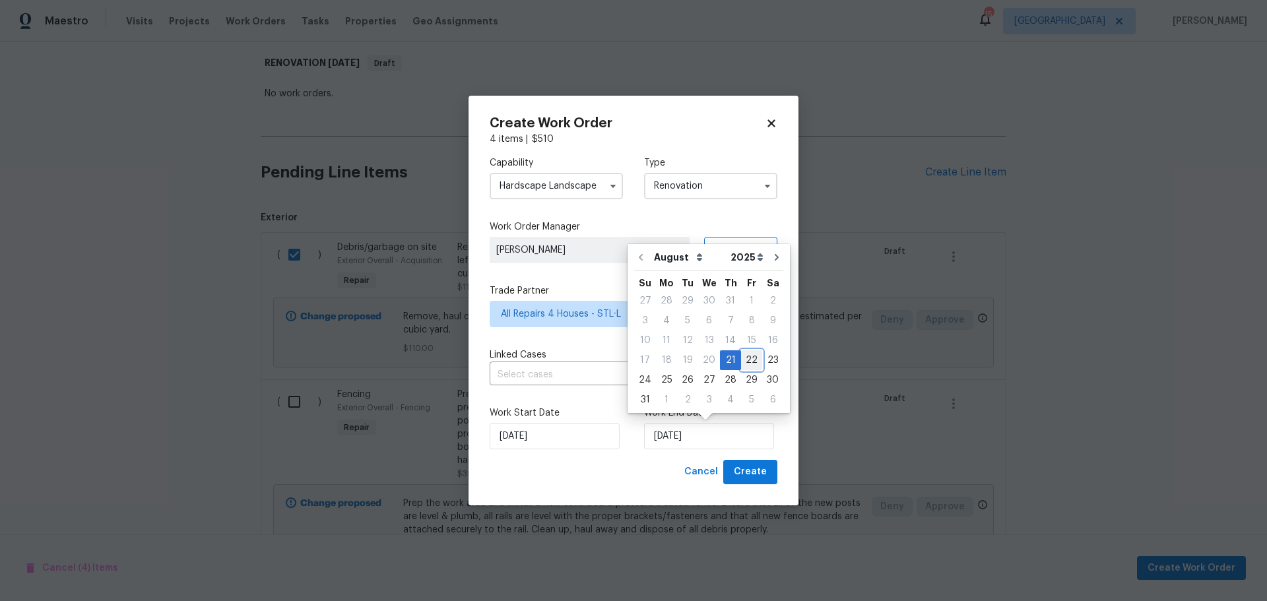
click at [744, 351] on div "22" at bounding box center [751, 361] width 21 height 20
click at [725, 438] on input "8/22/2025" at bounding box center [709, 436] width 130 height 26
click at [663, 379] on div "25" at bounding box center [666, 380] width 21 height 18
type input "8/25/2025"
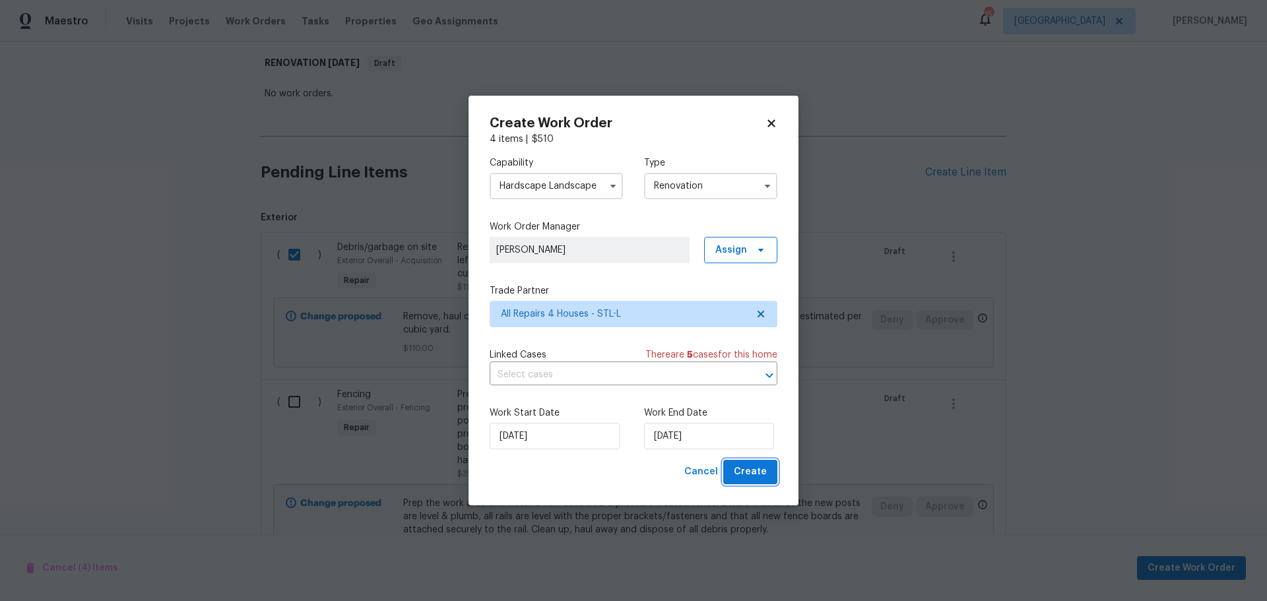
click at [743, 472] on span "Create" at bounding box center [750, 472] width 33 height 17
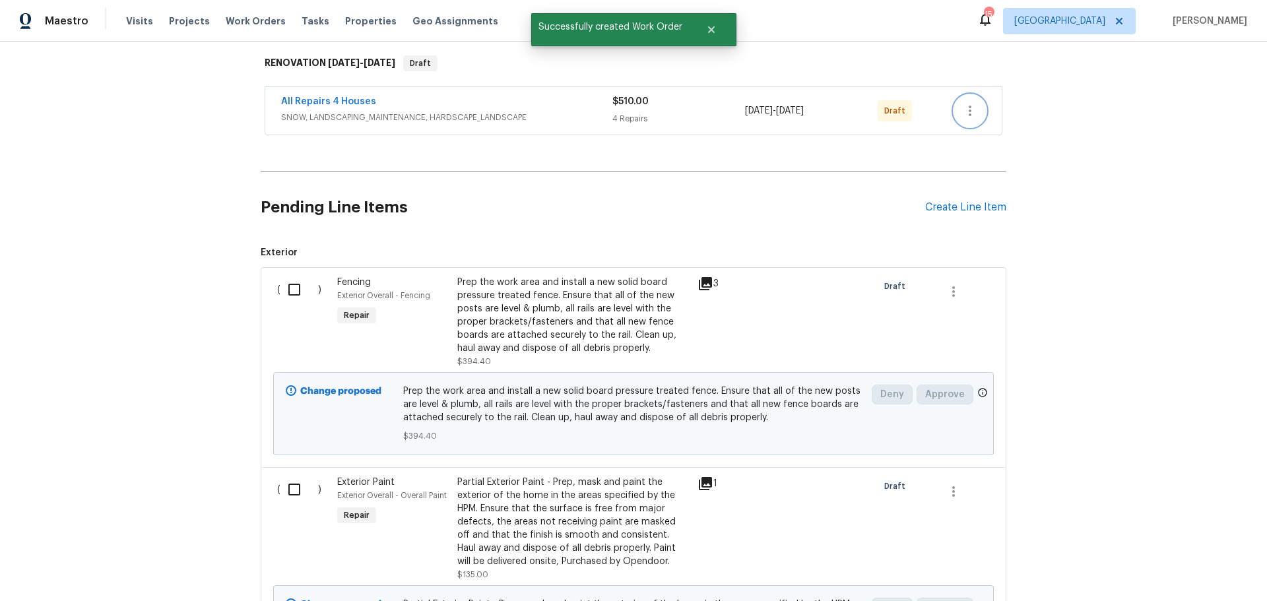
click at [964, 117] on icon "button" at bounding box center [970, 111] width 16 height 16
click at [1143, 187] on div at bounding box center [633, 300] width 1267 height 601
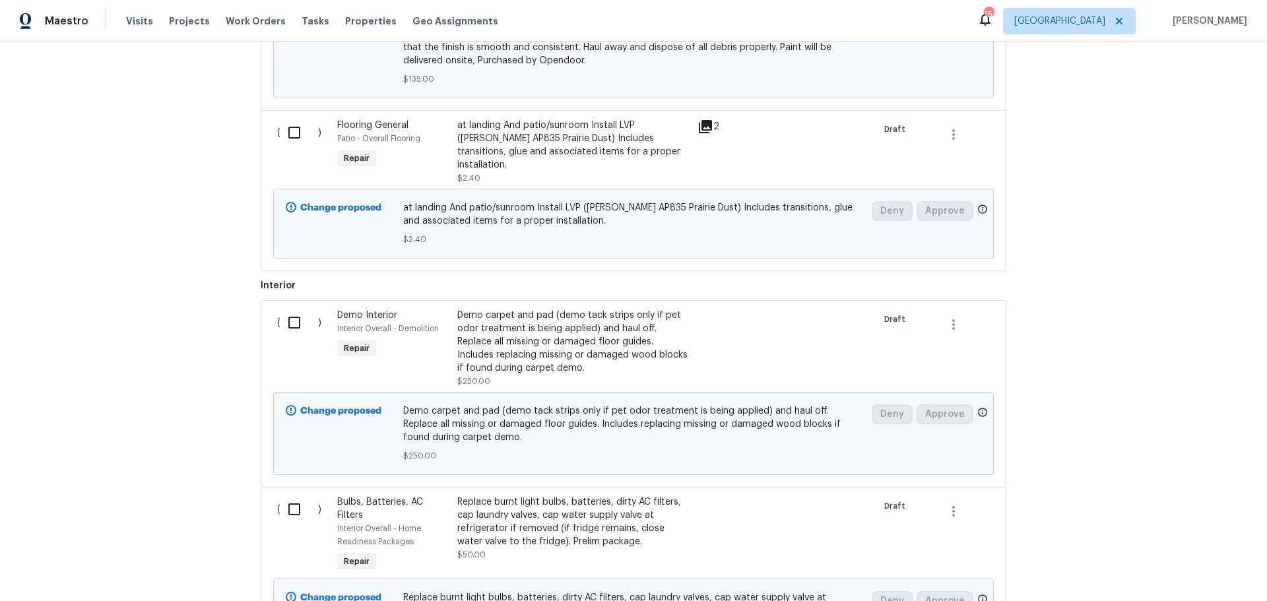
scroll to position [802, 0]
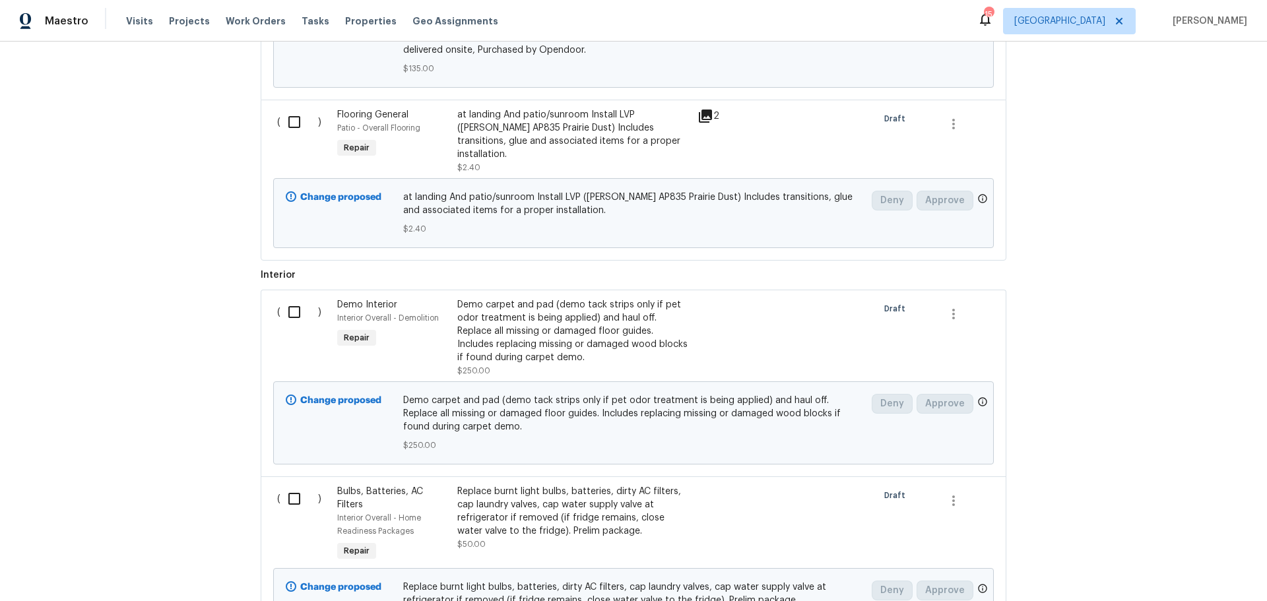
click at [284, 125] on input "checkbox" at bounding box center [300, 122] width 38 height 28
checkbox input "true"
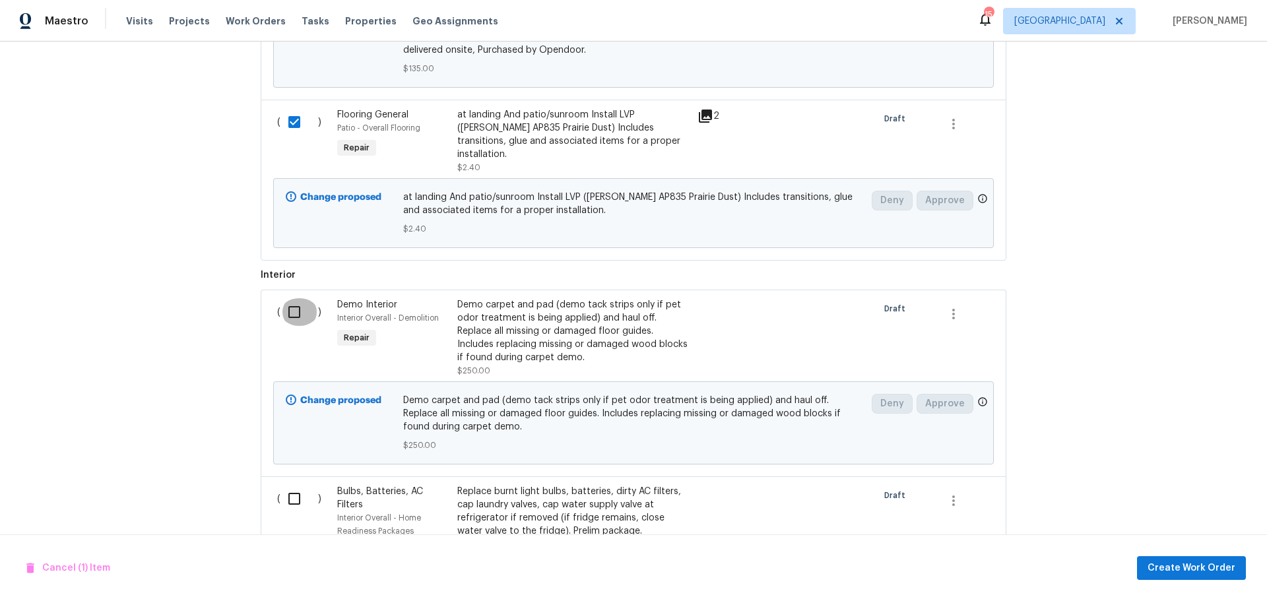
click at [287, 301] on input "checkbox" at bounding box center [300, 312] width 38 height 28
checkbox input "true"
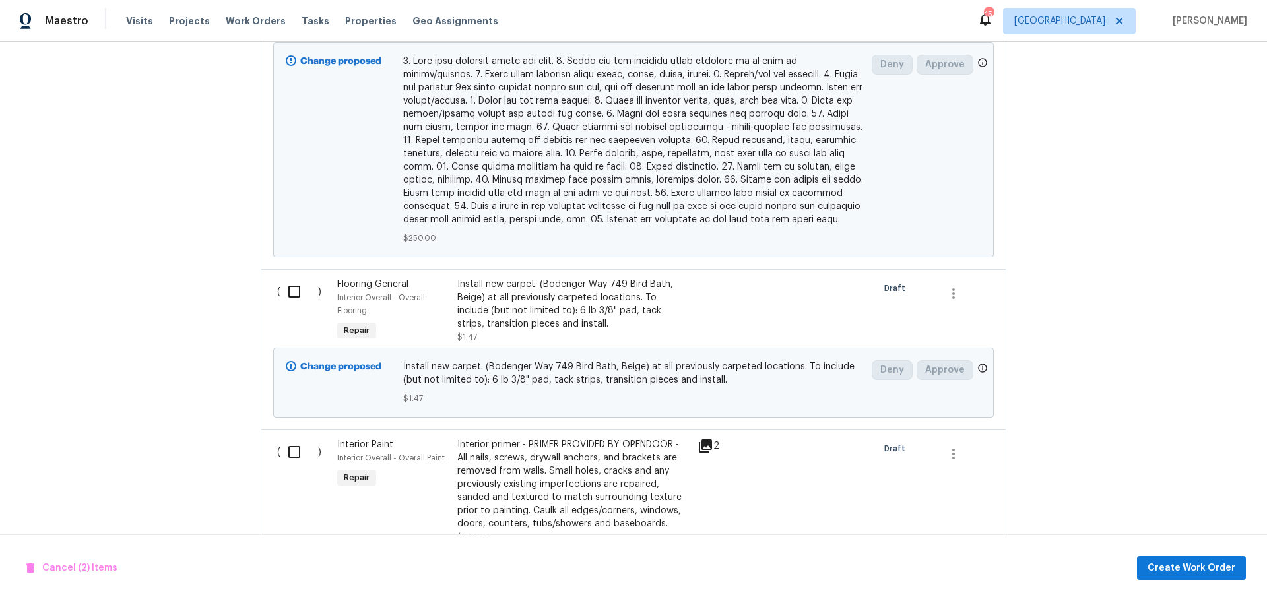
scroll to position [1858, 0]
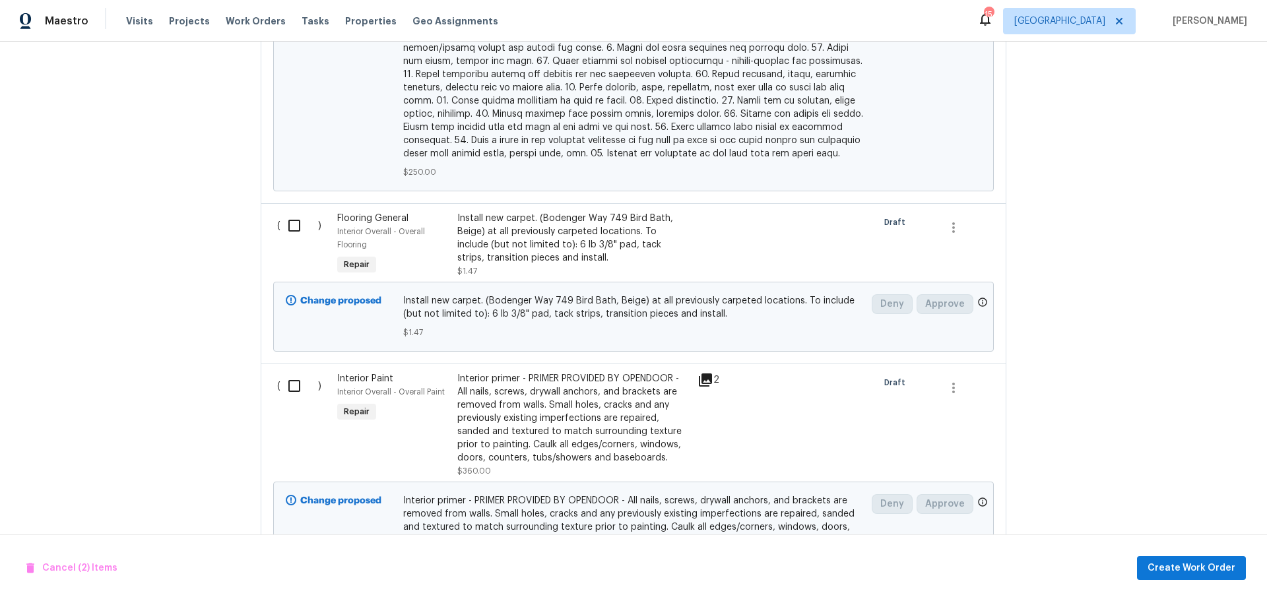
click at [288, 212] on input "checkbox" at bounding box center [300, 226] width 38 height 28
checkbox input "true"
click at [1193, 572] on span "Create Work Order" at bounding box center [1192, 568] width 88 height 17
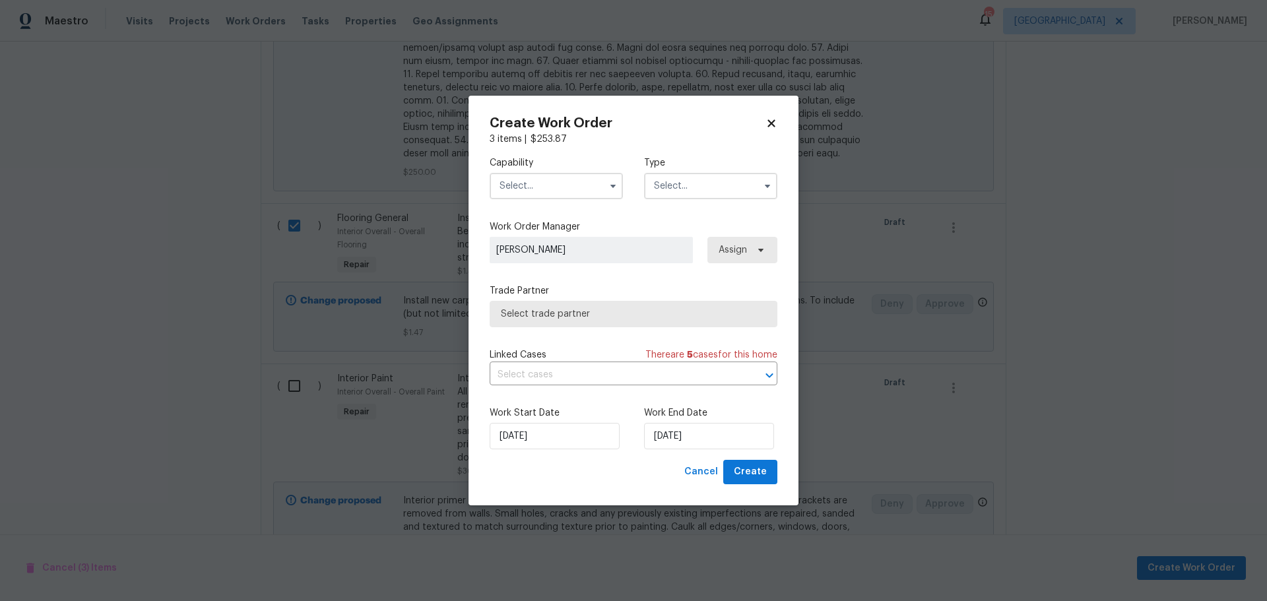
click at [558, 192] on input "text" at bounding box center [556, 186] width 133 height 26
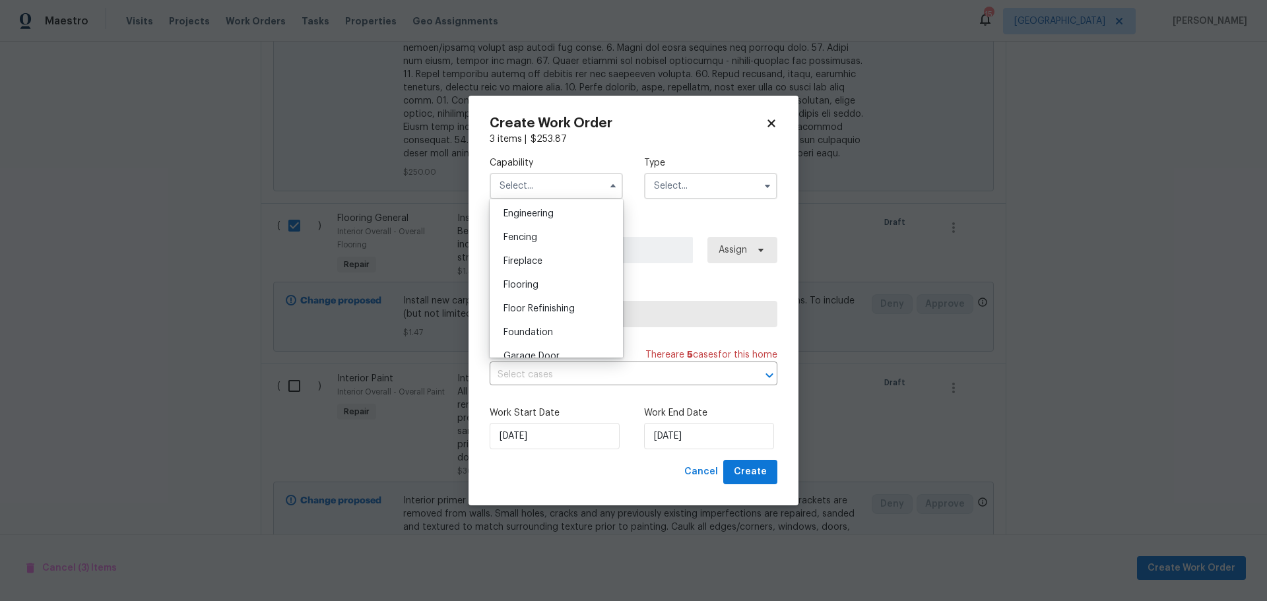
scroll to position [462, 0]
click at [555, 277] on div "Flooring" at bounding box center [556, 265] width 127 height 24
type input "Flooring"
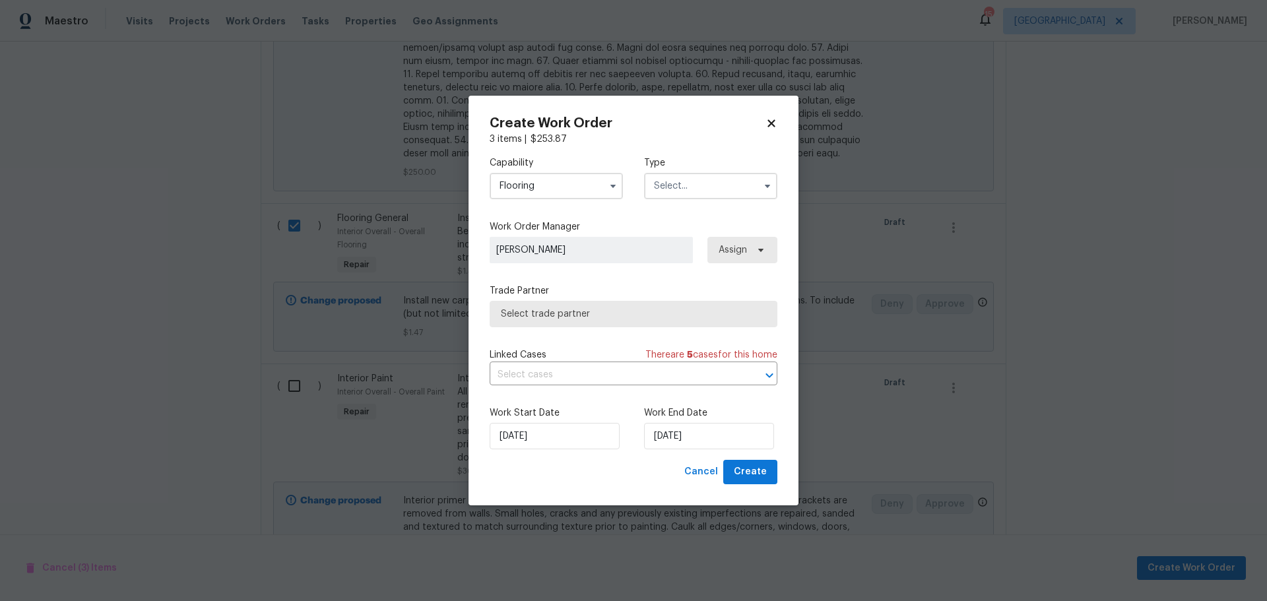
click at [688, 199] on input "text" at bounding box center [710, 186] width 133 height 26
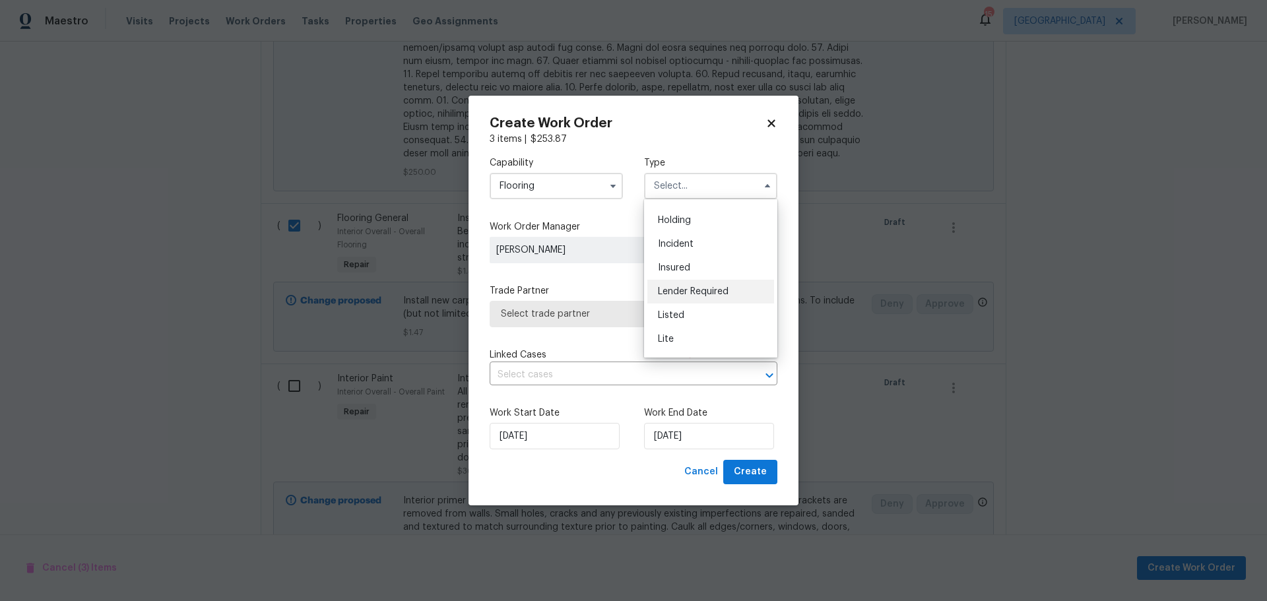
scroll to position [264, 0]
click at [697, 291] on div "Renovation" at bounding box center [711, 283] width 127 height 24
type input "Renovation"
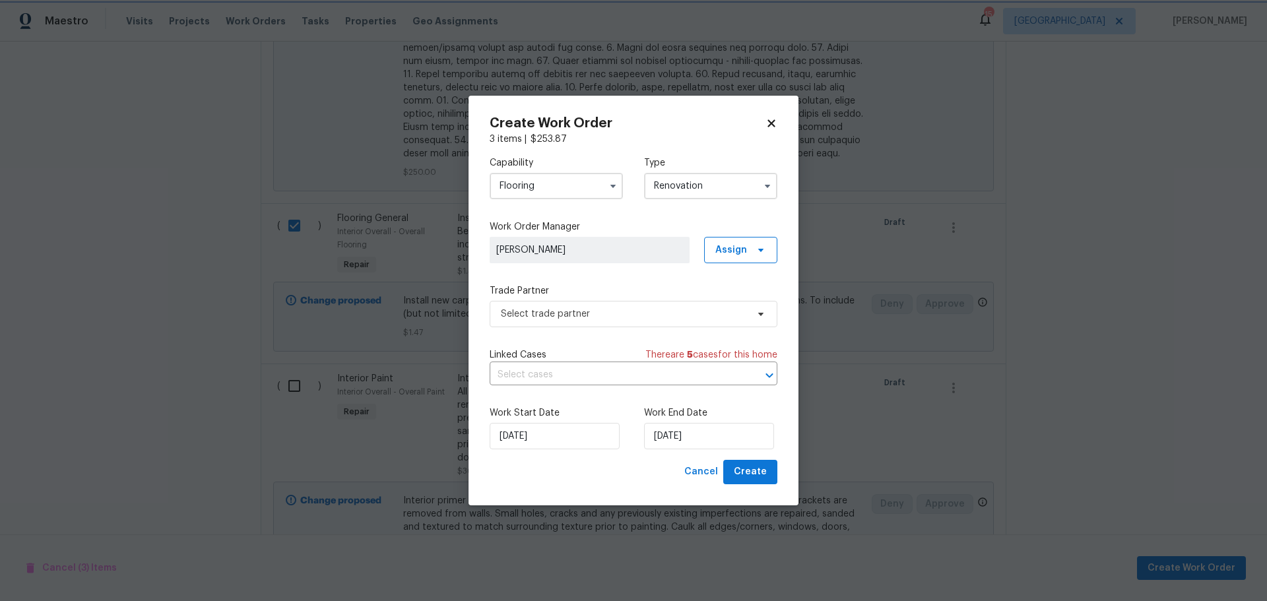
scroll to position [0, 0]
click at [663, 318] on span "Select trade partner" at bounding box center [624, 314] width 246 height 13
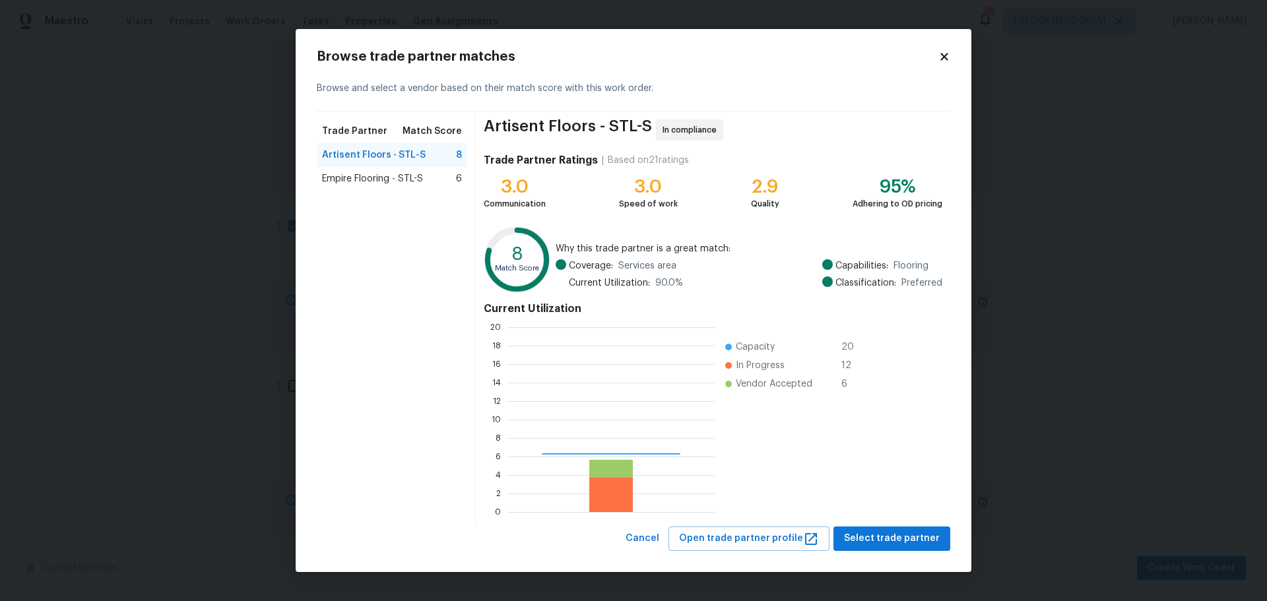
scroll to position [175, 198]
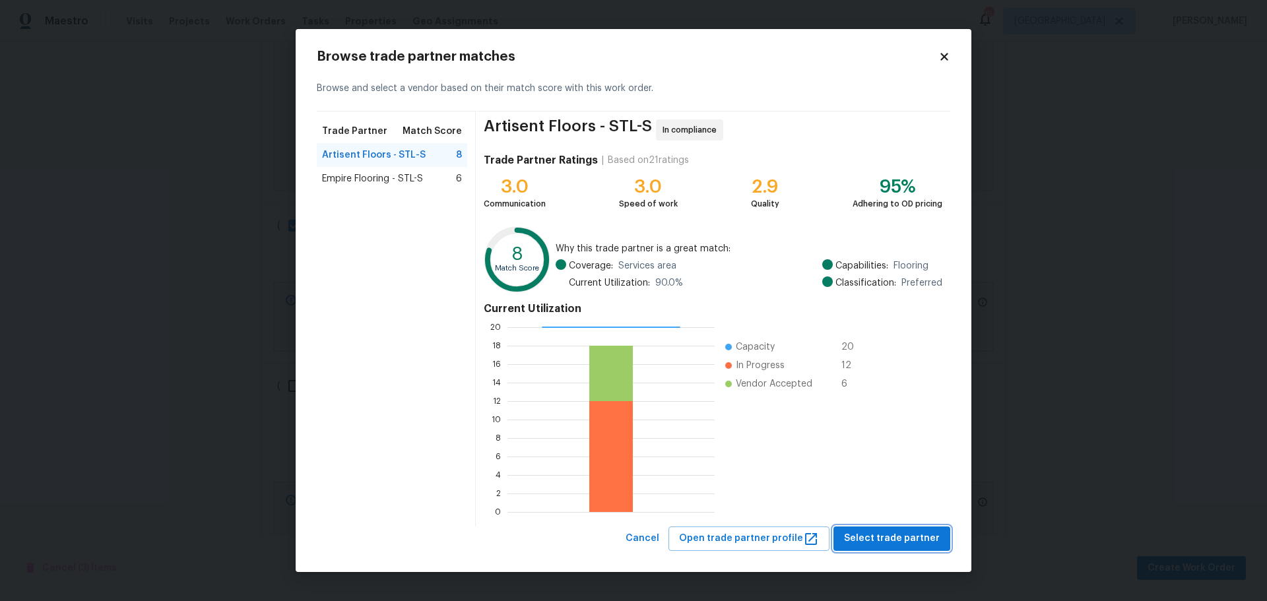
click at [872, 538] on span "Select trade partner" at bounding box center [892, 539] width 96 height 17
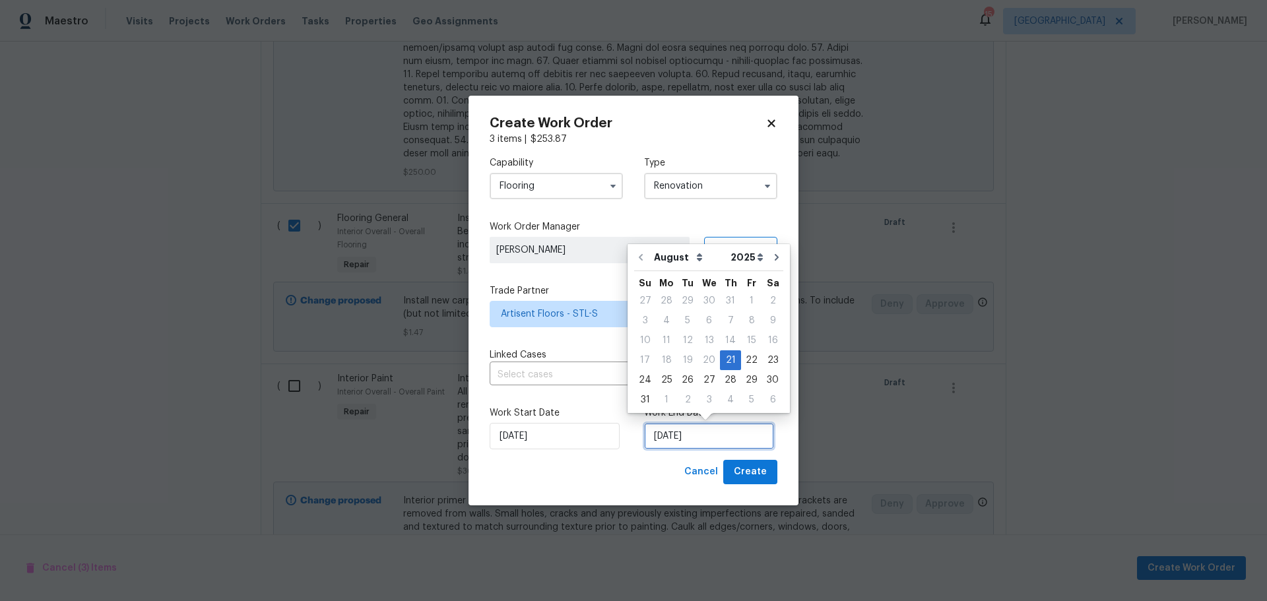
click at [690, 431] on input "8/21/2025" at bounding box center [709, 436] width 130 height 26
click at [744, 362] on div "22" at bounding box center [751, 360] width 21 height 18
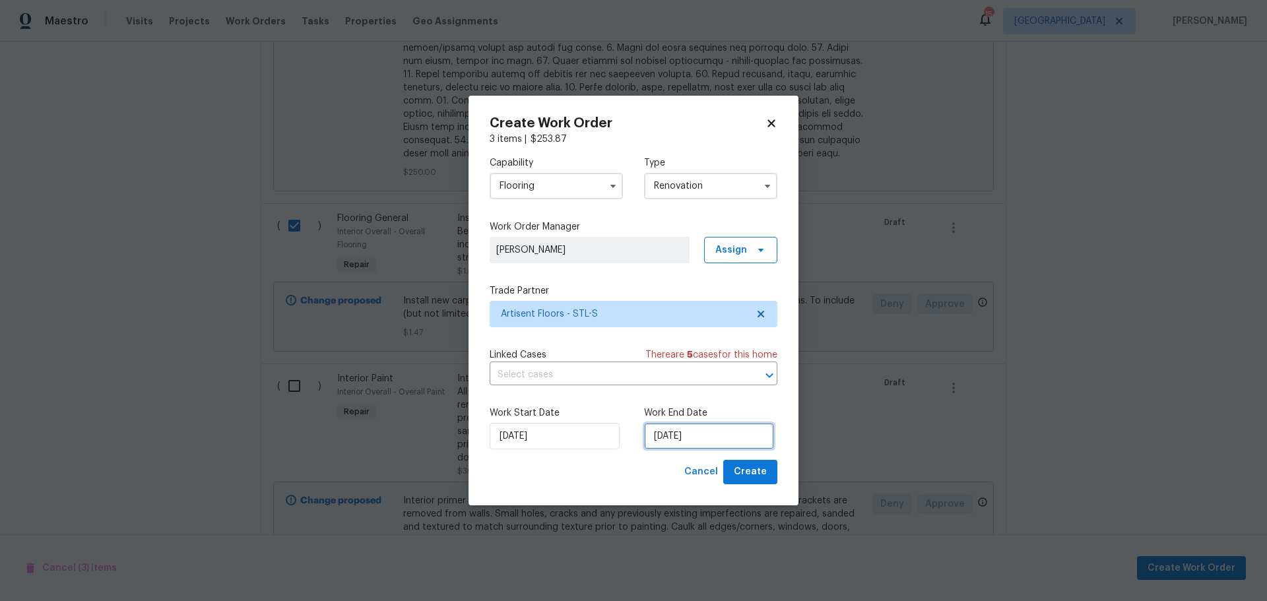
click at [733, 428] on input "8/22/2025" at bounding box center [709, 436] width 130 height 26
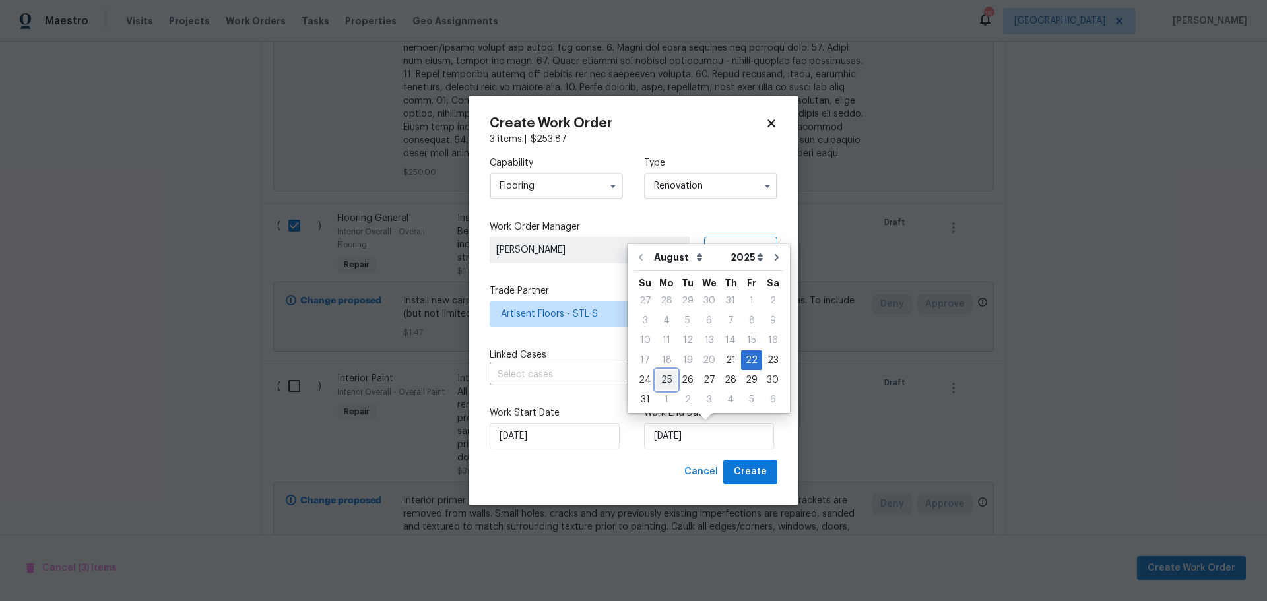
click at [661, 384] on div "25" at bounding box center [666, 380] width 21 height 18
type input "8/25/2025"
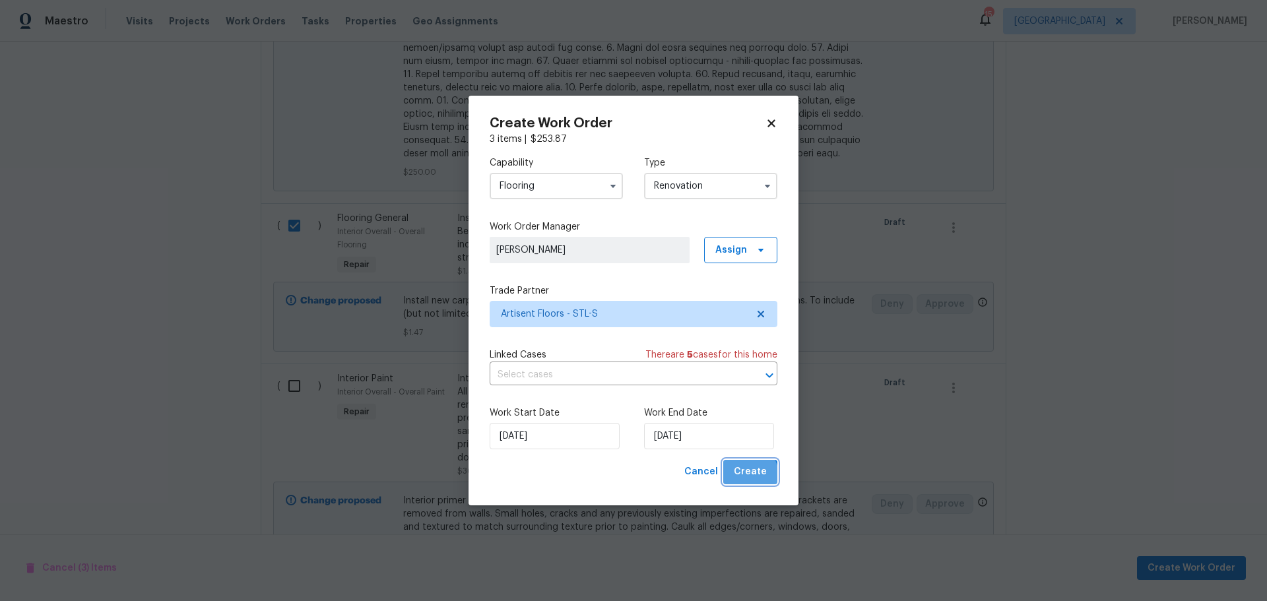
click at [752, 475] on span "Create" at bounding box center [750, 472] width 33 height 17
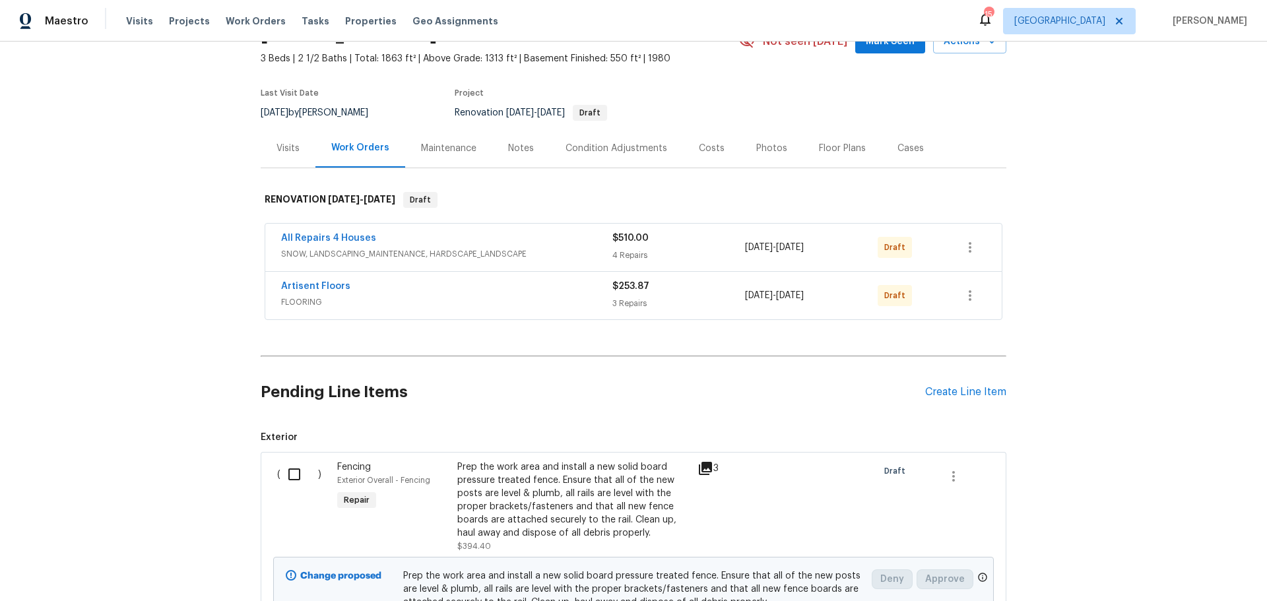
scroll to position [0, 0]
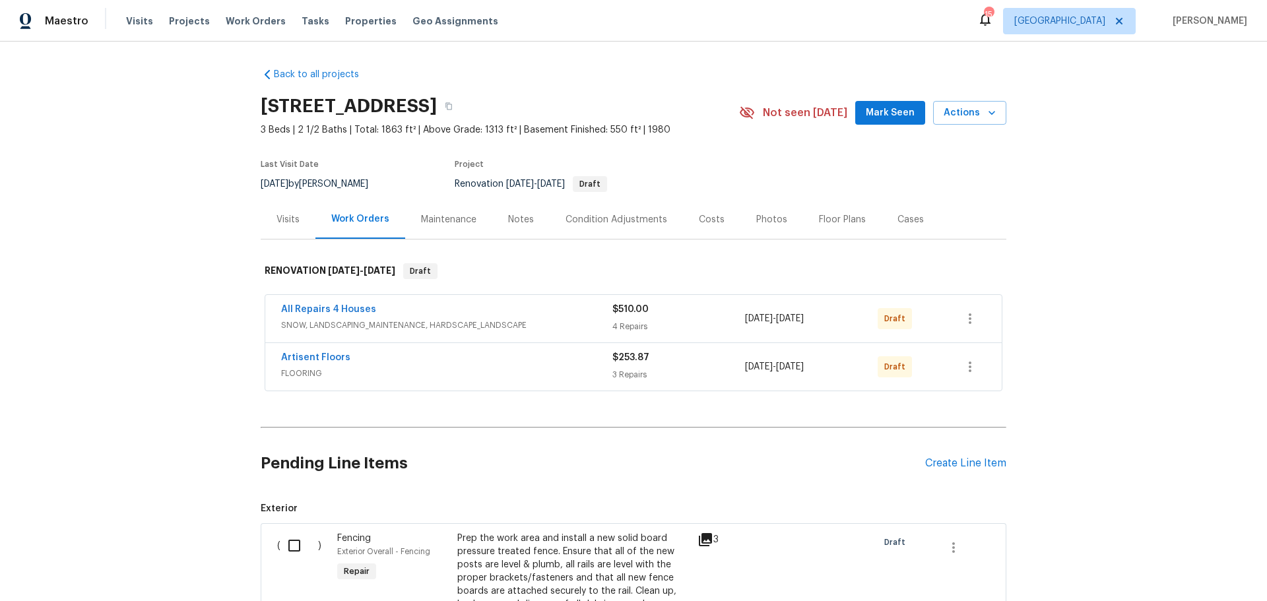
click at [711, 225] on div "Costs" at bounding box center [712, 219] width 26 height 13
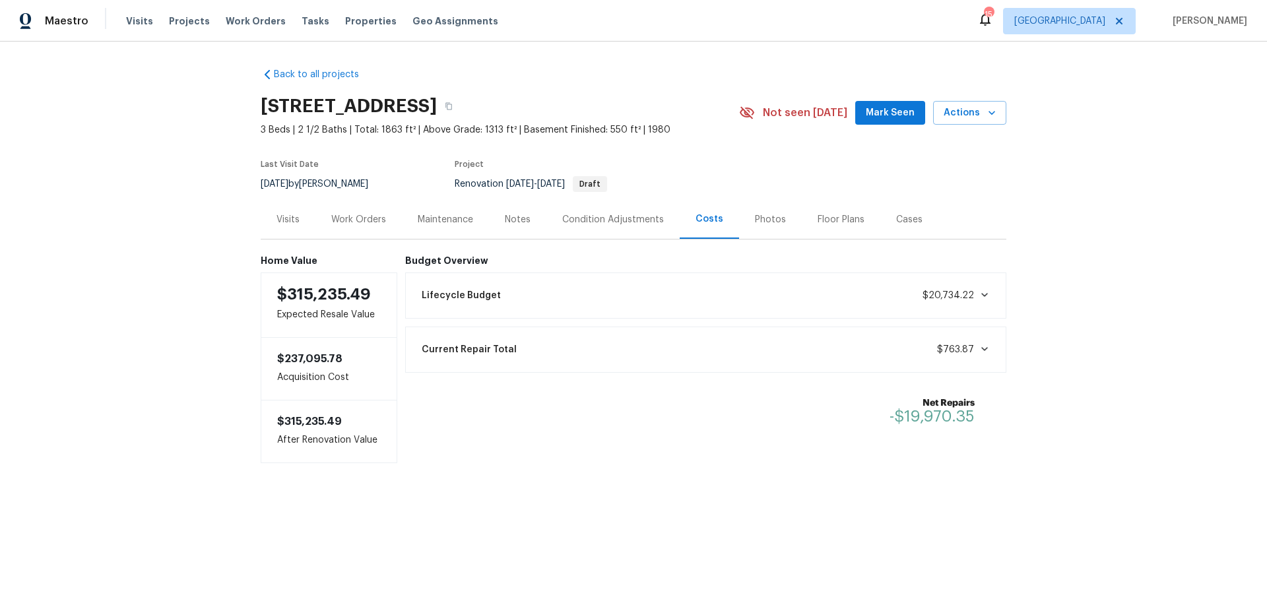
click at [283, 220] on div "Visits" at bounding box center [288, 219] width 23 height 13
